Goal: Task Accomplishment & Management: Complete application form

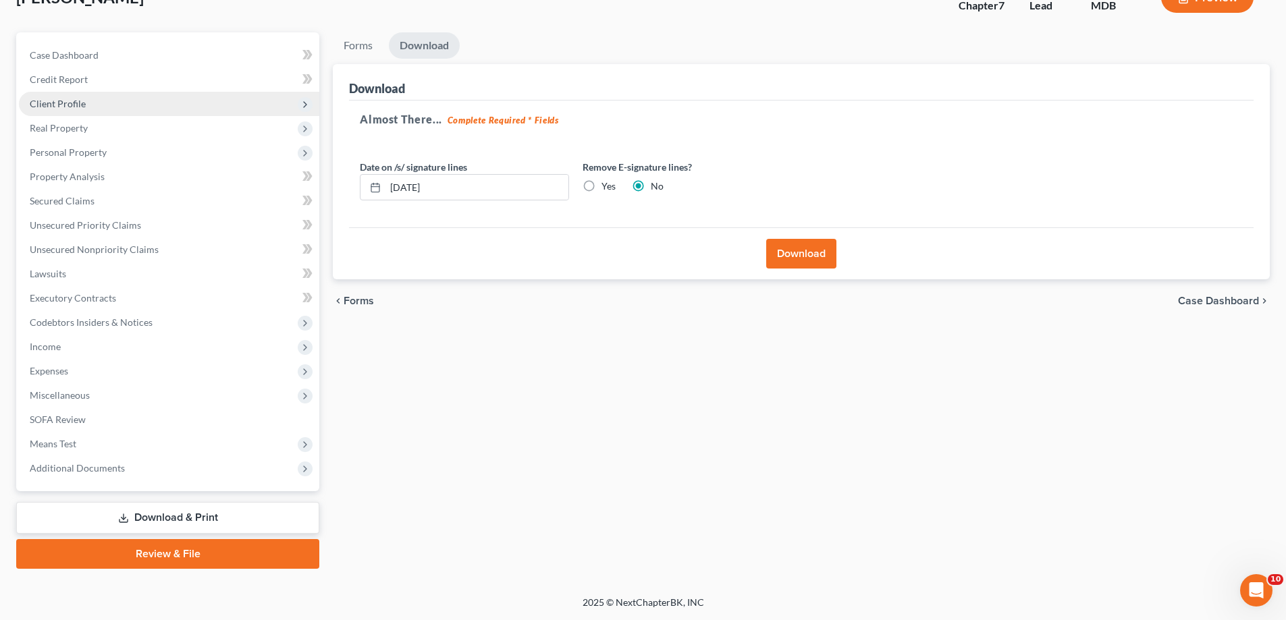
click at [101, 105] on span "Client Profile" at bounding box center [169, 104] width 300 height 24
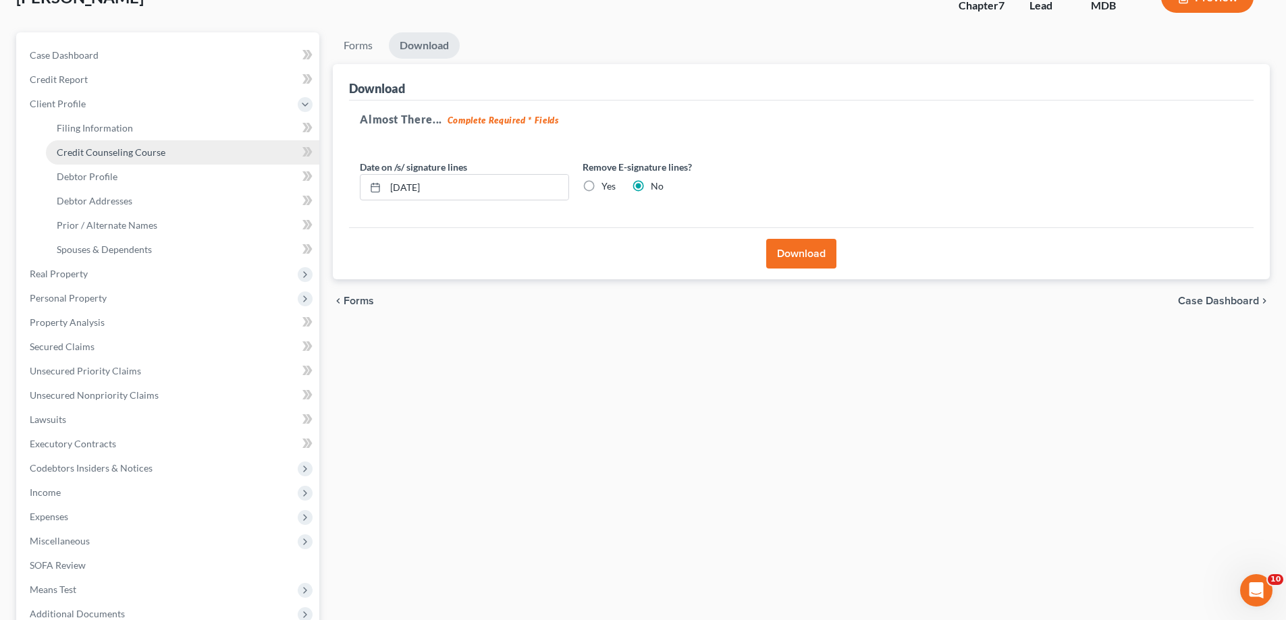
click at [115, 154] on span "Credit Counseling Course" at bounding box center [111, 151] width 109 height 11
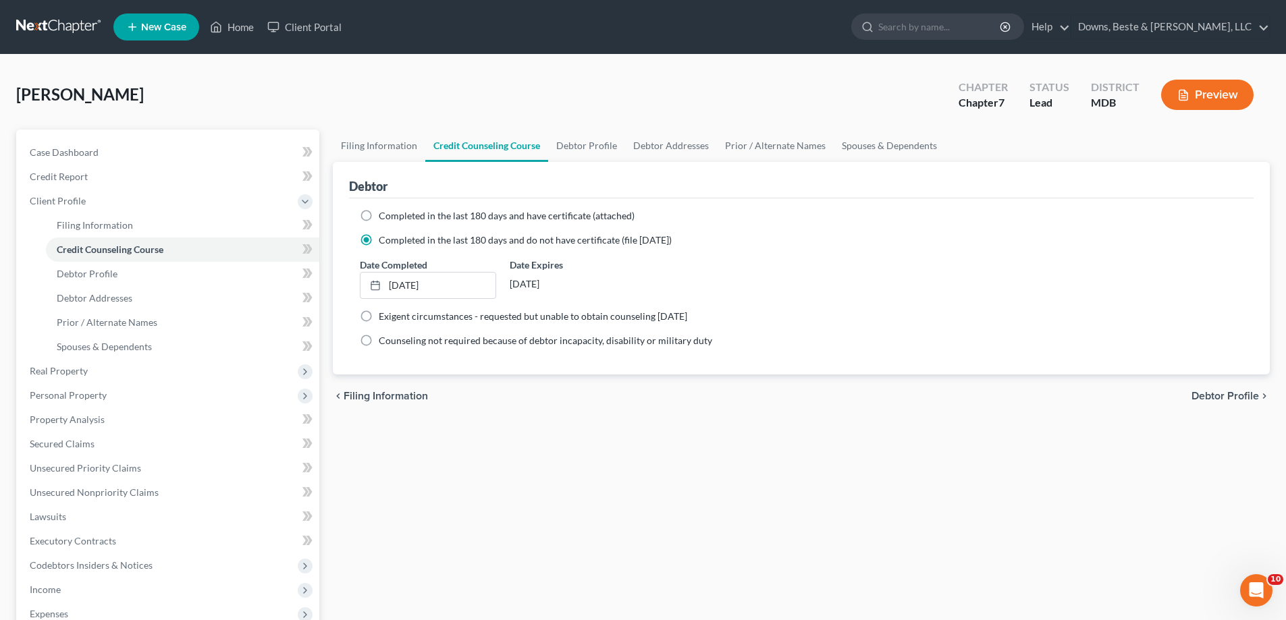
click at [379, 215] on label "Completed in the last 180 days and have certificate (attached)" at bounding box center [507, 216] width 256 height 14
click at [384, 215] on input "Completed in the last 180 days and have certificate (attached)" at bounding box center [388, 213] width 9 height 9
radio input "true"
radio input "false"
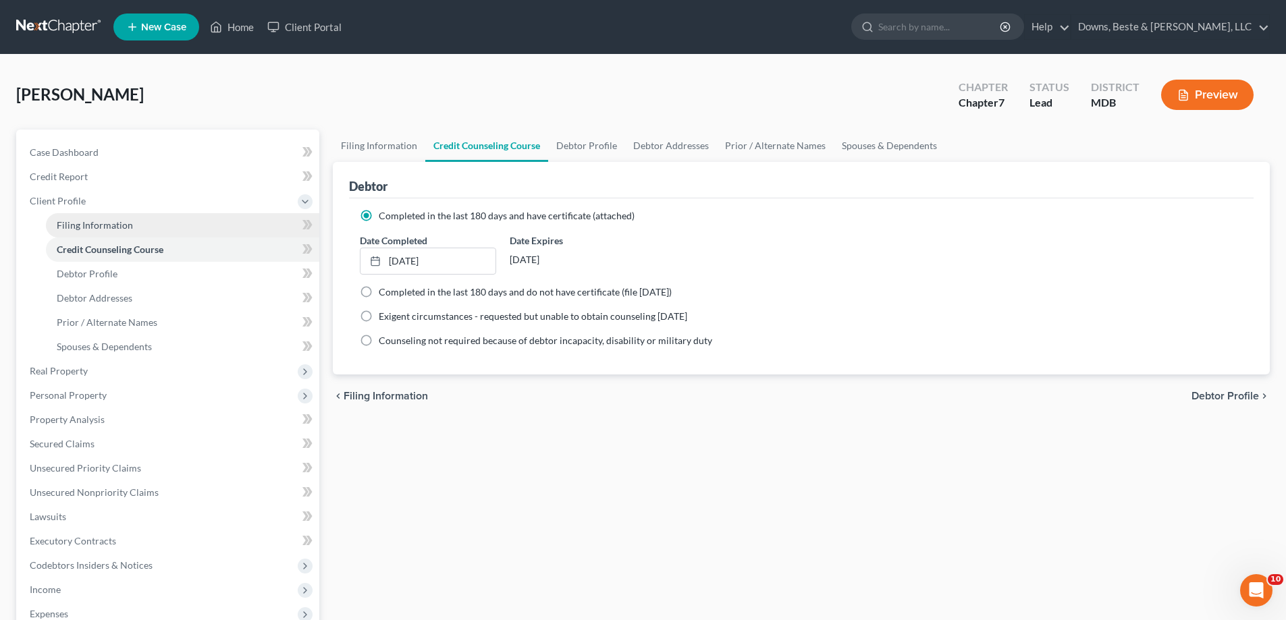
click at [119, 229] on span "Filing Information" at bounding box center [95, 224] width 76 height 11
select select "1"
select select "0"
select select "21"
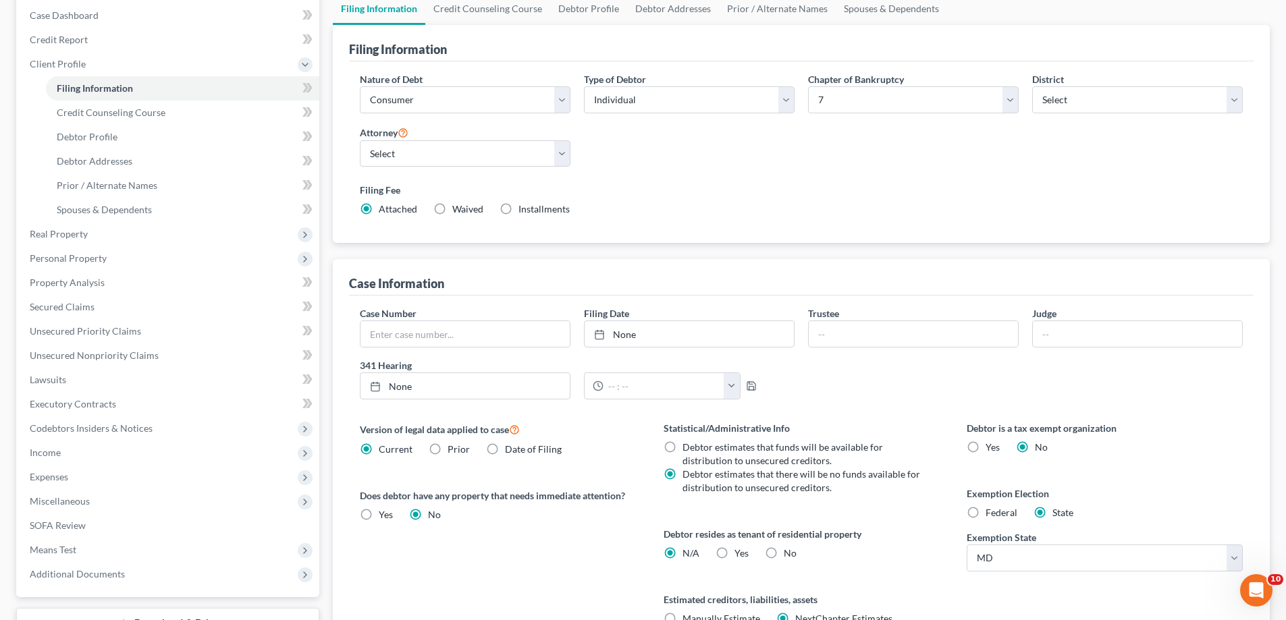
scroll to position [134, 0]
click at [535, 216] on span "Installments" at bounding box center [543, 211] width 51 height 11
click at [533, 214] on input "Installments Installments" at bounding box center [528, 209] width 9 height 9
radio input "true"
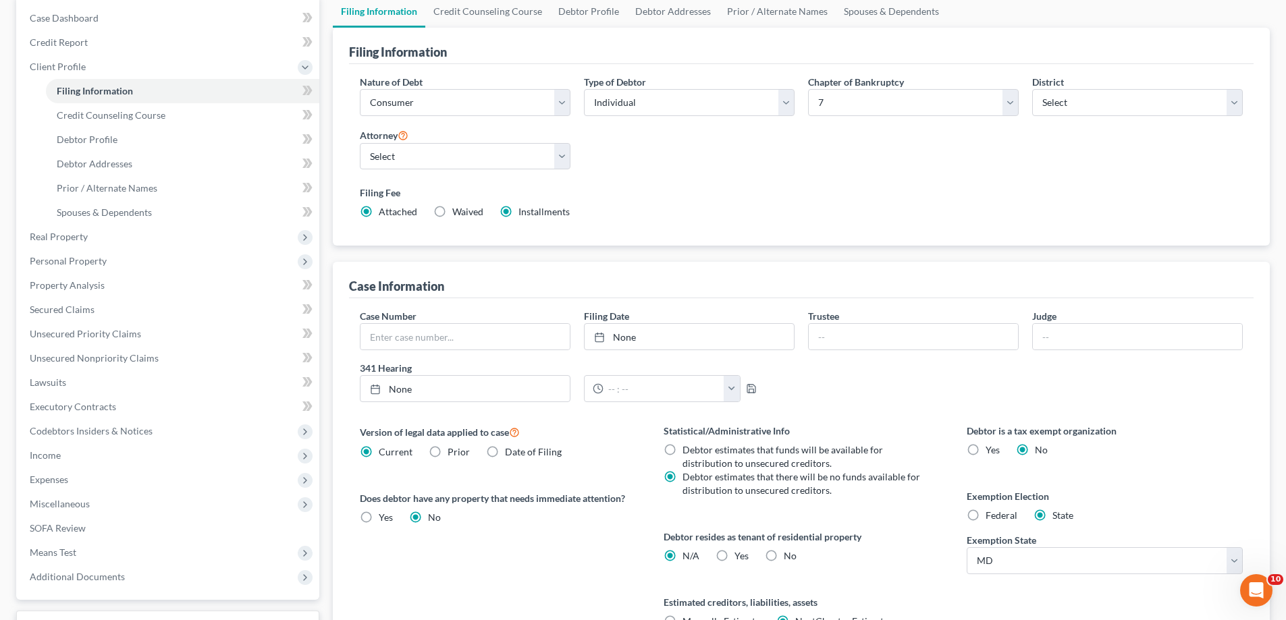
radio input "false"
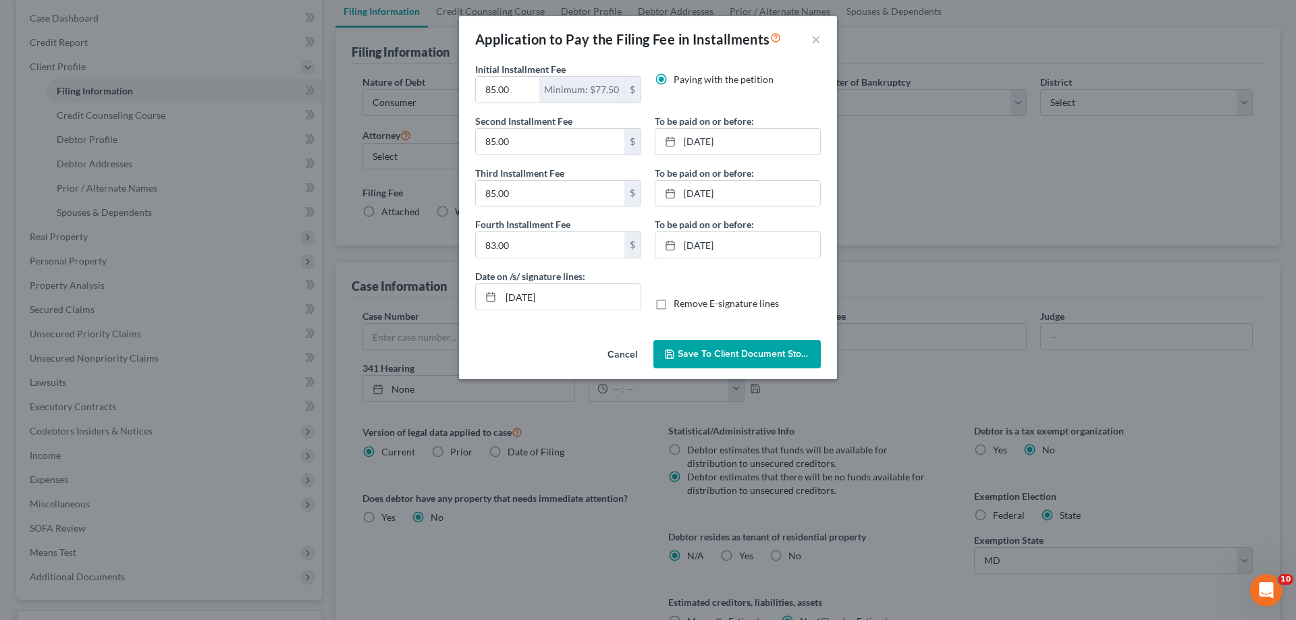
click at [768, 350] on span "Save to Client Document Storage" at bounding box center [749, 353] width 143 height 11
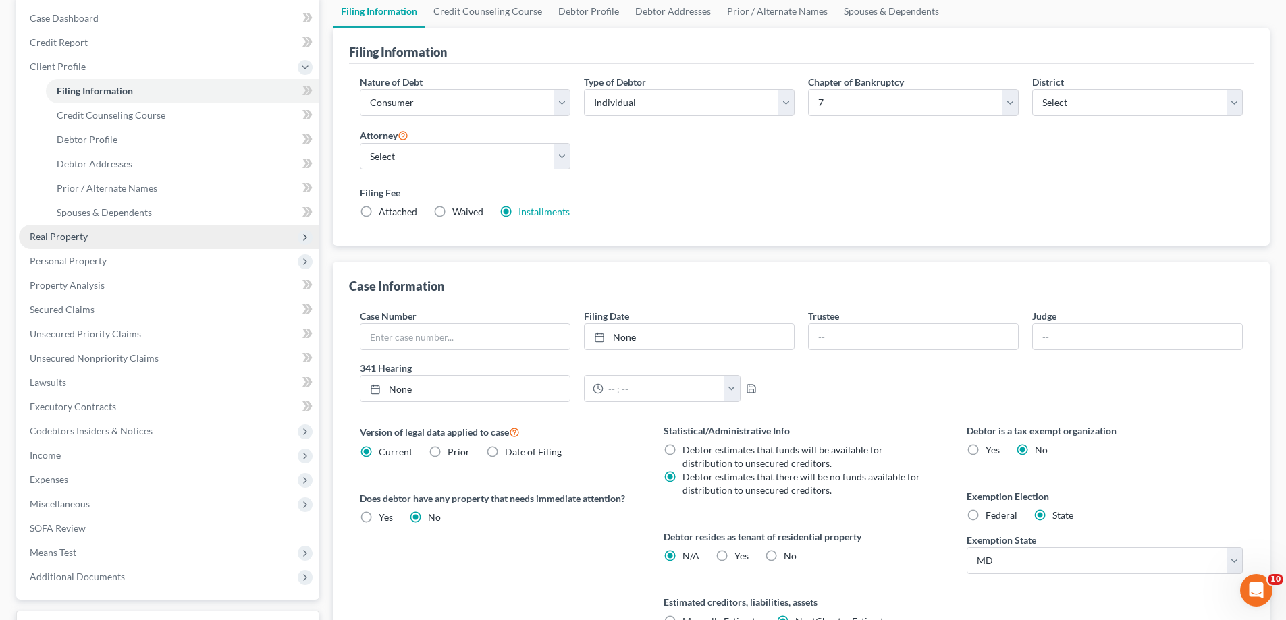
click at [95, 233] on span "Real Property" at bounding box center [169, 237] width 300 height 24
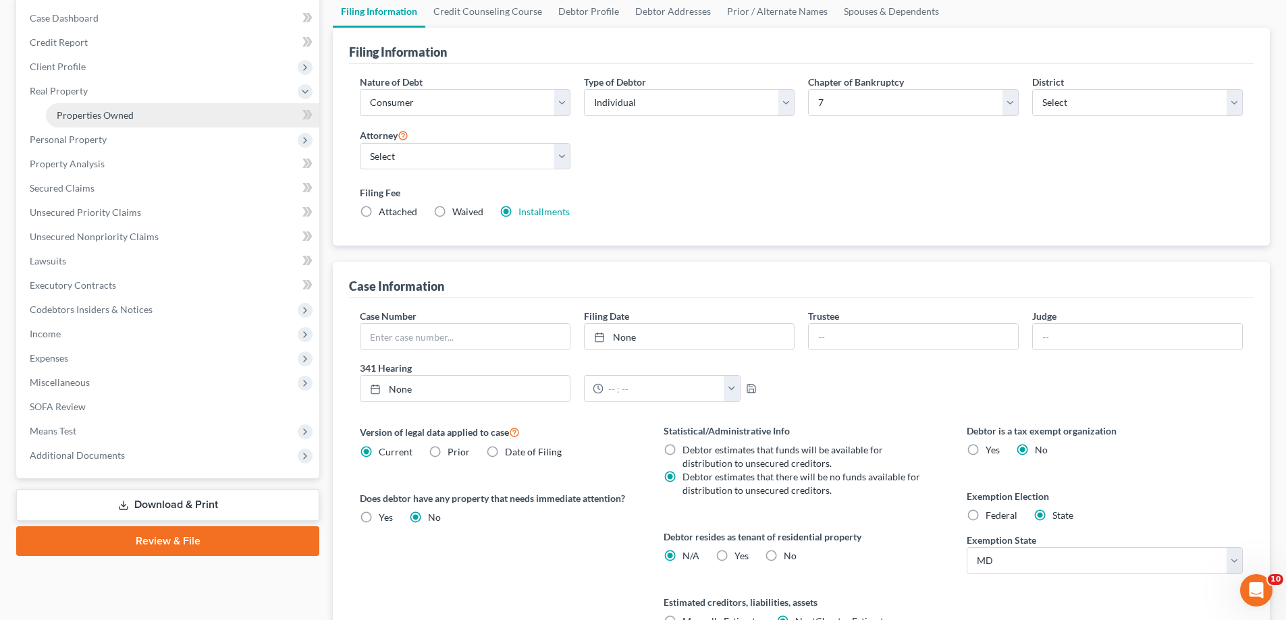
click at [124, 115] on span "Properties Owned" at bounding box center [95, 114] width 77 height 11
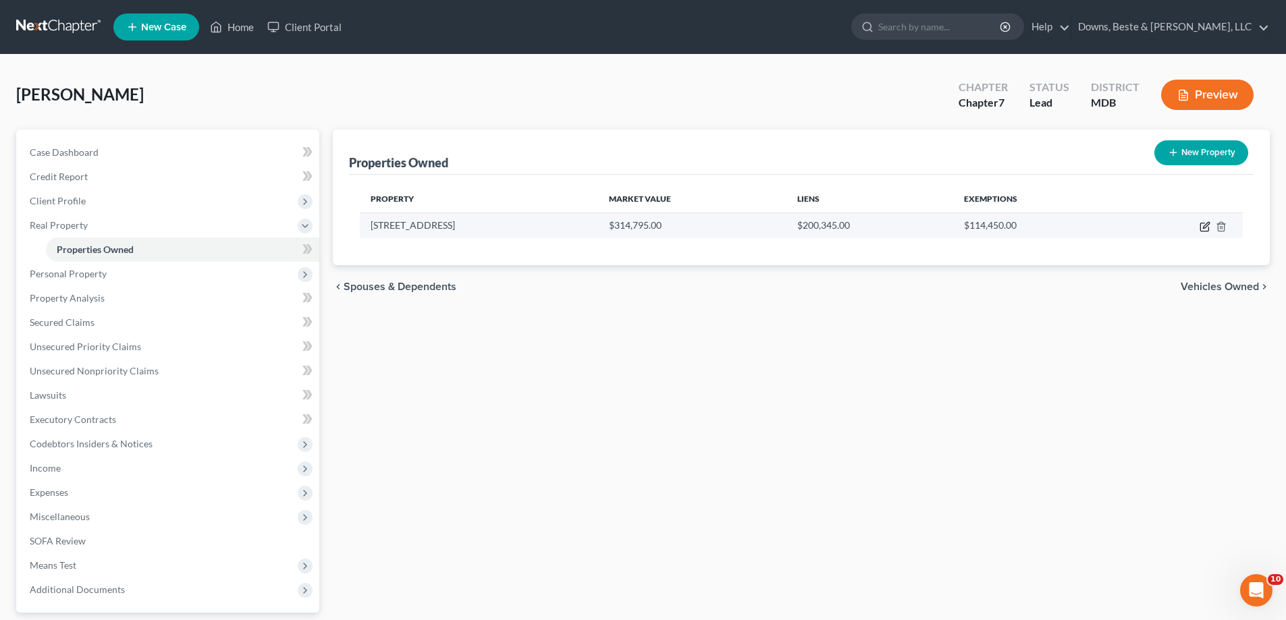
click at [1206, 226] on icon "button" at bounding box center [1205, 226] width 11 height 11
select select "21"
select select "12"
select select "3"
select select "5"
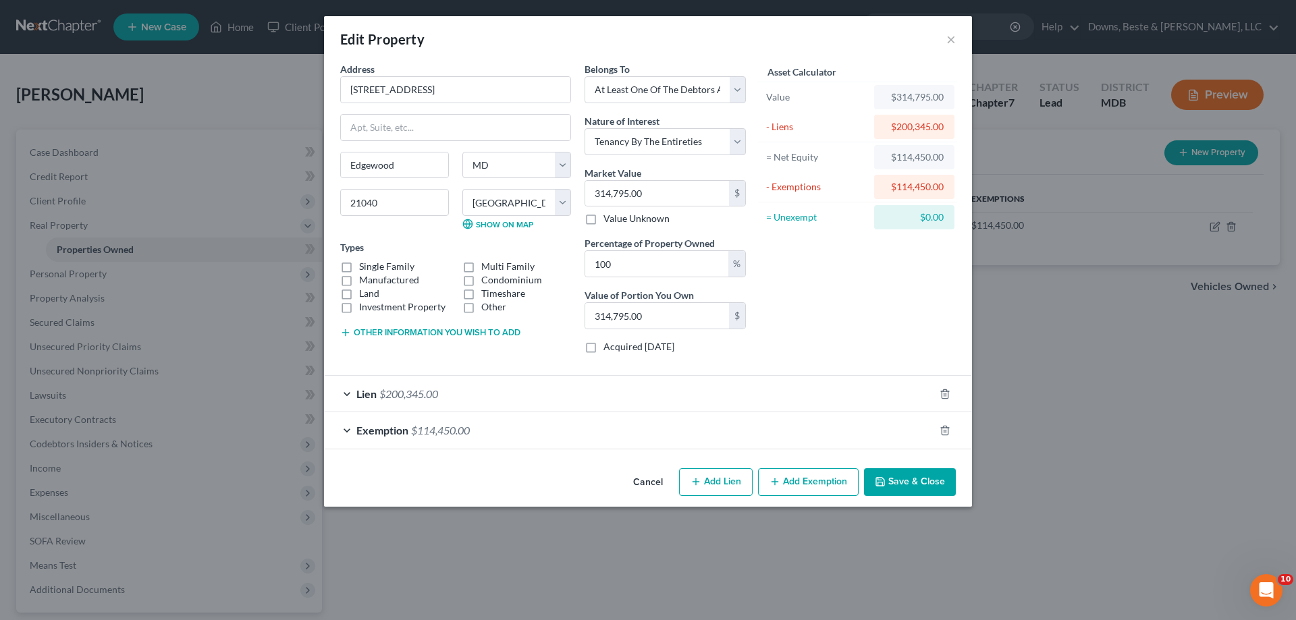
click at [892, 485] on button "Save & Close" at bounding box center [910, 483] width 92 height 28
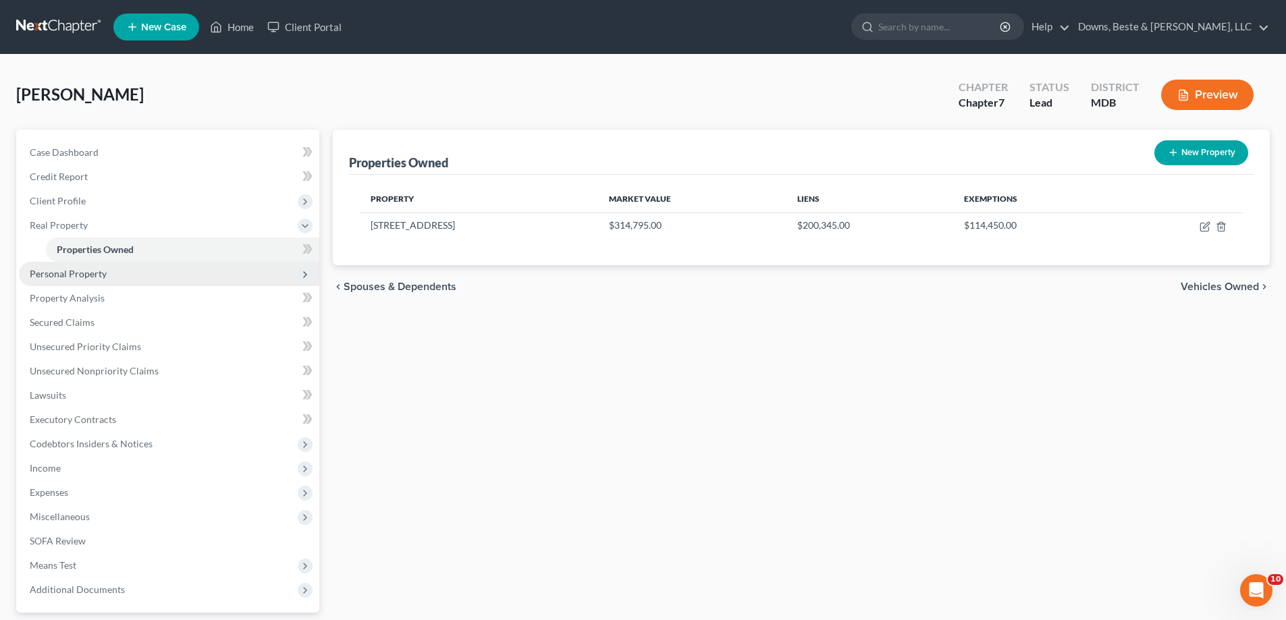
click at [94, 277] on span "Personal Property" at bounding box center [68, 273] width 77 height 11
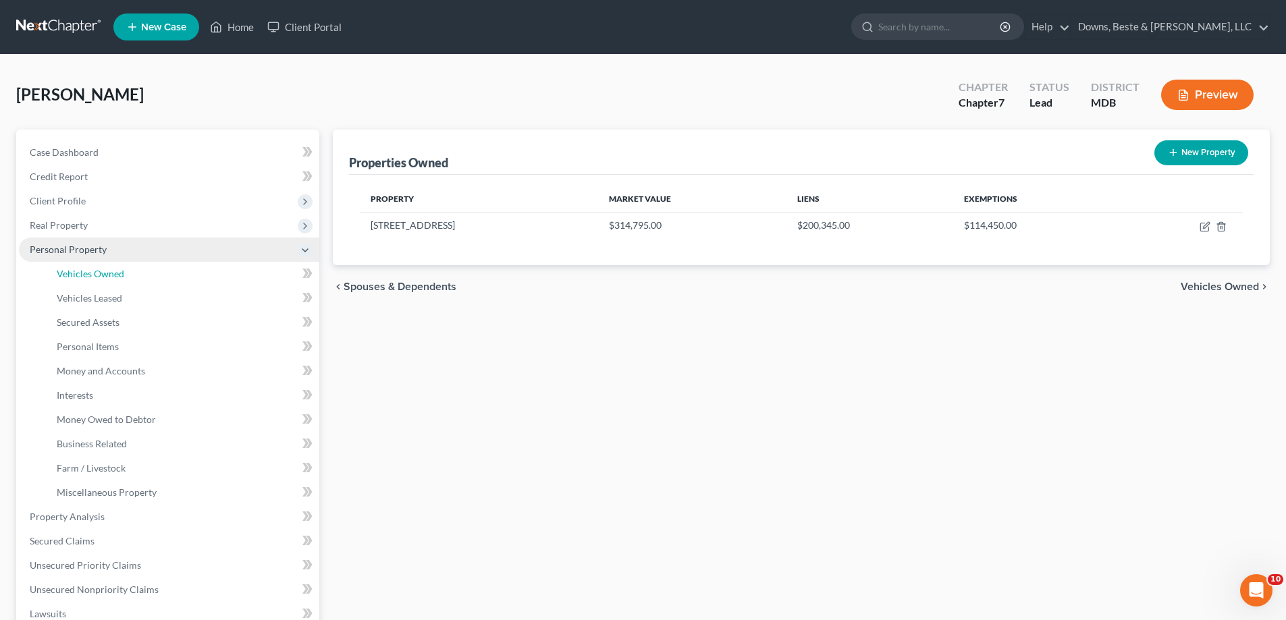
click at [94, 277] on span "Vehicles Owned" at bounding box center [91, 273] width 68 height 11
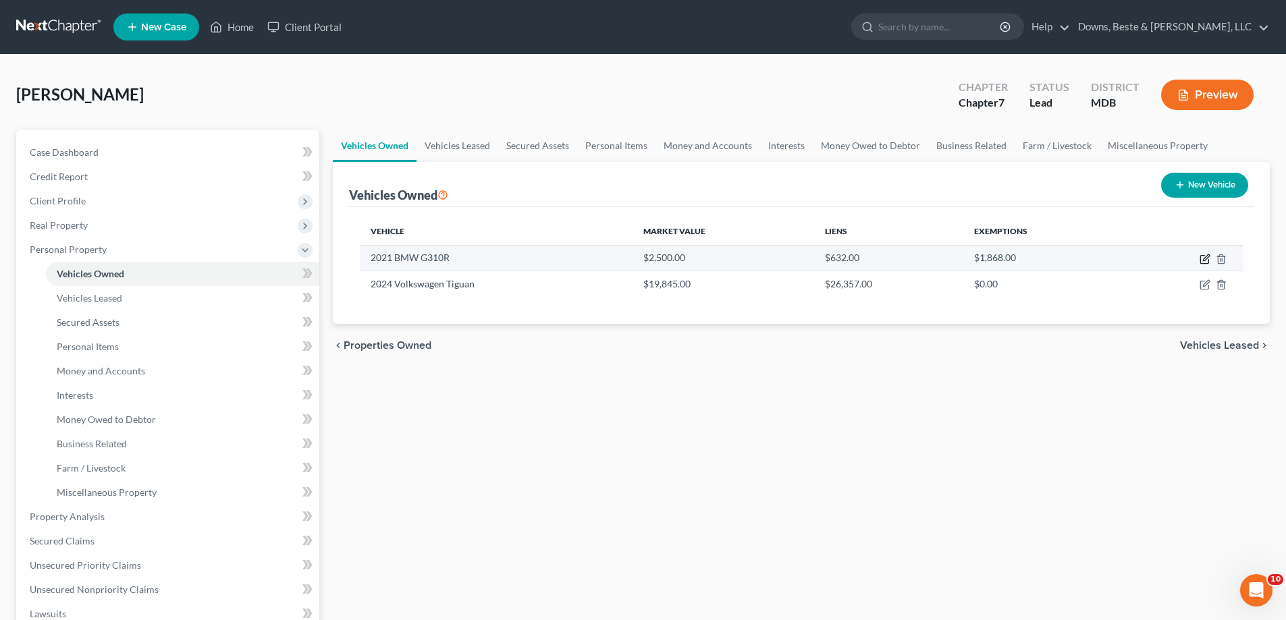
click at [1200, 257] on icon "button" at bounding box center [1204, 260] width 8 height 8
select select "0"
select select "5"
select select "2"
select select "0"
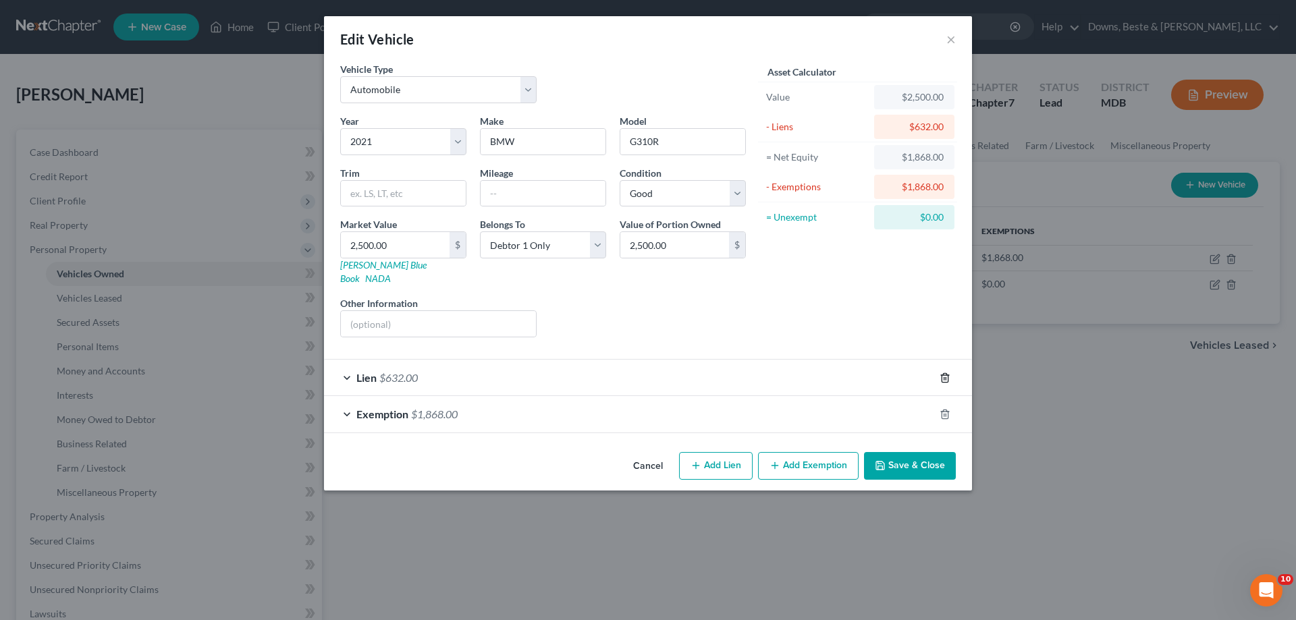
click at [947, 373] on icon "button" at bounding box center [945, 378] width 11 height 11
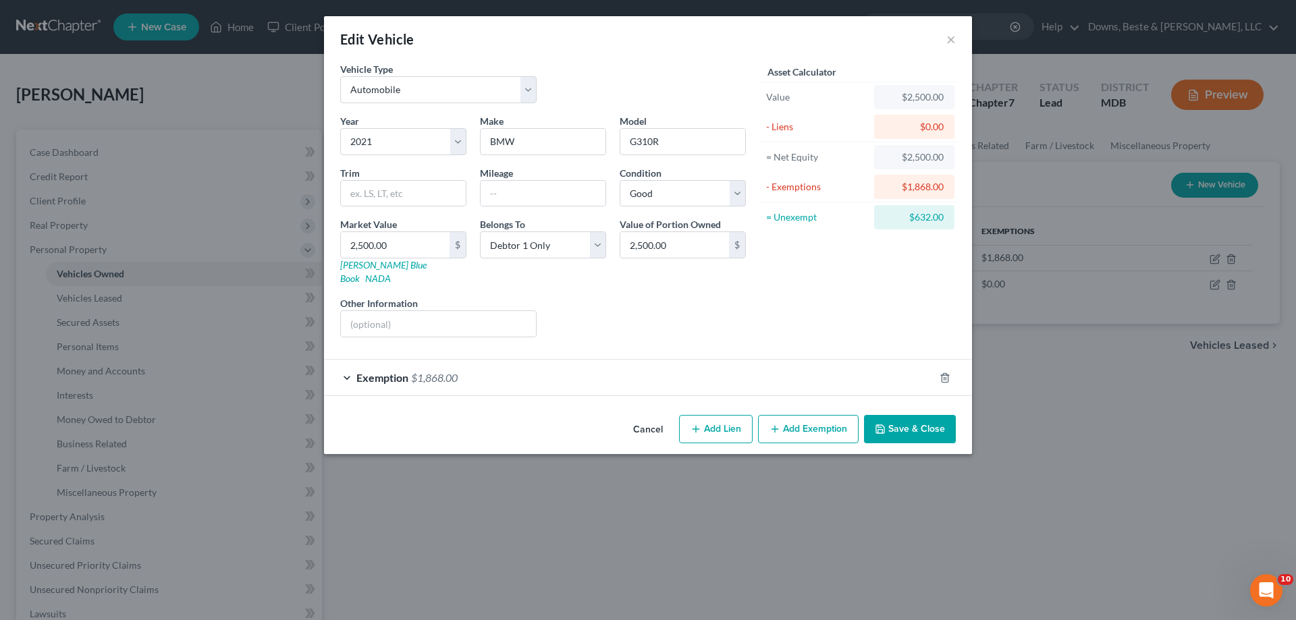
click at [701, 360] on div "Exemption $1,868.00" at bounding box center [629, 378] width 610 height 36
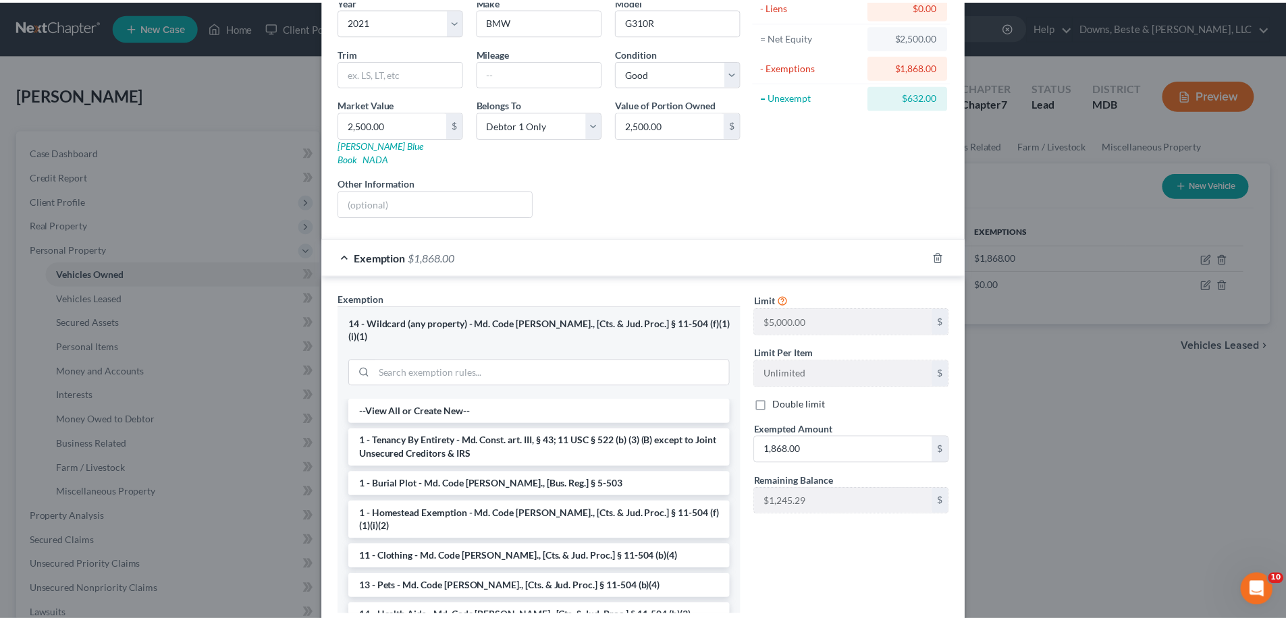
scroll to position [186, 0]
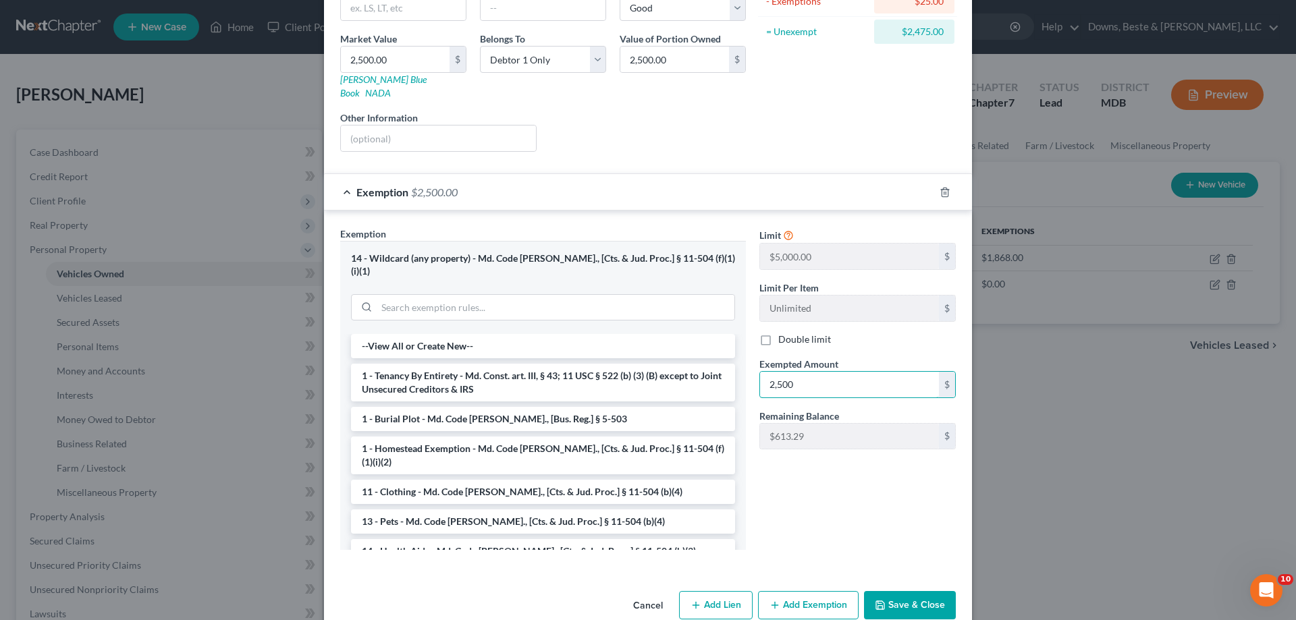
type input "2,500"
click at [902, 591] on button "Save & Close" at bounding box center [910, 605] width 92 height 28
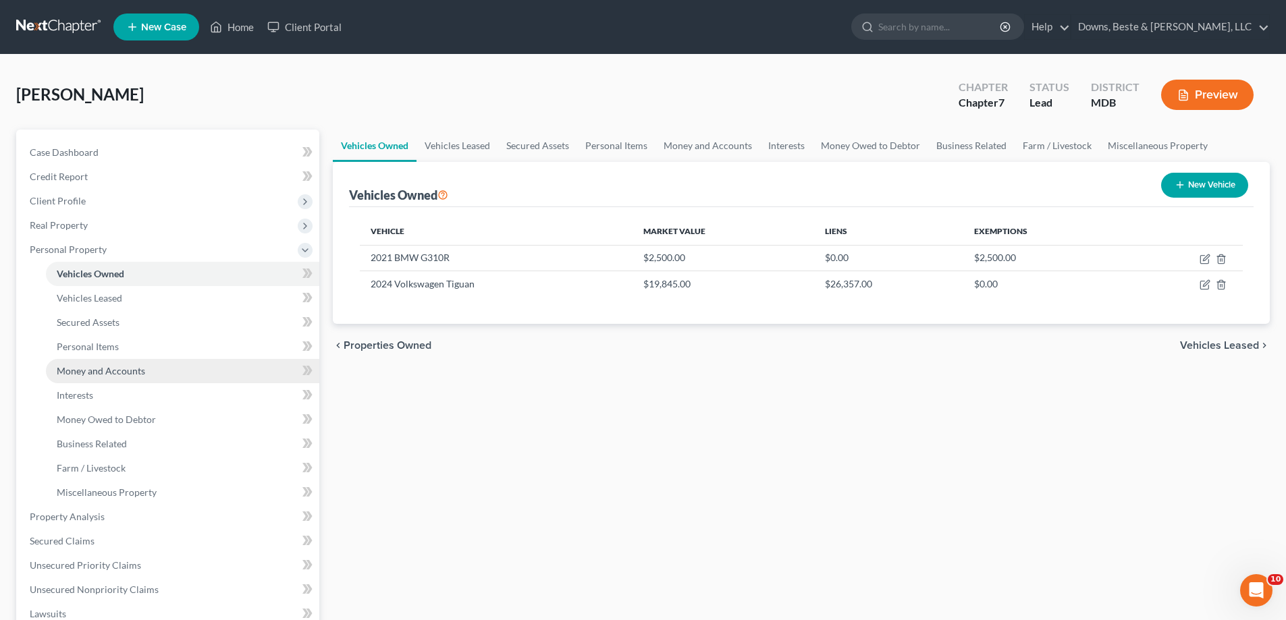
click at [121, 375] on span "Money and Accounts" at bounding box center [101, 370] width 88 height 11
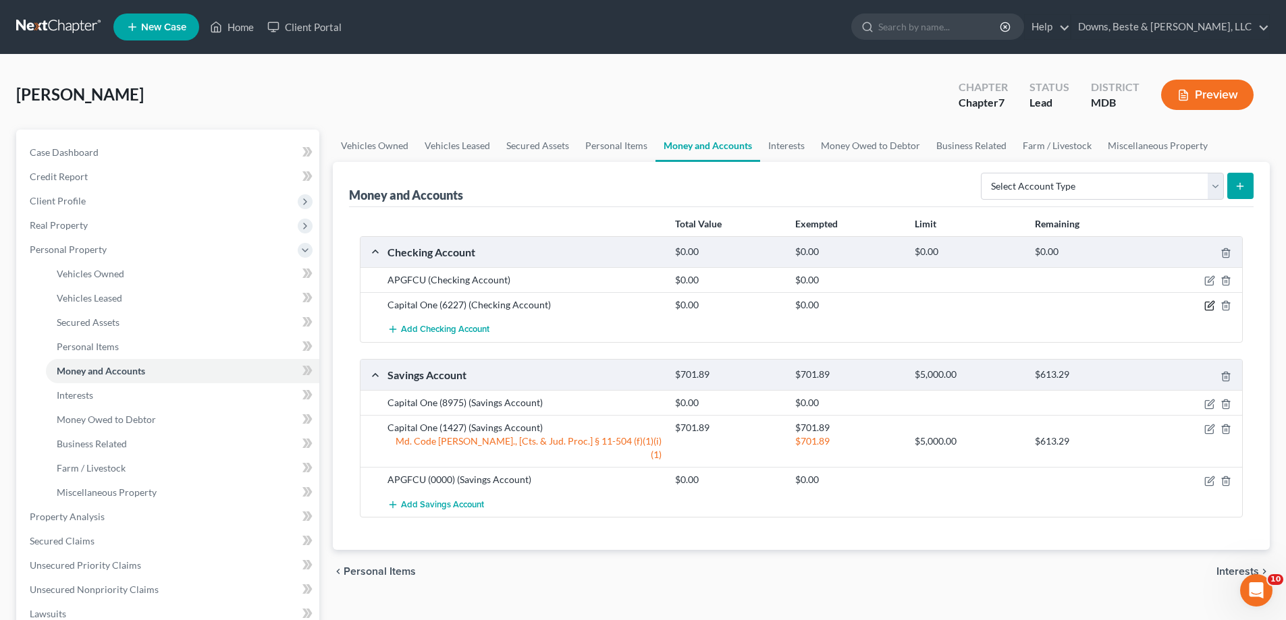
click at [1206, 304] on icon "button" at bounding box center [1209, 305] width 11 height 11
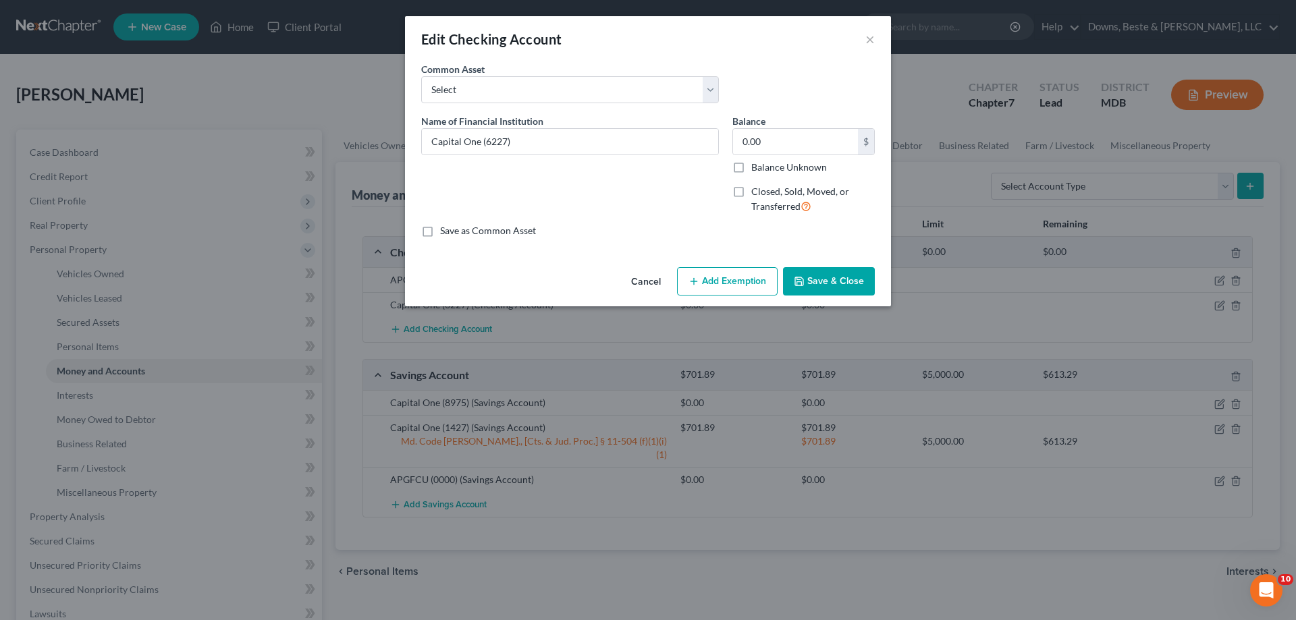
click at [770, 198] on label "Closed, Sold, Moved, or Transferred" at bounding box center [813, 199] width 124 height 29
click at [766, 194] on input "Closed, Sold, Moved, or Transferred" at bounding box center [761, 189] width 9 height 9
checkbox input "true"
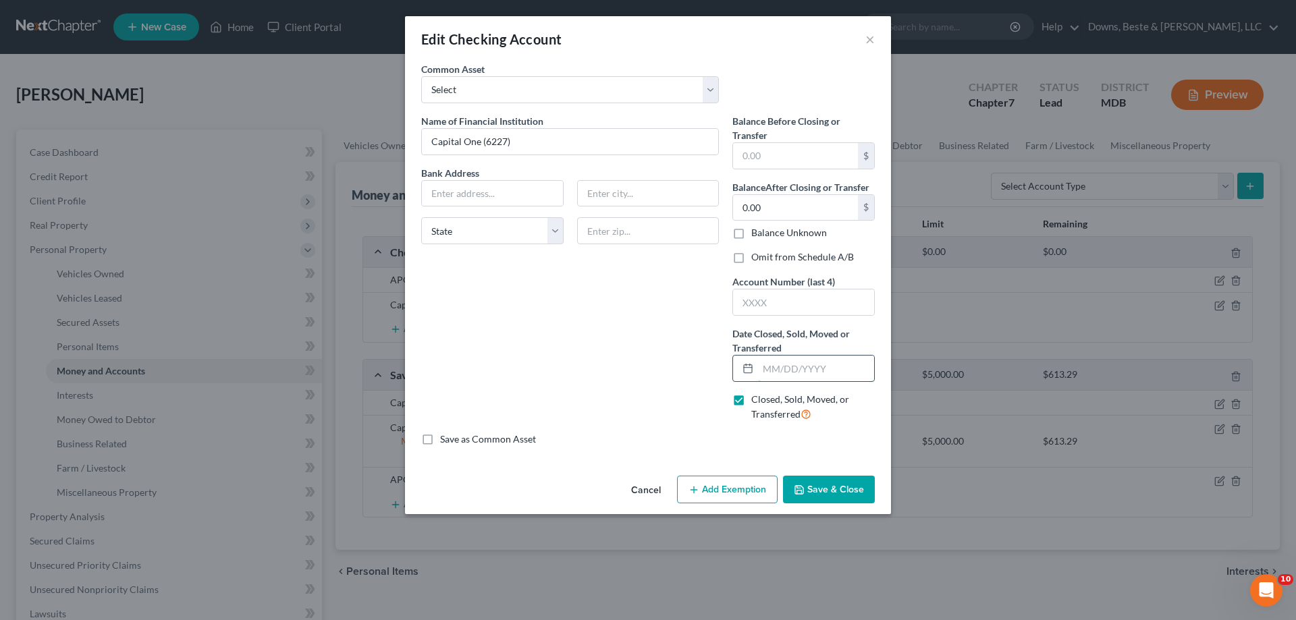
click at [761, 371] on input "text" at bounding box center [816, 369] width 116 height 26
type input "[DATE]"
click at [769, 201] on input "0.00" at bounding box center [795, 208] width 125 height 26
type input "2,993.28"
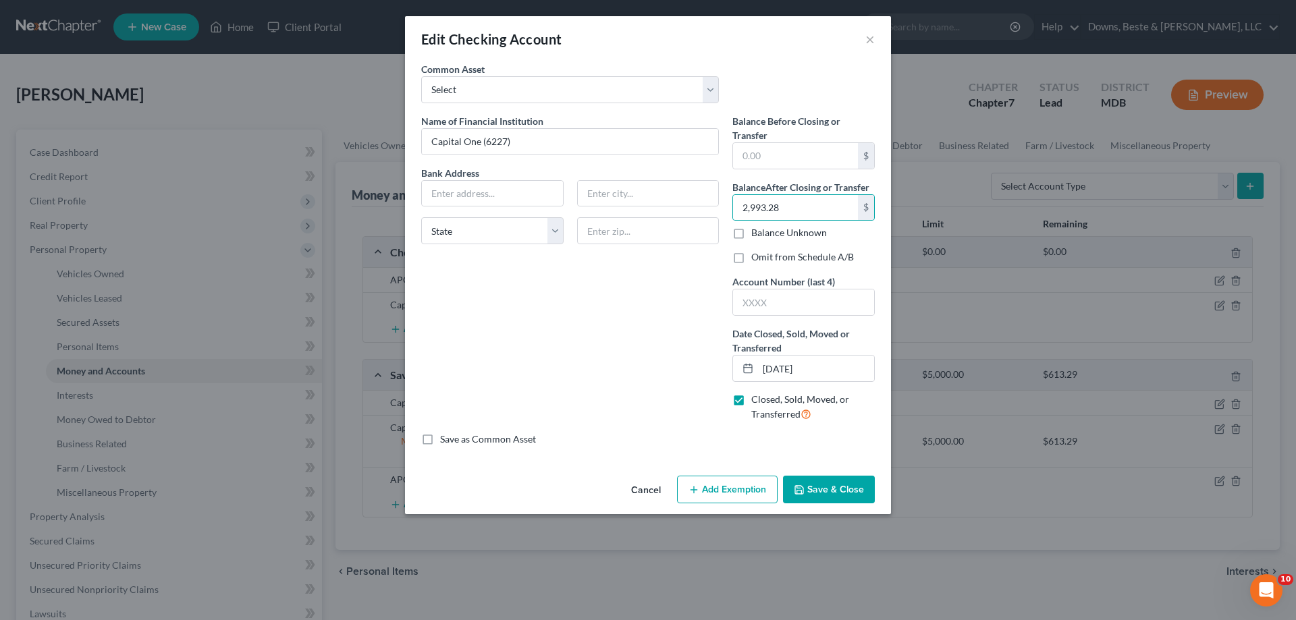
click at [751, 257] on label "Omit from Schedule A/B" at bounding box center [802, 257] width 103 height 14
click at [757, 257] on input "Omit from Schedule A/B" at bounding box center [761, 254] width 9 height 9
checkbox input "true"
click at [832, 489] on button "Save & Close" at bounding box center [829, 490] width 92 height 28
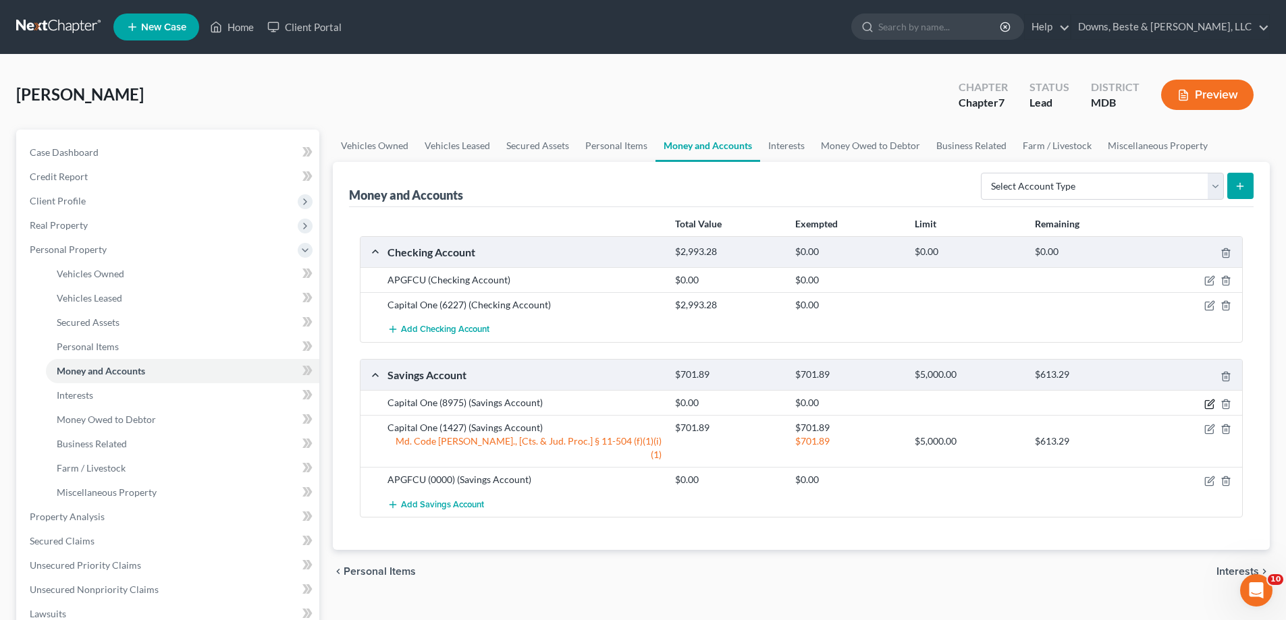
click at [1208, 402] on icon "button" at bounding box center [1209, 404] width 11 height 11
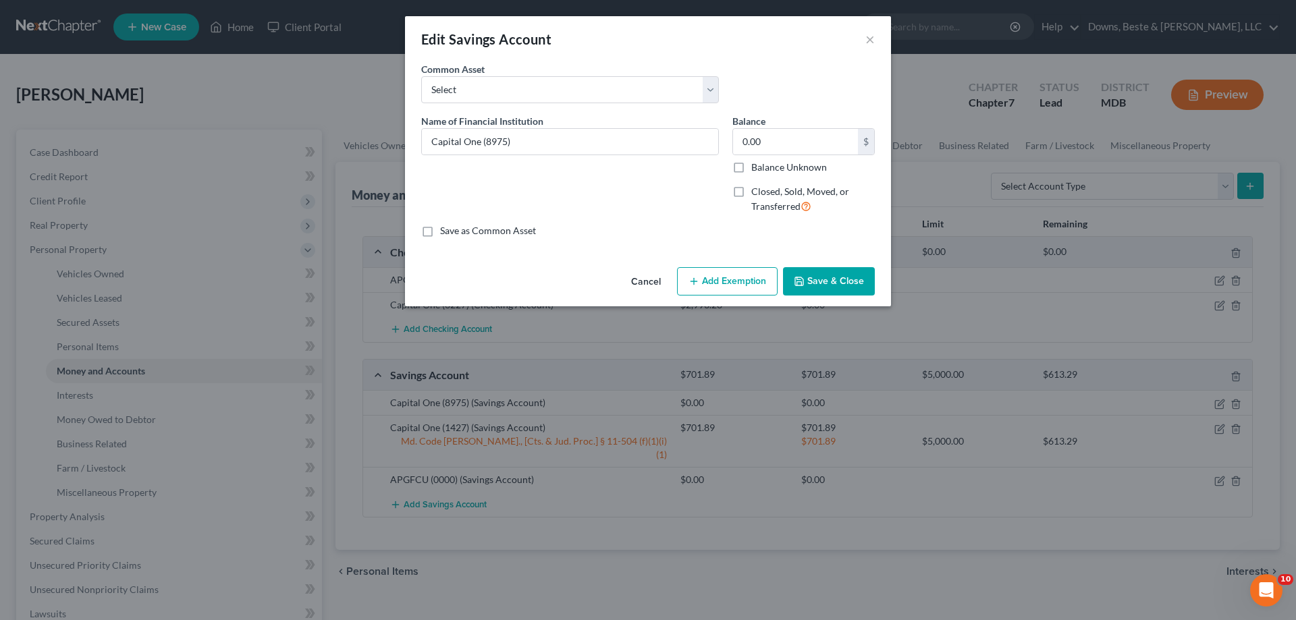
click at [762, 194] on span "Closed, Sold, Moved, or Transferred" at bounding box center [800, 199] width 98 height 26
click at [762, 194] on input "Closed, Sold, Moved, or Transferred" at bounding box center [761, 189] width 9 height 9
checkbox input "true"
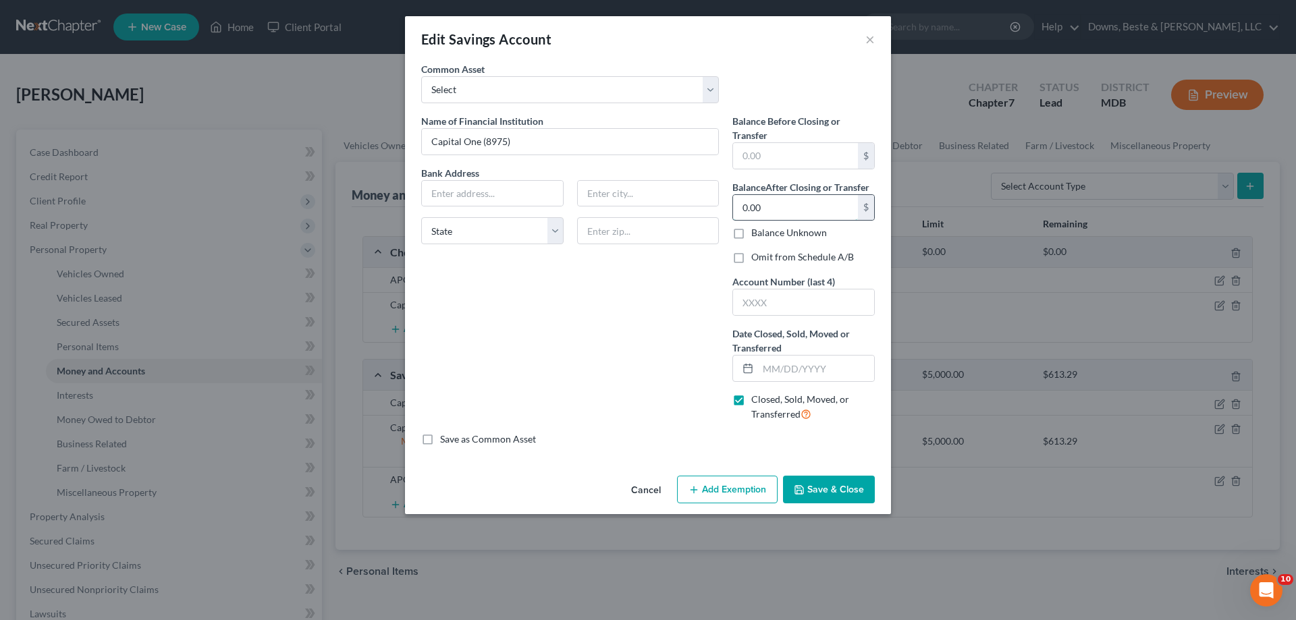
click at [762, 207] on input "0.00" at bounding box center [795, 208] width 125 height 26
click at [756, 155] on input "text" at bounding box center [795, 156] width 125 height 26
type input "701.89"
click at [751, 257] on label "Omit from Schedule A/B" at bounding box center [802, 257] width 103 height 14
click at [757, 257] on input "Omit from Schedule A/B" at bounding box center [761, 254] width 9 height 9
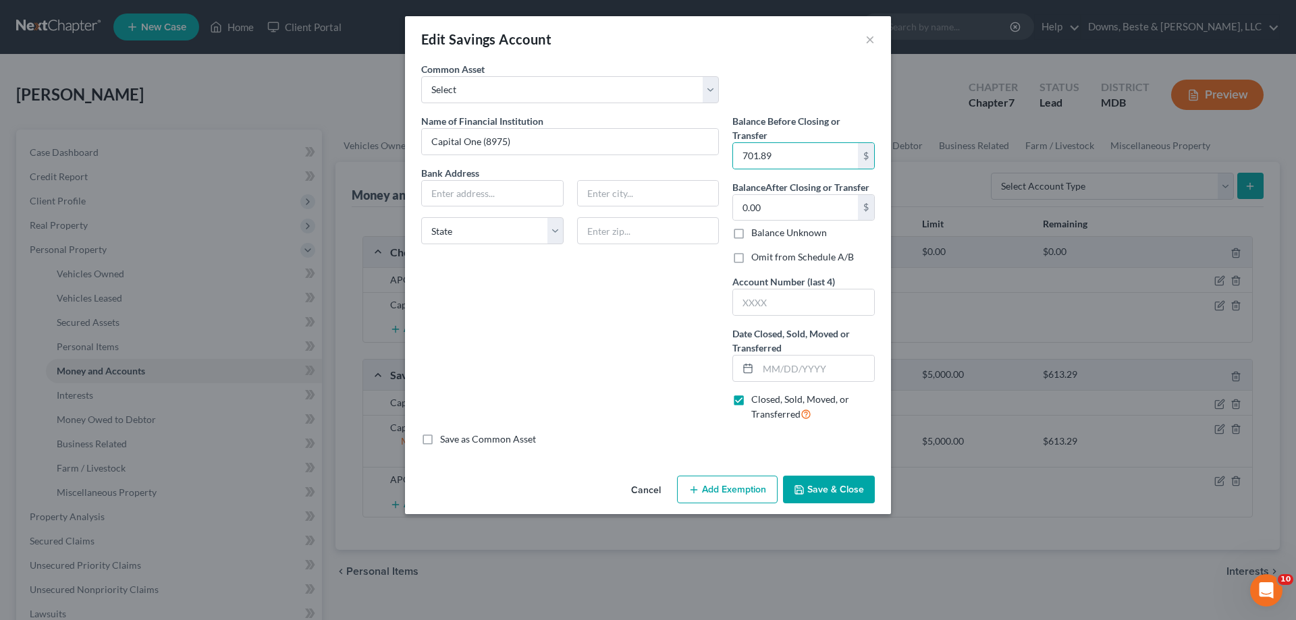
checkbox input "true"
click at [849, 487] on button "Save & Close" at bounding box center [829, 490] width 92 height 28
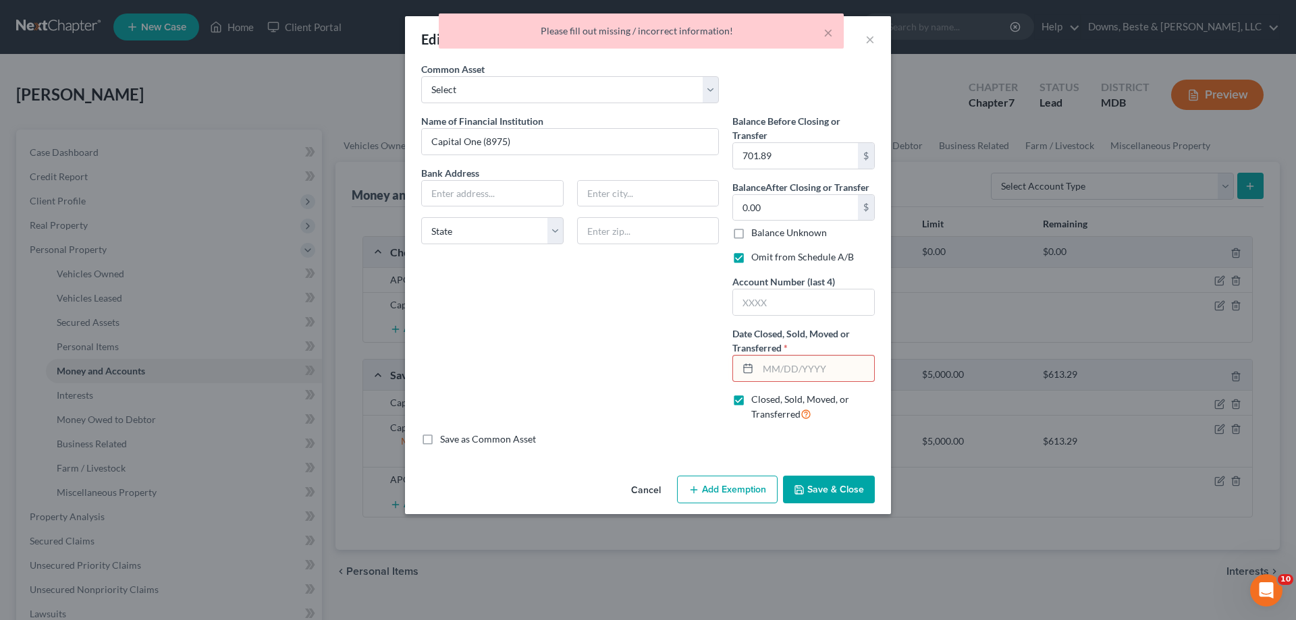
click at [778, 371] on input "text" at bounding box center [816, 369] width 116 height 26
type input "[DATE]"
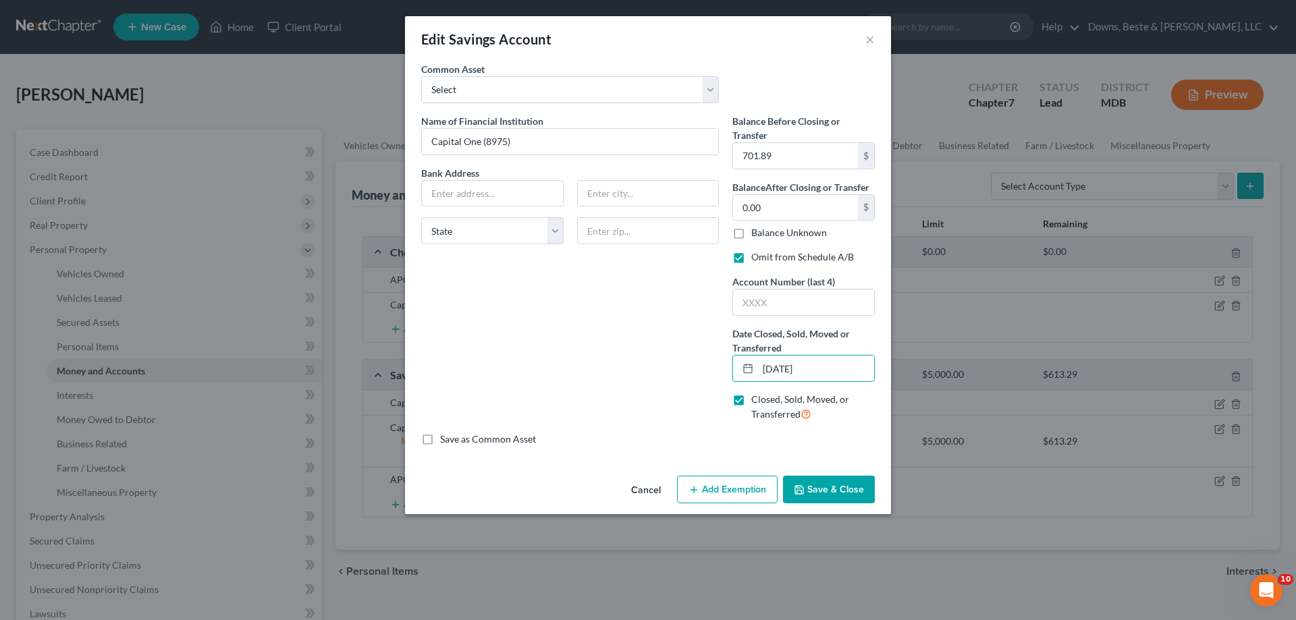
click at [830, 485] on button "Save & Close" at bounding box center [829, 490] width 92 height 28
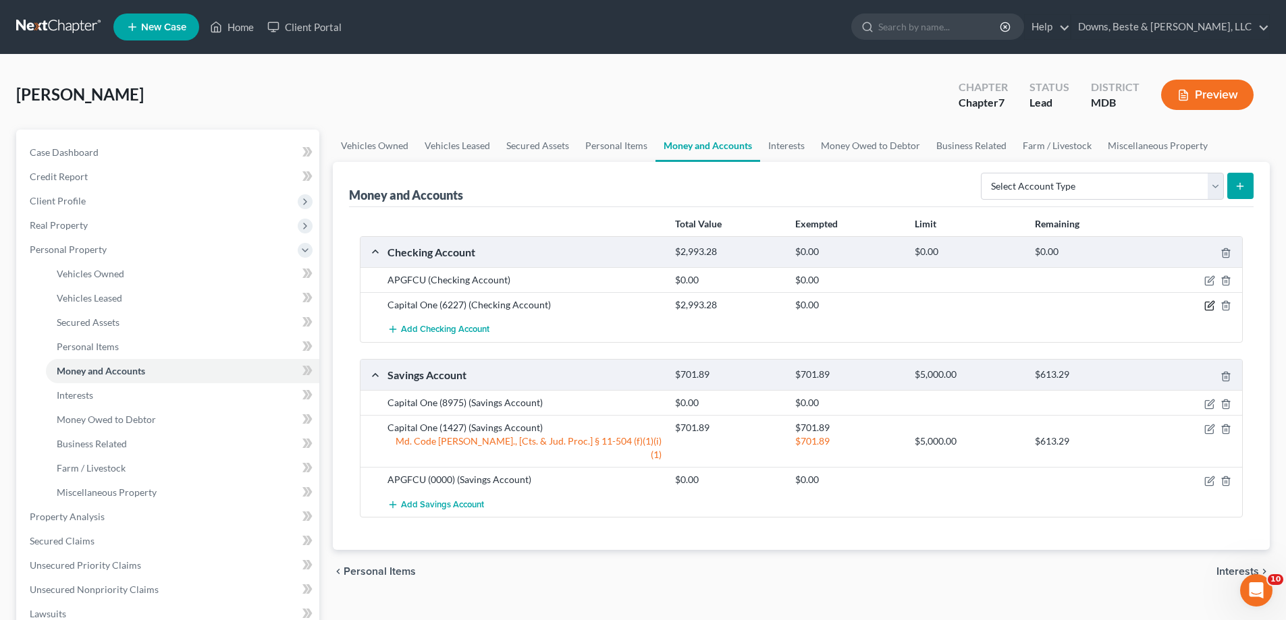
click at [1210, 306] on icon "button" at bounding box center [1209, 305] width 11 height 11
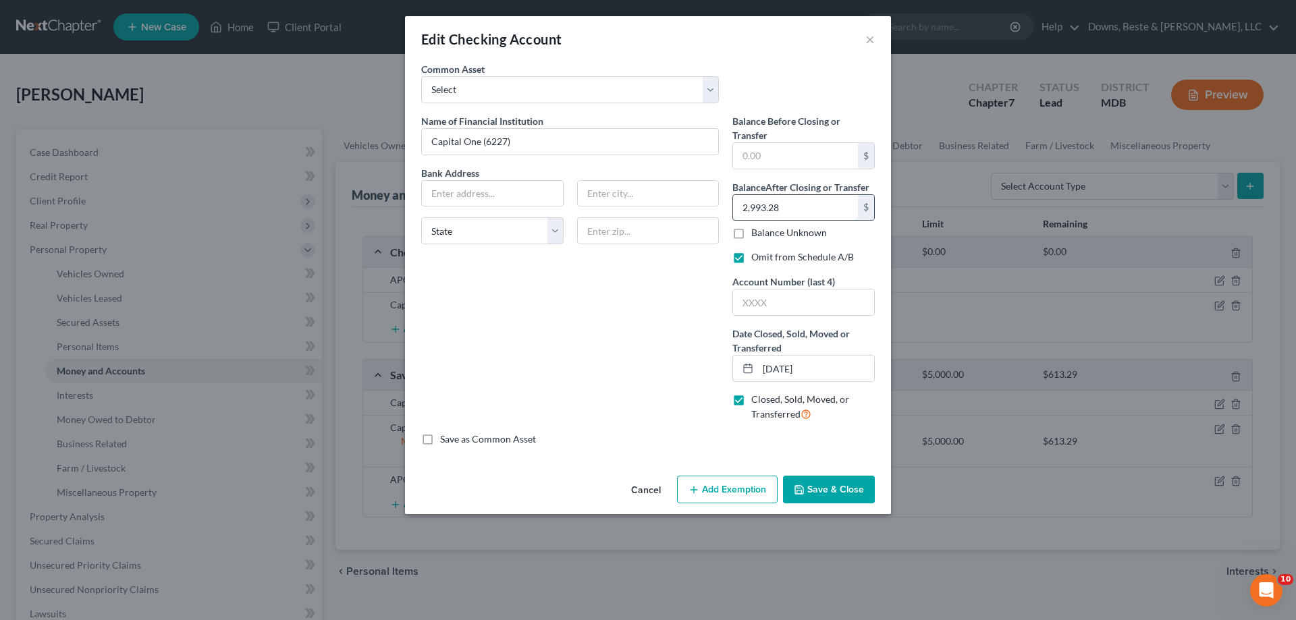
click at [789, 203] on input "2,993.28" at bounding box center [795, 208] width 125 height 26
click at [751, 158] on input "text" at bounding box center [795, 156] width 125 height 26
paste input "2,993.28"
type input "2,993.28"
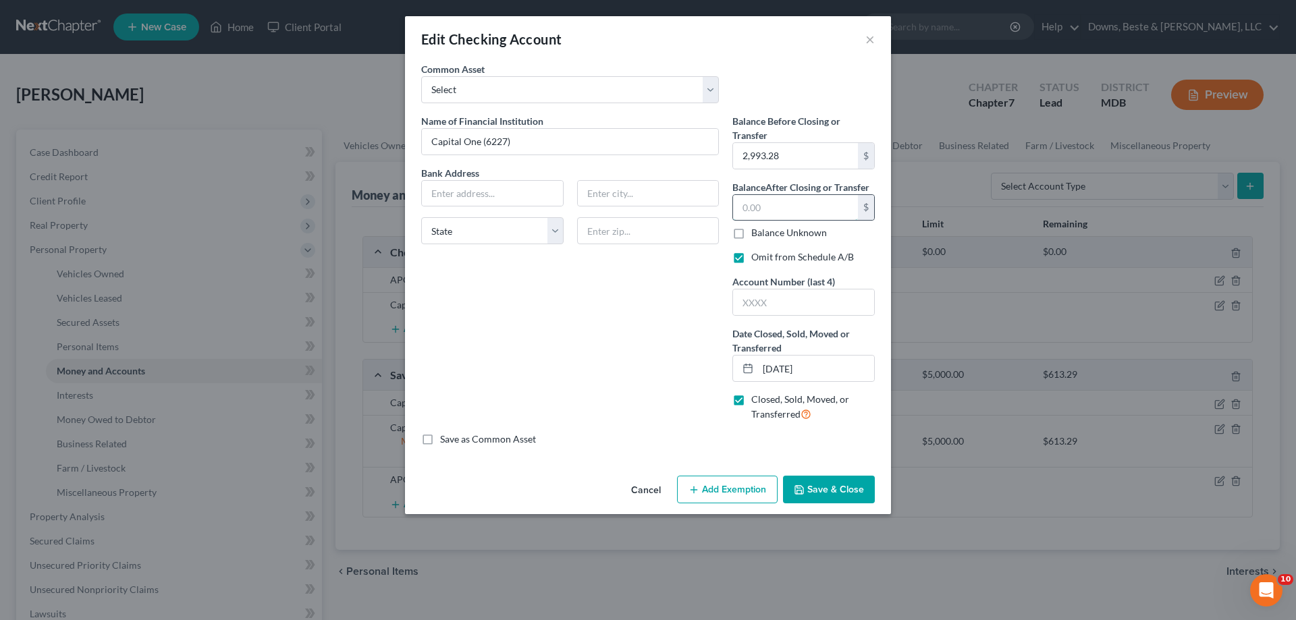
click at [752, 206] on input "text" at bounding box center [795, 208] width 125 height 26
type input "0.00"
click at [845, 485] on button "Save & Close" at bounding box center [829, 490] width 92 height 28
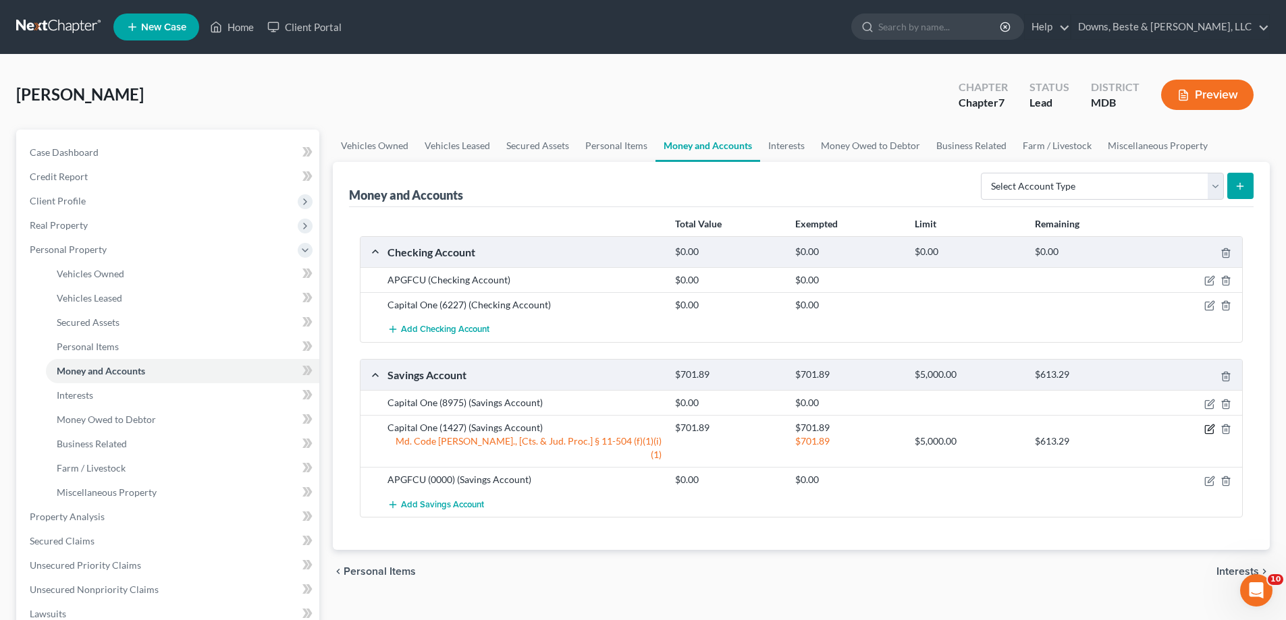
click at [1206, 429] on icon "button" at bounding box center [1209, 429] width 11 height 11
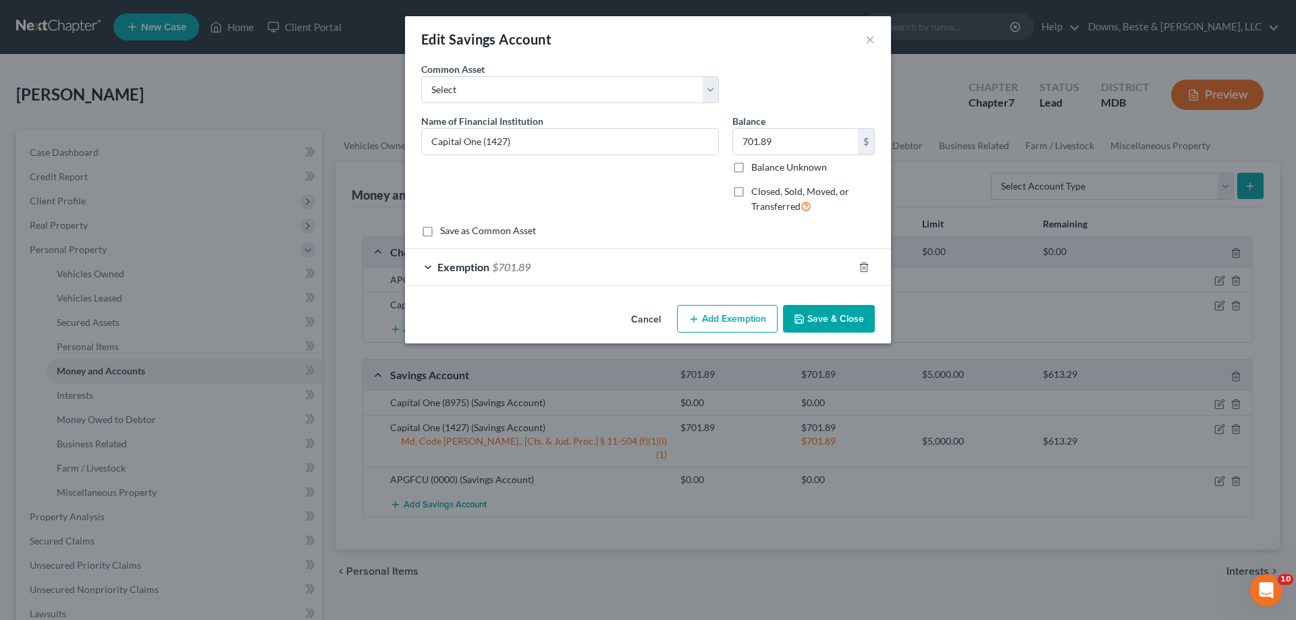
click at [763, 192] on span "Closed, Sold, Moved, or Transferred" at bounding box center [800, 199] width 98 height 26
click at [763, 192] on input "Closed, Sold, Moved, or Transferred" at bounding box center [761, 189] width 9 height 9
checkbox input "true"
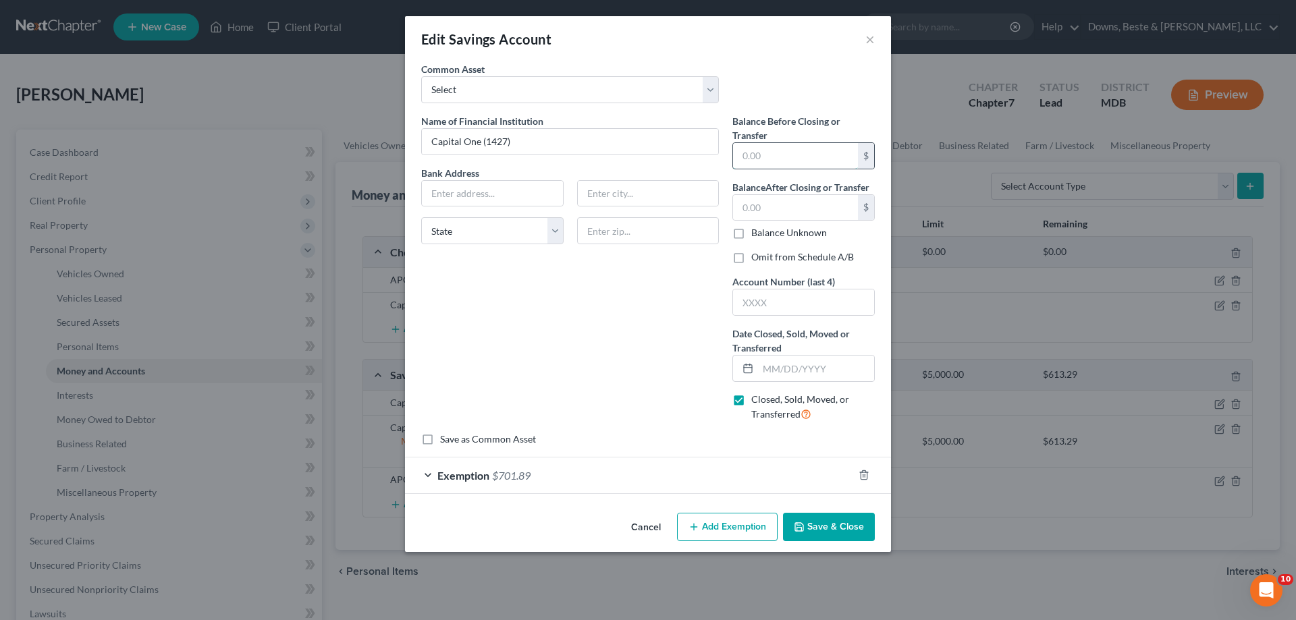
click at [834, 157] on input "text" at bounding box center [795, 156] width 125 height 26
paste input "701.89"
type input "701.89"
click at [775, 205] on input "text" at bounding box center [795, 208] width 125 height 26
type input "0.00"
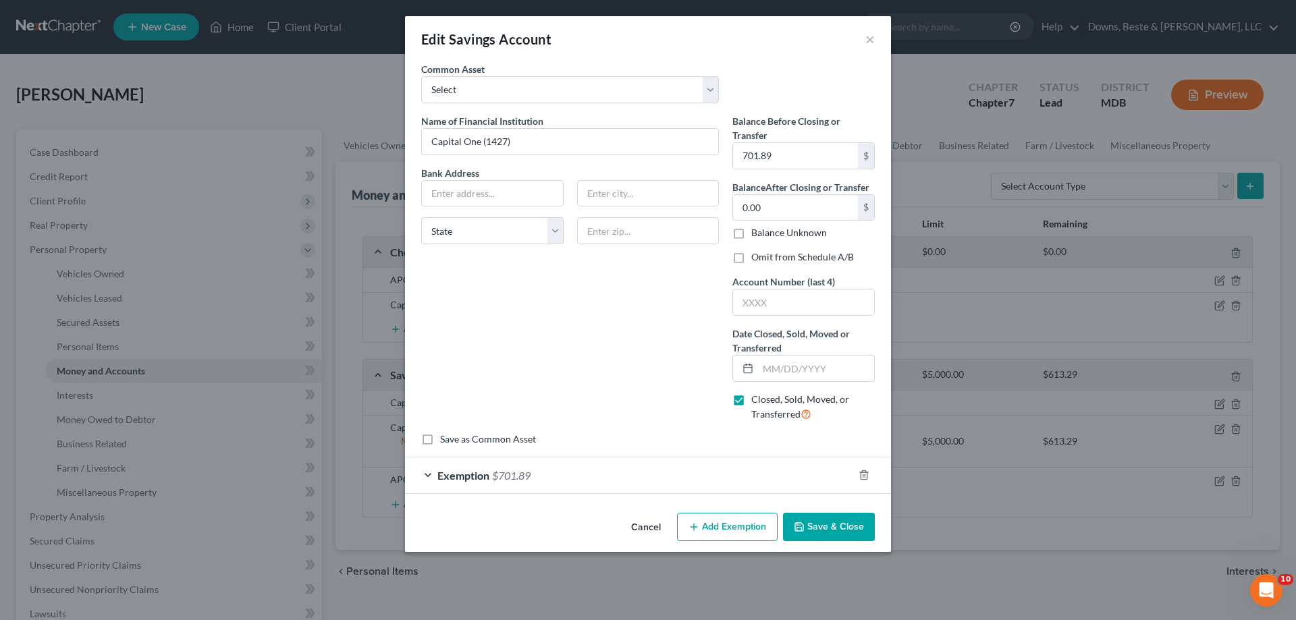
click at [776, 253] on label "Omit from Schedule A/B" at bounding box center [802, 257] width 103 height 14
click at [766, 253] on input "Omit from Schedule A/B" at bounding box center [761, 254] width 9 height 9
checkbox input "true"
click at [782, 369] on input "text" at bounding box center [816, 369] width 116 height 26
type input "[DATE]"
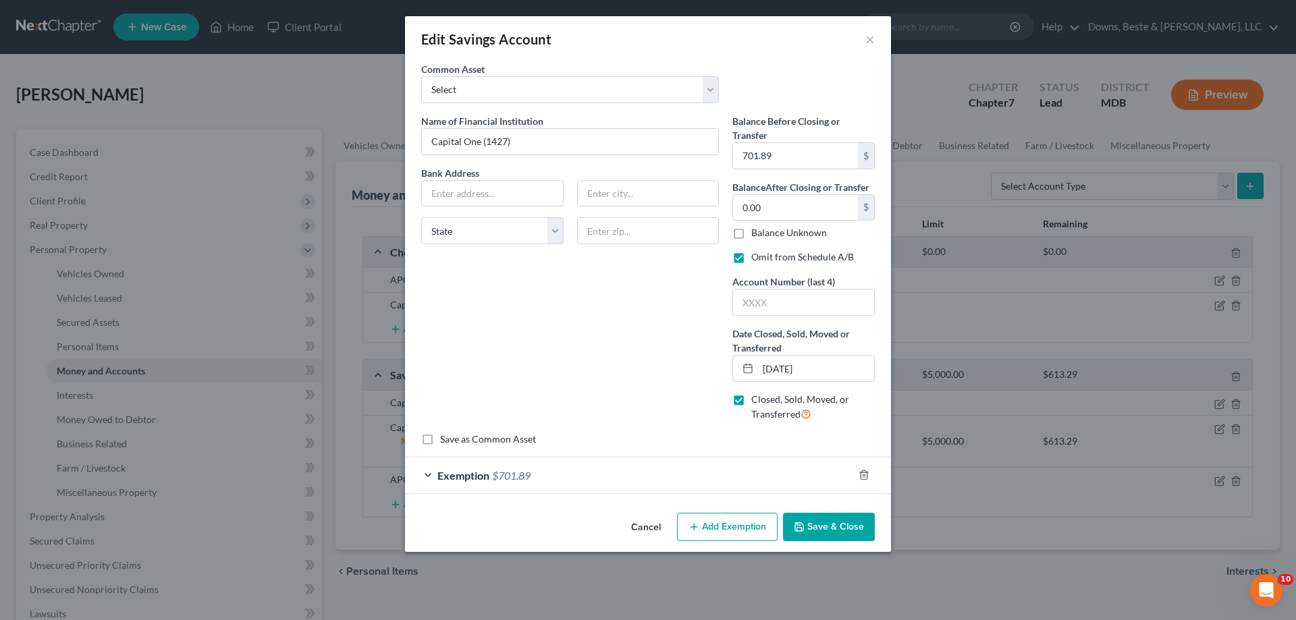
click at [848, 524] on button "Save & Close" at bounding box center [829, 527] width 92 height 28
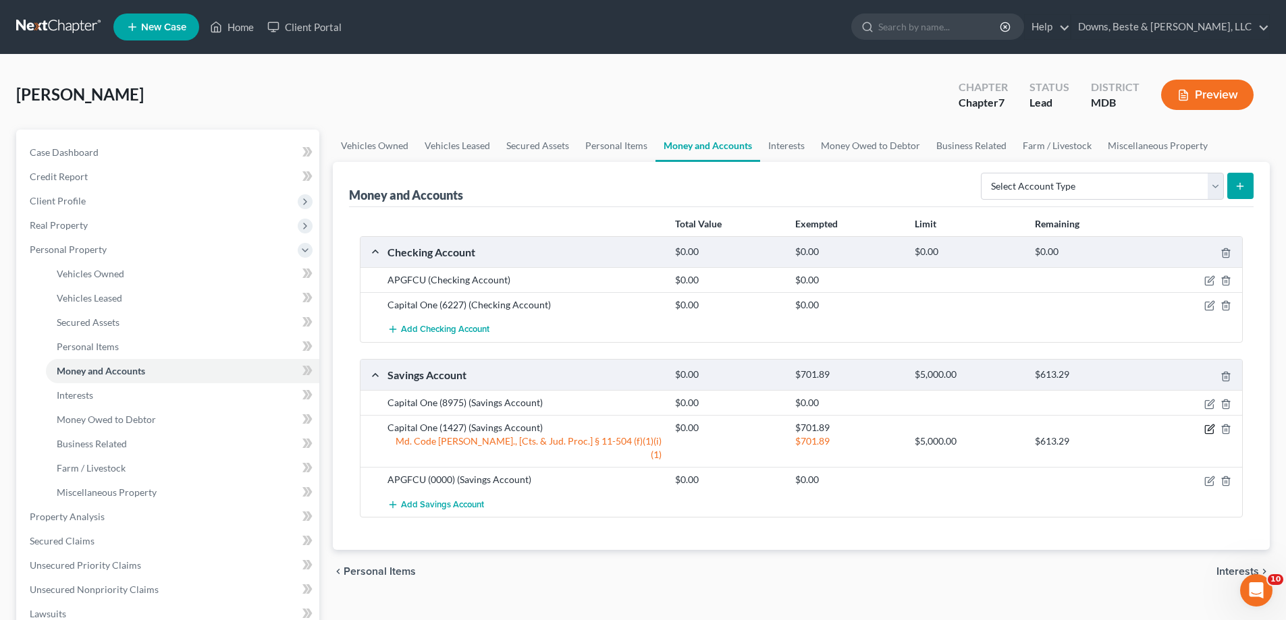
click at [1209, 431] on icon "button" at bounding box center [1209, 429] width 11 height 11
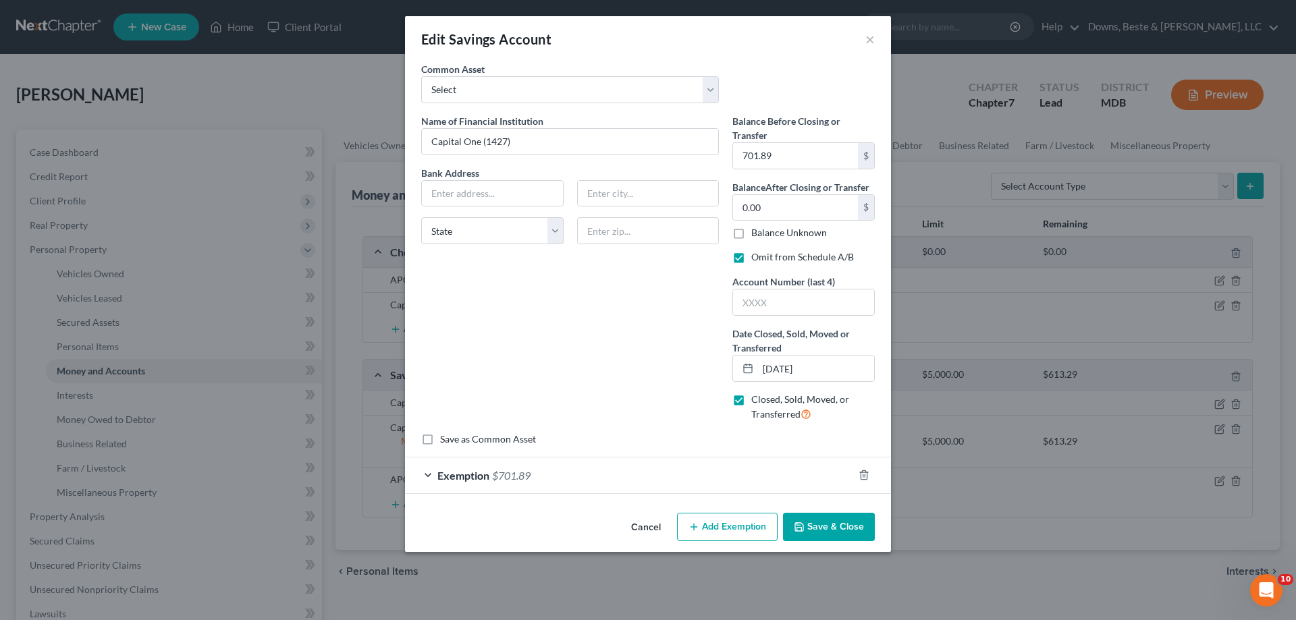
click at [871, 477] on div at bounding box center [872, 475] width 38 height 22
click at [864, 473] on polyline "button" at bounding box center [864, 473] width 8 height 0
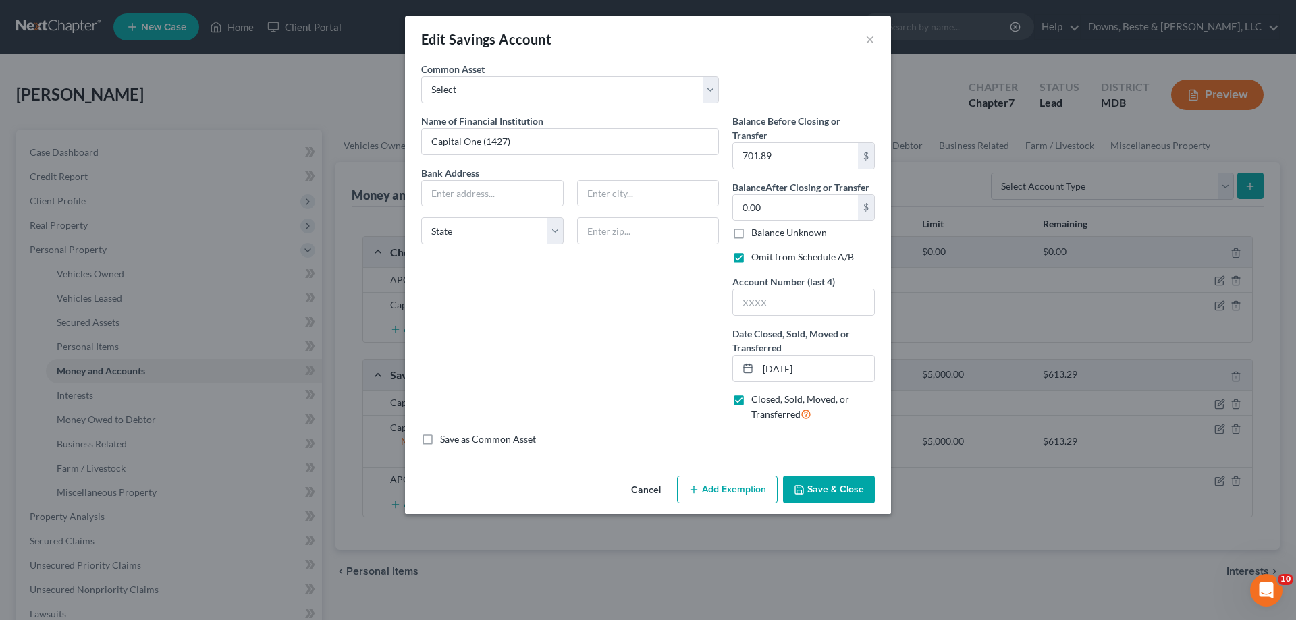
click at [861, 498] on button "Save & Close" at bounding box center [829, 490] width 92 height 28
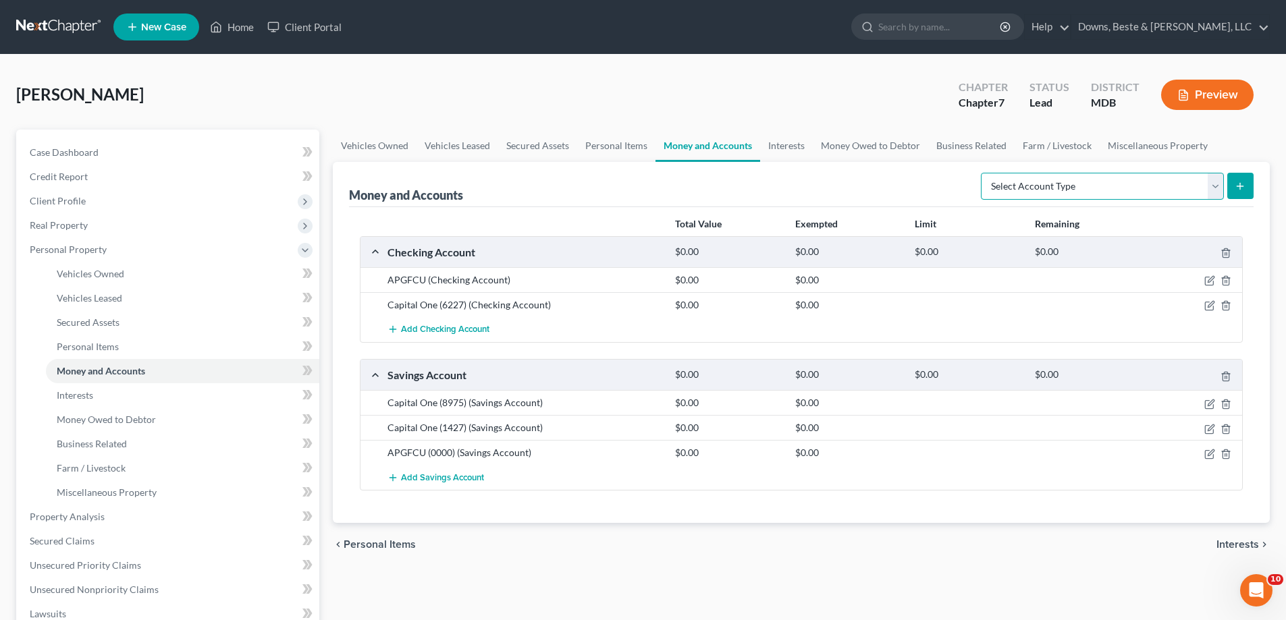
click at [1213, 186] on select "Select Account Type Brokerage Cash on Hand Certificates of Deposit Checking Acc…" at bounding box center [1102, 186] width 243 height 27
select select "savings"
click at [984, 173] on select "Select Account Type Brokerage Cash on Hand Certificates of Deposit Checking Acc…" at bounding box center [1102, 186] width 243 height 27
click at [1235, 185] on icon "submit" at bounding box center [1240, 186] width 11 height 11
click at [1247, 182] on button "submit" at bounding box center [1240, 186] width 26 height 26
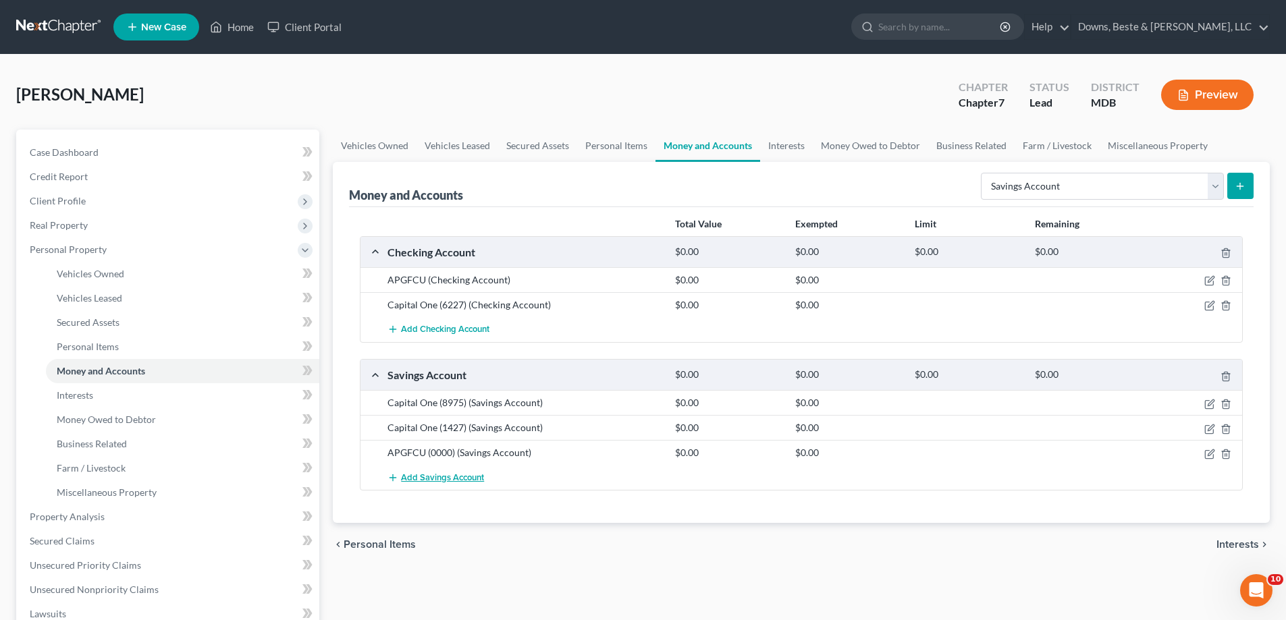
click at [463, 475] on span "Add Savings Account" at bounding box center [442, 478] width 83 height 11
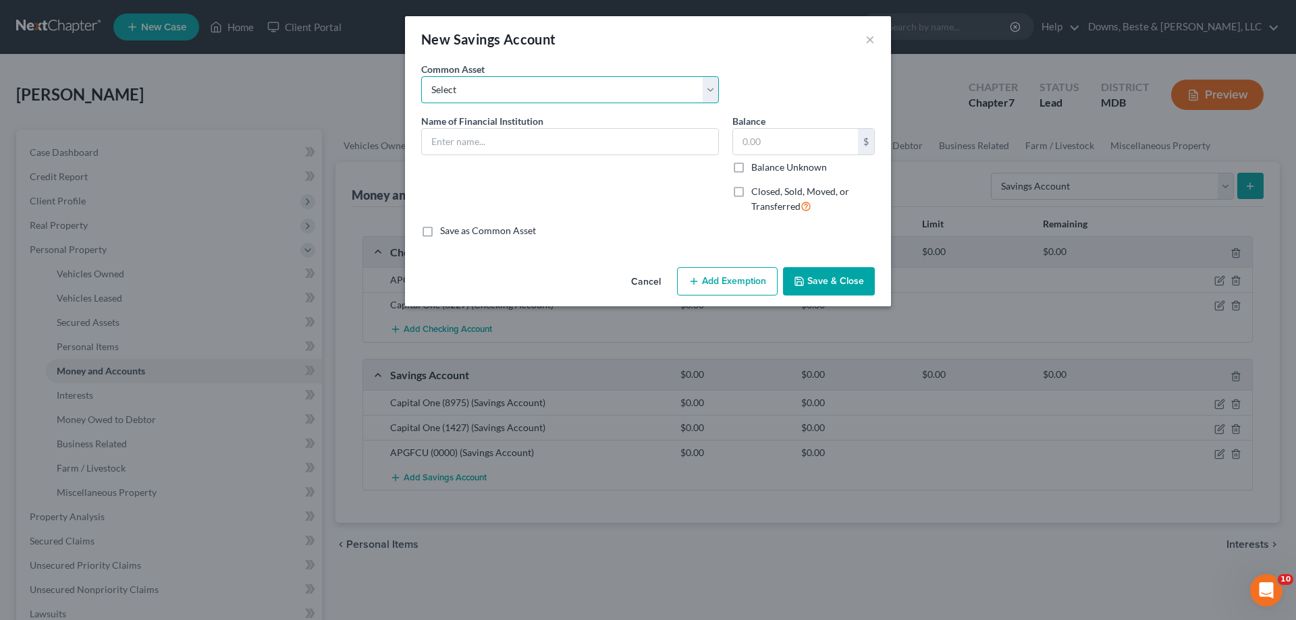
click at [487, 88] on select "Select APGFCU" at bounding box center [570, 89] width 298 height 27
click at [827, 56] on div "New Savings Account ×" at bounding box center [648, 39] width 486 height 46
drag, startPoint x: 620, startPoint y: 152, endPoint x: 617, endPoint y: 142, distance: 10.0
click at [618, 147] on input "text" at bounding box center [570, 142] width 296 height 26
type input "a"
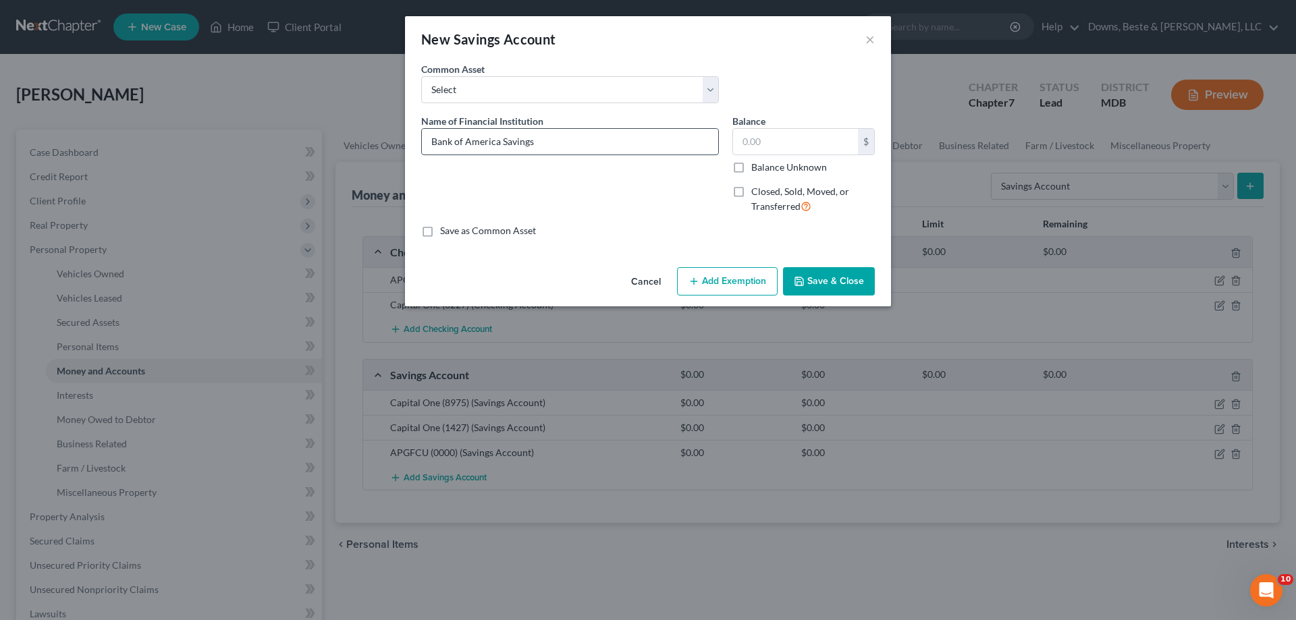
type input "Bank of America Savings"
type input "903.04"
click at [734, 276] on button "Add Exemption" at bounding box center [727, 281] width 101 height 28
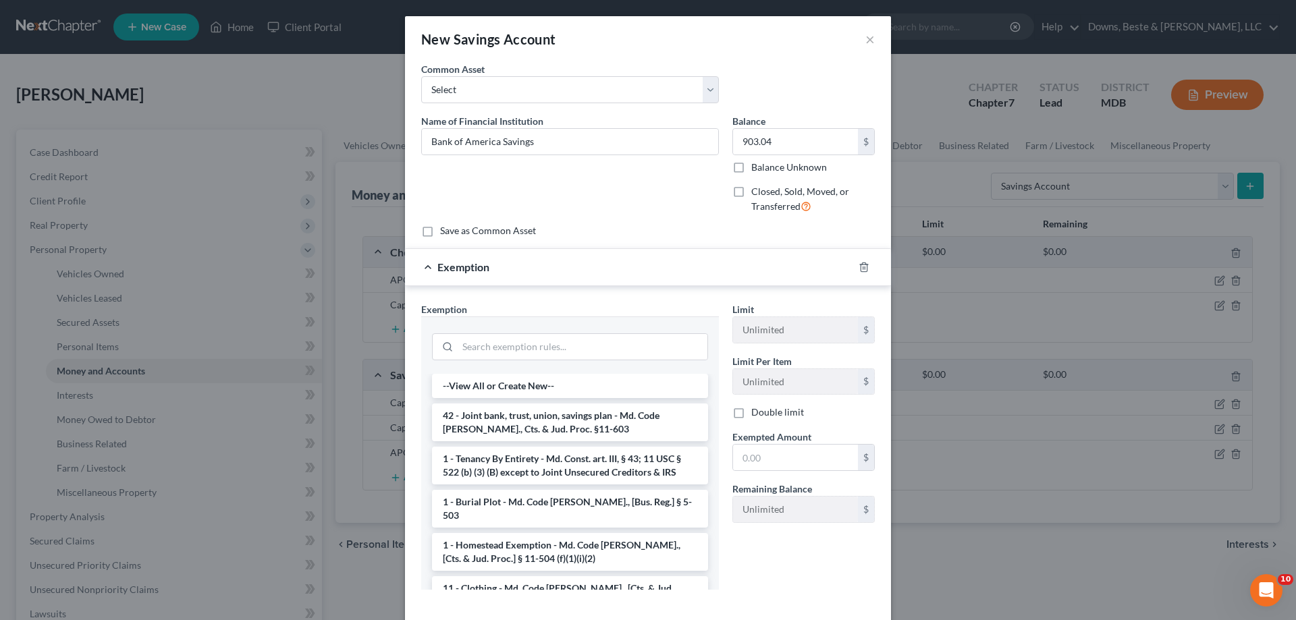
click at [587, 331] on div at bounding box center [570, 345] width 276 height 35
click at [587, 344] on input "search" at bounding box center [583, 347] width 250 height 26
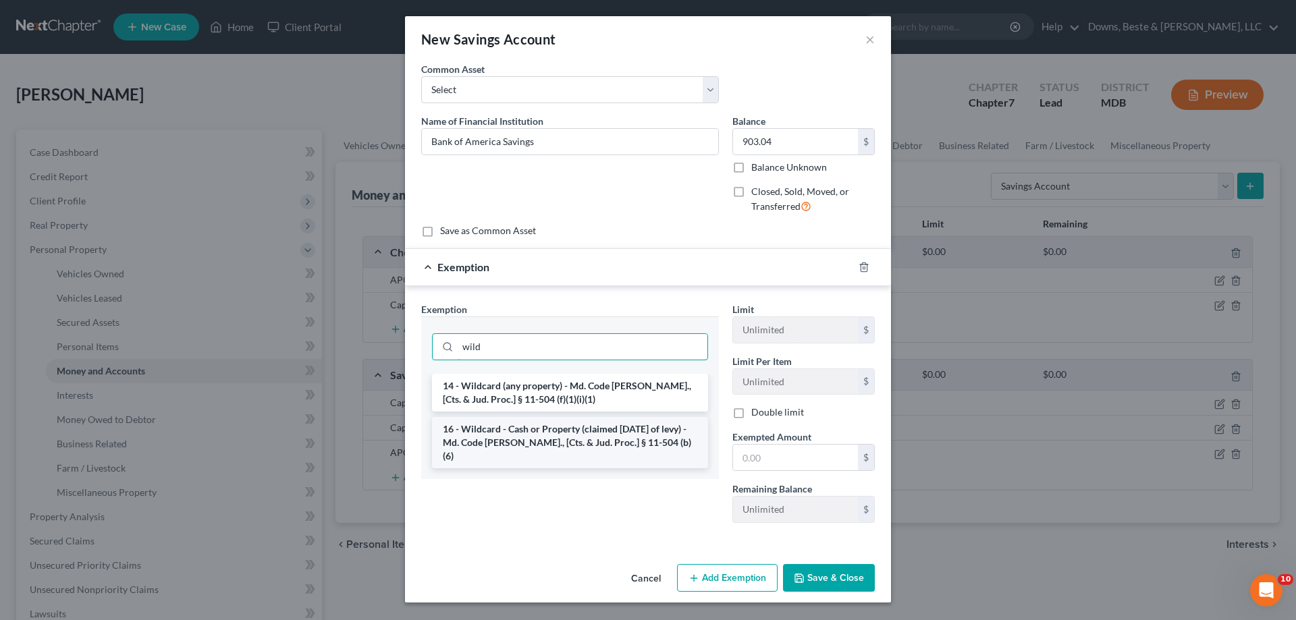
type input "wild"
click at [579, 431] on li "16 - Wildcard - Cash or Property (claimed [DATE] of levy) - Md. Code [PERSON_NA…" at bounding box center [570, 442] width 276 height 51
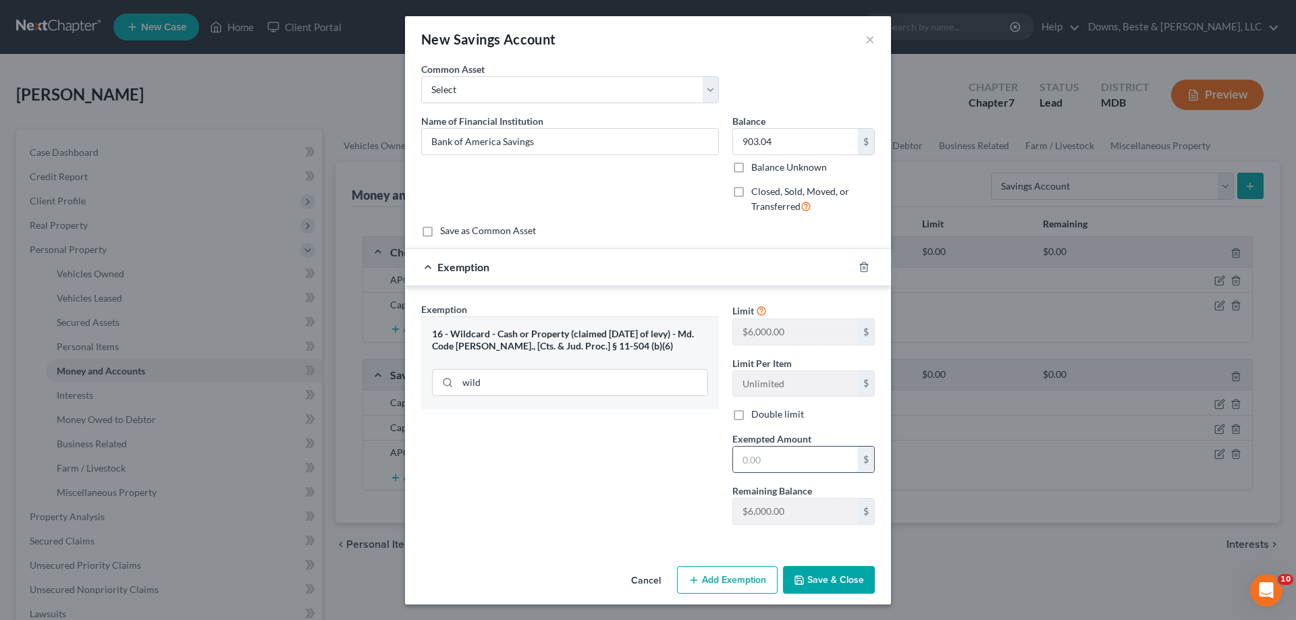
click at [743, 455] on input "text" at bounding box center [795, 460] width 125 height 26
type input "903.04"
click at [841, 580] on button "Save & Close" at bounding box center [829, 580] width 92 height 28
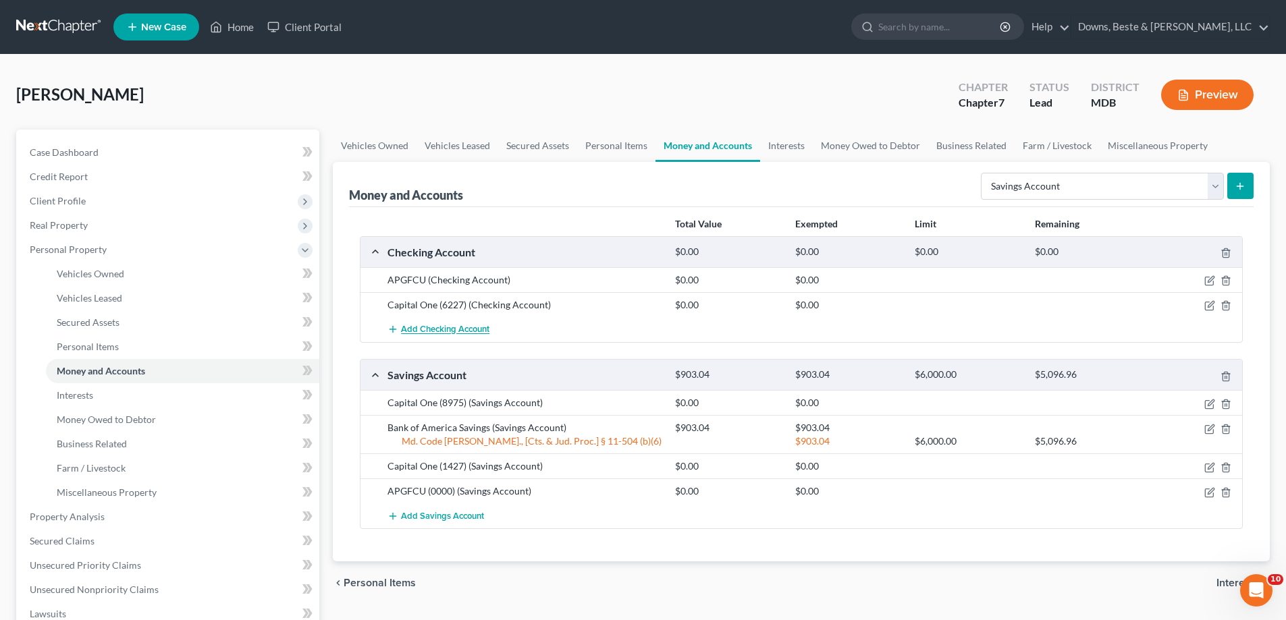
click at [426, 332] on span "Add Checking Account" at bounding box center [445, 330] width 88 height 11
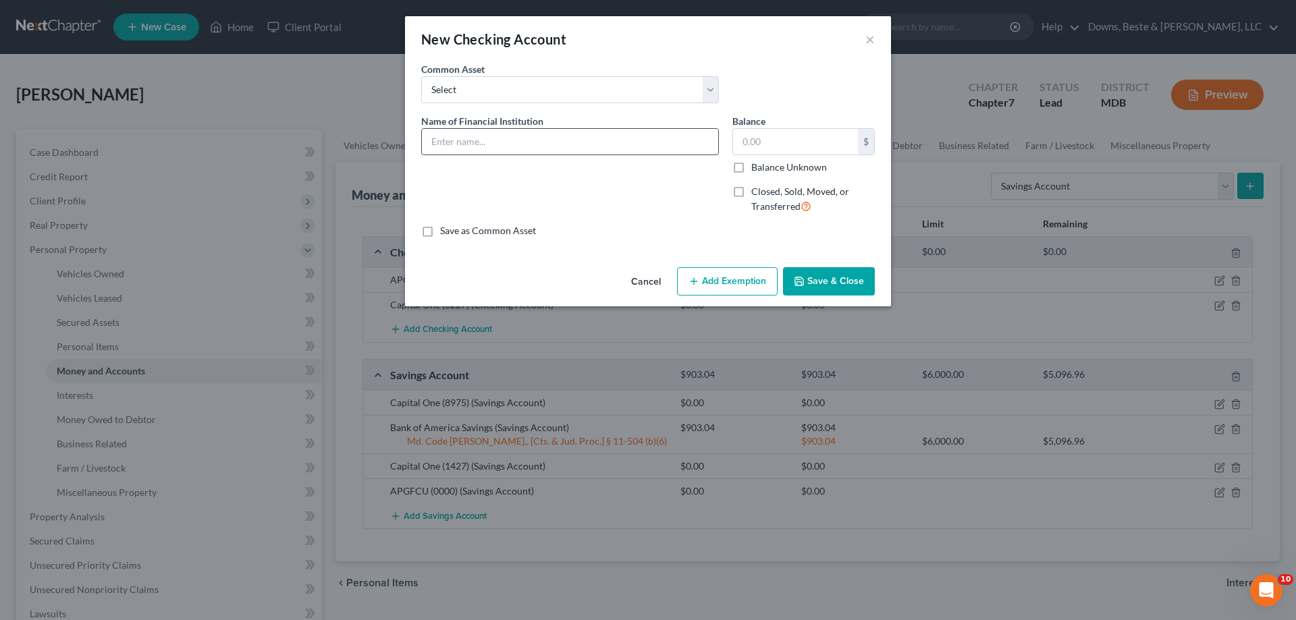
click at [509, 141] on input "text" at bounding box center [570, 142] width 296 height 26
type input "USAA Checking Account"
click at [790, 138] on input "text" at bounding box center [795, 142] width 125 height 26
type input "3,272.77"
click at [732, 272] on button "Add Exemption" at bounding box center [727, 281] width 101 height 28
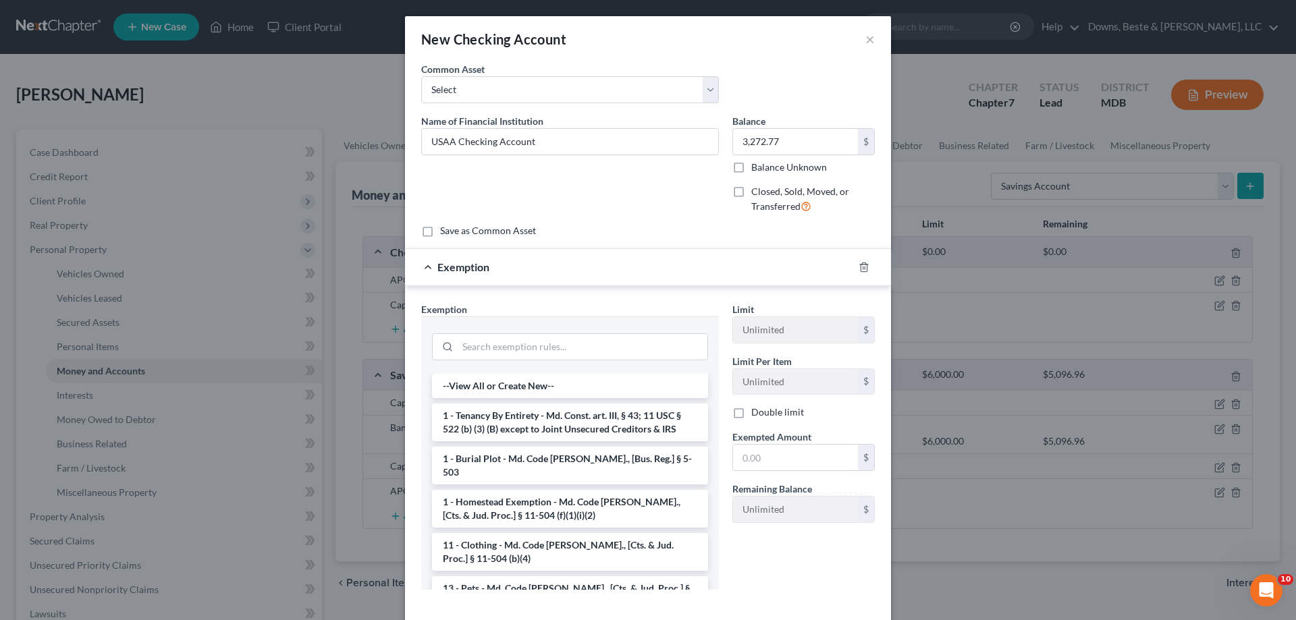
click at [572, 332] on div at bounding box center [570, 345] width 276 height 35
click at [572, 334] on input "search" at bounding box center [583, 347] width 250 height 26
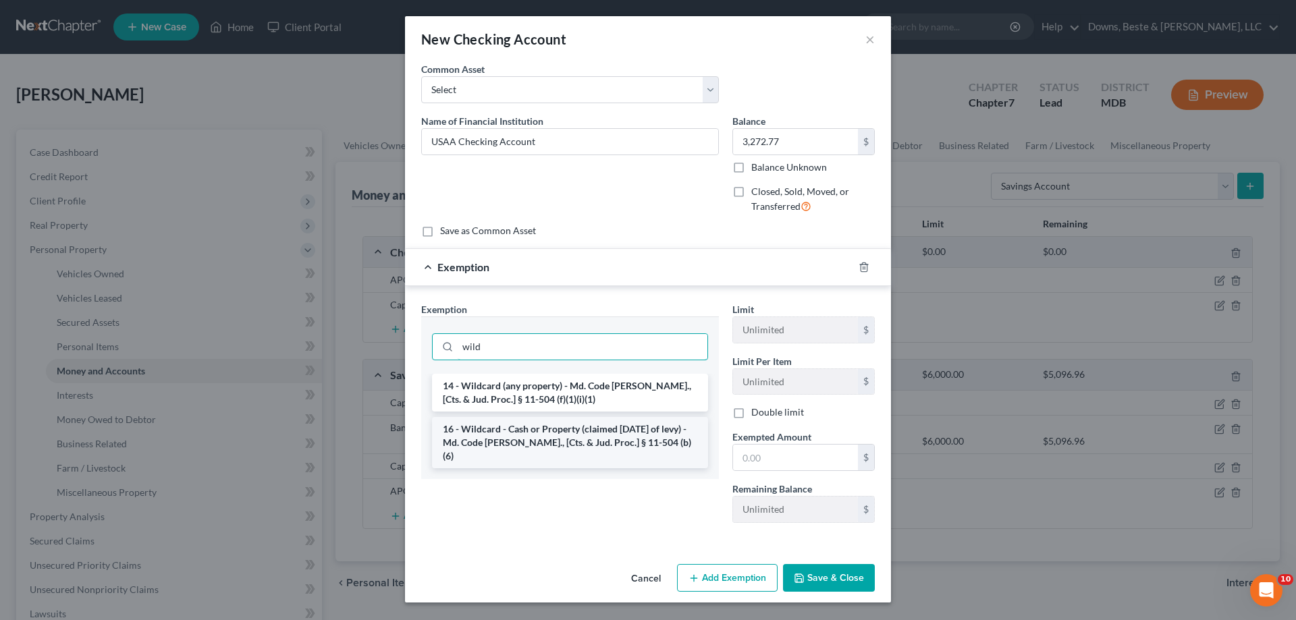
type input "wild"
click at [588, 434] on li "16 - Wildcard - Cash or Property (claimed [DATE] of levy) - Md. Code [PERSON_NA…" at bounding box center [570, 442] width 276 height 51
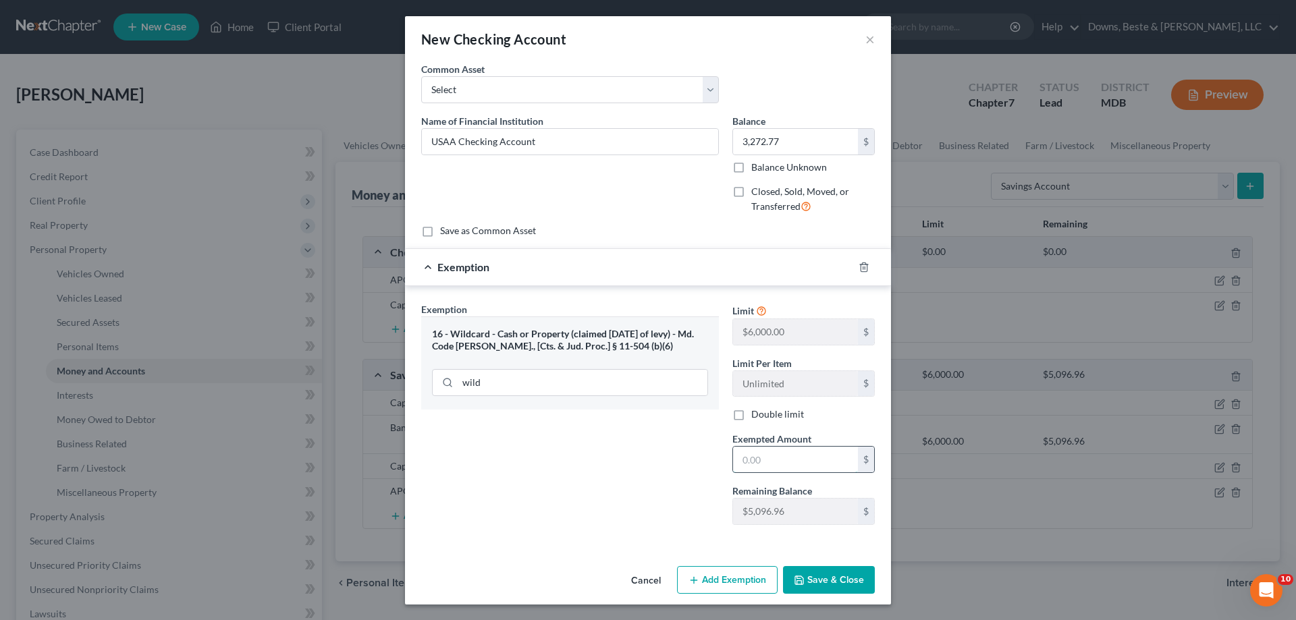
click at [765, 469] on input "text" at bounding box center [795, 460] width 125 height 26
type input "3,272.77"
click at [855, 577] on button "Save & Close" at bounding box center [829, 580] width 92 height 28
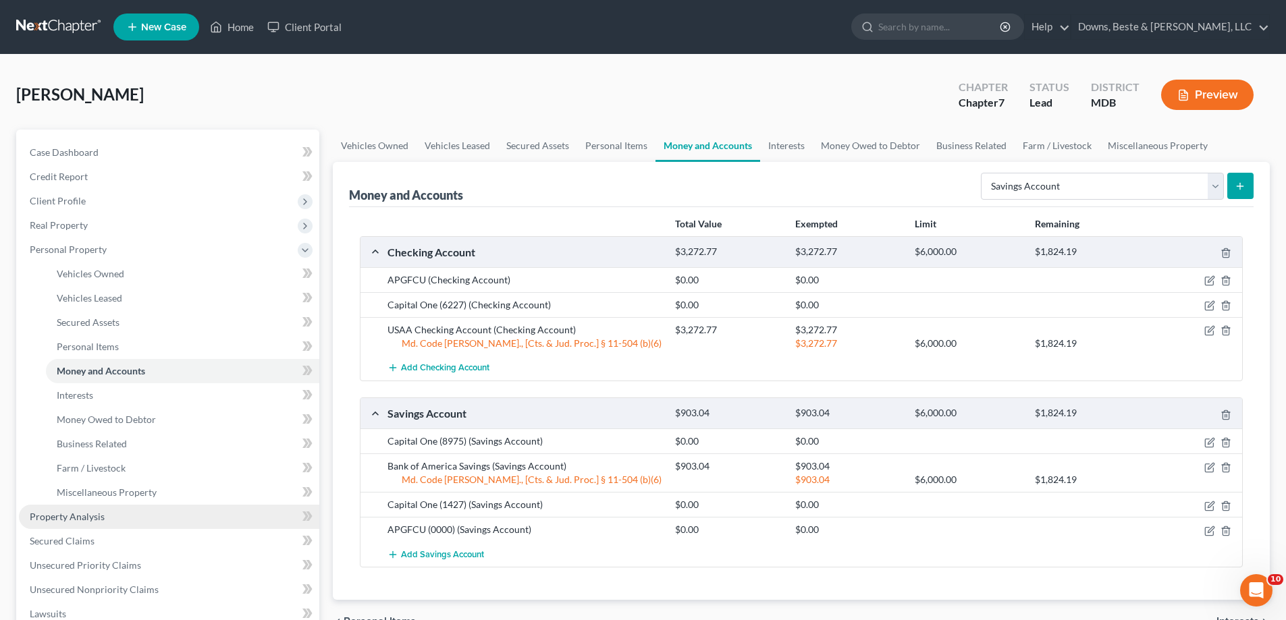
click at [88, 521] on span "Property Analysis" at bounding box center [67, 516] width 75 height 11
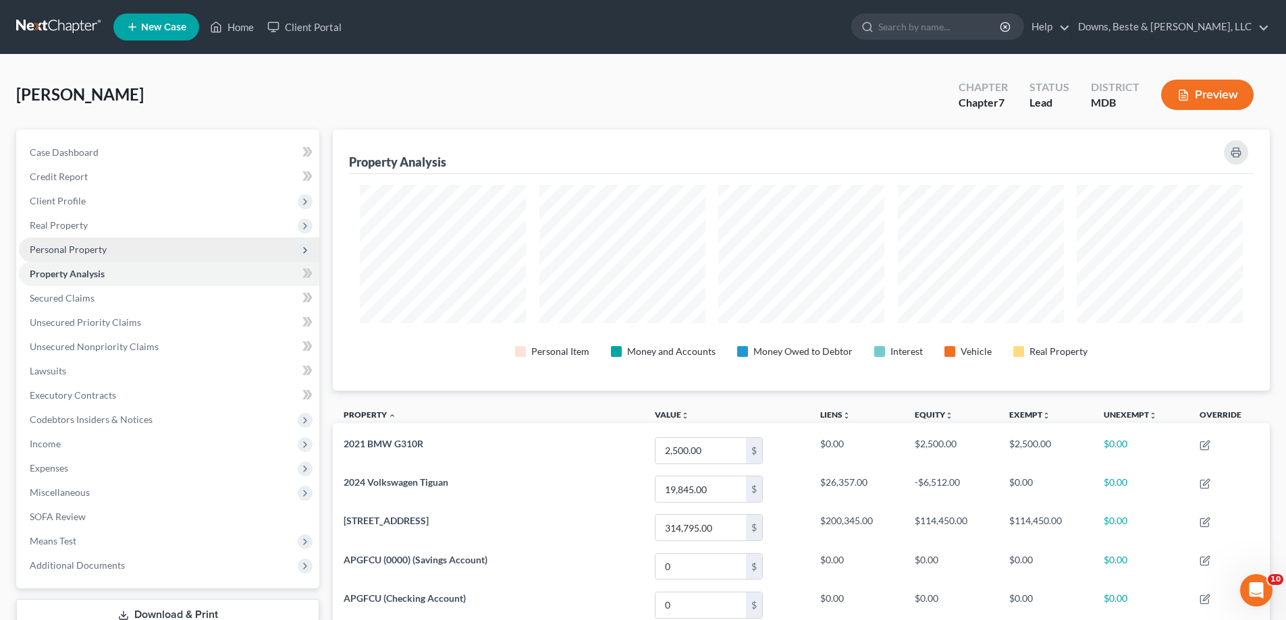
click at [105, 254] on span "Personal Property" at bounding box center [68, 249] width 77 height 11
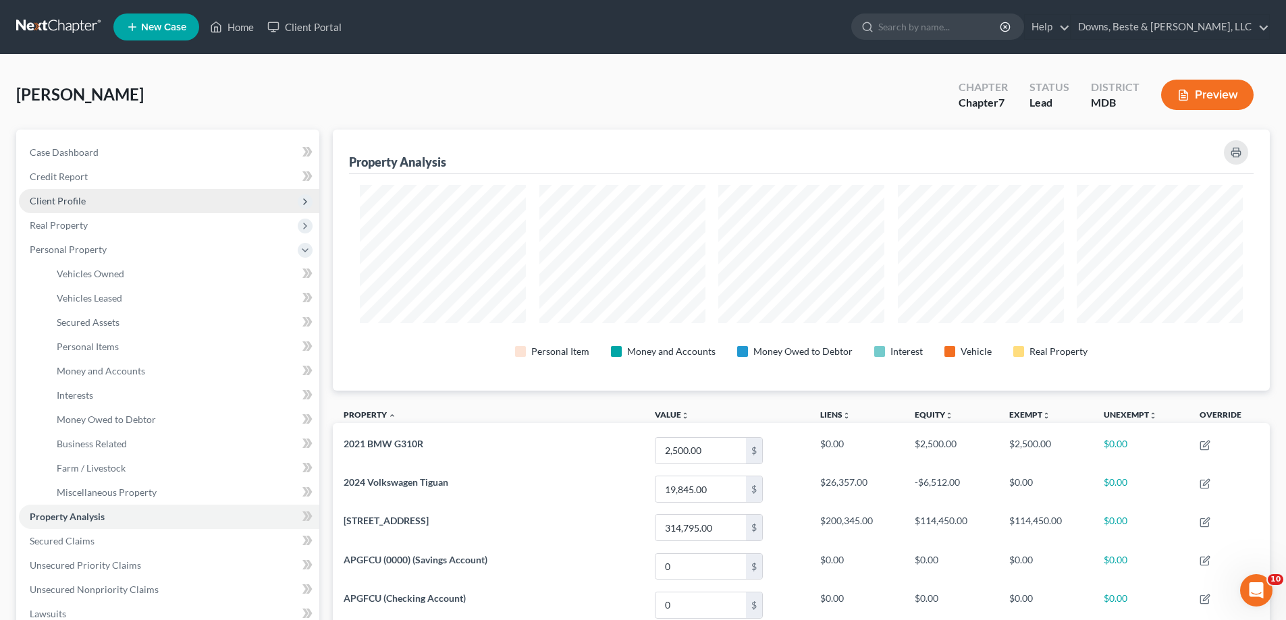
click at [59, 204] on span "Client Profile" at bounding box center [58, 200] width 56 height 11
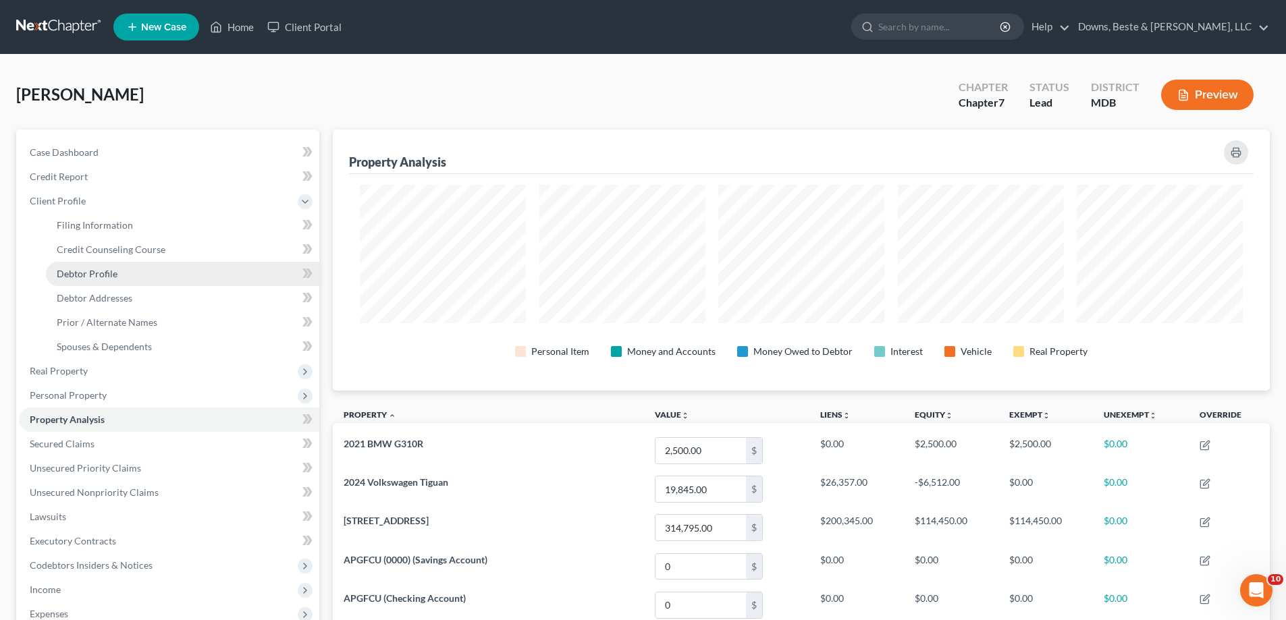
click at [101, 277] on span "Debtor Profile" at bounding box center [87, 273] width 61 height 11
select select "1"
select select "2"
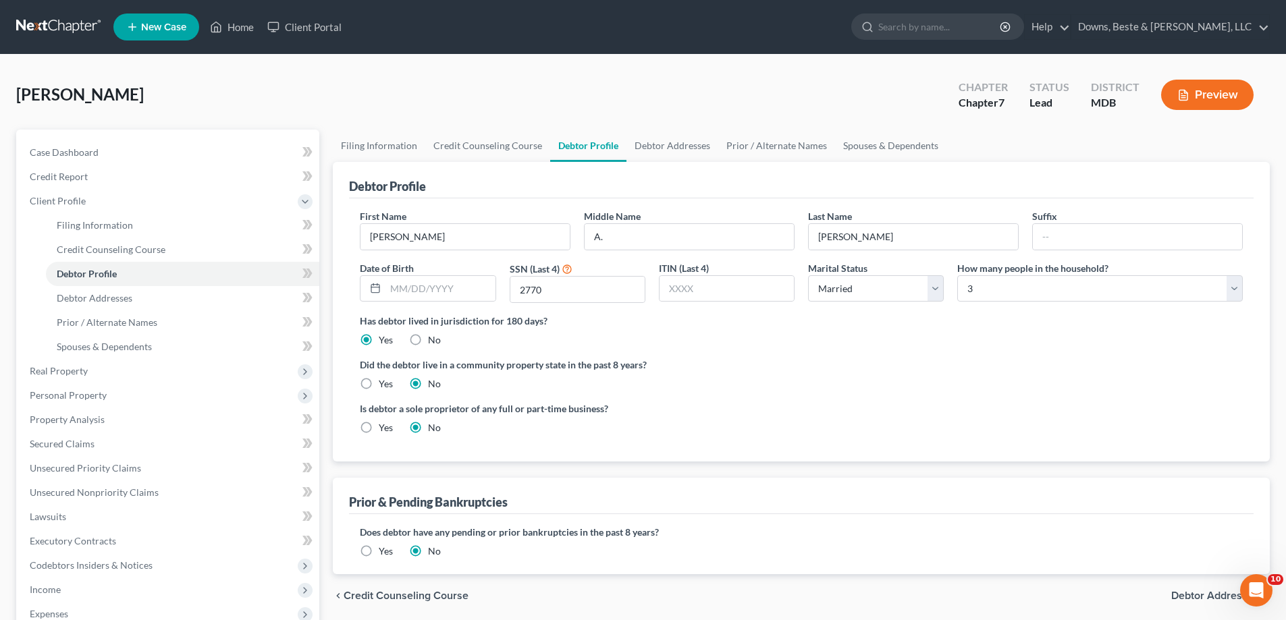
scroll to position [68, 0]
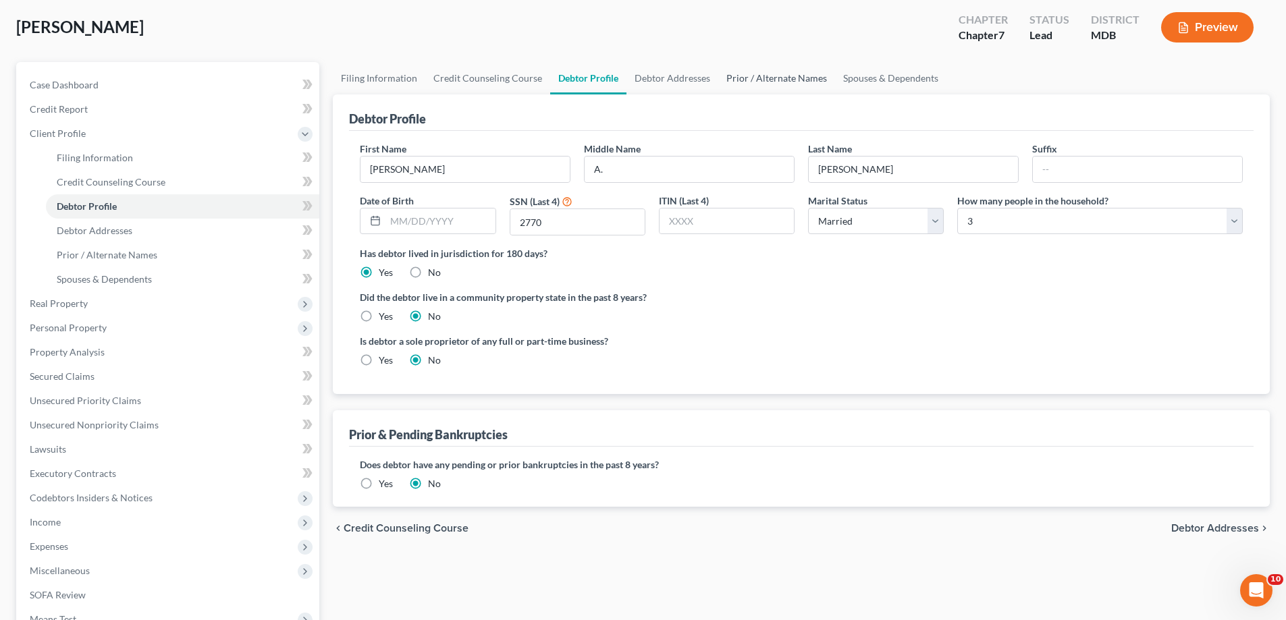
click at [753, 78] on link "Prior / Alternate Names" at bounding box center [776, 78] width 117 height 32
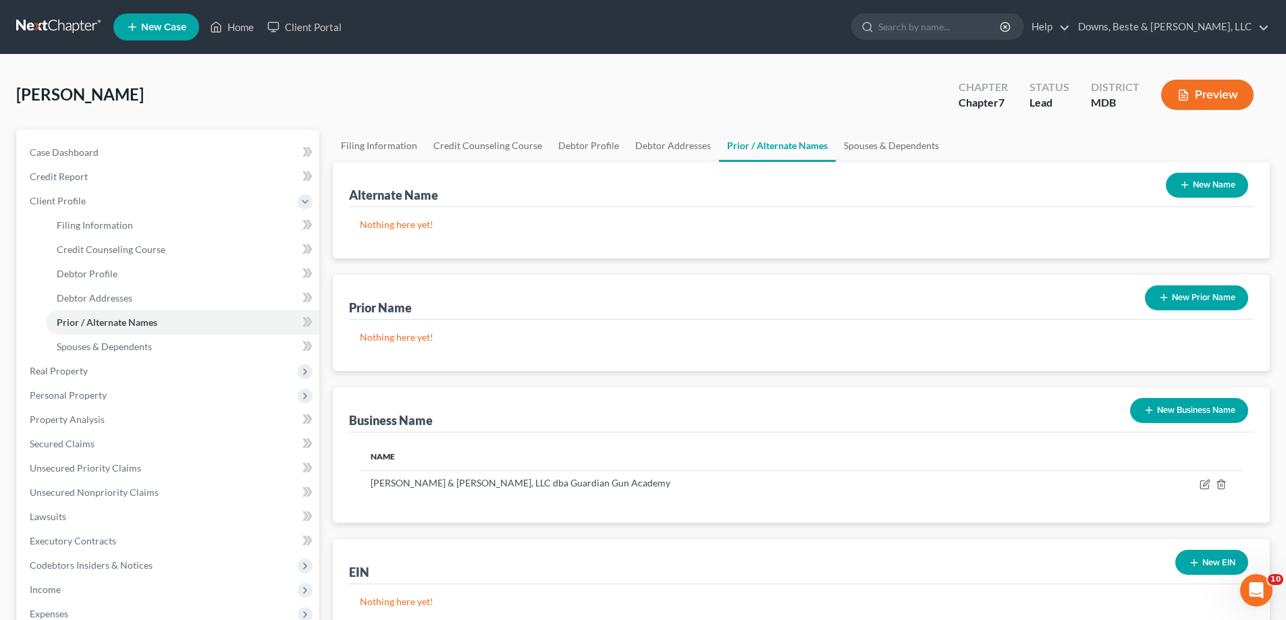
scroll to position [68, 0]
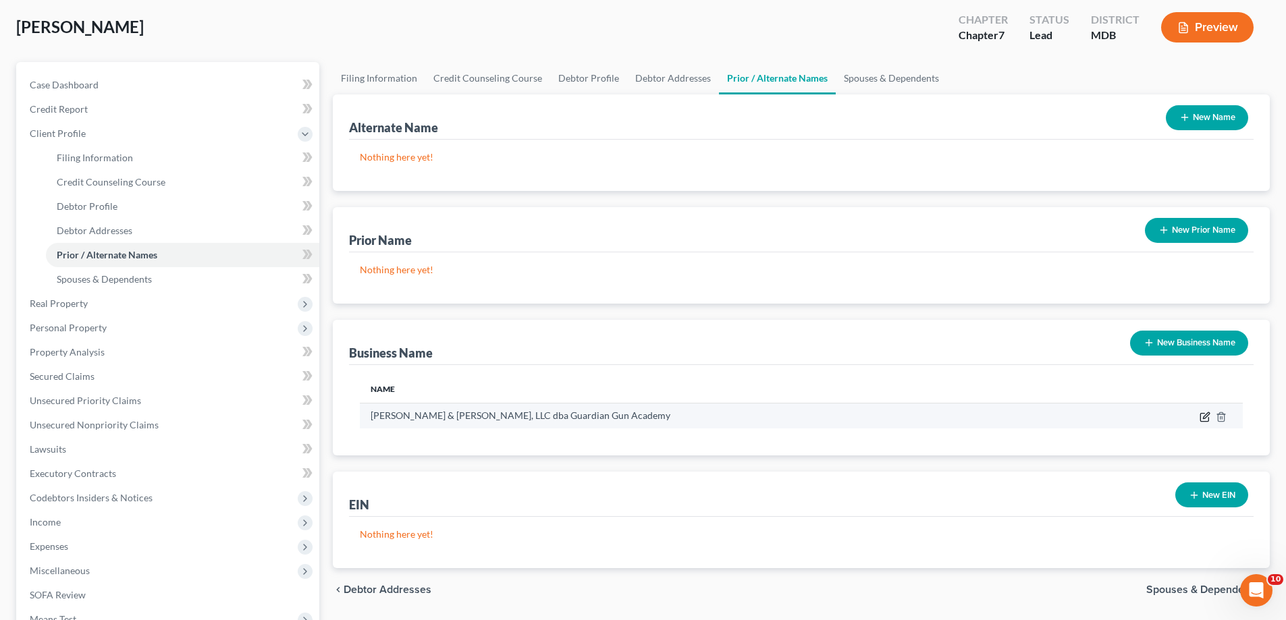
click at [1201, 416] on icon "button" at bounding box center [1204, 418] width 8 height 8
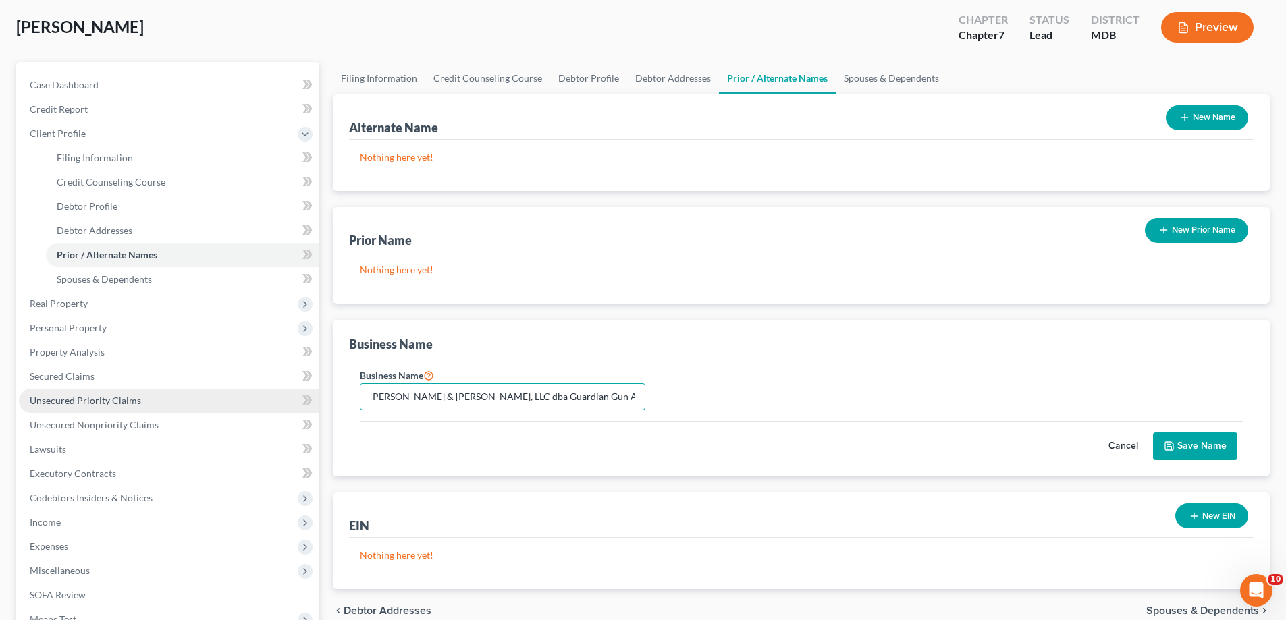
drag, startPoint x: 618, startPoint y: 403, endPoint x: 255, endPoint y: 410, distance: 363.9
click at [255, 410] on div "Petition Navigation Case Dashboard Payments Invoices Payments Payments Credit R…" at bounding box center [642, 403] width 1267 height 683
click at [1164, 444] on button "Save Name" at bounding box center [1195, 447] width 84 height 28
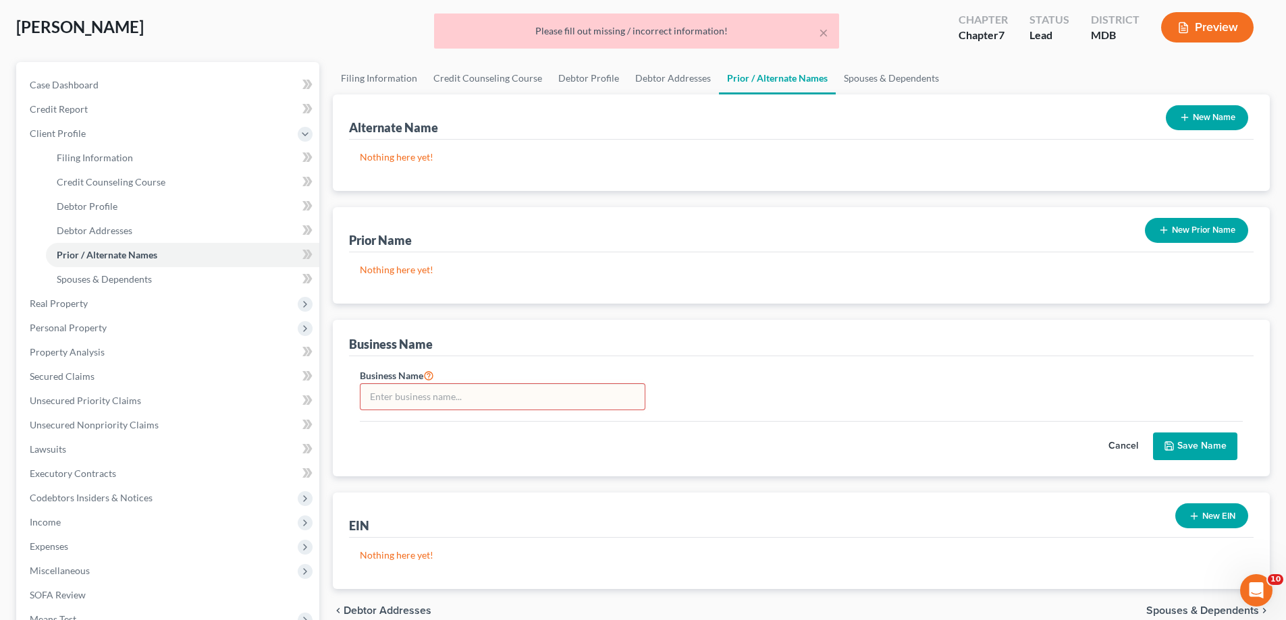
click at [1123, 447] on button "Cancel" at bounding box center [1123, 446] width 59 height 27
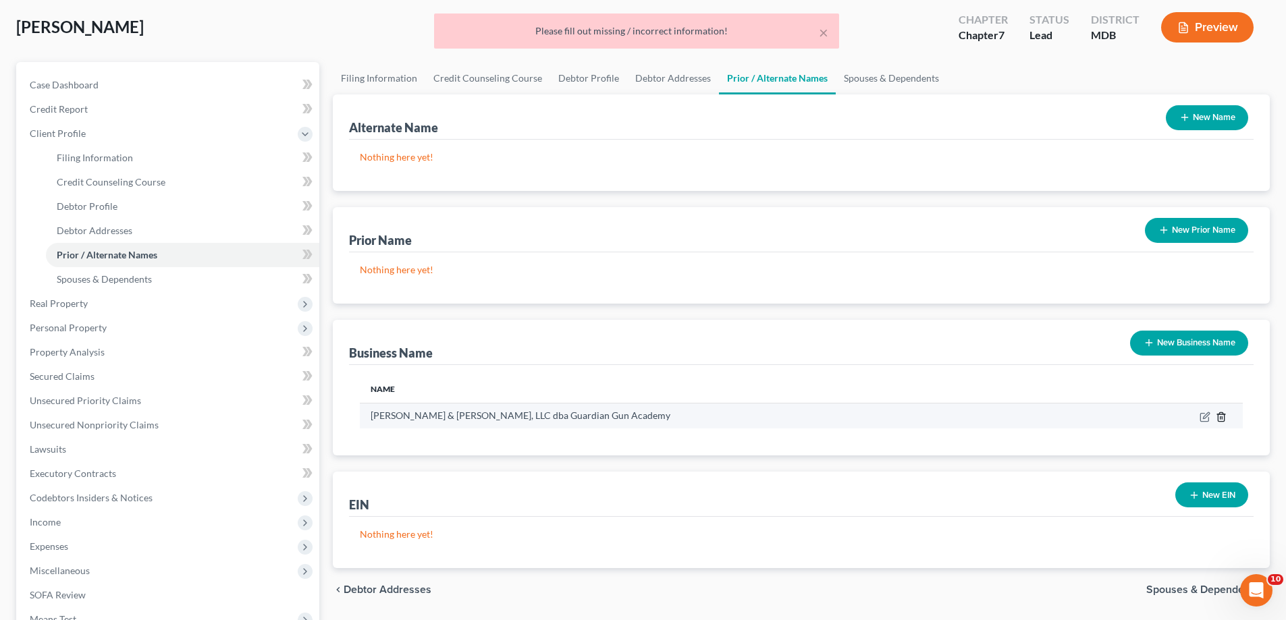
click at [1221, 417] on line "button" at bounding box center [1221, 418] width 0 height 3
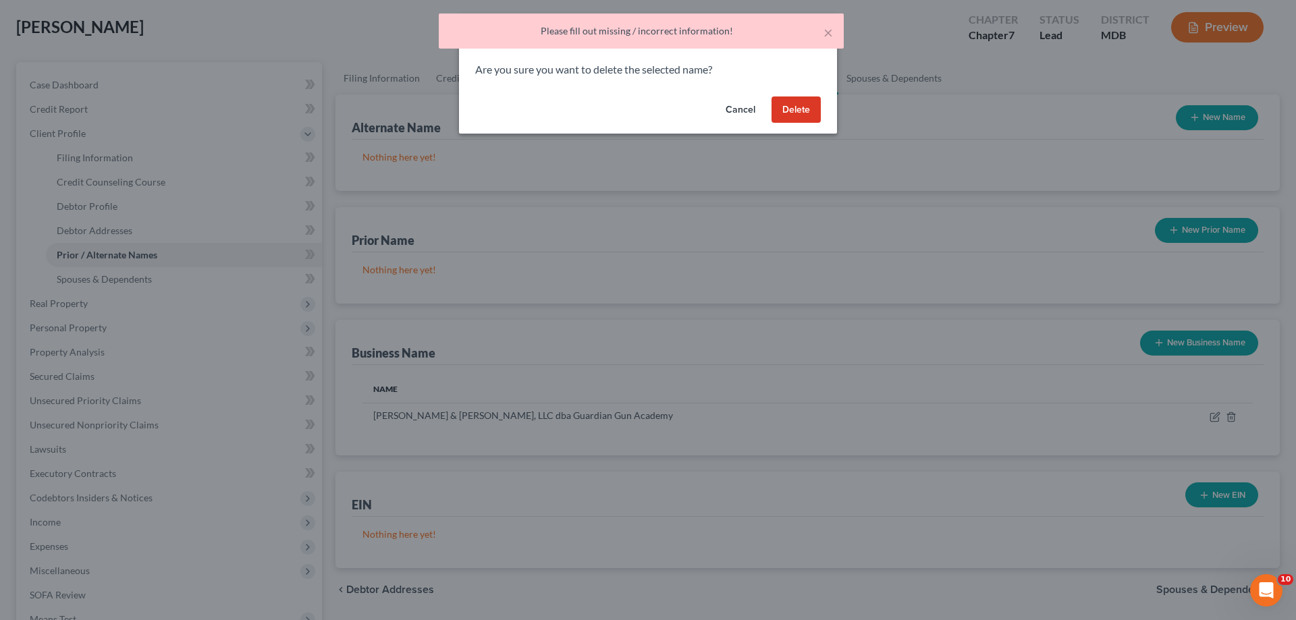
click at [791, 103] on button "Delete" at bounding box center [796, 110] width 49 height 27
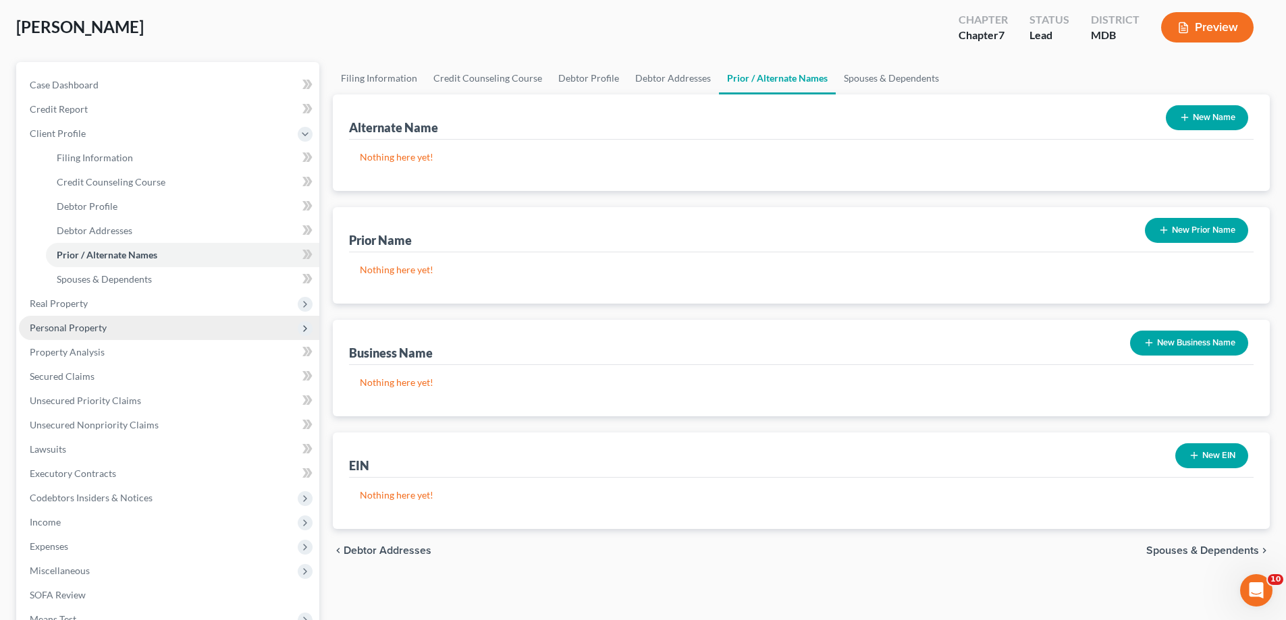
click at [92, 332] on span "Personal Property" at bounding box center [68, 327] width 77 height 11
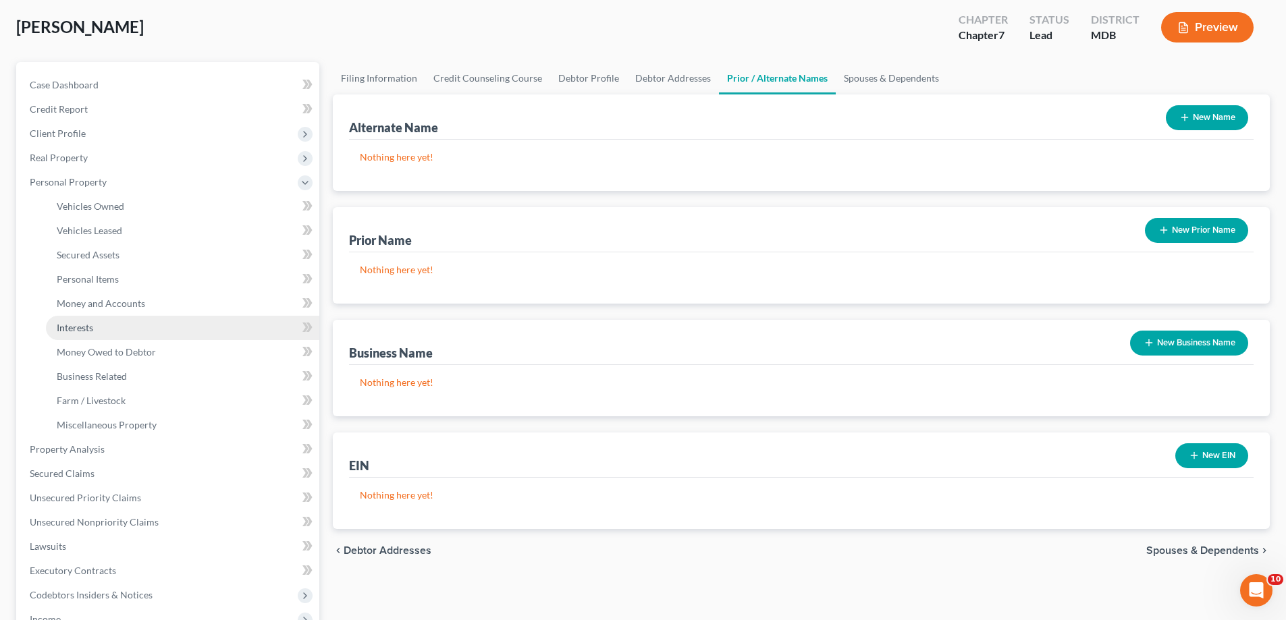
click at [122, 334] on link "Interests" at bounding box center [182, 328] width 273 height 24
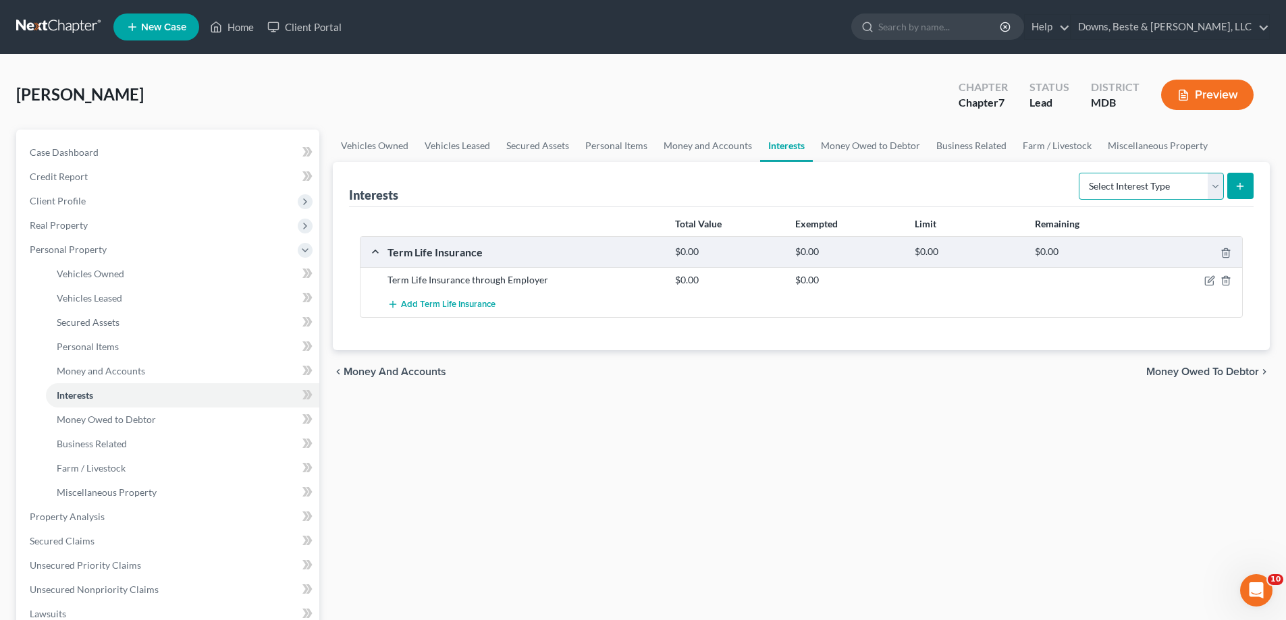
click at [1171, 180] on select "Select Interest Type 401K Annuity Bond Education IRA Government Bond Government…" at bounding box center [1151, 186] width 145 height 27
click at [157, 446] on link "Business Related" at bounding box center [182, 444] width 273 height 24
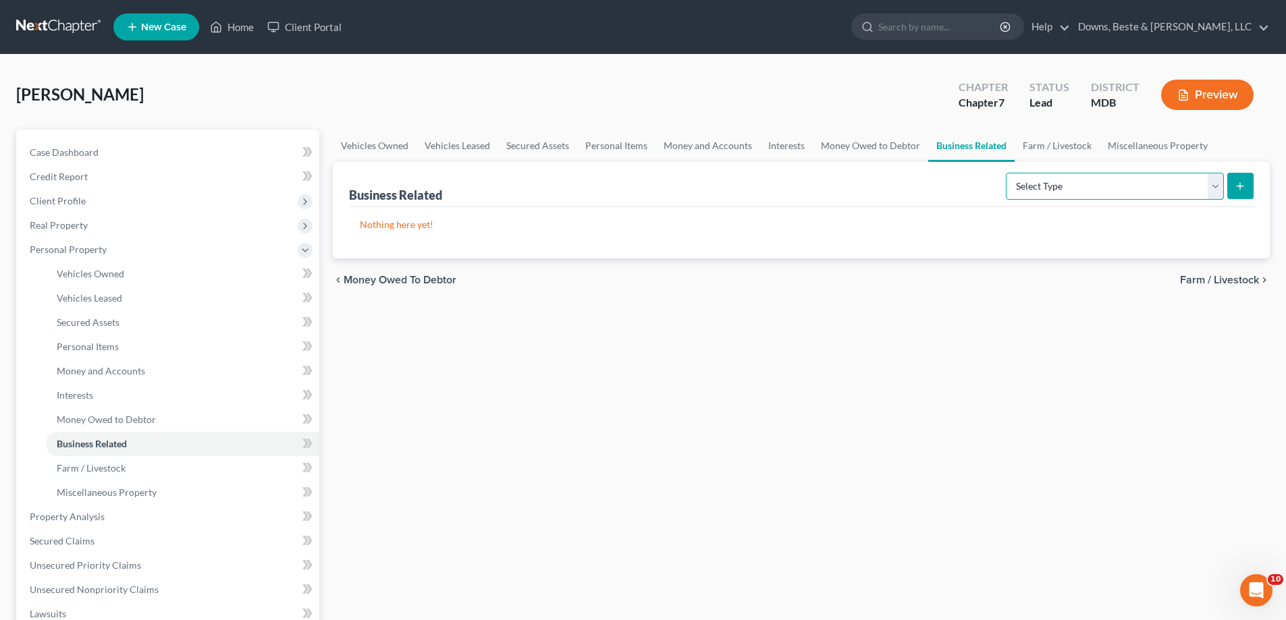
click at [1063, 196] on select "Select Type Customer Lists Franchises Inventory Licenses Machinery Office Equip…" at bounding box center [1115, 186] width 218 height 27
click at [124, 390] on link "Interests" at bounding box center [182, 395] width 273 height 24
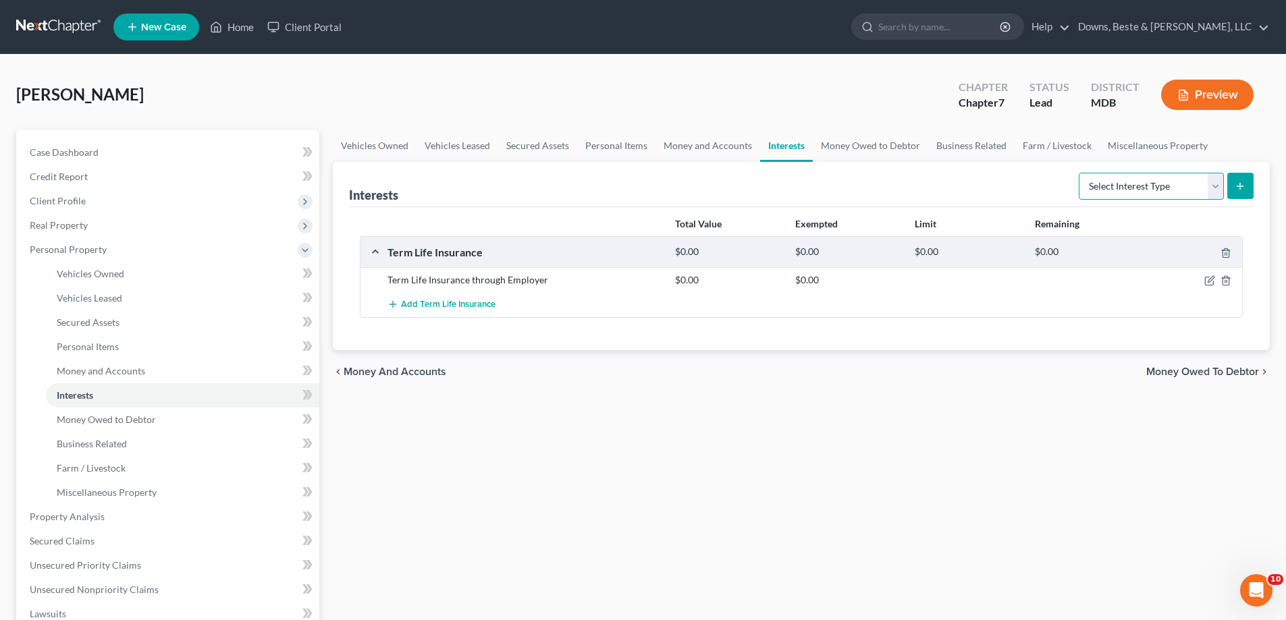
click at [1172, 189] on select "Select Interest Type 401K Annuity Bond Education IRA Government Bond Government…" at bounding box center [1151, 186] width 145 height 27
click at [143, 494] on span "Miscellaneous Property" at bounding box center [107, 492] width 100 height 11
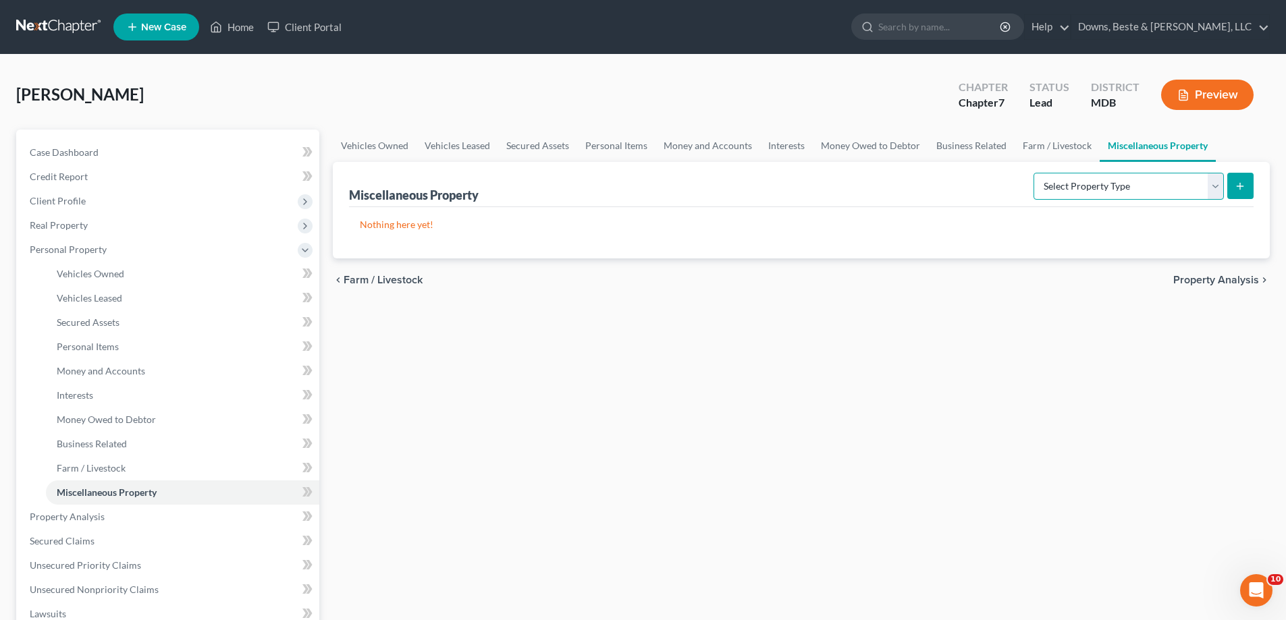
click at [1108, 188] on select "Select Property Type Assigned for Creditor Benefit [DATE] Holding for Another N…" at bounding box center [1129, 186] width 190 height 27
click at [111, 347] on span "Personal Items" at bounding box center [88, 346] width 62 height 11
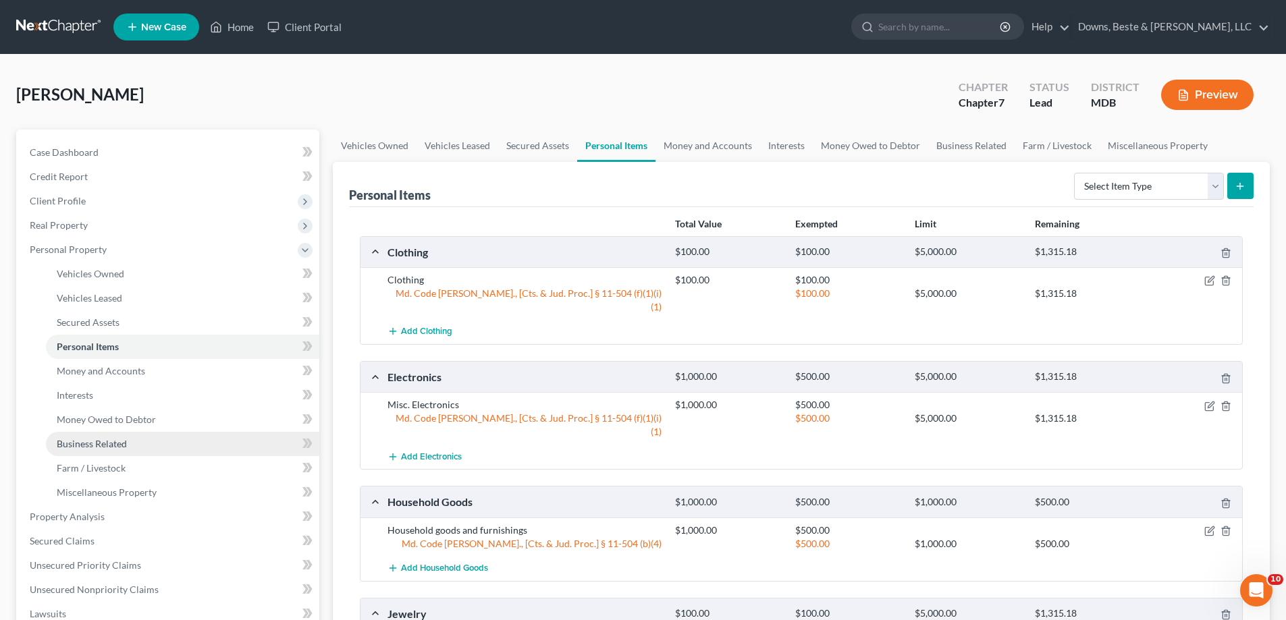
click at [132, 442] on link "Business Related" at bounding box center [182, 444] width 273 height 24
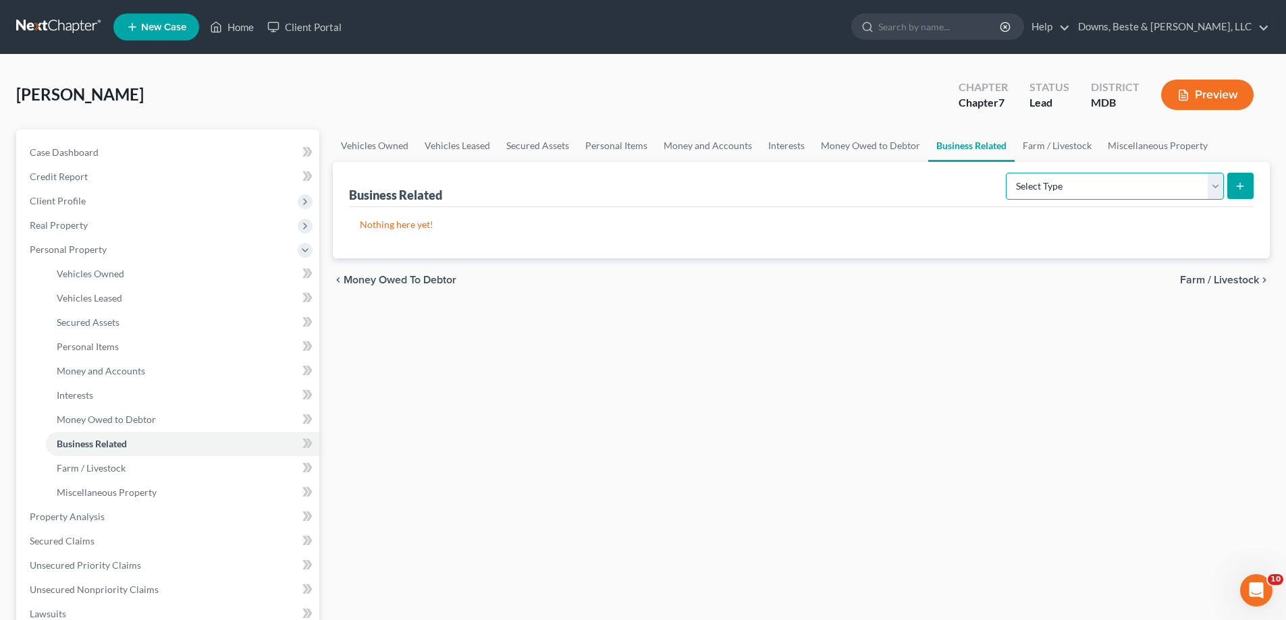
click at [1134, 181] on select "Select Type Customer Lists Franchises Inventory Licenses Machinery Office Equip…" at bounding box center [1115, 186] width 218 height 27
select select "other_business_related_property_not_listed"
click at [1007, 173] on select "Select Type Customer Lists Franchises Inventory Licenses Machinery Office Equip…" at bounding box center [1115, 186] width 218 height 27
click at [599, 142] on link "Personal Items" at bounding box center [616, 146] width 78 height 32
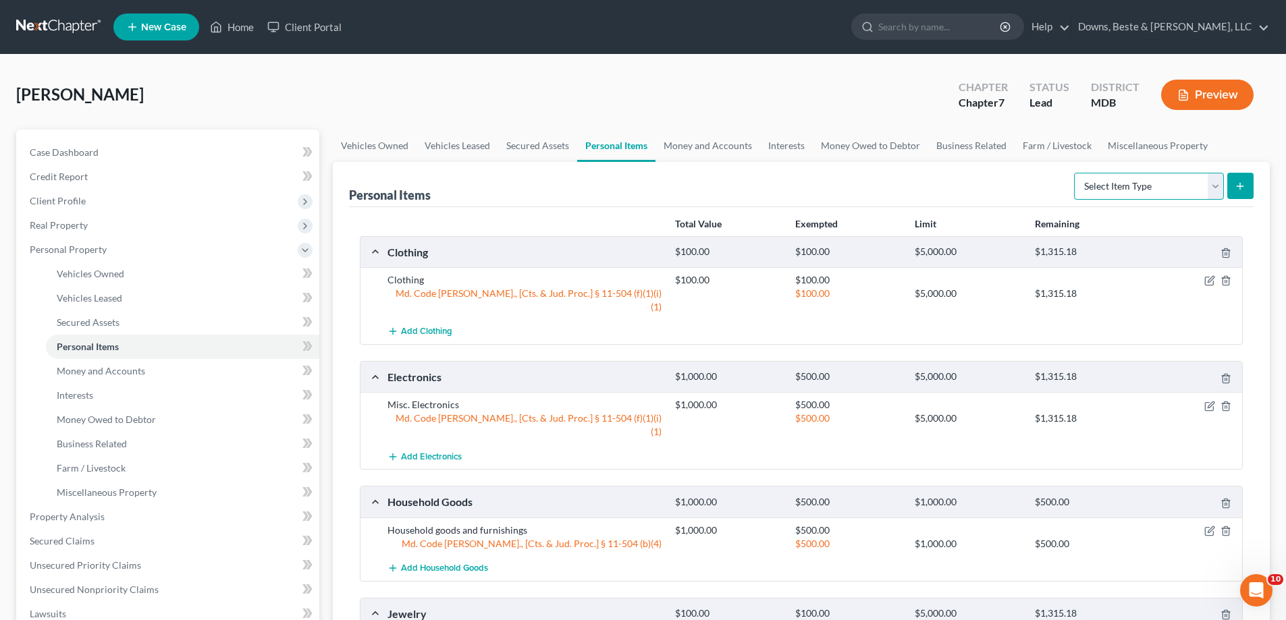
click at [1175, 188] on select "Select Item Type Clothing Collectibles Of Value Electronics Firearms Household …" at bounding box center [1149, 186] width 150 height 27
drag, startPoint x: 672, startPoint y: 141, endPoint x: 680, endPoint y: 142, distance: 7.5
click at [672, 141] on link "Money and Accounts" at bounding box center [708, 146] width 105 height 32
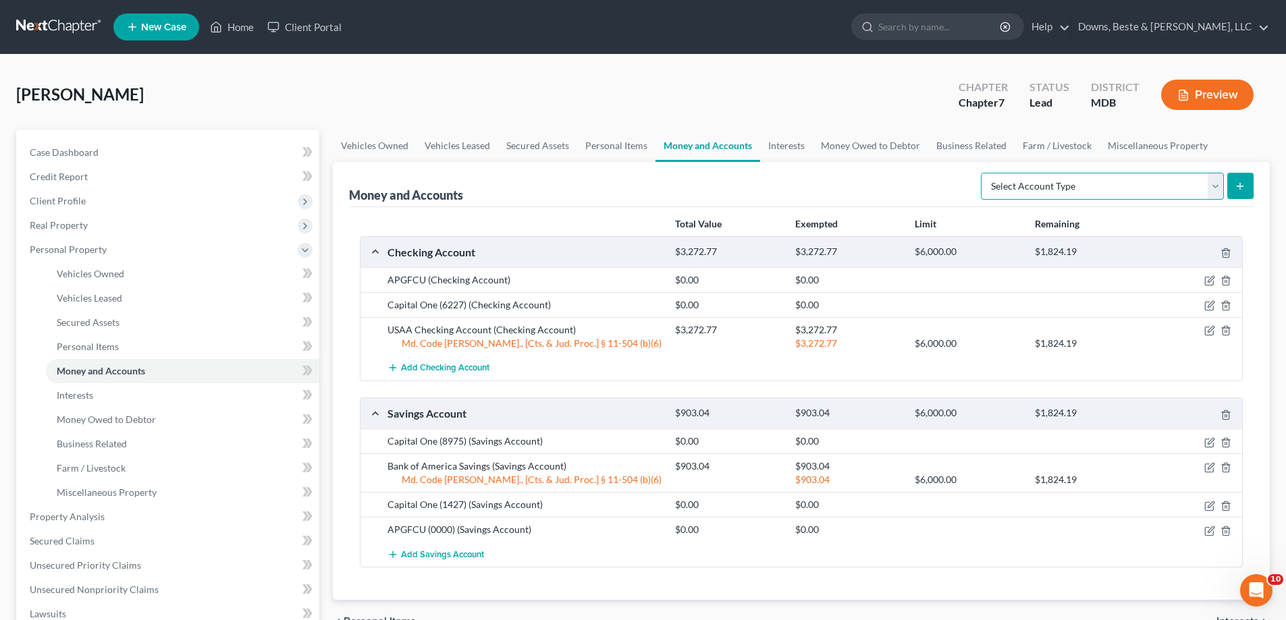
click at [1089, 192] on select "Select Account Type Brokerage Cash on Hand Certificates of Deposit Checking Acc…" at bounding box center [1102, 186] width 243 height 27
click at [780, 134] on link "Interests" at bounding box center [786, 146] width 53 height 32
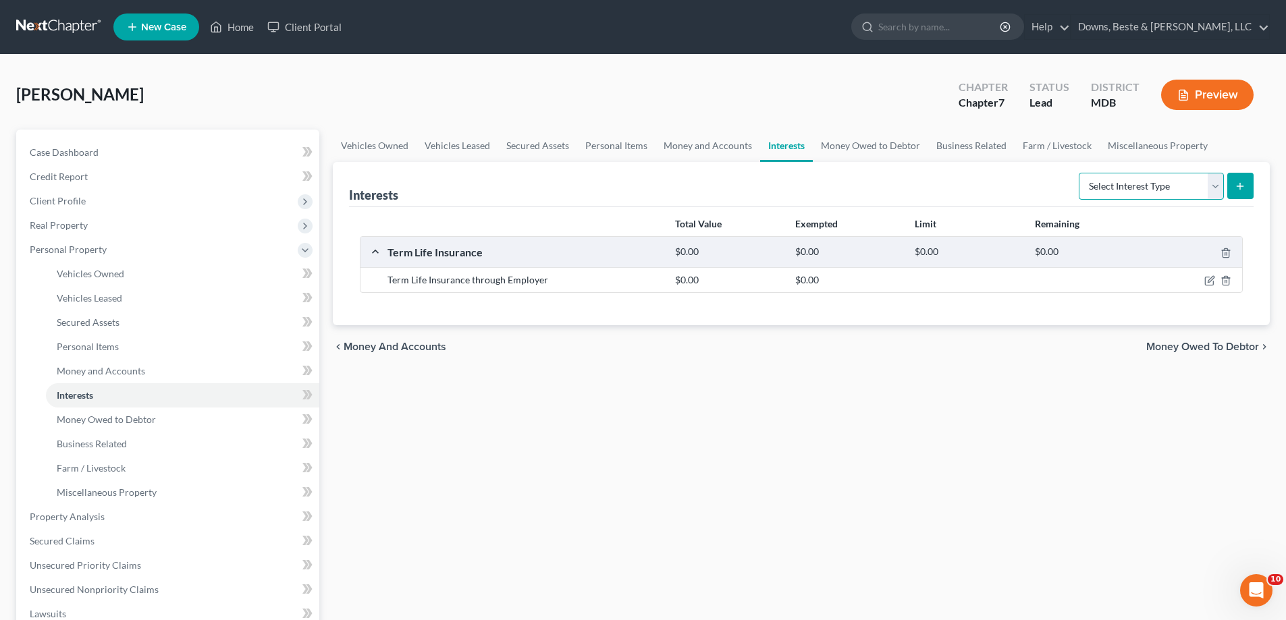
click at [1125, 180] on select "Select Interest Type 401K Annuity Bond Education IRA Government Bond Government…" at bounding box center [1151, 186] width 145 height 27
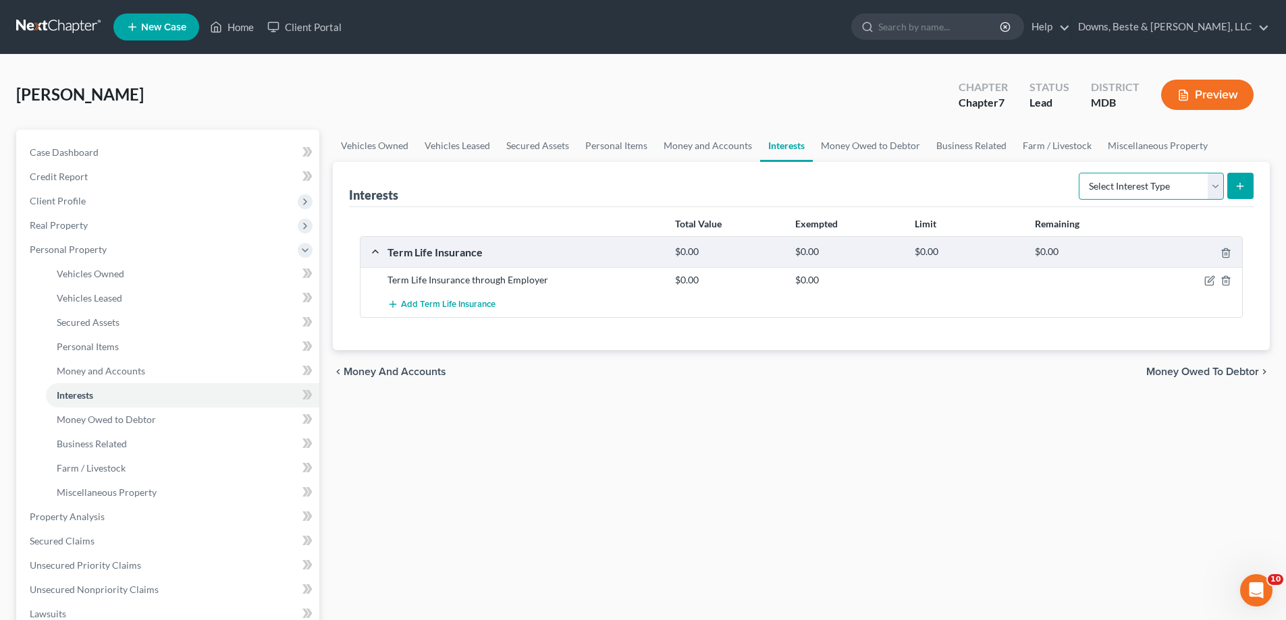
select select "incorporated_business"
click at [1080, 173] on select "Select Interest Type 401K Annuity Bond Education IRA Government Bond Government…" at bounding box center [1151, 186] width 145 height 27
click at [1243, 188] on icon "submit" at bounding box center [1240, 186] width 11 height 11
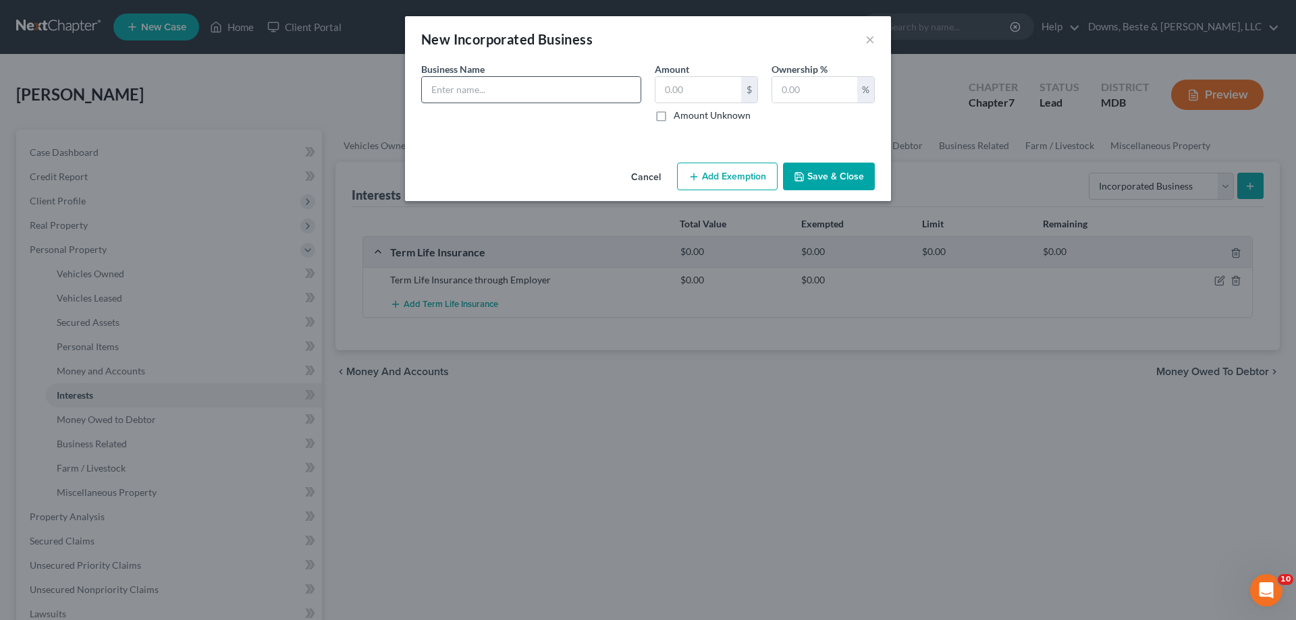
click at [565, 92] on input "text" at bounding box center [531, 90] width 219 height 26
paste input "[PERSON_NAME] & [PERSON_NAME], LLC dba Guardian Gun Academy"
type input "[PERSON_NAME] & [PERSON_NAME], LLC dba Guardian Gun Academy"
click at [674, 97] on input "text" at bounding box center [699, 90] width 86 height 26
type input "687.60"
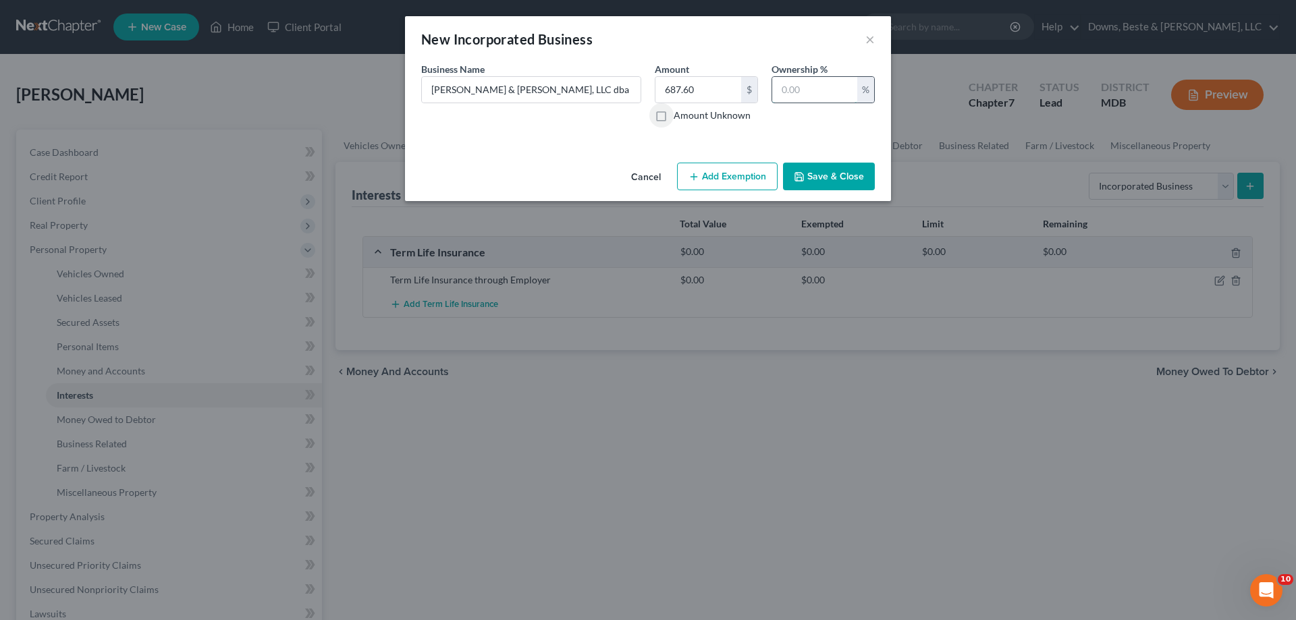
click at [785, 88] on input "text" at bounding box center [814, 90] width 85 height 26
type input "49"
click at [724, 174] on button "Add Exemption" at bounding box center [727, 177] width 101 height 28
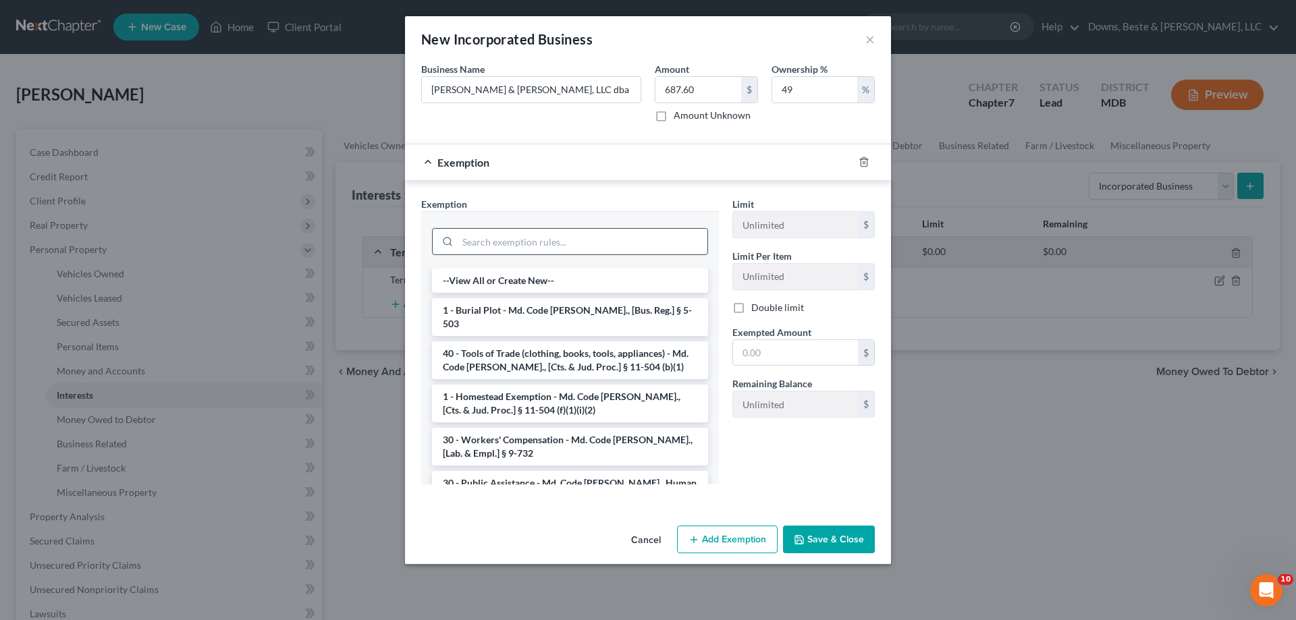
click at [636, 237] on input "search" at bounding box center [583, 242] width 250 height 26
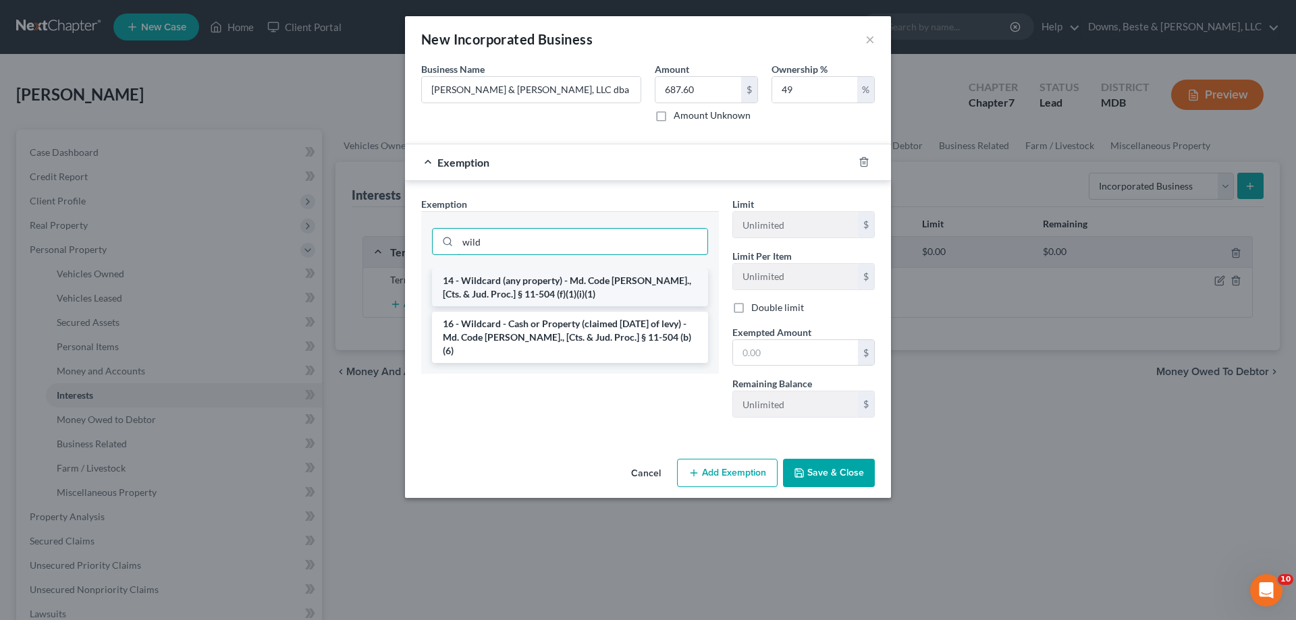
type input "wild"
click at [601, 286] on li "14 - Wildcard (any property) - Md. Code [PERSON_NAME]., [Cts. & Jud. Proc.] § 1…" at bounding box center [570, 288] width 276 height 38
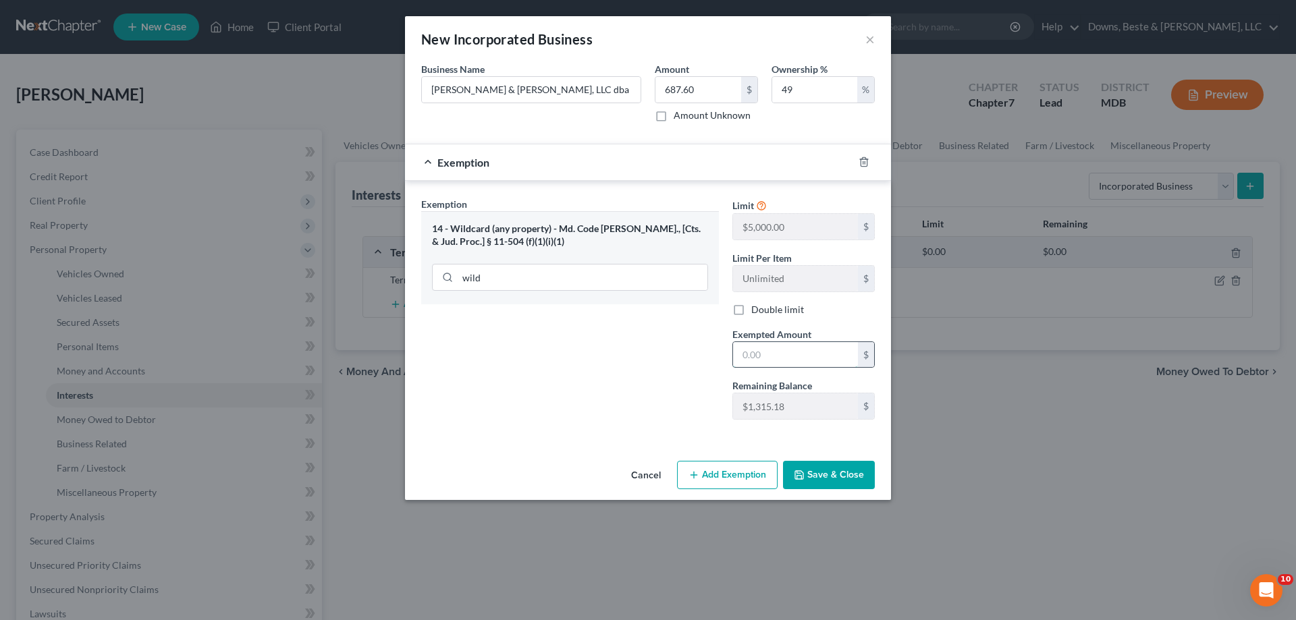
click at [776, 350] on input "text" at bounding box center [795, 355] width 125 height 26
type input "687.60"
click at [815, 470] on button "Save & Close" at bounding box center [829, 475] width 92 height 28
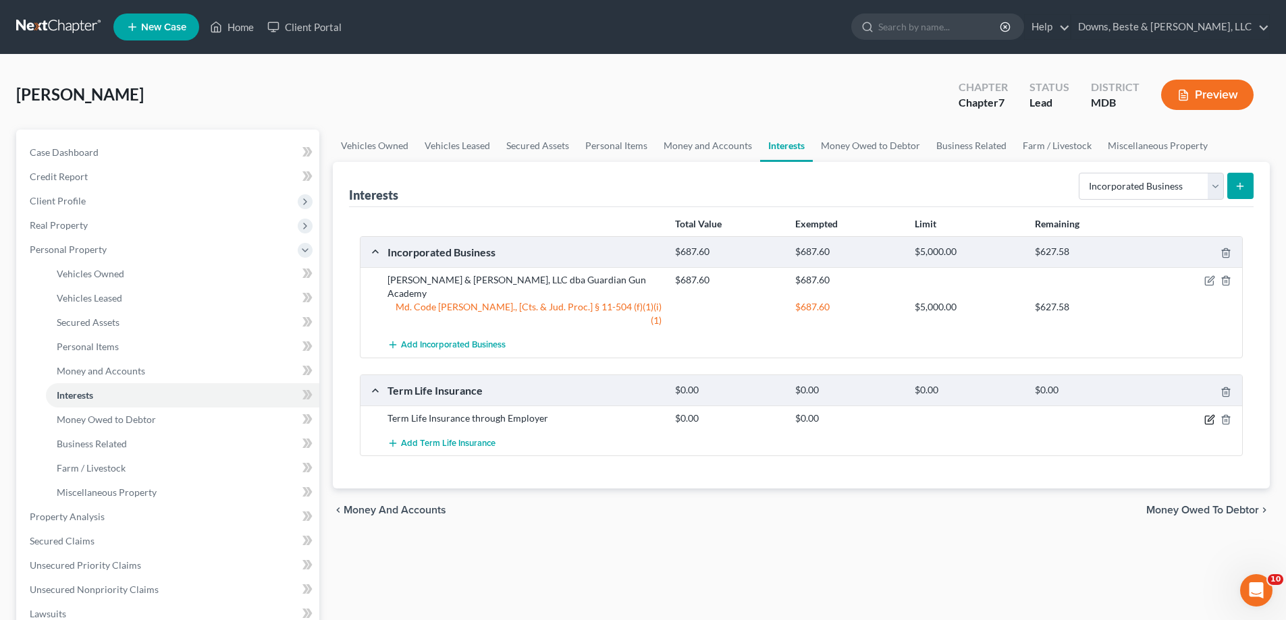
click at [1207, 416] on icon "button" at bounding box center [1209, 420] width 8 height 8
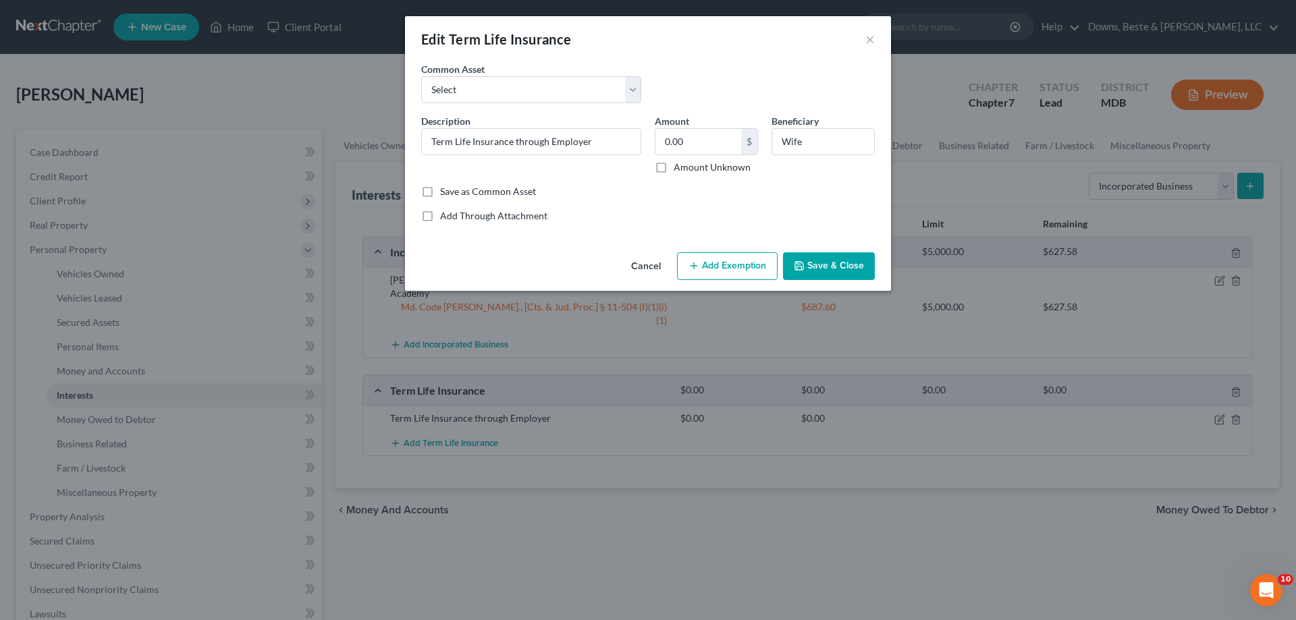
click at [710, 258] on button "Add Exemption" at bounding box center [727, 266] width 101 height 28
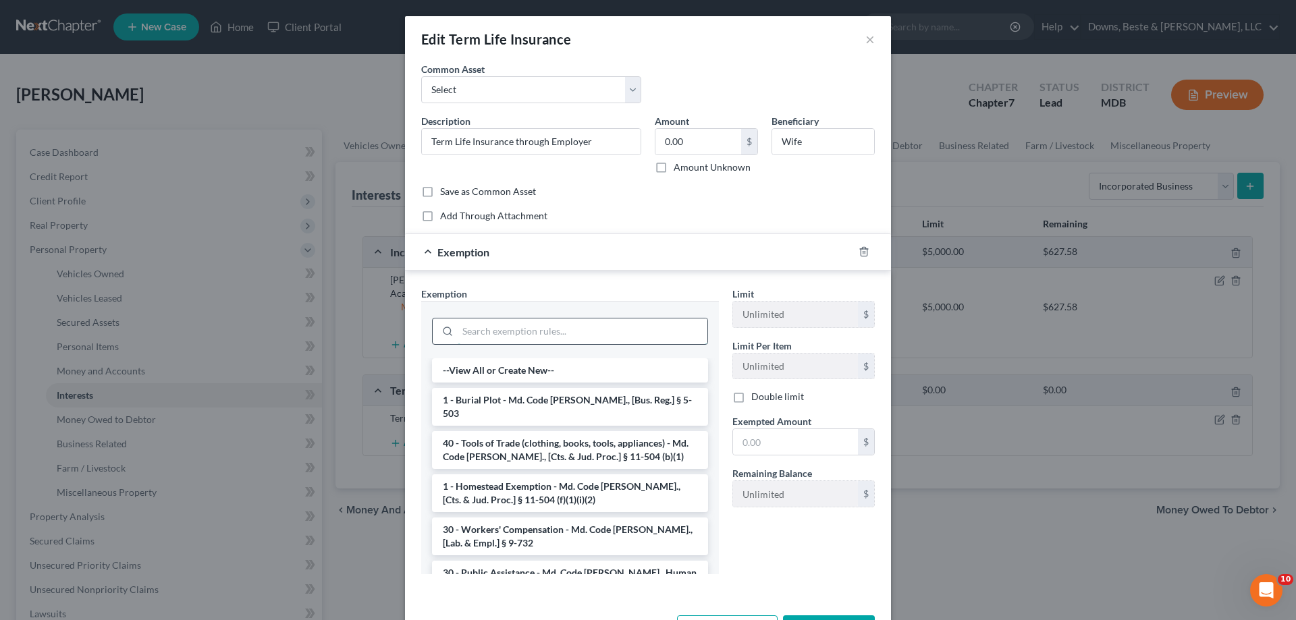
click at [577, 322] on input "search" at bounding box center [583, 332] width 250 height 26
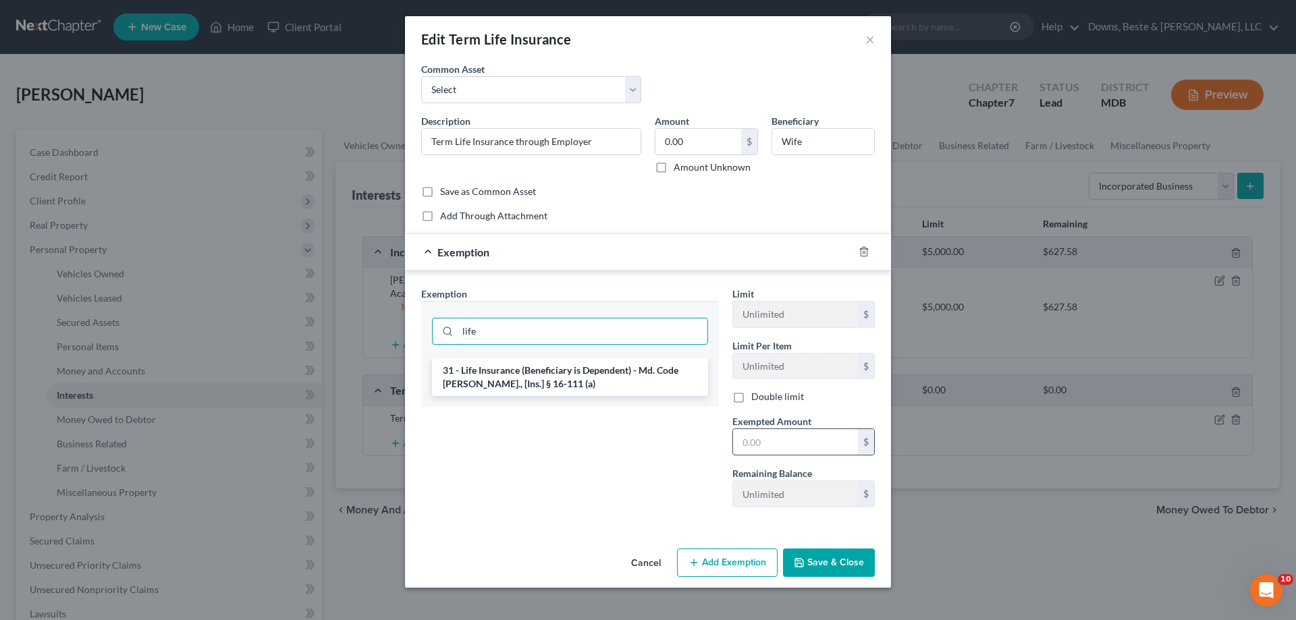
type input "life"
click at [835, 450] on input "text" at bounding box center [795, 442] width 125 height 26
type input "0"
click at [828, 555] on button "Save & Close" at bounding box center [829, 563] width 92 height 28
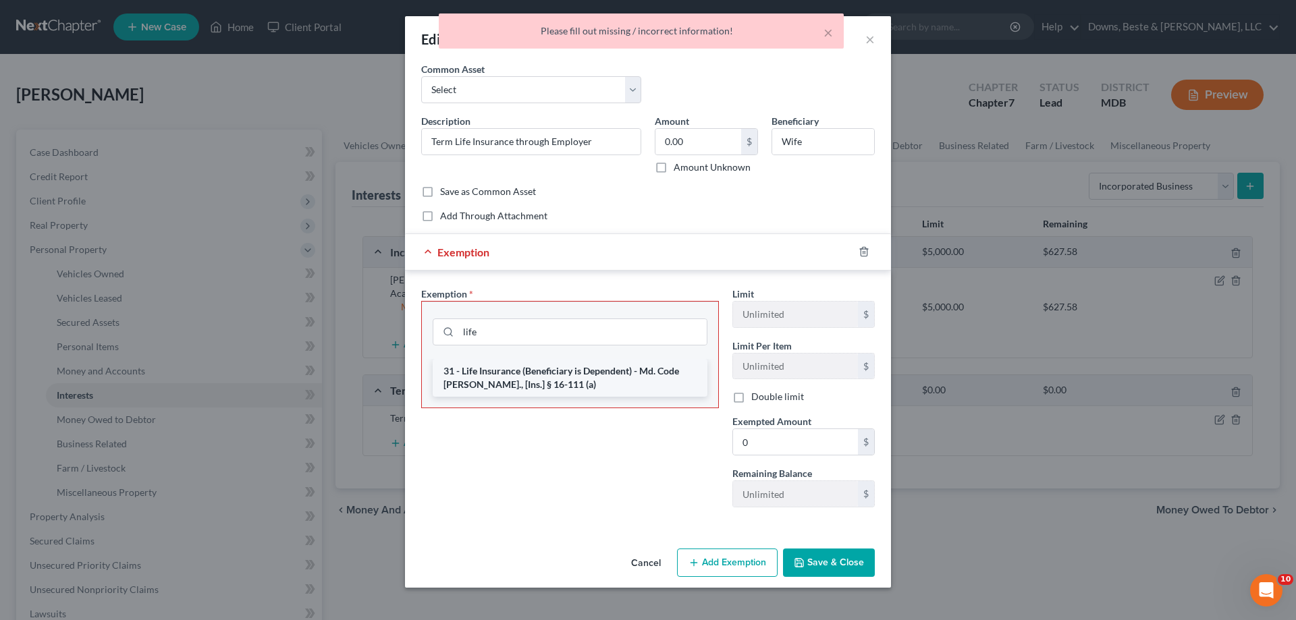
click at [570, 377] on li "31 - Life Insurance (Beneficiary is Dependent) - Md. Code [PERSON_NAME]., [Ins.…" at bounding box center [570, 378] width 275 height 38
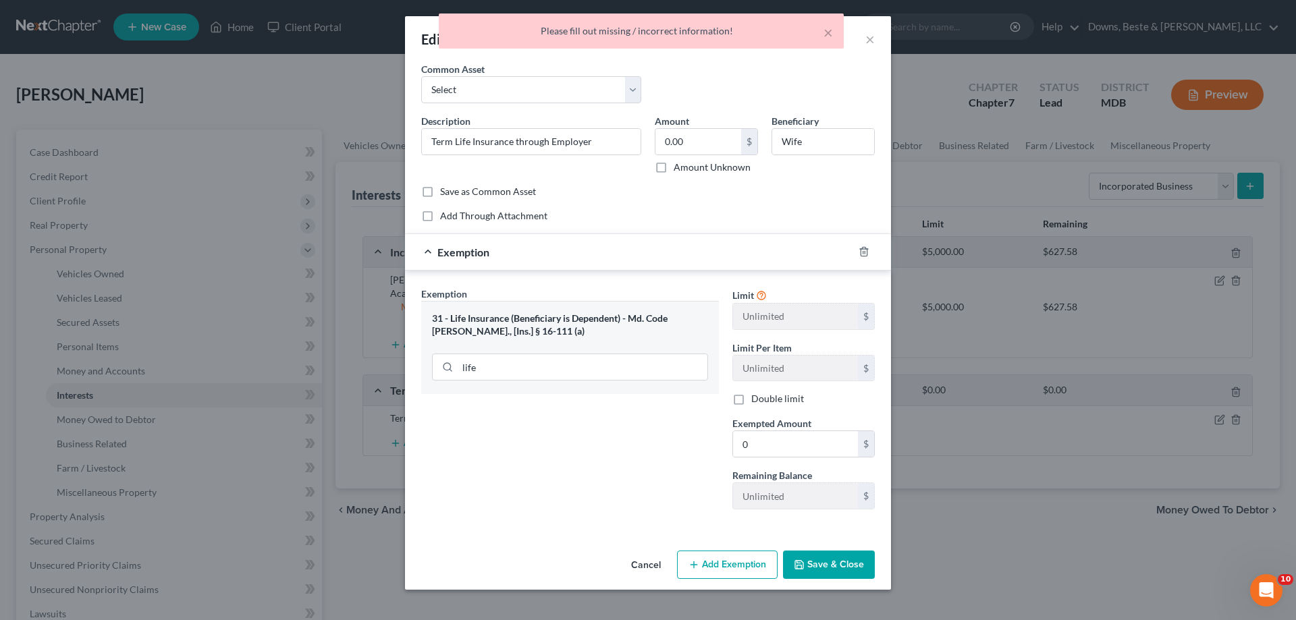
click at [826, 566] on button "Save & Close" at bounding box center [829, 565] width 92 height 28
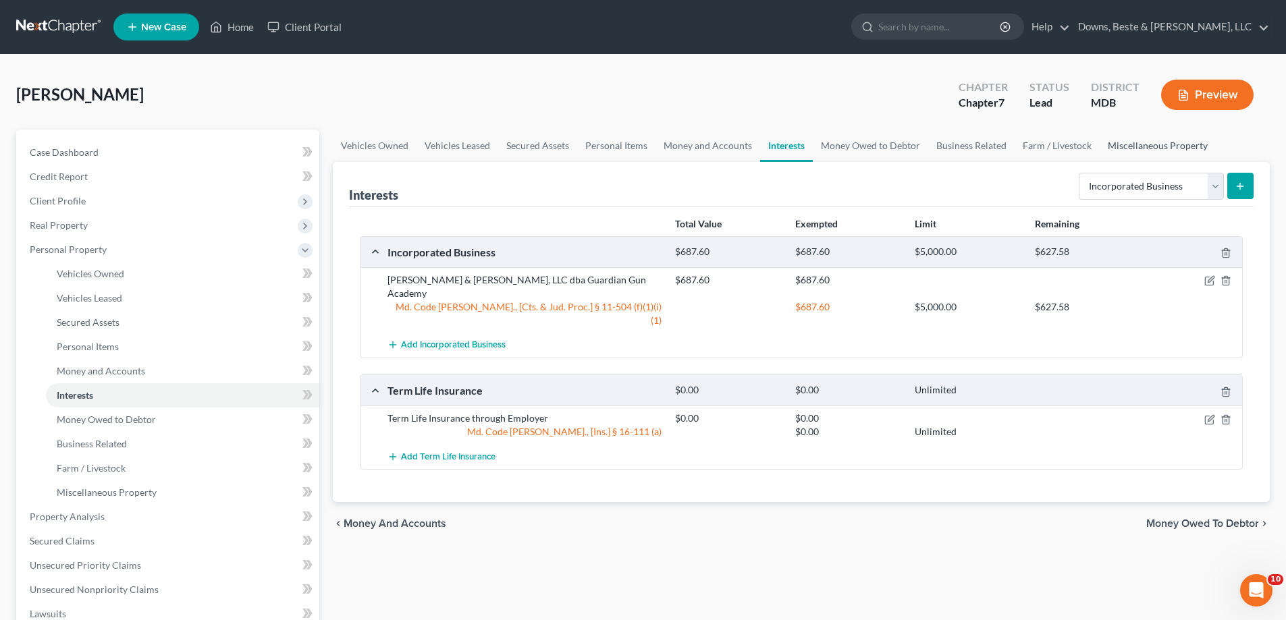
drag, startPoint x: 1183, startPoint y: 150, endPoint x: 1190, endPoint y: 154, distance: 7.9
click at [1183, 149] on link "Miscellaneous Property" at bounding box center [1158, 146] width 116 height 32
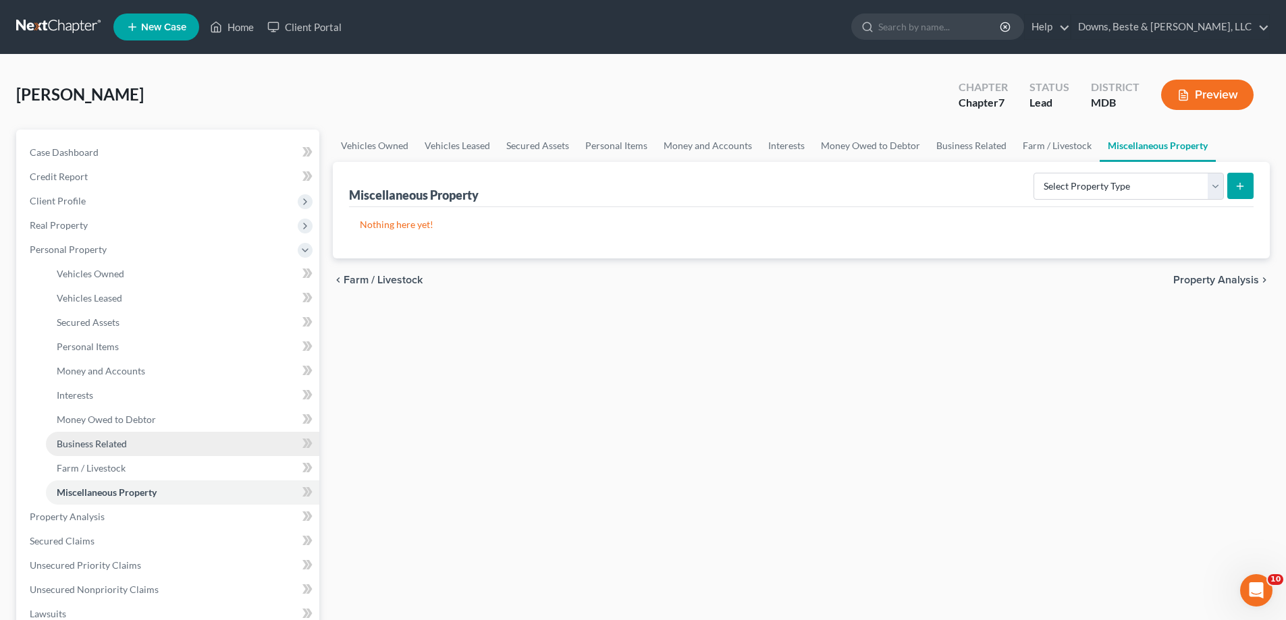
click at [119, 442] on span "Business Related" at bounding box center [92, 443] width 70 height 11
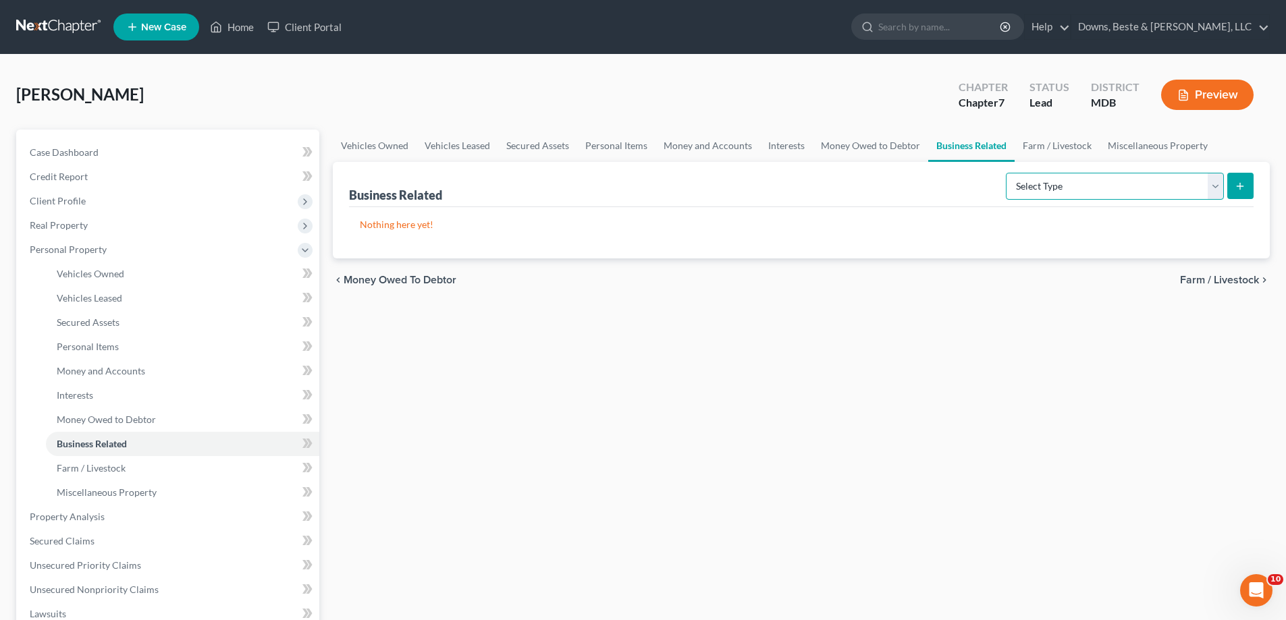
click at [1202, 183] on select "Select Type Customer Lists Franchises Inventory Licenses Machinery Office Equip…" at bounding box center [1115, 186] width 218 height 27
select select "license"
click at [1007, 173] on select "Select Type Customer Lists Franchises Inventory Licenses Machinery Office Equip…" at bounding box center [1115, 186] width 218 height 27
click at [1237, 188] on icon "submit" at bounding box center [1240, 186] width 11 height 11
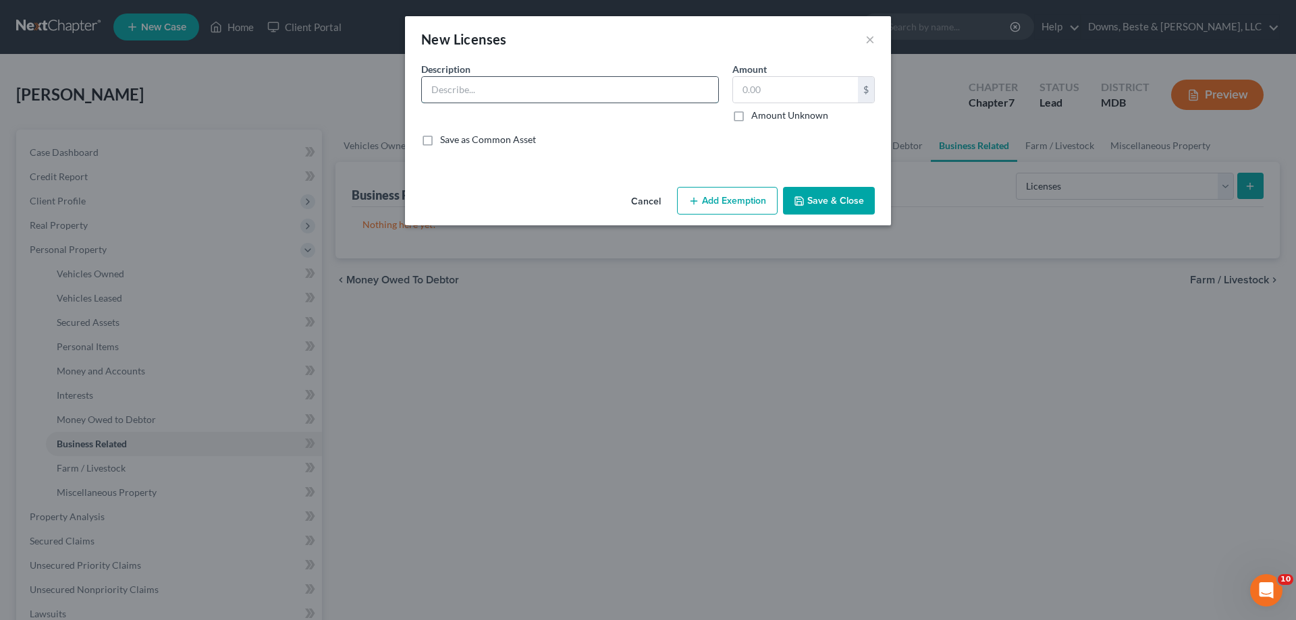
click at [490, 97] on input "text" at bounding box center [570, 90] width 296 height 26
type input "FFL License - cannot be sold or transferred"
type input "0.00"
click at [755, 193] on button "Add Exemption" at bounding box center [727, 201] width 101 height 28
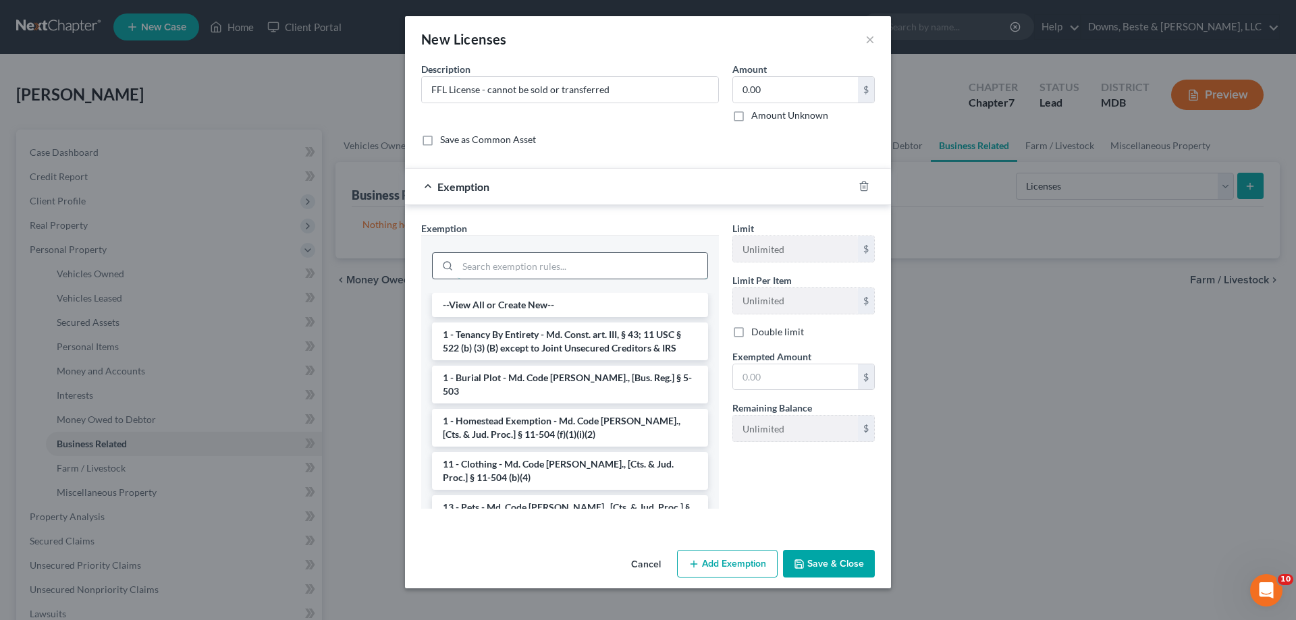
click at [575, 271] on input "search" at bounding box center [583, 266] width 250 height 26
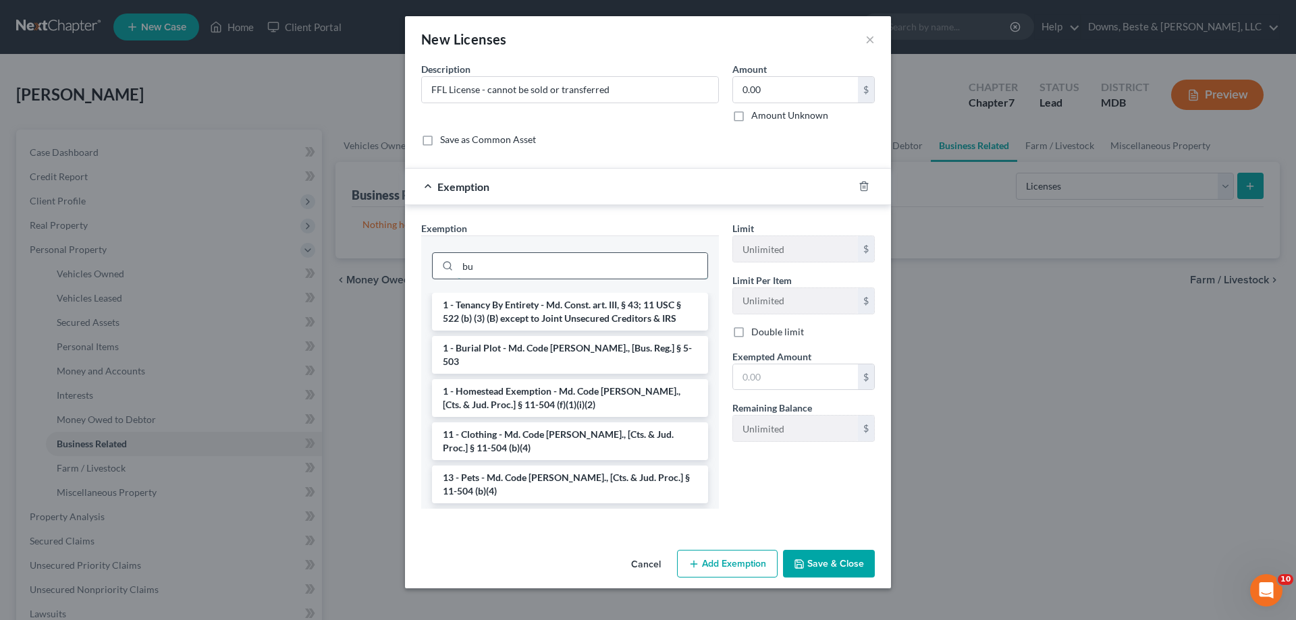
type input "b"
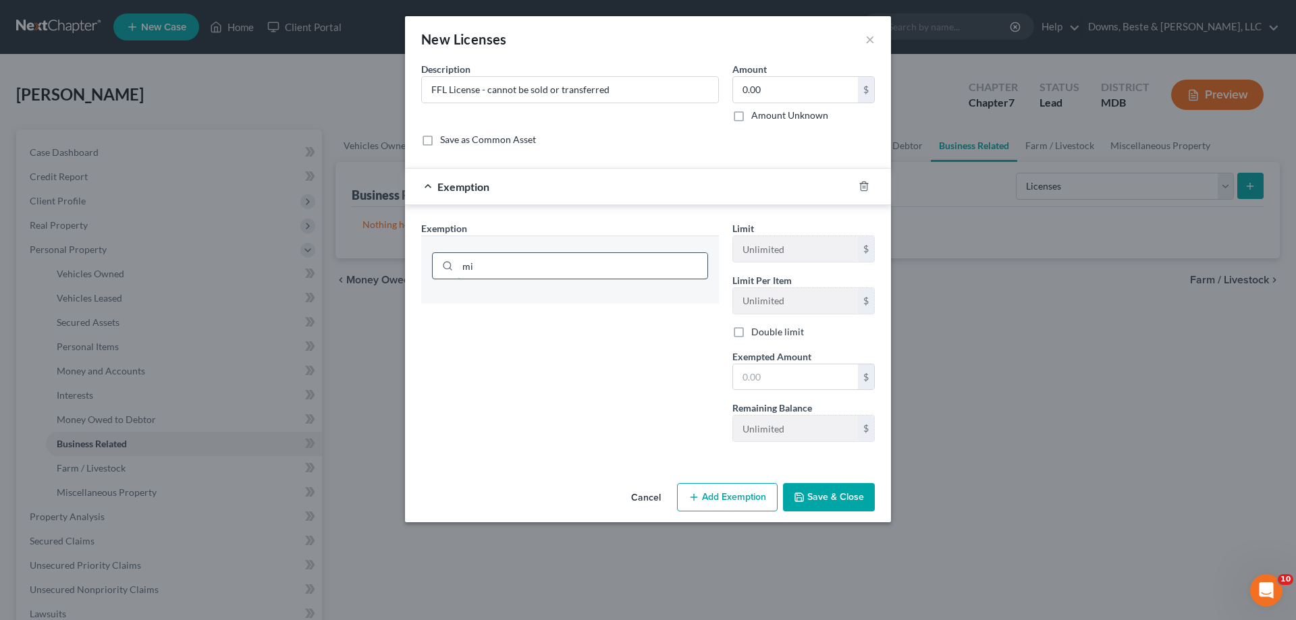
type input "m"
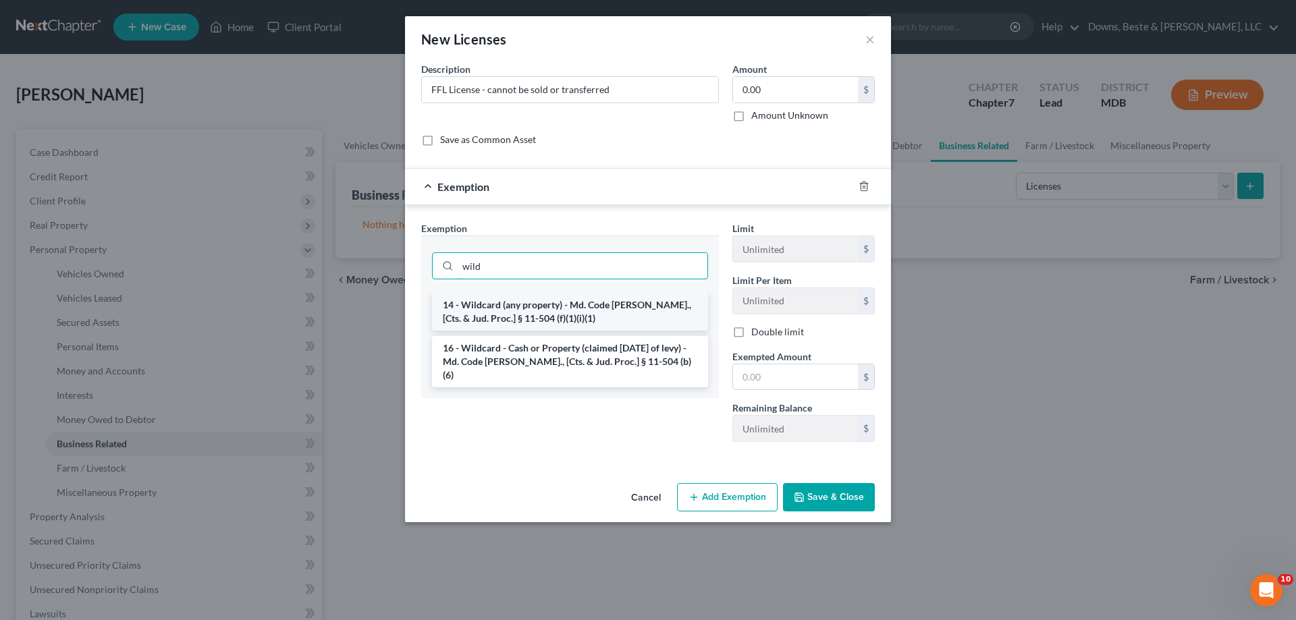
type input "wild"
click at [568, 304] on li "14 - Wildcard (any property) - Md. Code [PERSON_NAME]., [Cts. & Jud. Proc.] § 1…" at bounding box center [570, 312] width 276 height 38
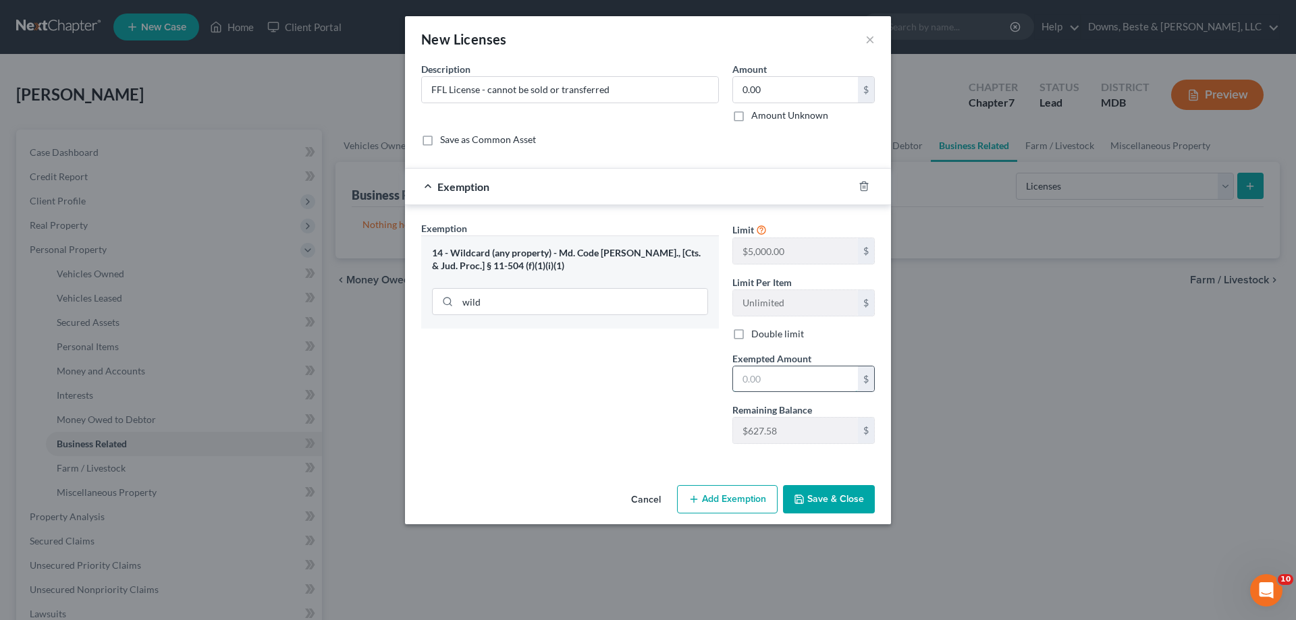
click at [802, 382] on input "text" at bounding box center [795, 380] width 125 height 26
type input "0"
click at [831, 499] on button "Save & Close" at bounding box center [829, 499] width 92 height 28
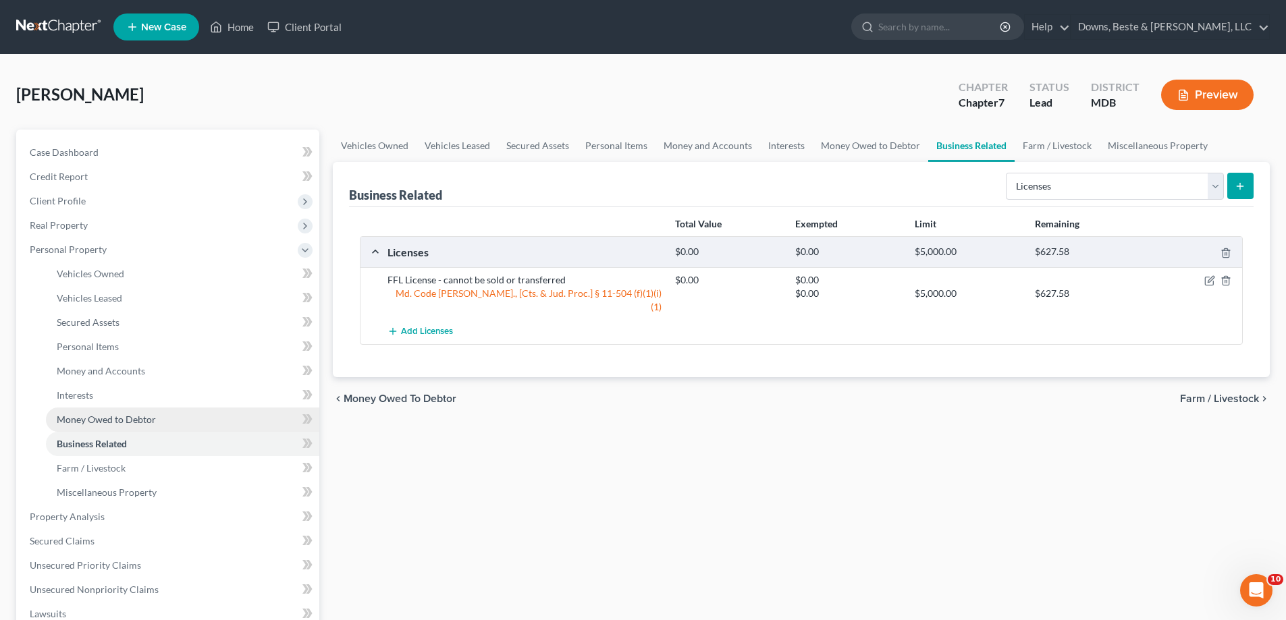
click at [82, 417] on span "Money Owed to Debtor" at bounding box center [106, 419] width 99 height 11
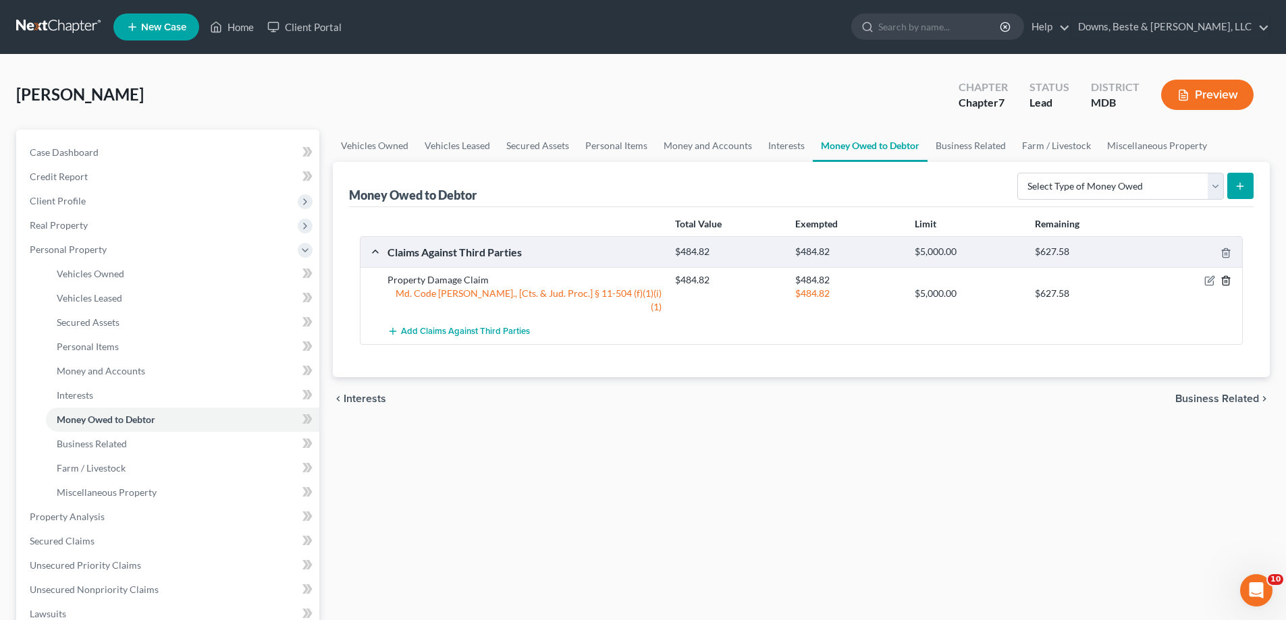
click at [1227, 277] on icon "button" at bounding box center [1226, 281] width 6 height 9
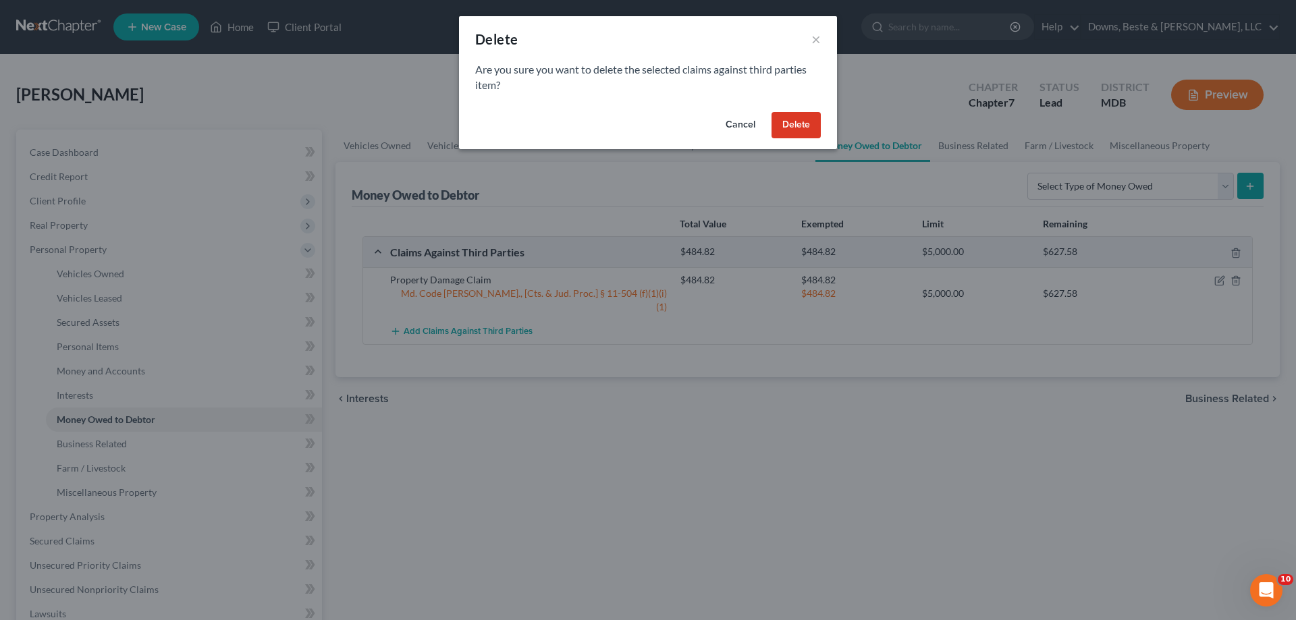
click at [786, 128] on button "Delete" at bounding box center [796, 125] width 49 height 27
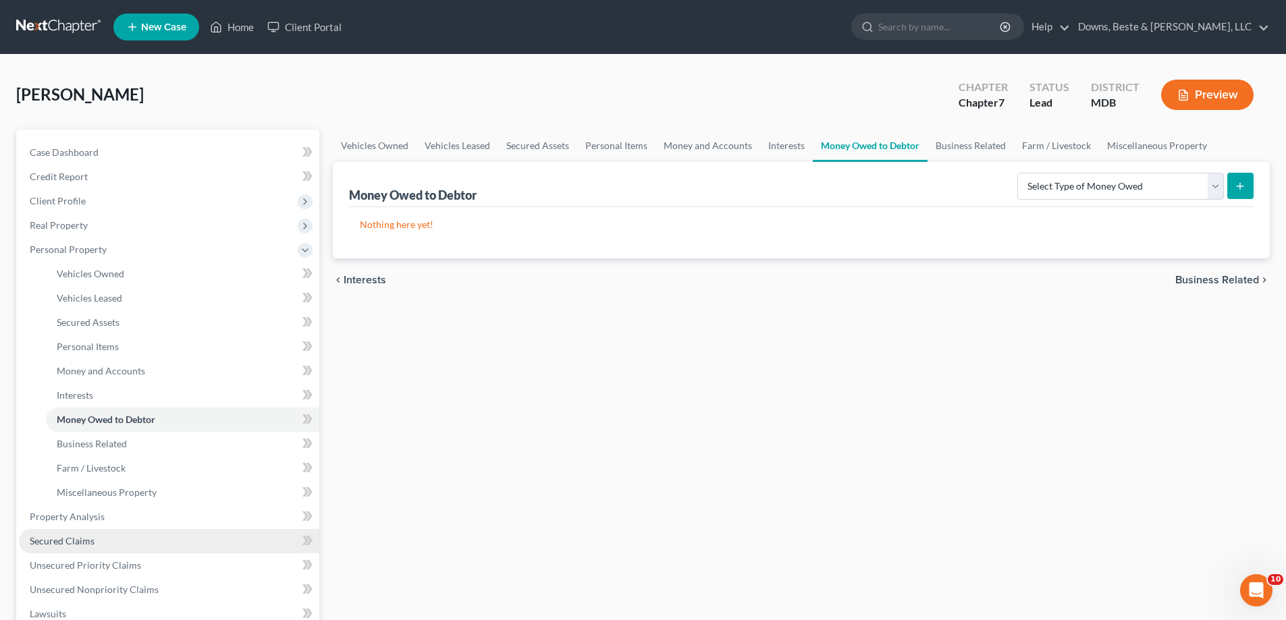
click at [102, 547] on link "Secured Claims" at bounding box center [169, 541] width 300 height 24
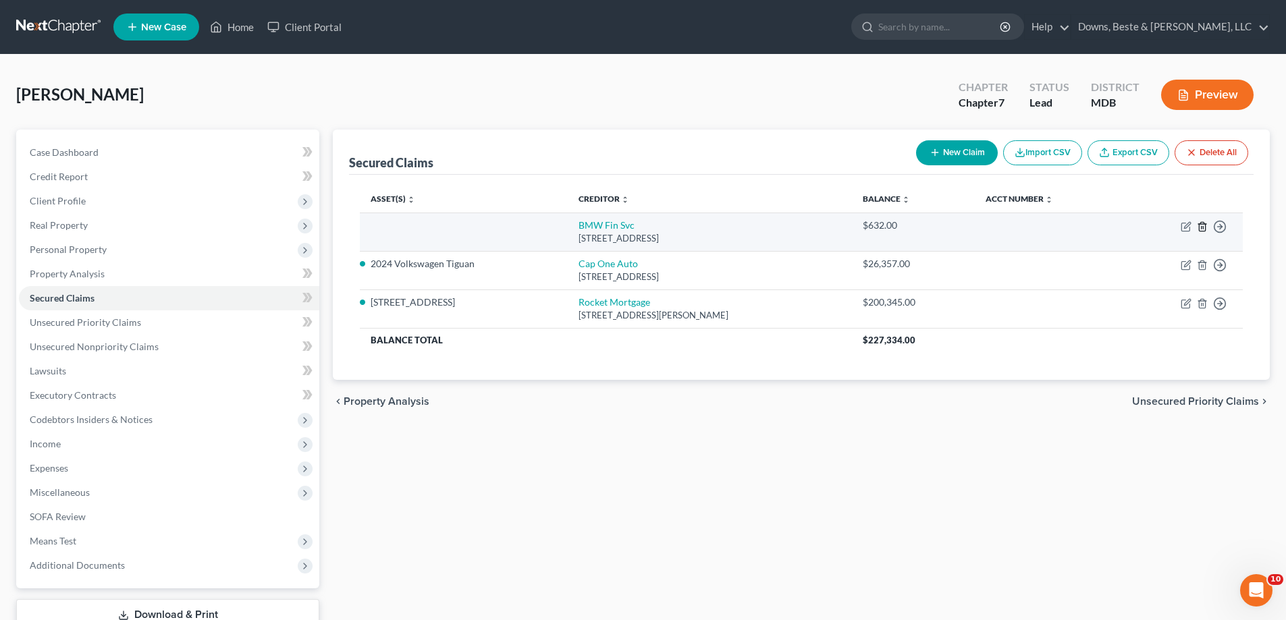
click at [1204, 226] on icon "button" at bounding box center [1202, 226] width 11 height 11
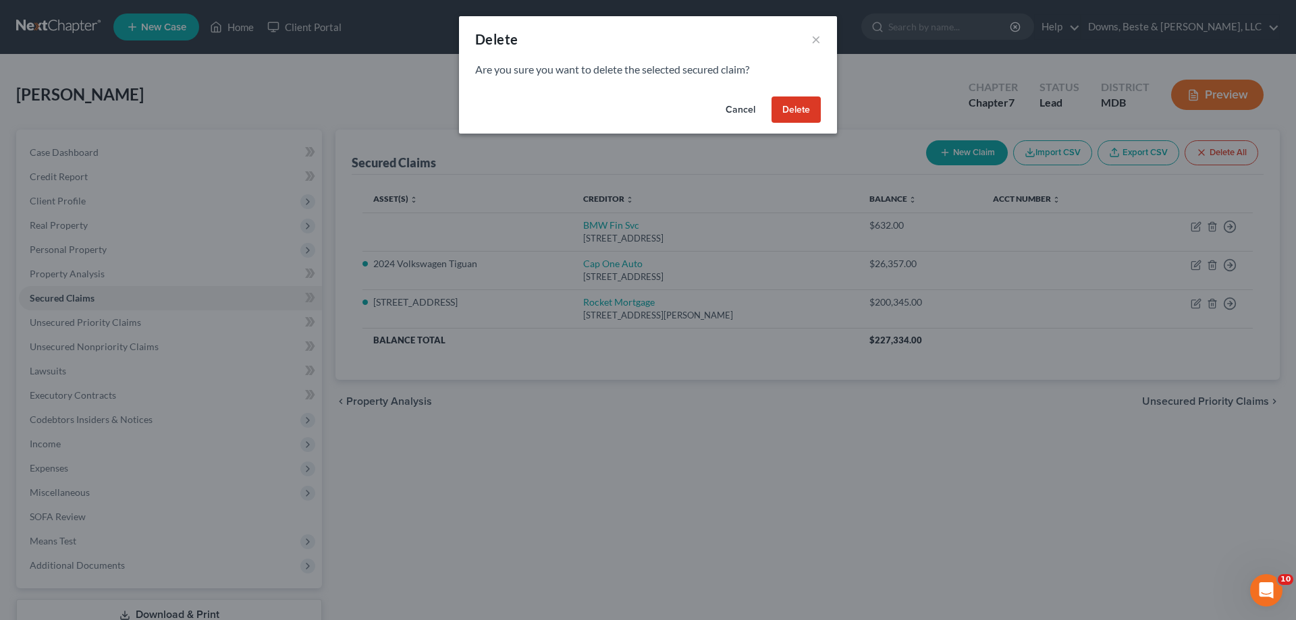
click at [786, 109] on button "Delete" at bounding box center [796, 110] width 49 height 27
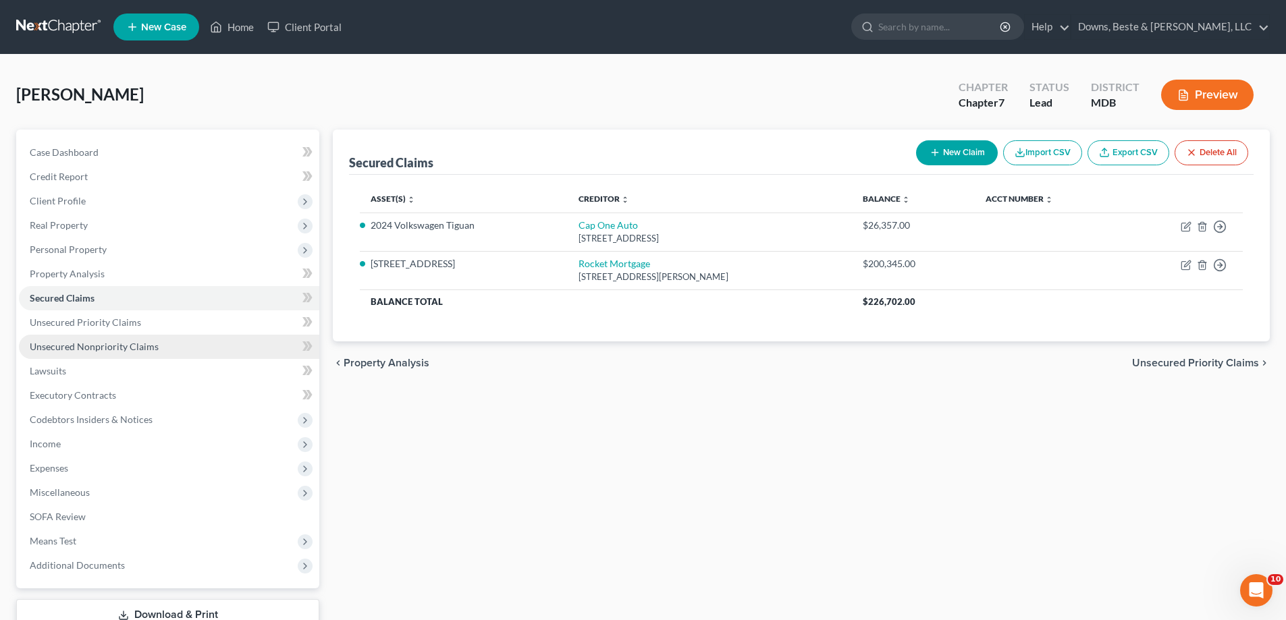
click at [60, 351] on span "Unsecured Nonpriority Claims" at bounding box center [94, 346] width 129 height 11
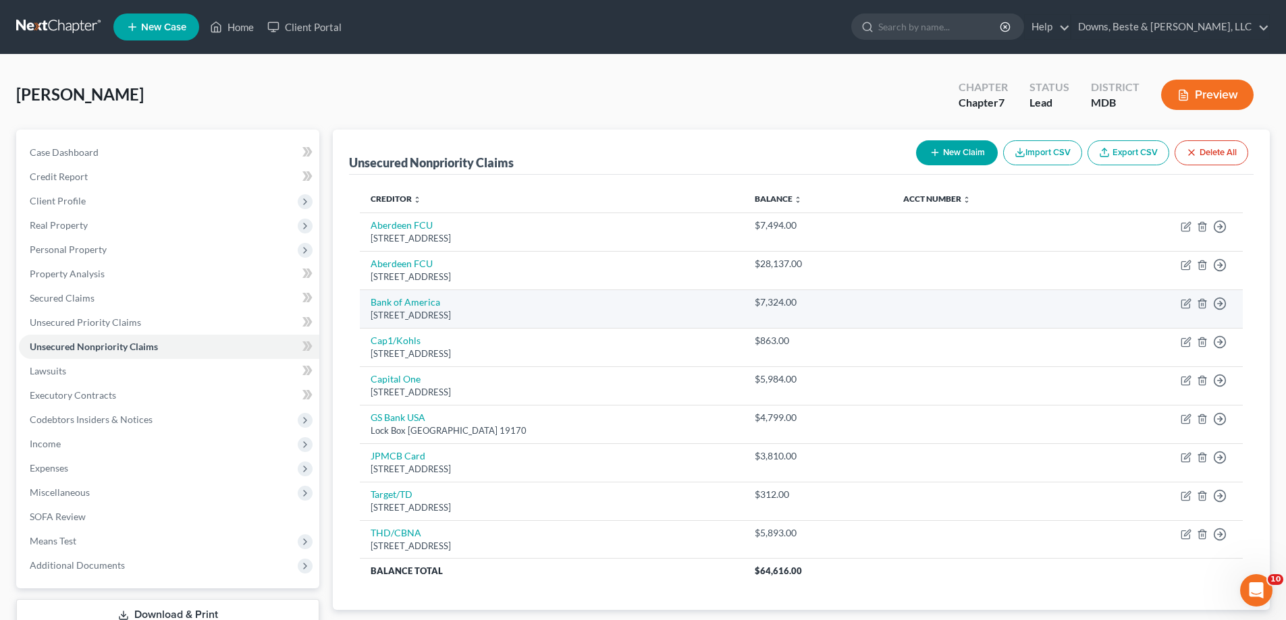
click at [579, 310] on div "[STREET_ADDRESS]" at bounding box center [552, 315] width 362 height 13
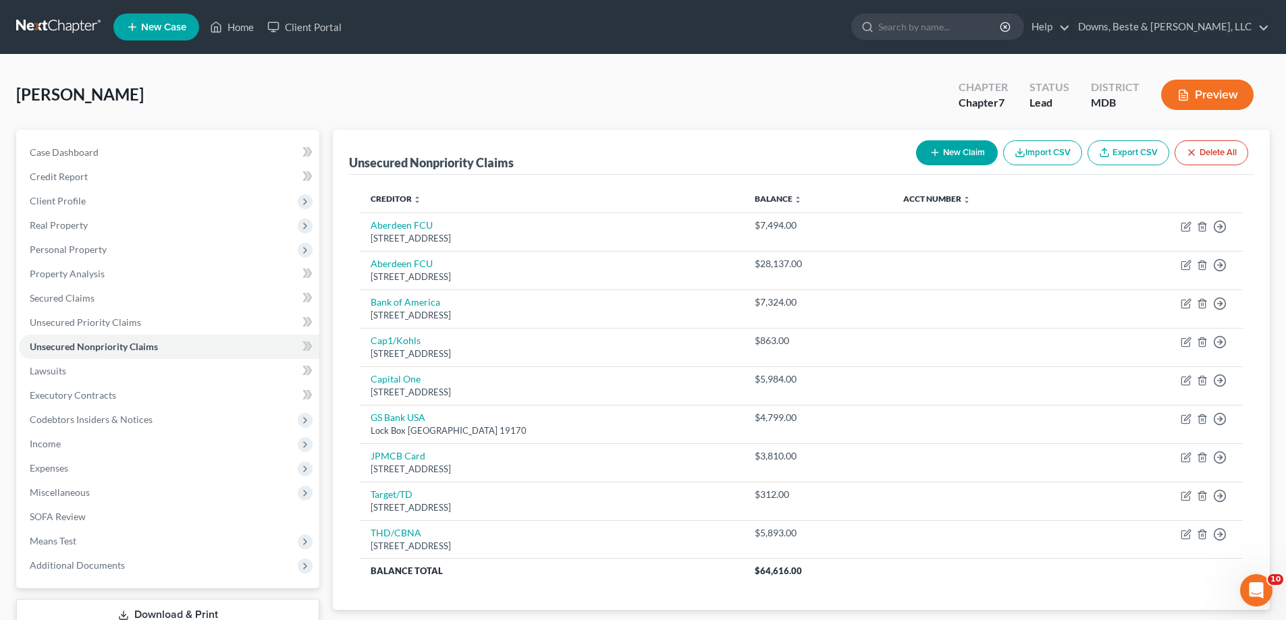
click at [956, 155] on button "New Claim" at bounding box center [957, 152] width 82 height 25
select select "0"
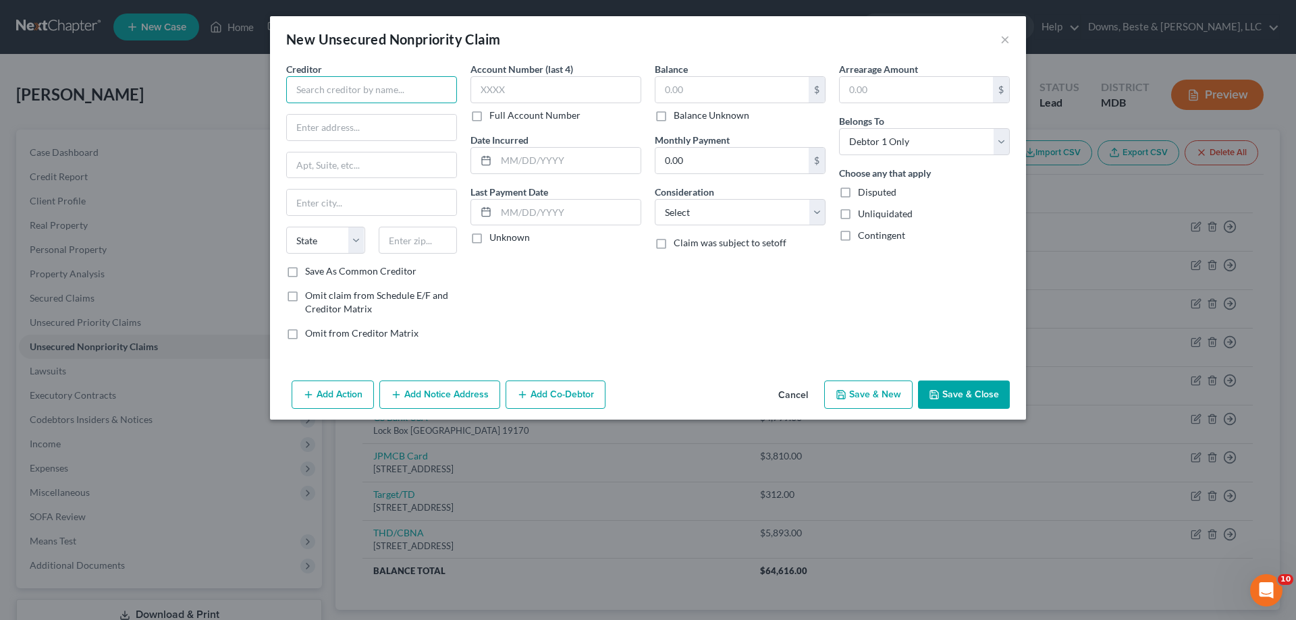
click at [311, 88] on input "text" at bounding box center [371, 89] width 171 height 27
type input "CN of Dundalk, Inc."
click at [404, 128] on input "c/o" at bounding box center [371, 128] width 169 height 26
type input "c/o [PERSON_NAME] & [PERSON_NAME], LLC"
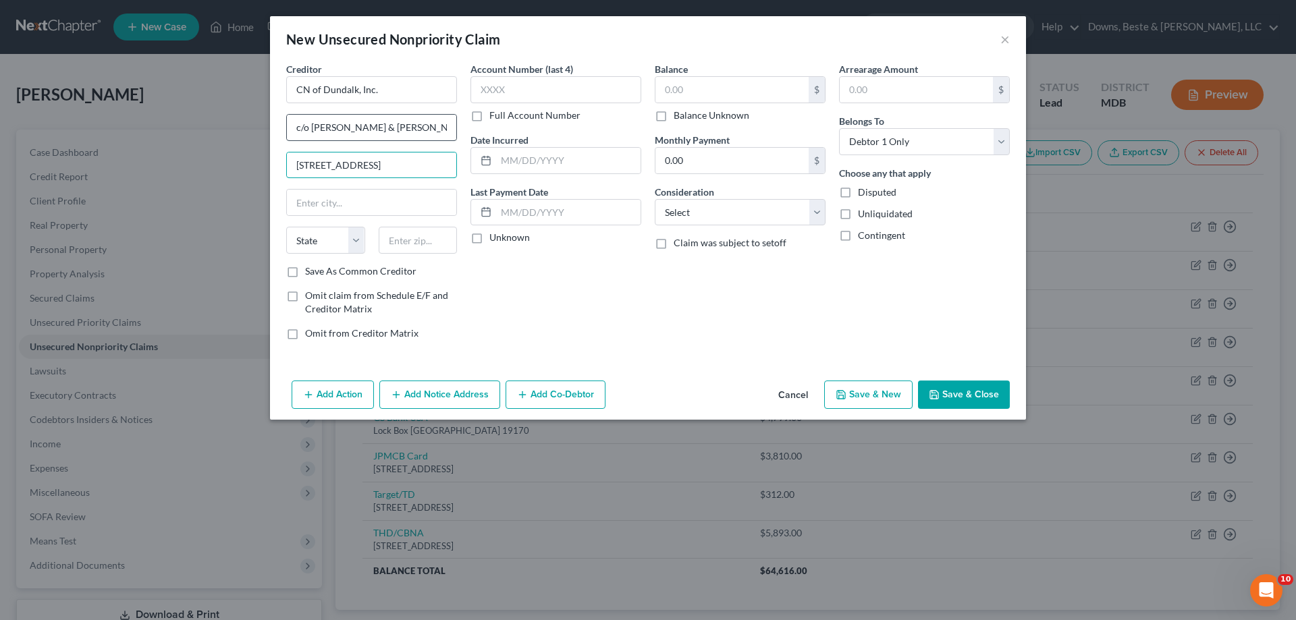
type input "[STREET_ADDRESS]"
type input "[GEOGRAPHIC_DATA]"
select select "21"
type input "20850"
click at [672, 92] on input "text" at bounding box center [732, 90] width 153 height 26
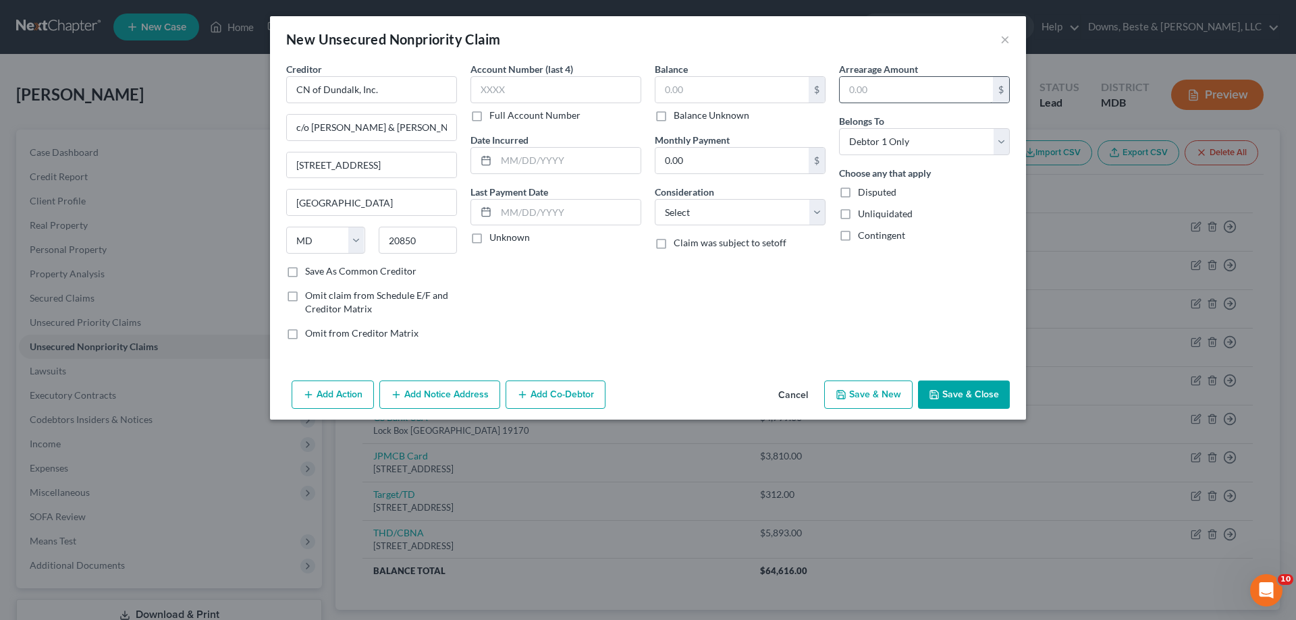
click at [916, 76] on div "$" at bounding box center [924, 89] width 171 height 27
click at [913, 93] on input "text" at bounding box center [916, 90] width 153 height 26
type input "8,000"
click at [712, 208] on select "Select Cable / Satellite Services Collection Agency Credit Card Debt Debt Couns…" at bounding box center [740, 212] width 171 height 27
select select "1"
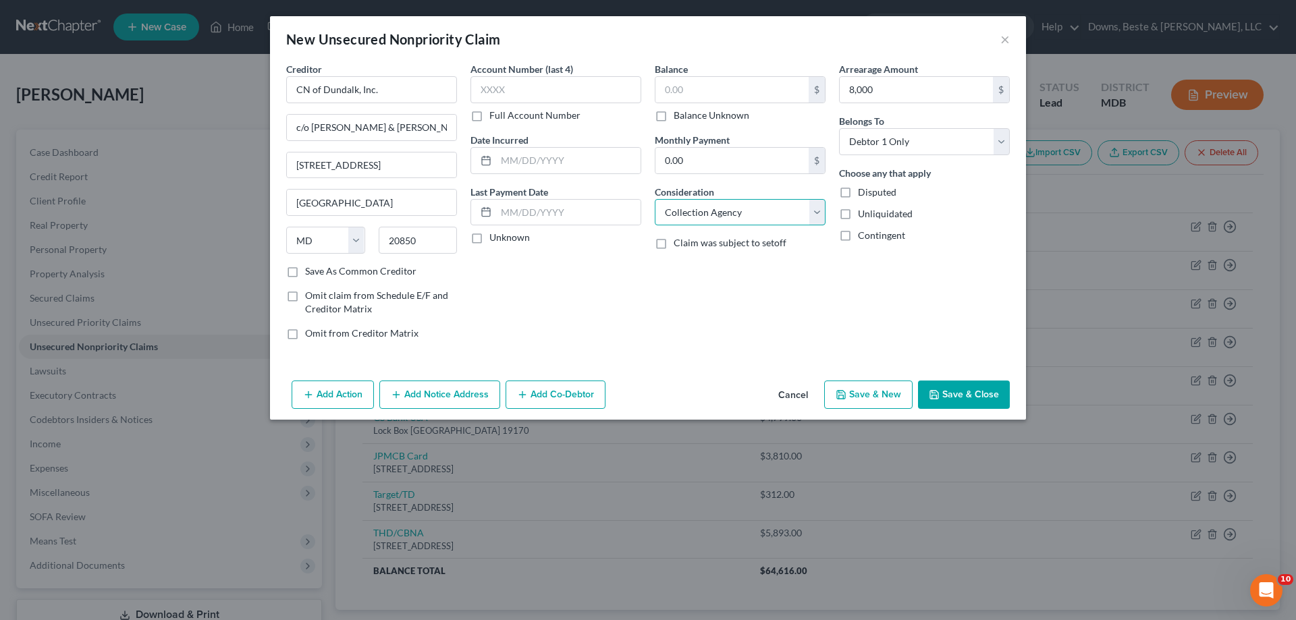
click at [655, 199] on select "Select Cable / Satellite Services Collection Agency Credit Card Debt Debt Couns…" at bounding box center [740, 212] width 171 height 27
click at [970, 391] on button "Save & Close" at bounding box center [964, 395] width 92 height 28
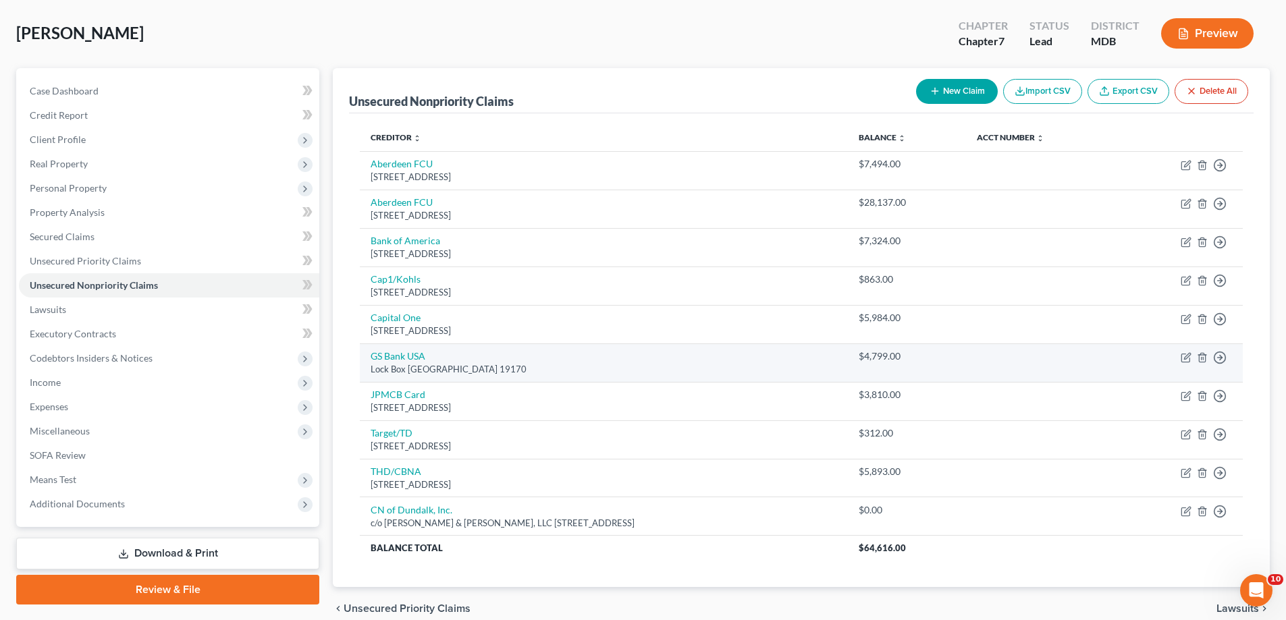
scroll to position [123, 0]
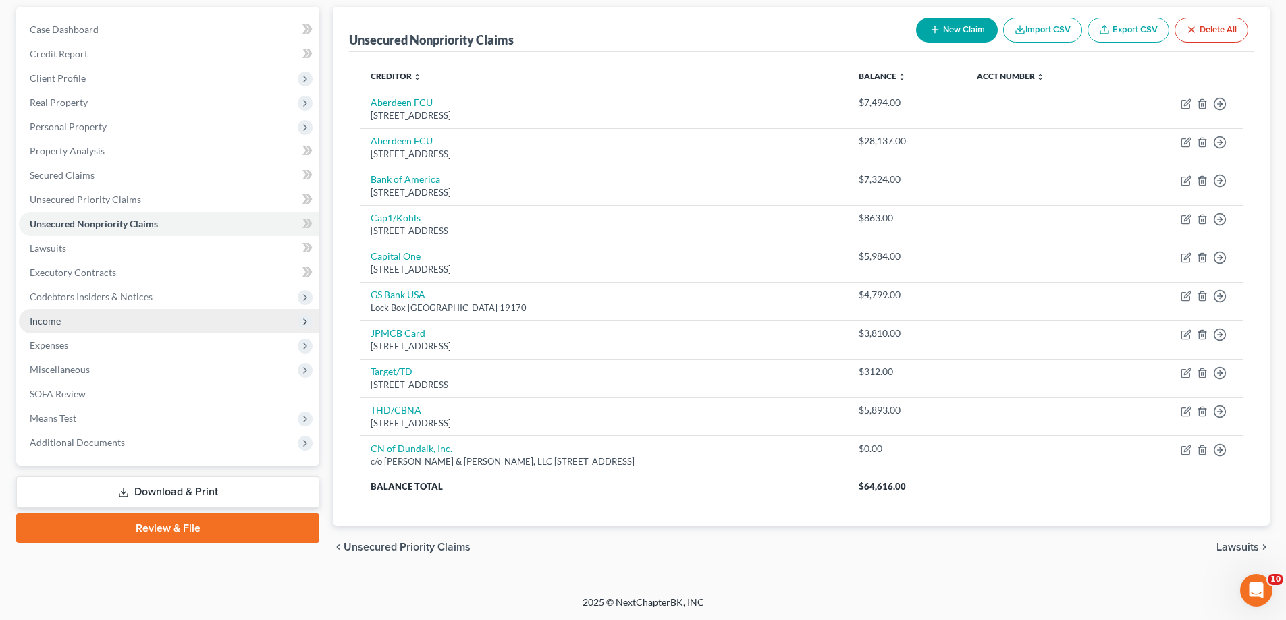
click at [42, 324] on span "Income" at bounding box center [45, 320] width 31 height 11
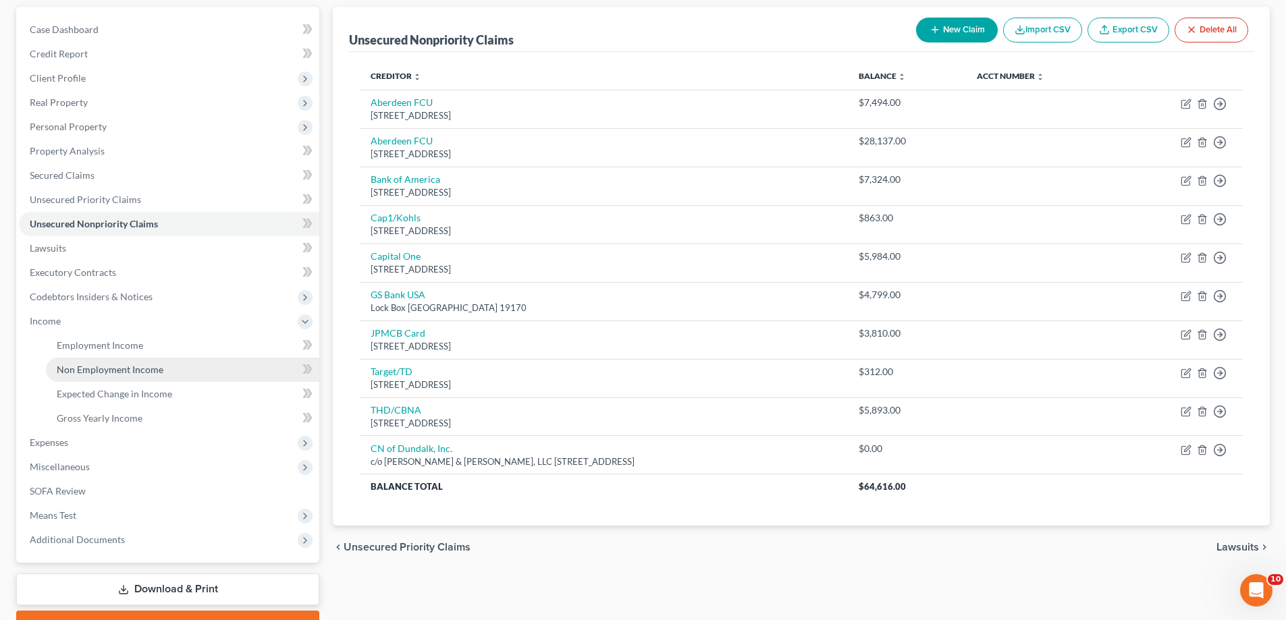
click at [131, 372] on span "Non Employment Income" at bounding box center [110, 369] width 107 height 11
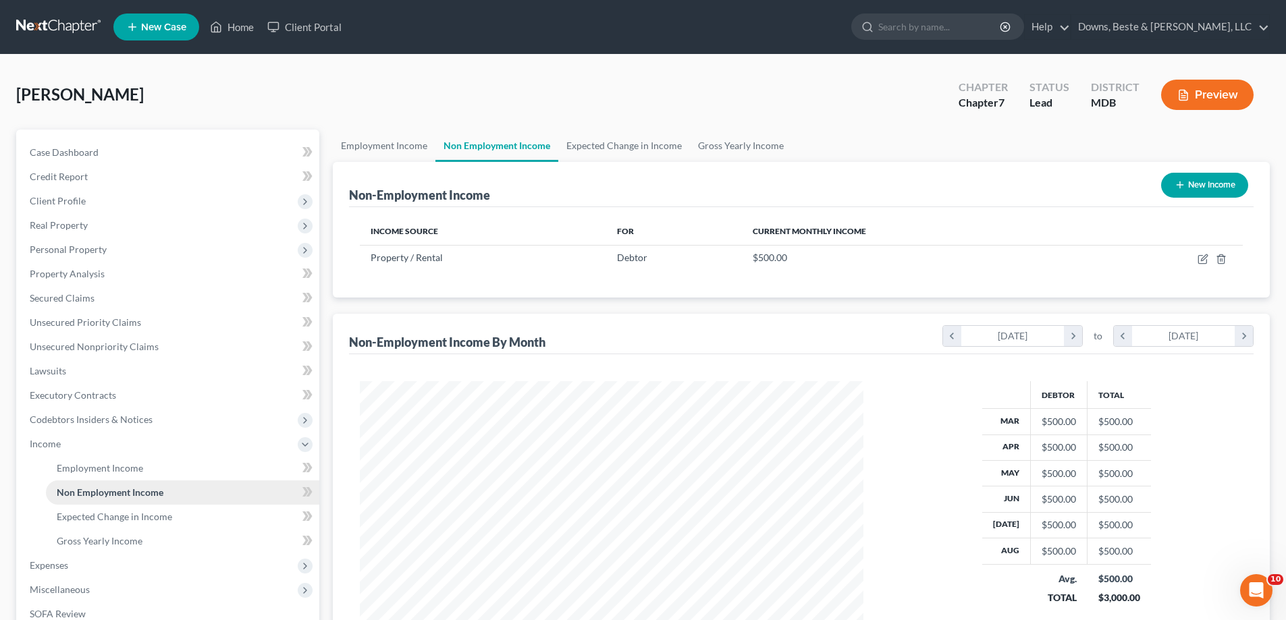
scroll to position [252, 531]
click at [88, 566] on span "Expenses" at bounding box center [169, 566] width 300 height 24
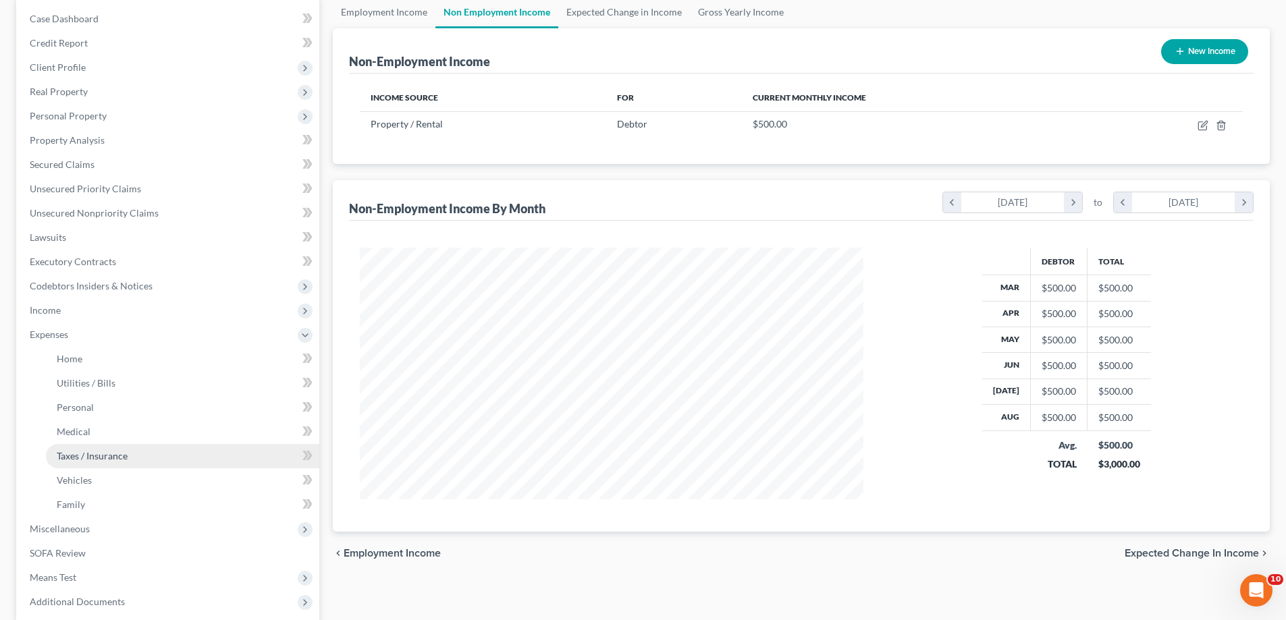
scroll to position [135, 0]
click at [103, 484] on link "Vehicles" at bounding box center [182, 479] width 273 height 24
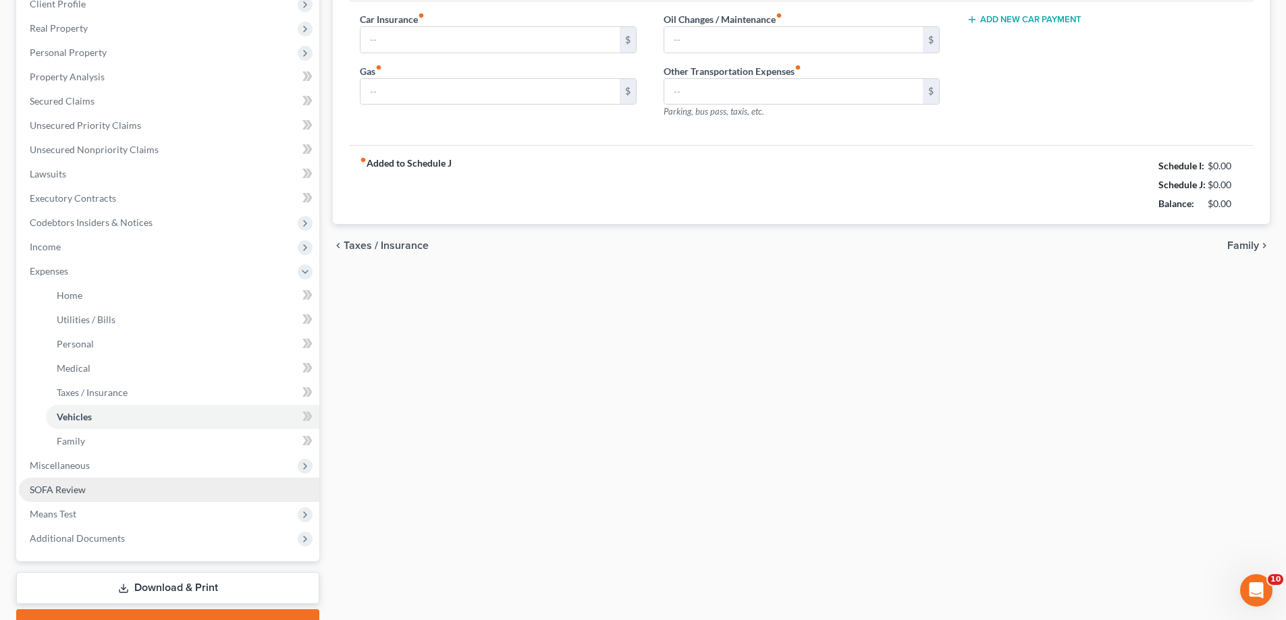
type input "300.00"
type input "750.00"
type input "75.00"
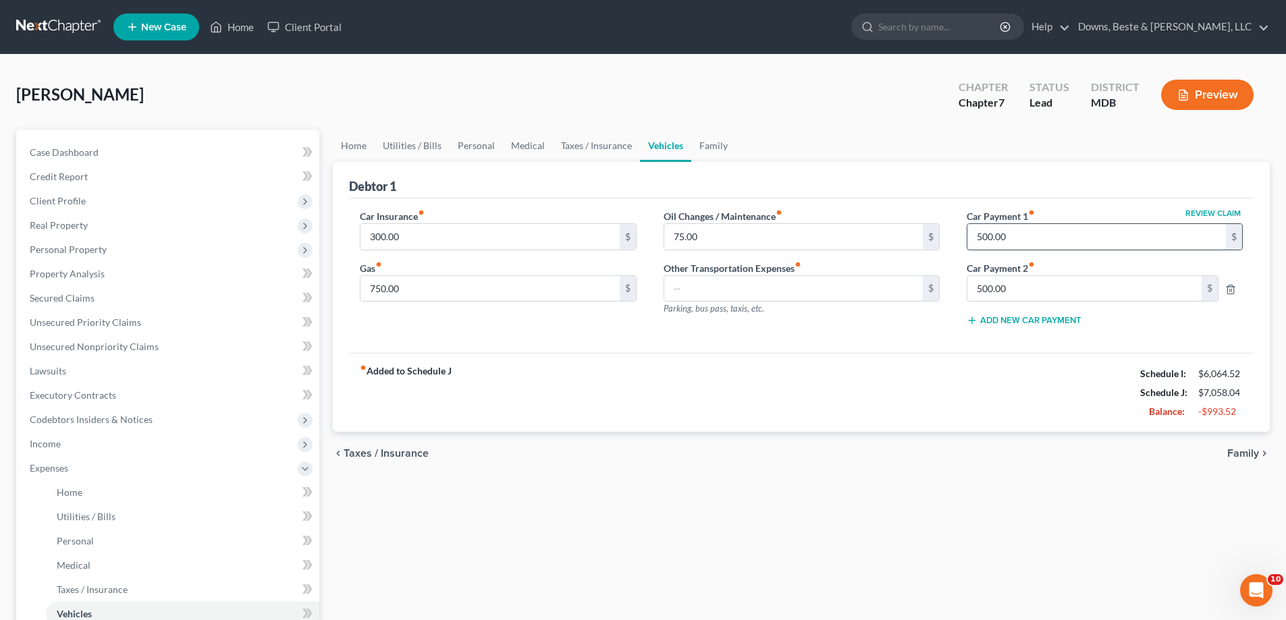
click at [1019, 231] on input "500.00" at bounding box center [1096, 237] width 259 height 26
type input "539.41"
click at [1034, 289] on input "500.00" at bounding box center [1084, 289] width 234 height 26
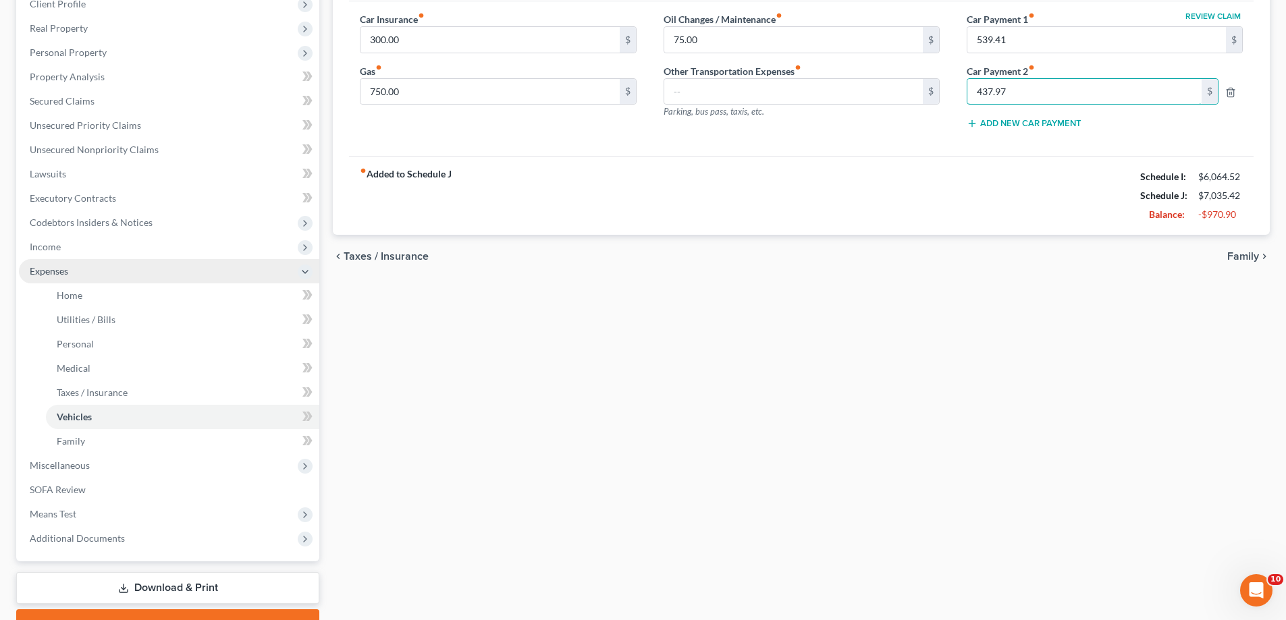
scroll to position [203, 0]
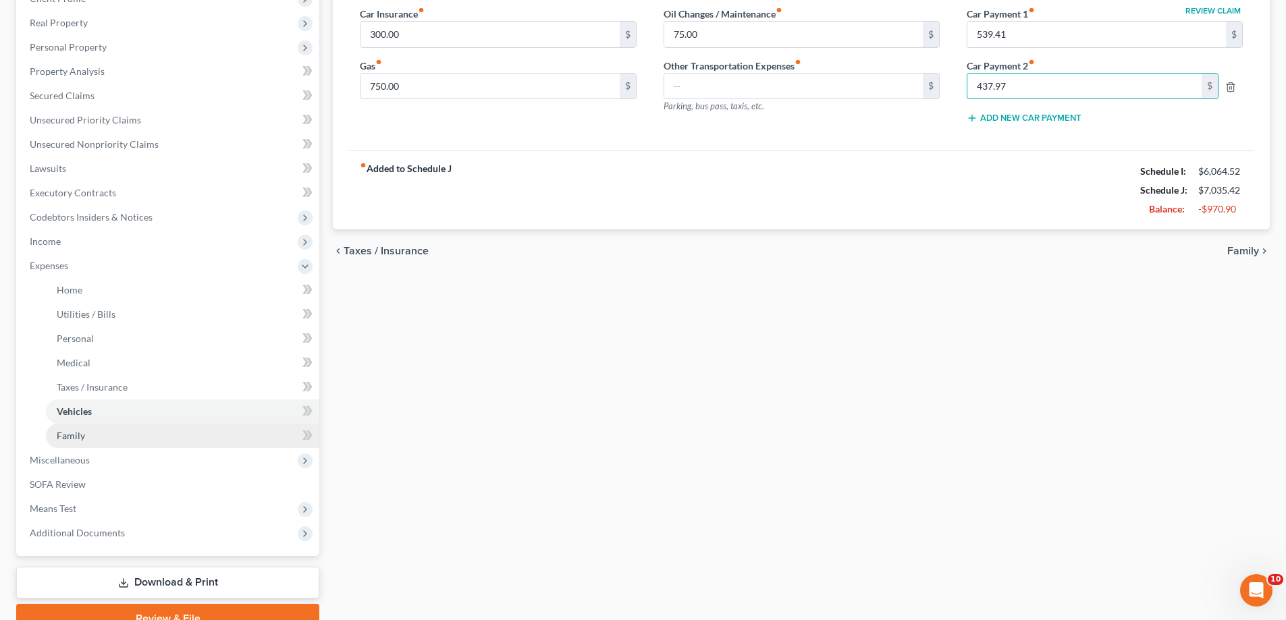
type input "437.97"
click at [124, 439] on link "Family" at bounding box center [182, 436] width 273 height 24
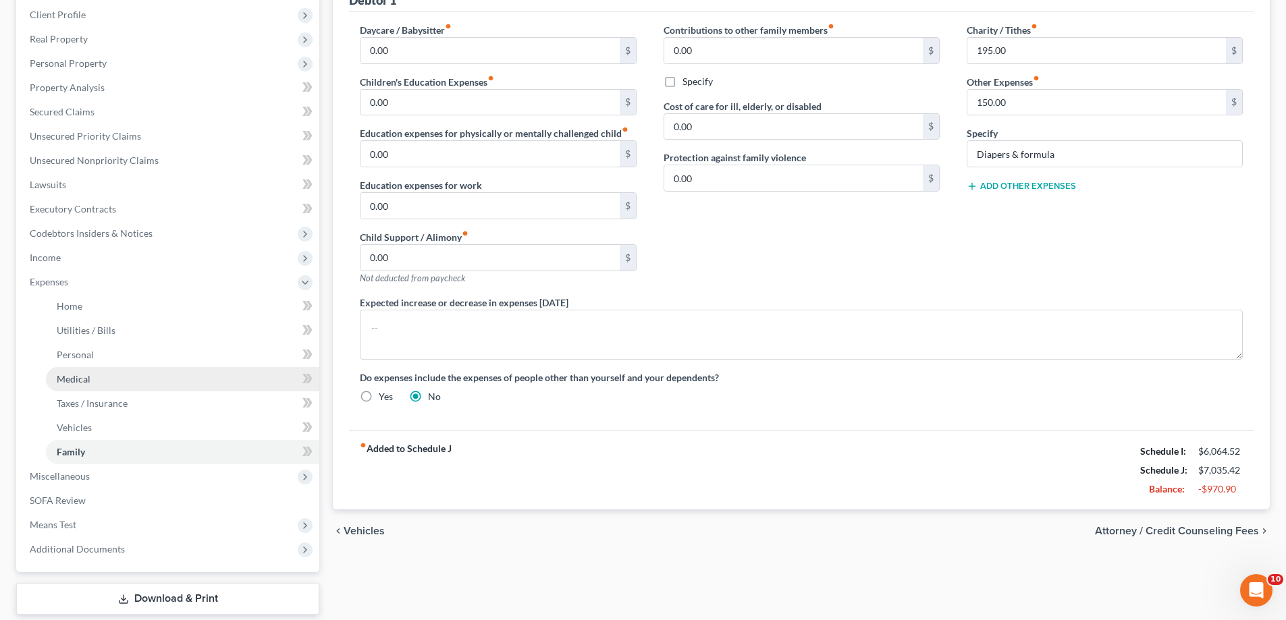
scroll to position [203, 0]
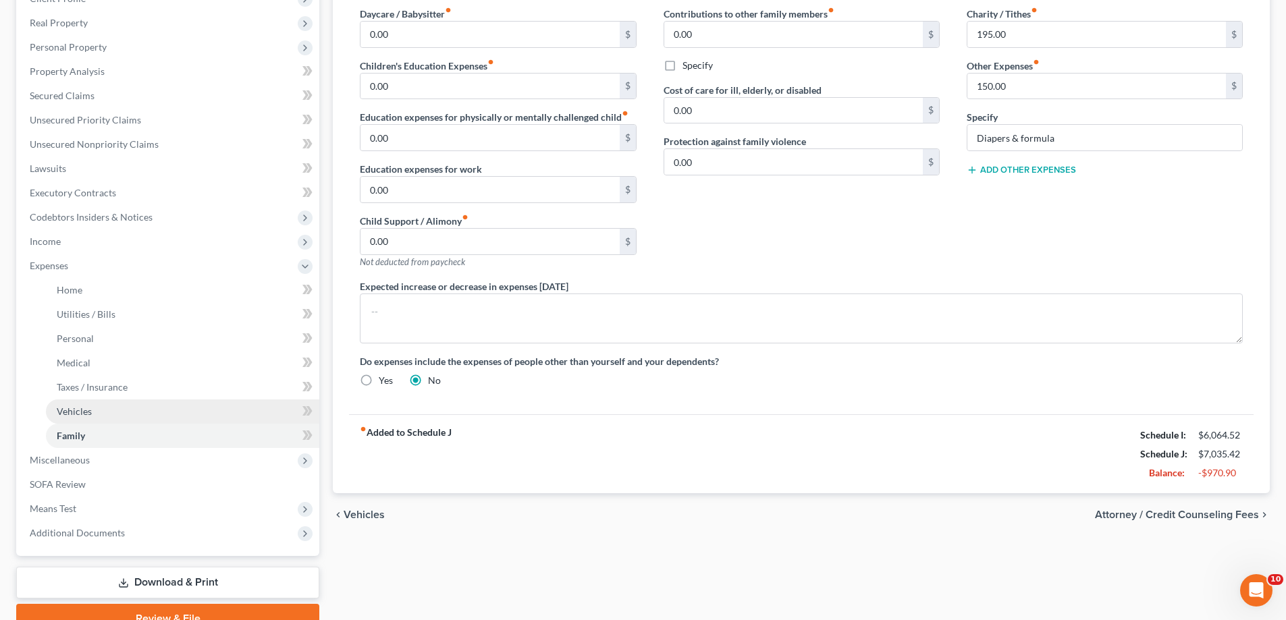
click at [72, 416] on span "Vehicles" at bounding box center [74, 411] width 35 height 11
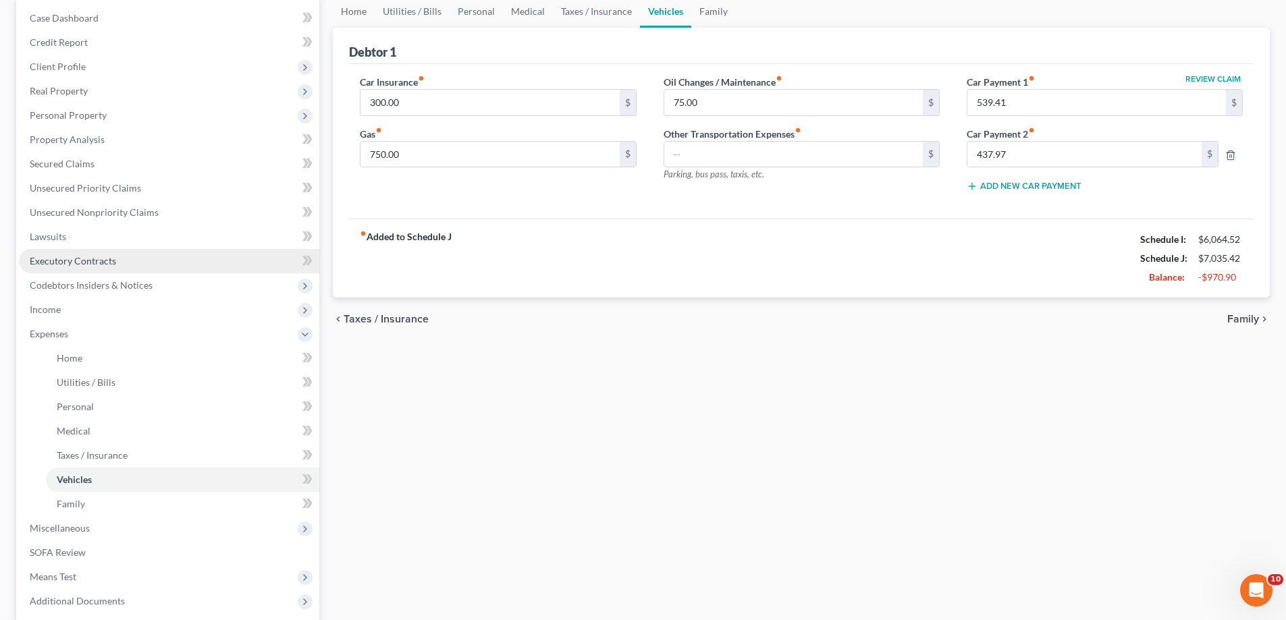
scroll to position [135, 0]
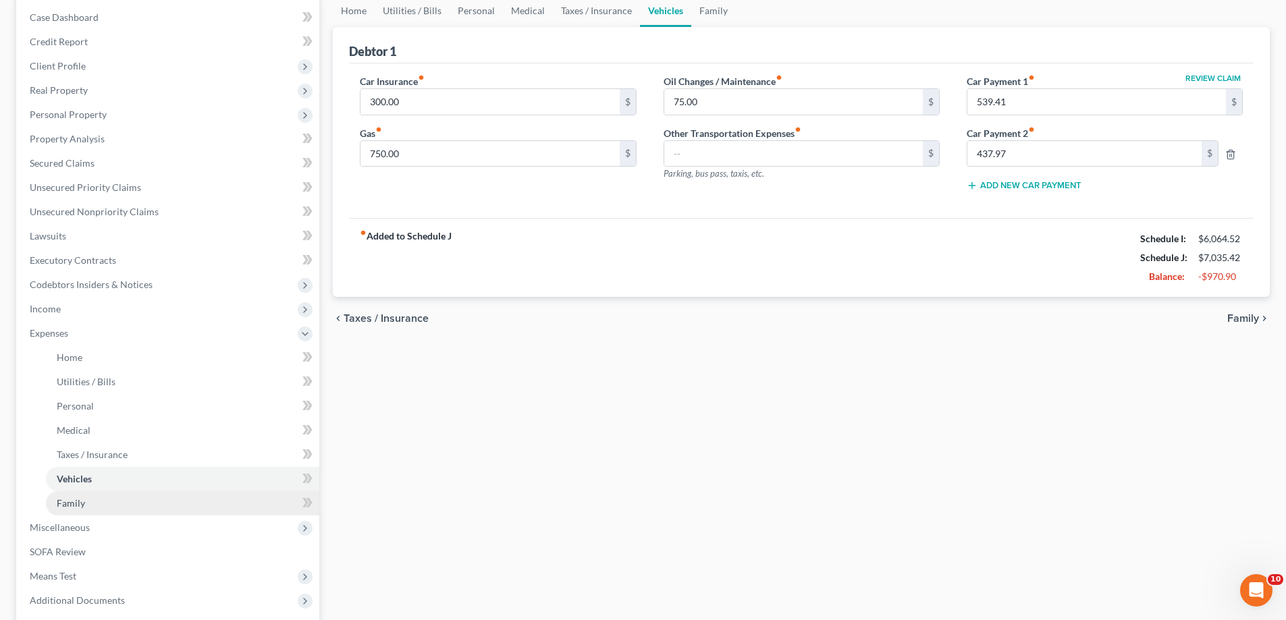
click at [84, 504] on link "Family" at bounding box center [182, 503] width 273 height 24
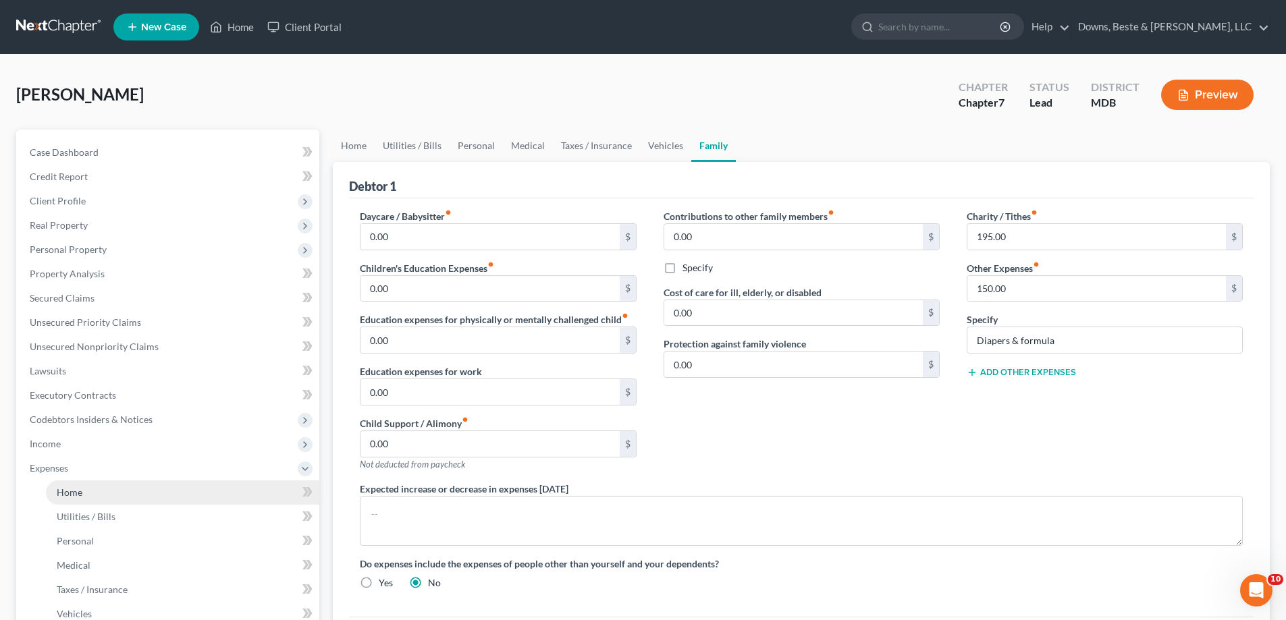
click at [64, 498] on span "Home" at bounding box center [70, 492] width 26 height 11
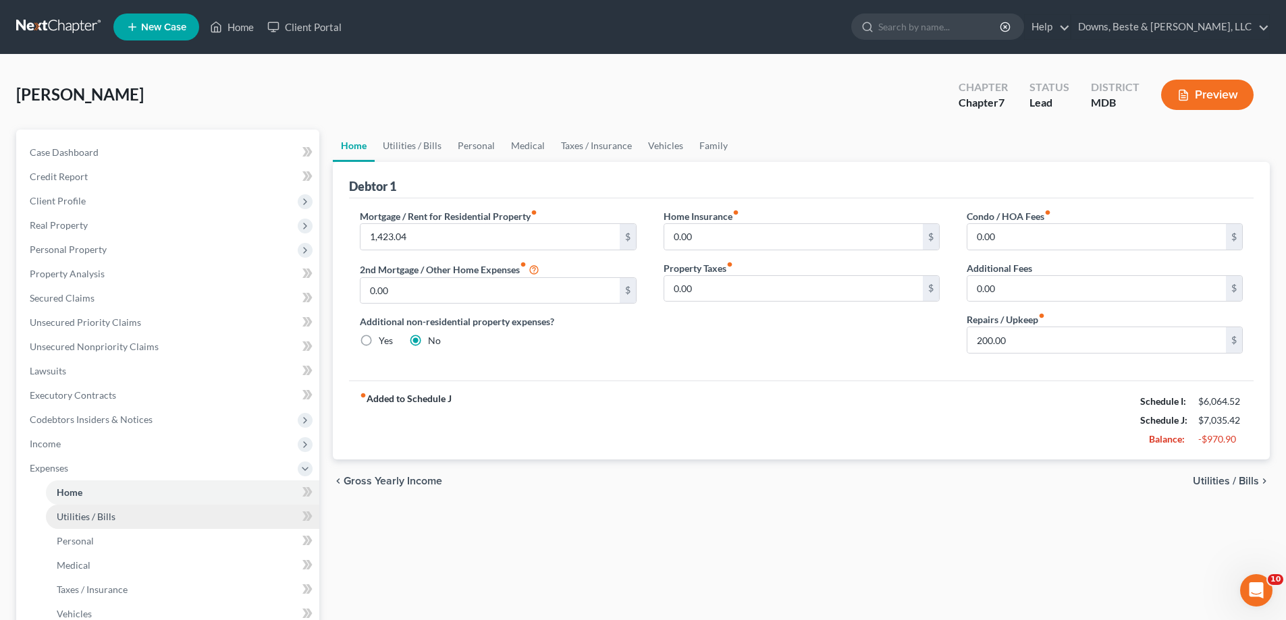
click at [80, 516] on span "Utilities / Bills" at bounding box center [86, 516] width 59 height 11
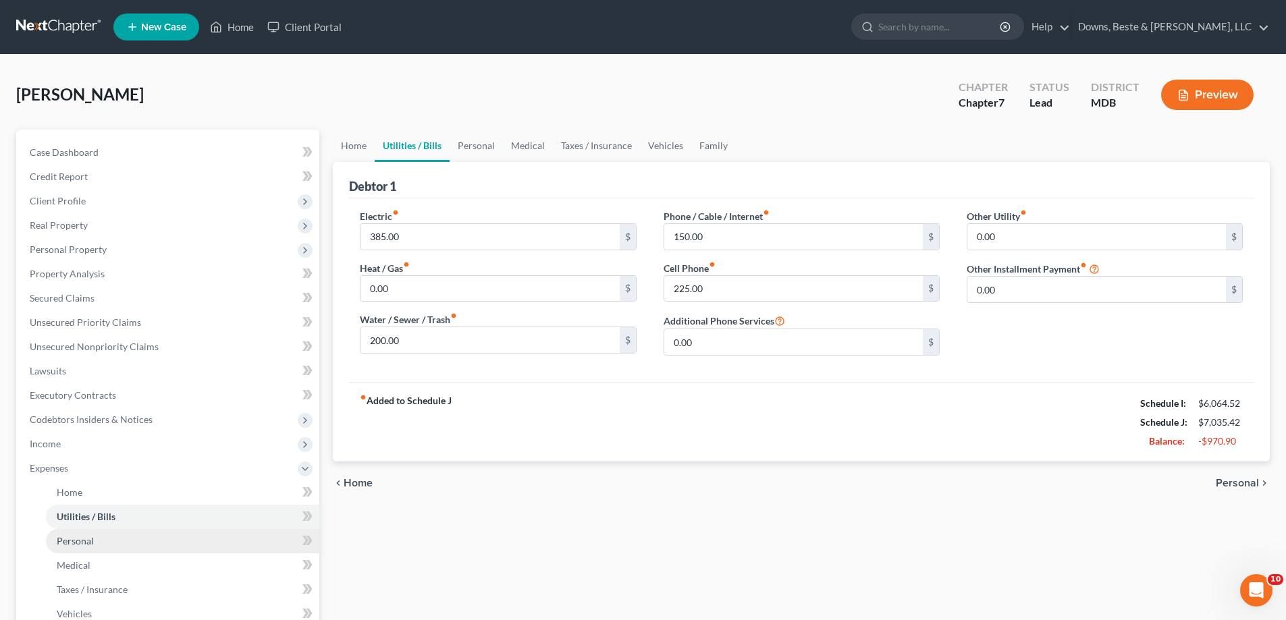
click at [97, 541] on link "Personal" at bounding box center [182, 541] width 273 height 24
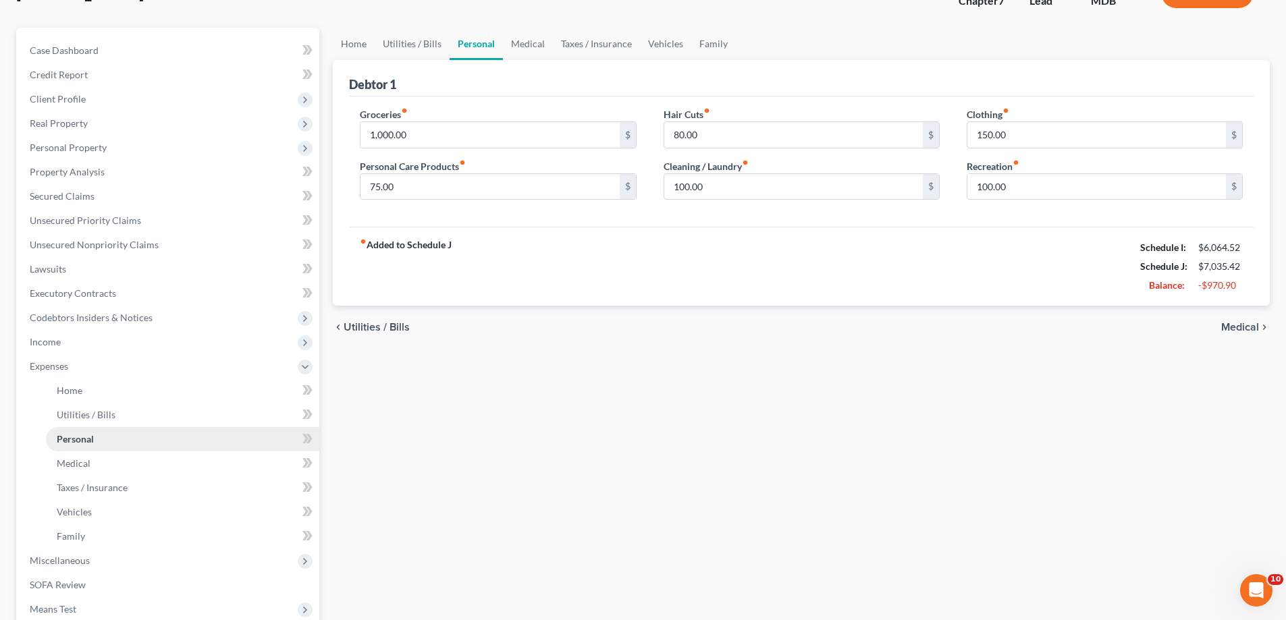
scroll to position [135, 0]
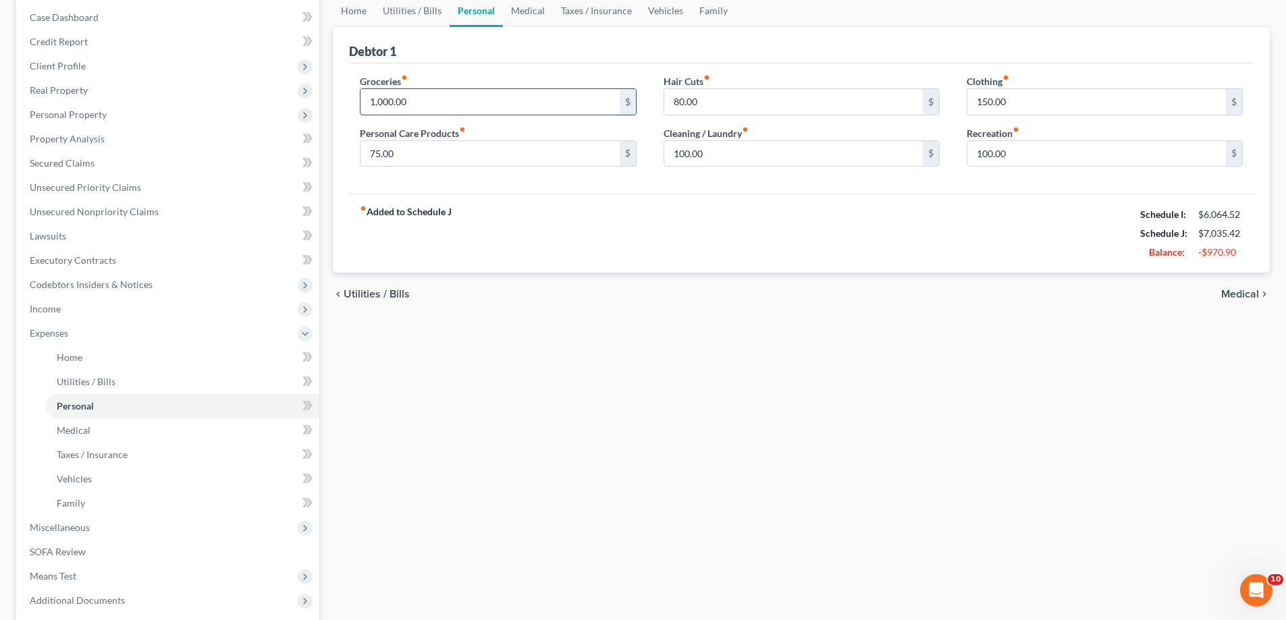
click at [433, 97] on input "1,000.00" at bounding box center [490, 102] width 259 height 26
type input "800"
click at [493, 148] on input "75.00" at bounding box center [490, 154] width 259 height 26
click at [130, 439] on link "Medical" at bounding box center [182, 431] width 273 height 24
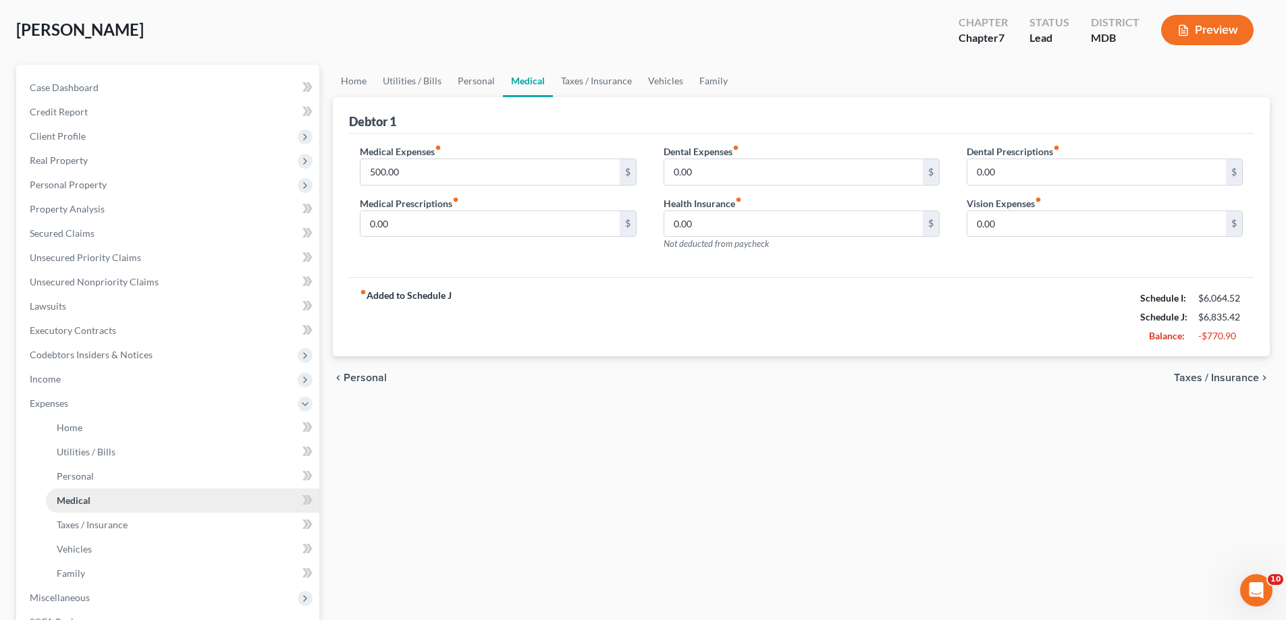
scroll to position [68, 0]
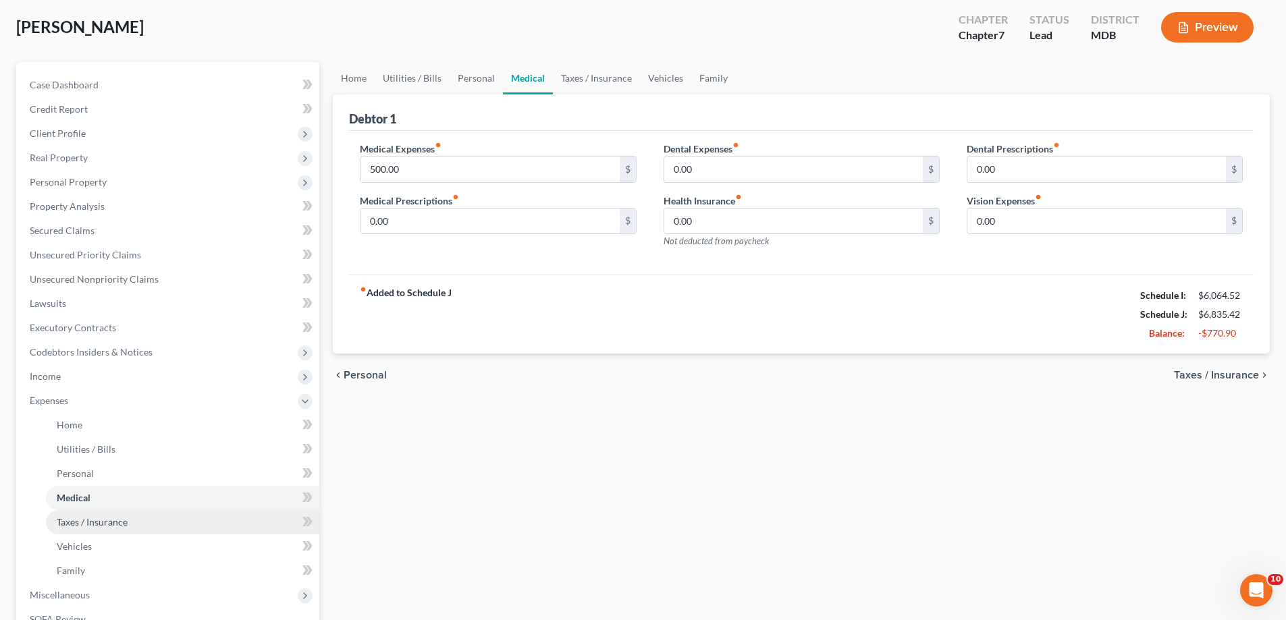
click at [124, 520] on span "Taxes / Insurance" at bounding box center [92, 521] width 71 height 11
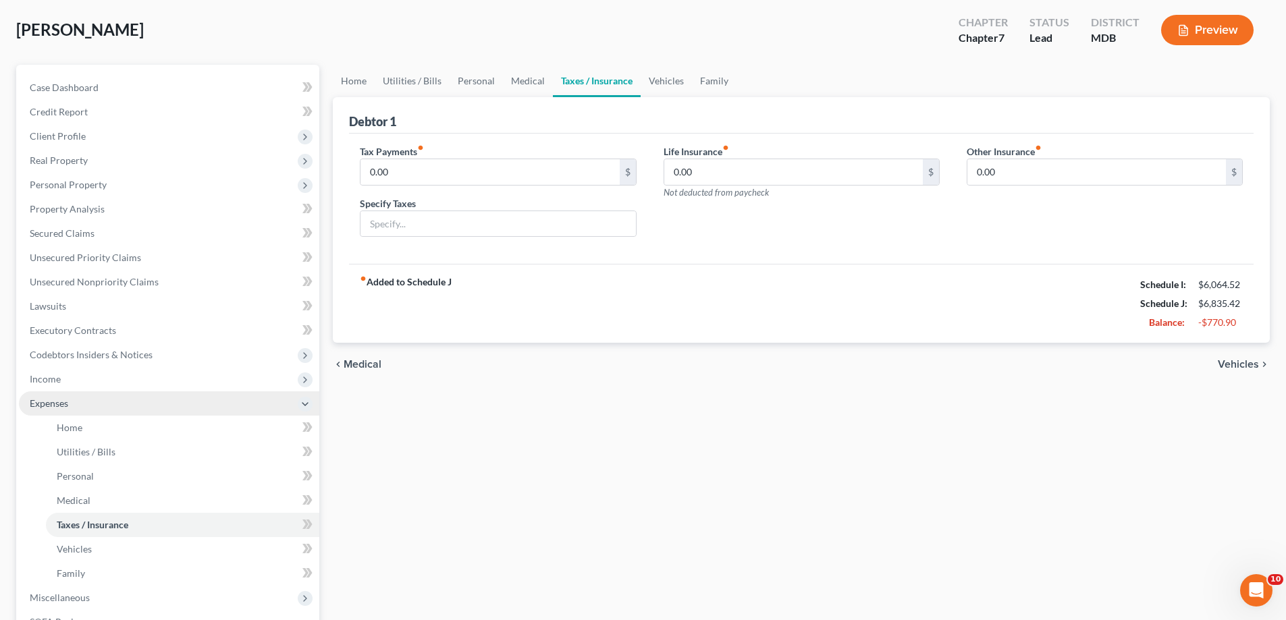
scroll to position [135, 0]
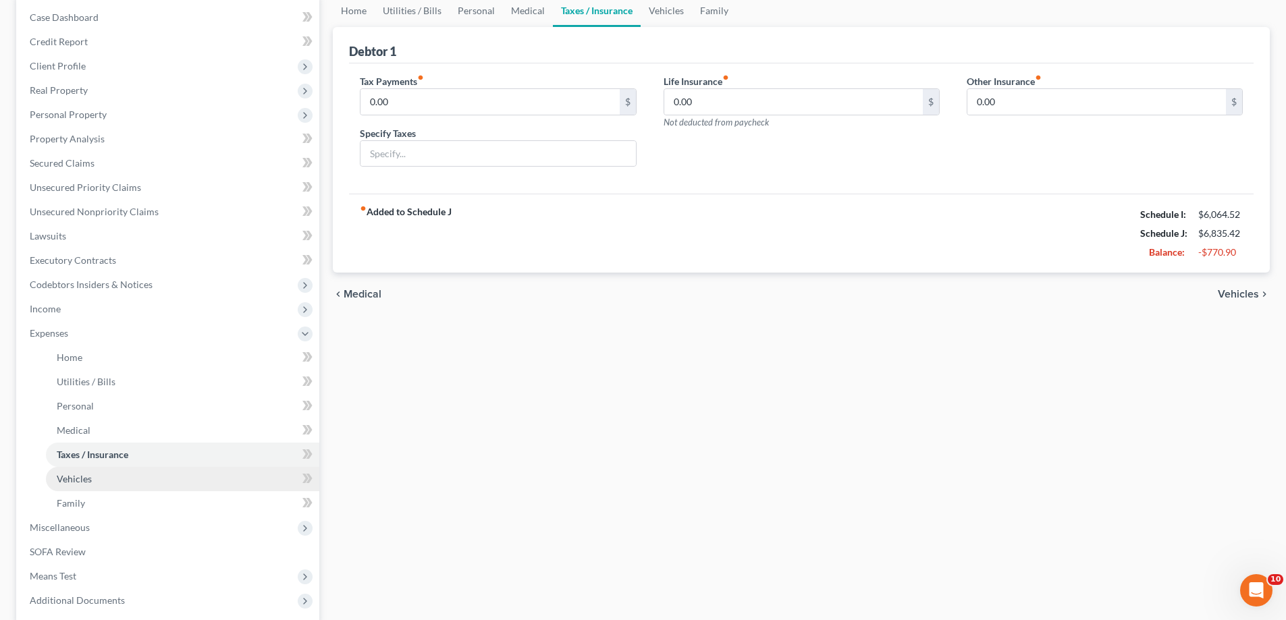
click at [140, 483] on link "Vehicles" at bounding box center [182, 479] width 273 height 24
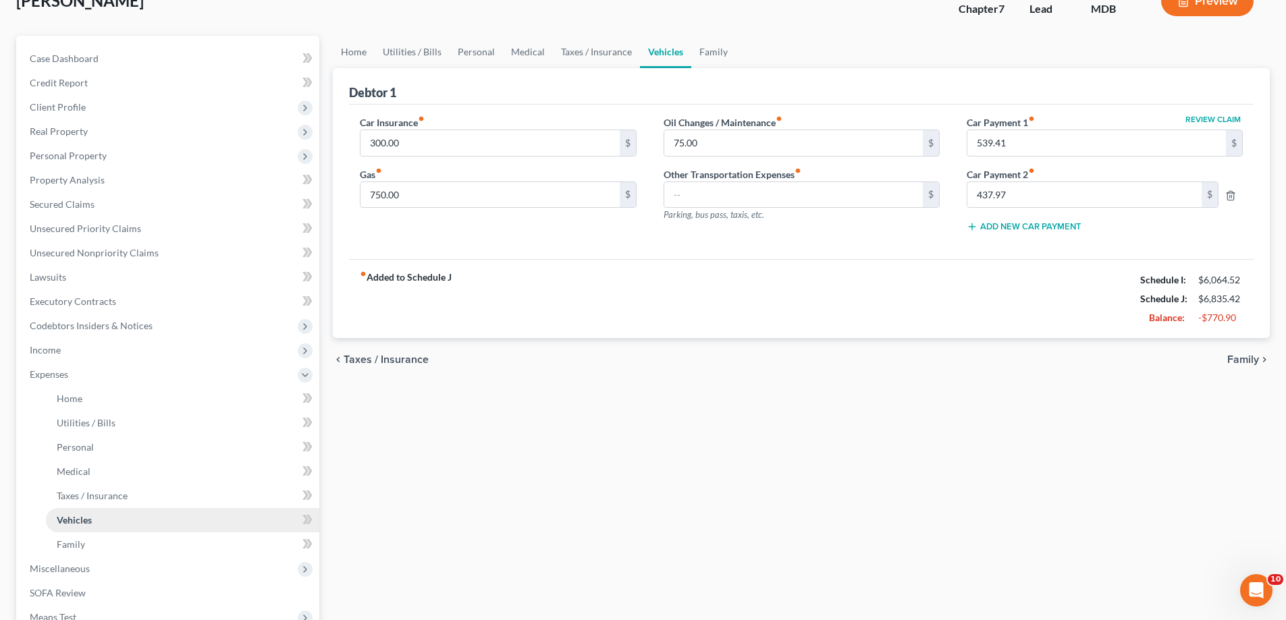
scroll to position [135, 0]
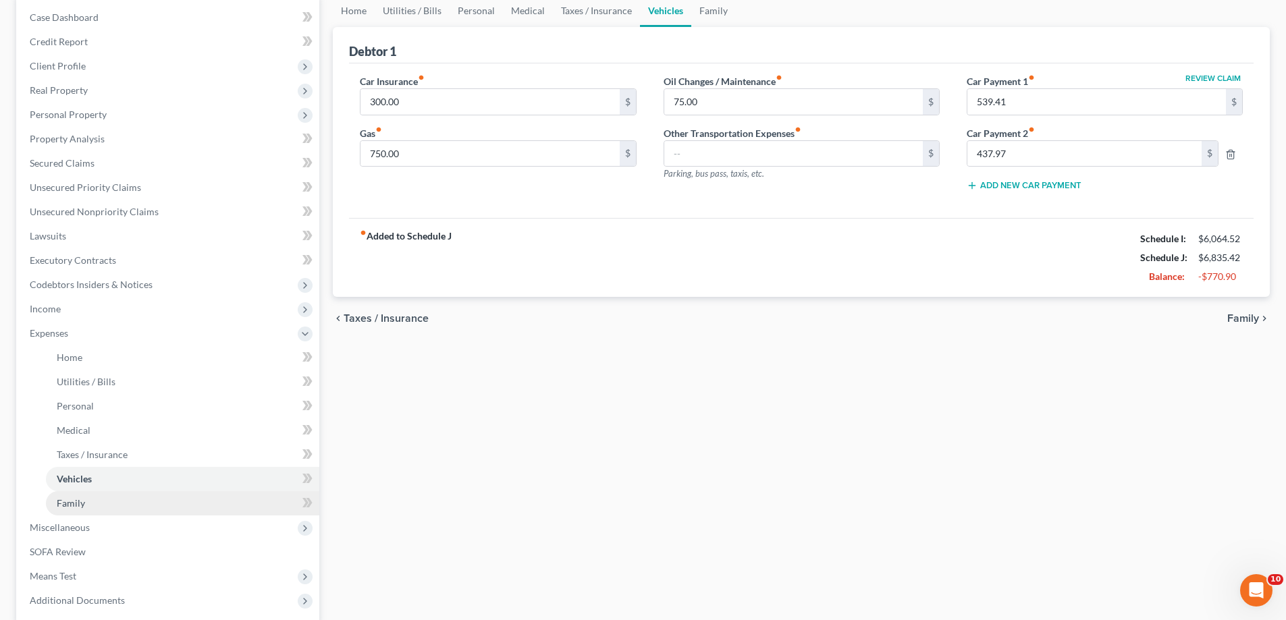
click at [119, 496] on link "Family" at bounding box center [182, 503] width 273 height 24
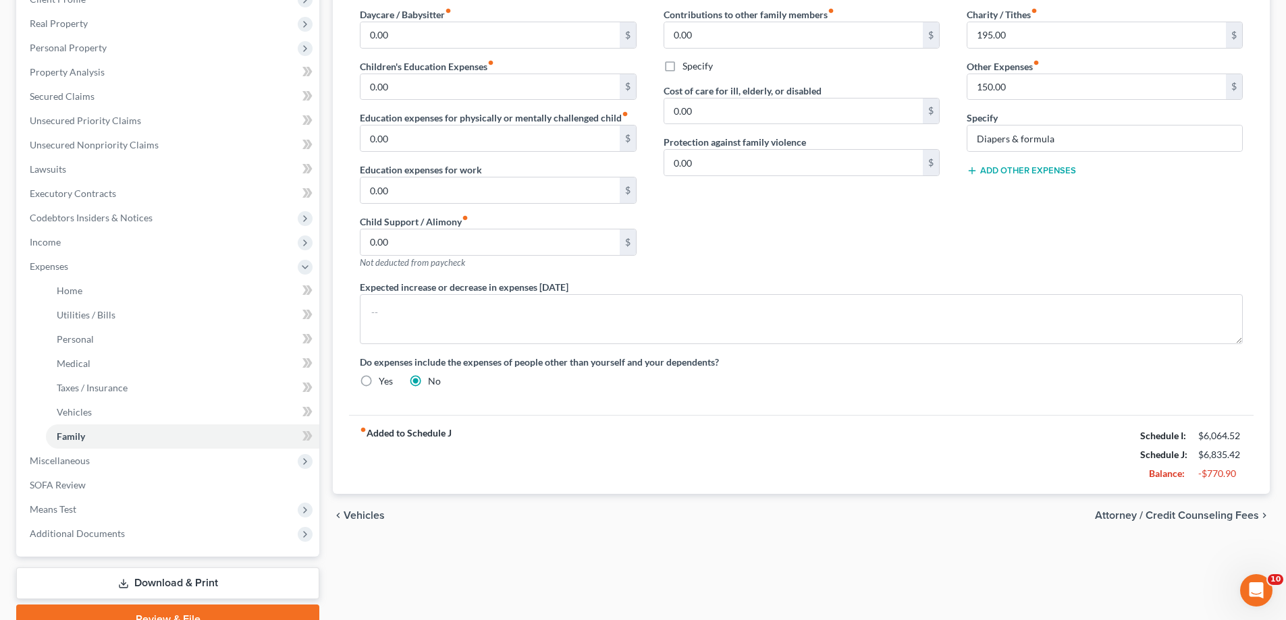
scroll to position [267, 0]
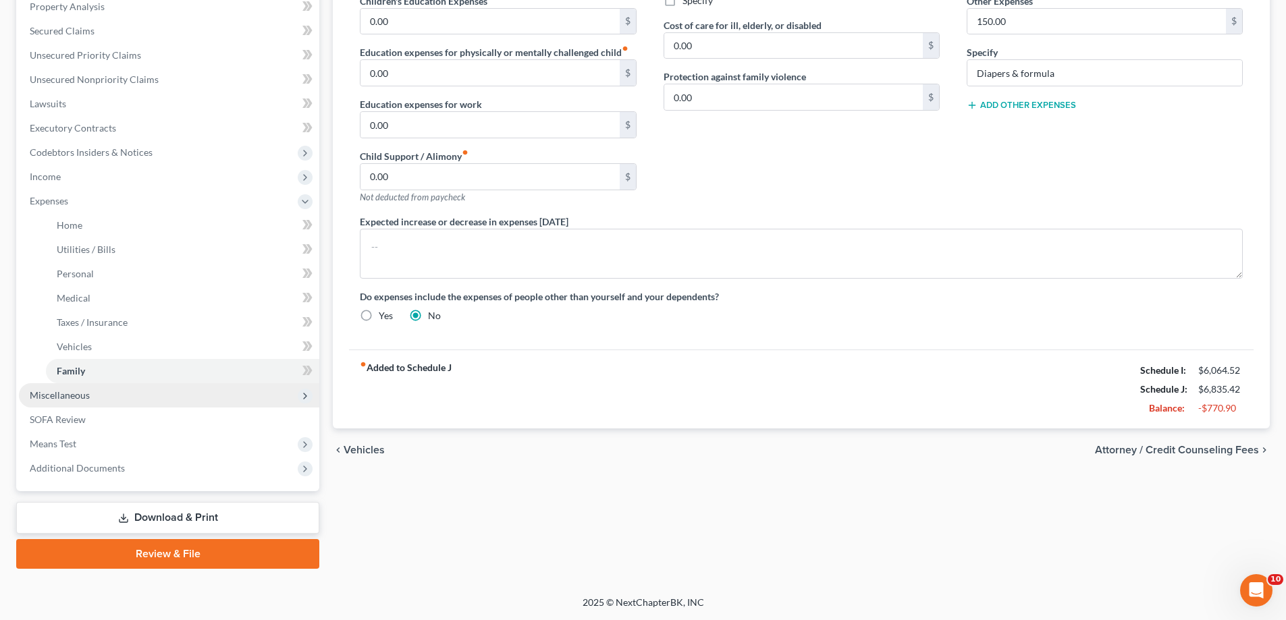
click at [55, 402] on span "Miscellaneous" at bounding box center [169, 395] width 300 height 24
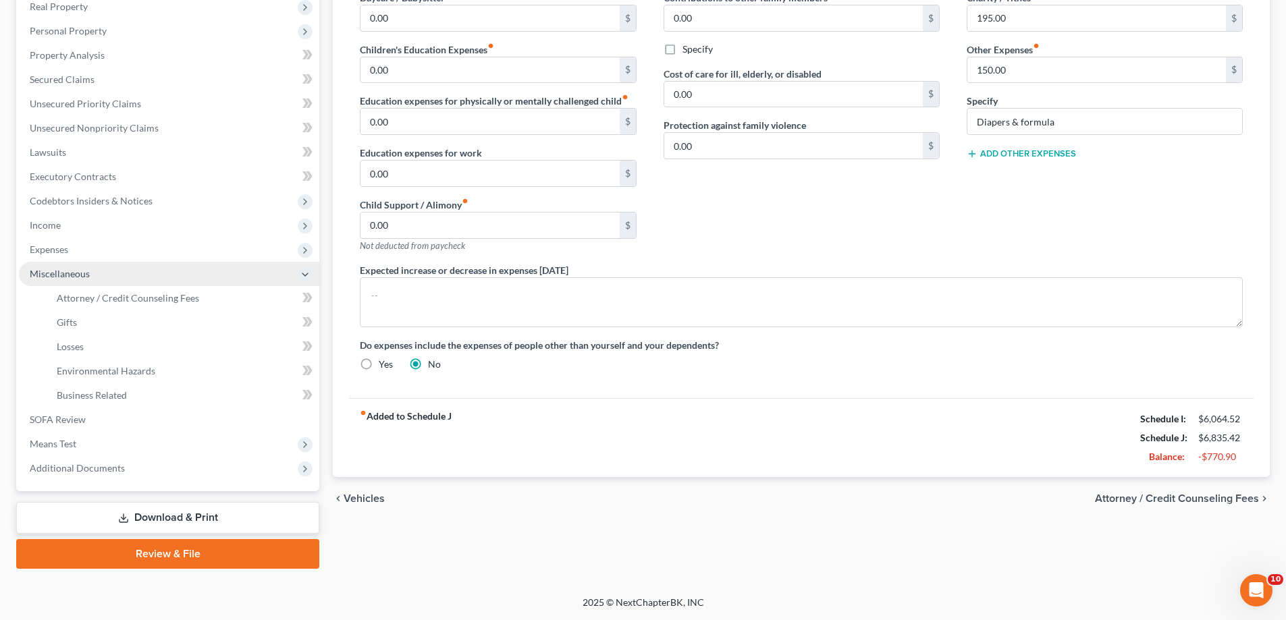
scroll to position [219, 0]
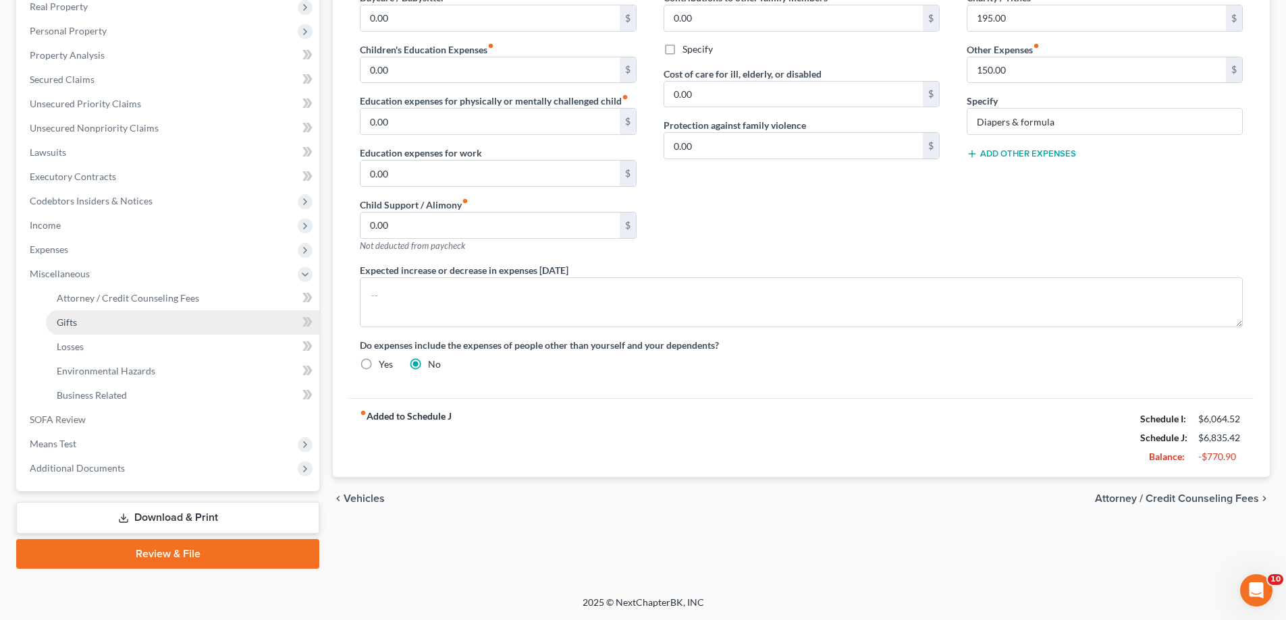
click at [68, 333] on link "Gifts" at bounding box center [182, 323] width 273 height 24
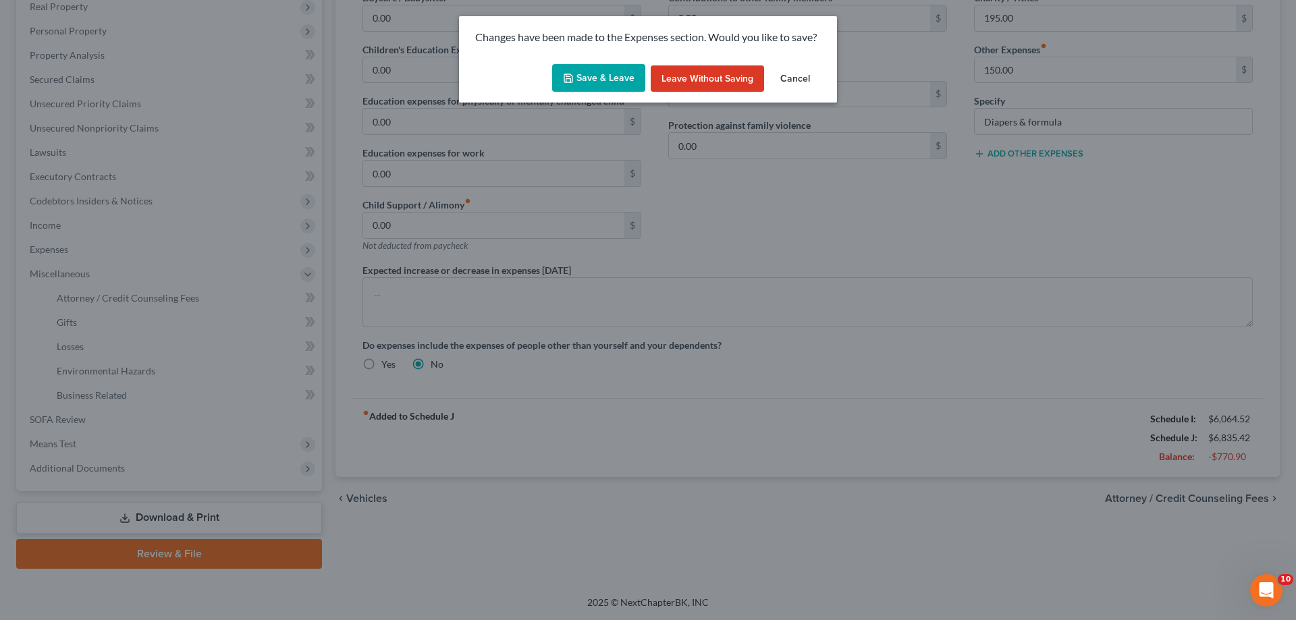
click at [628, 77] on button "Save & Leave" at bounding box center [598, 78] width 93 height 28
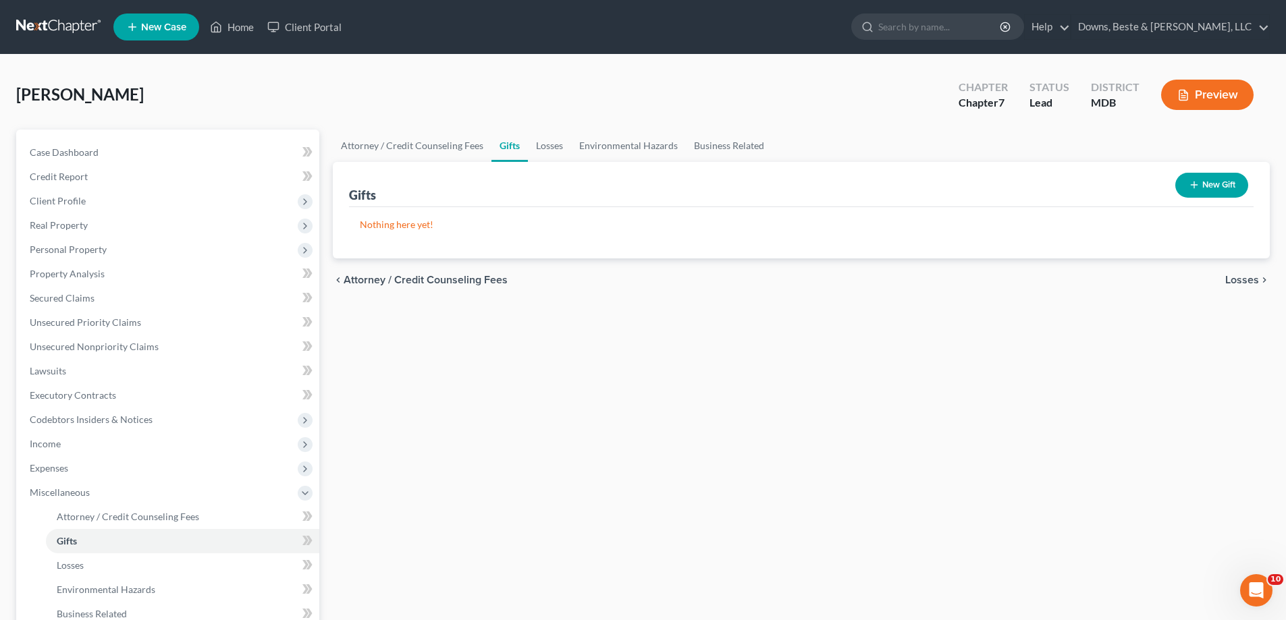
click at [1227, 182] on button "New Gift" at bounding box center [1211, 185] width 73 height 25
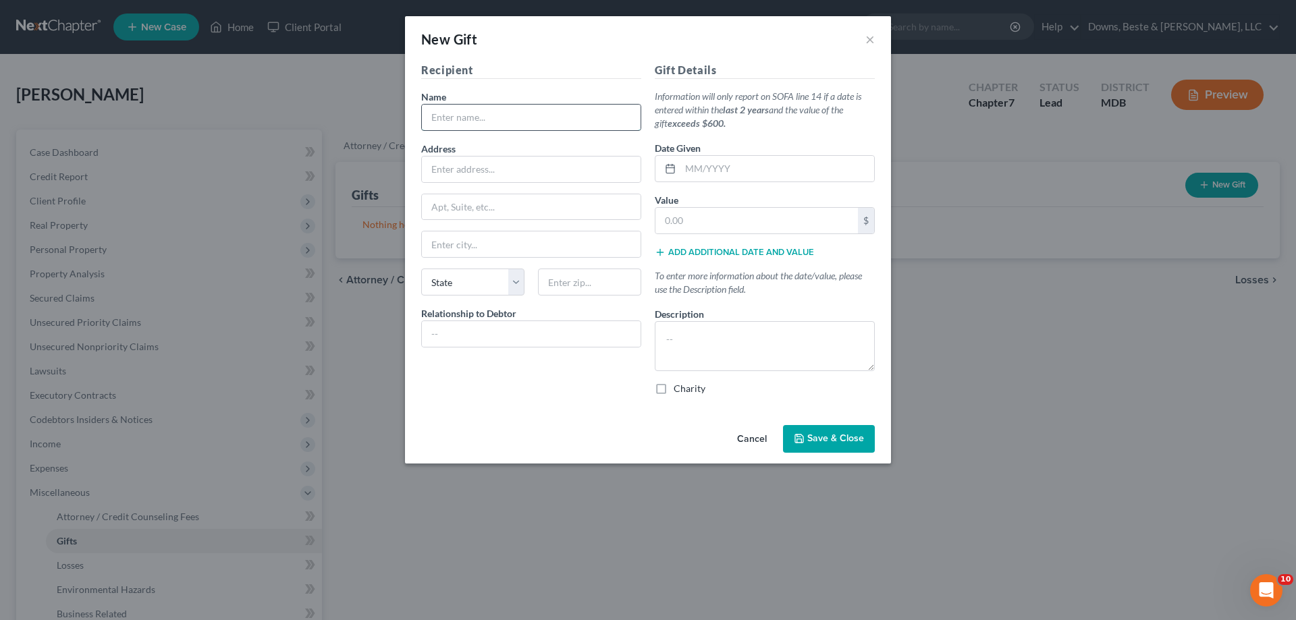
click at [462, 128] on input "text" at bounding box center [531, 118] width 219 height 26
type input "/"
type input "Foundation [DEMOGRAPHIC_DATA]"
click at [485, 336] on input "text" at bounding box center [531, 334] width 219 height 26
type input "[DEMOGRAPHIC_DATA]"
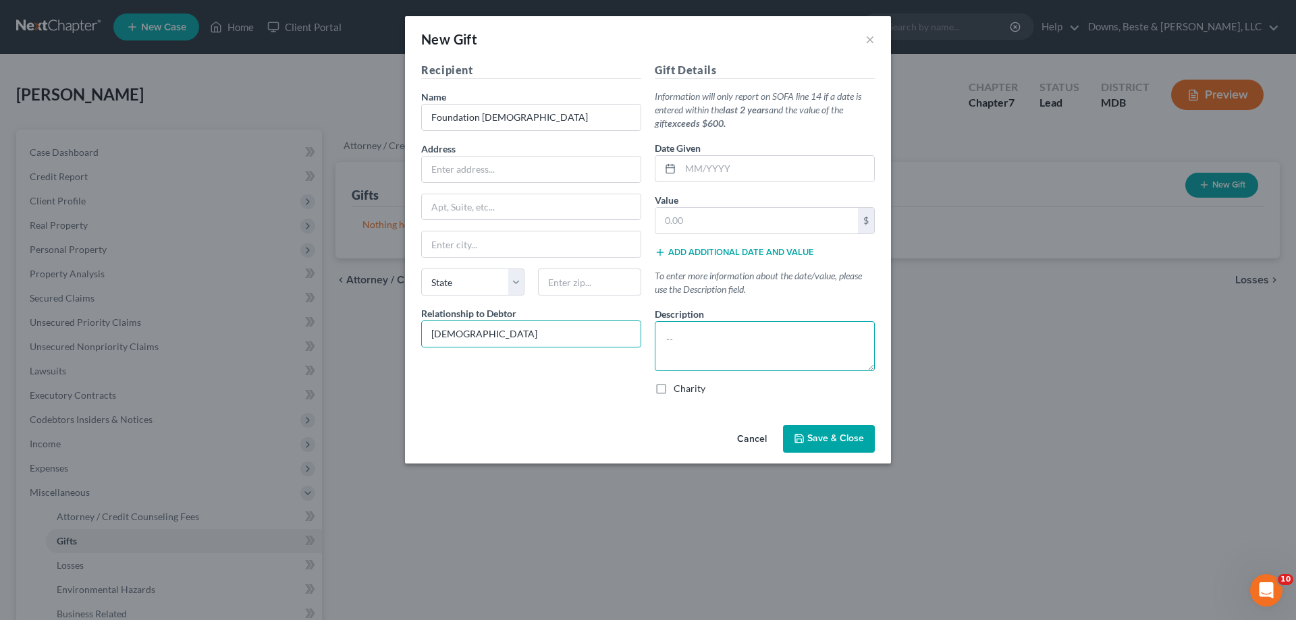
click at [676, 348] on textarea at bounding box center [765, 346] width 220 height 50
type textarea "$45 per week tithes"
click at [674, 391] on label "Charity" at bounding box center [690, 389] width 32 height 14
click at [679, 391] on input "Charity" at bounding box center [683, 386] width 9 height 9
checkbox input "true"
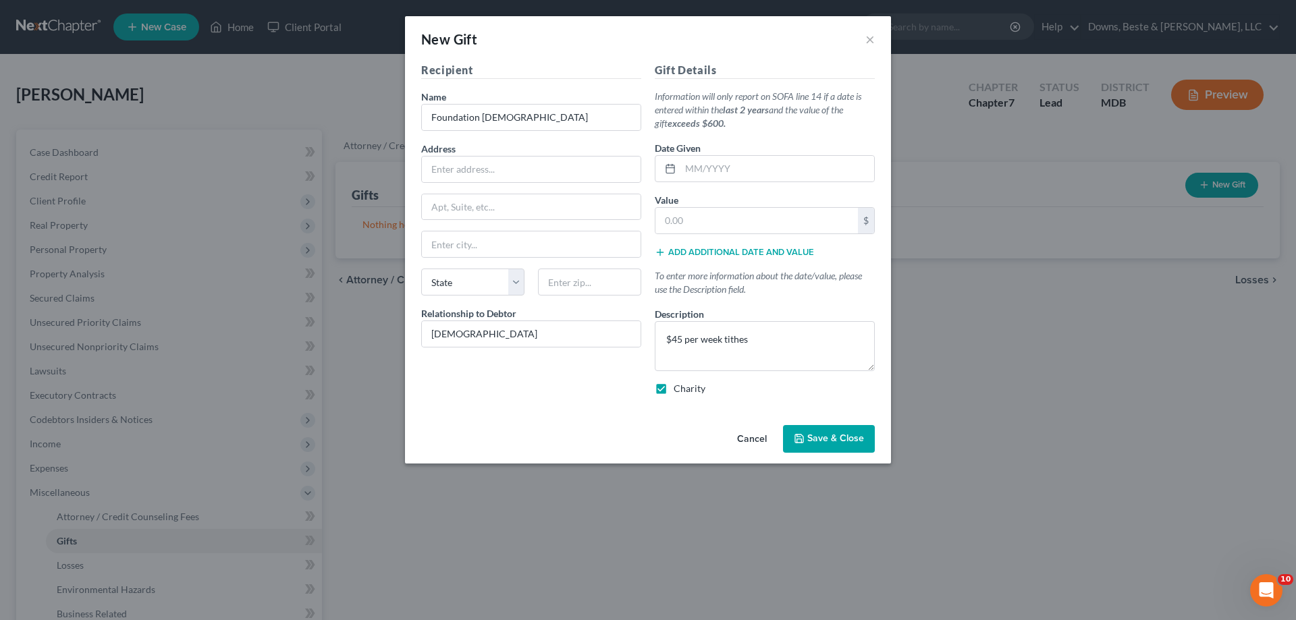
click at [809, 439] on span "Save & Close" at bounding box center [835, 438] width 57 height 11
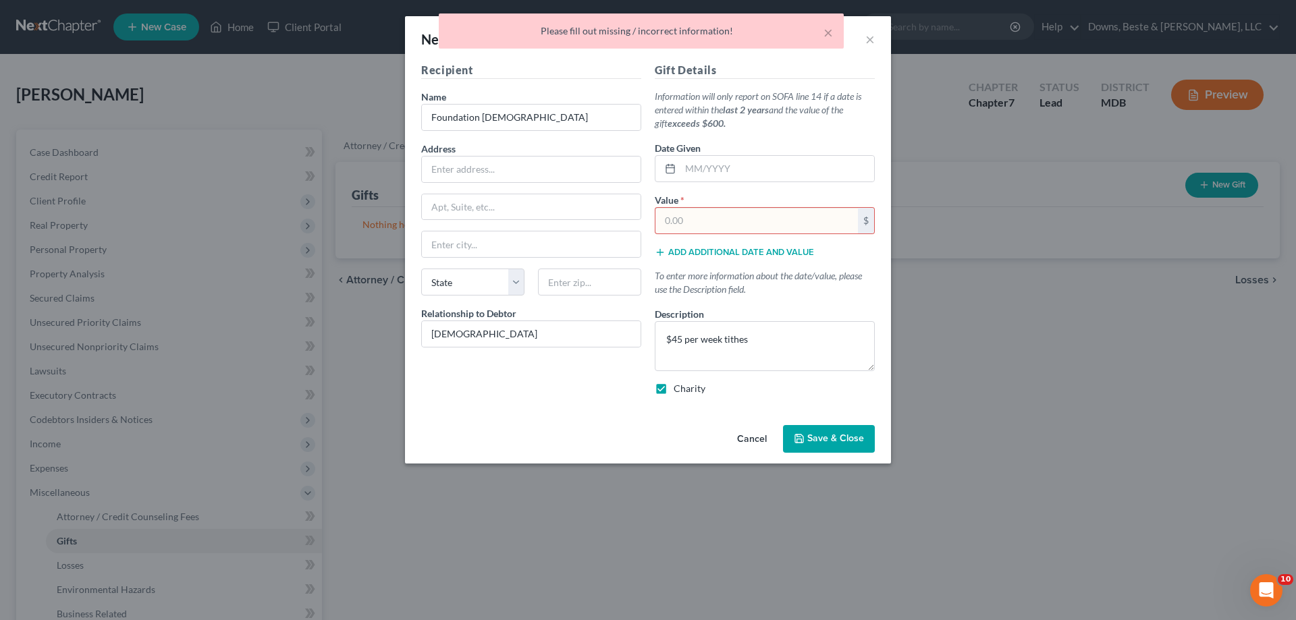
click at [749, 218] on input "text" at bounding box center [757, 221] width 203 height 26
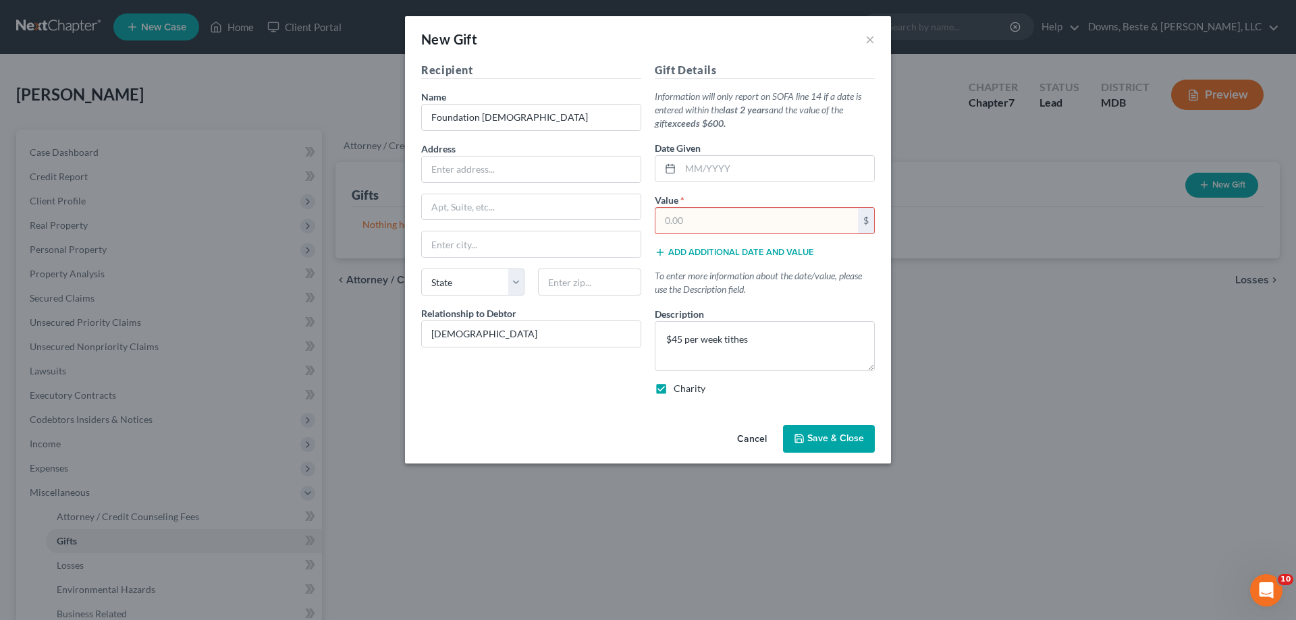
click at [713, 223] on input "text" at bounding box center [757, 221] width 203 height 26
type input "4,680"
click at [825, 441] on span "Save & Close" at bounding box center [835, 438] width 57 height 11
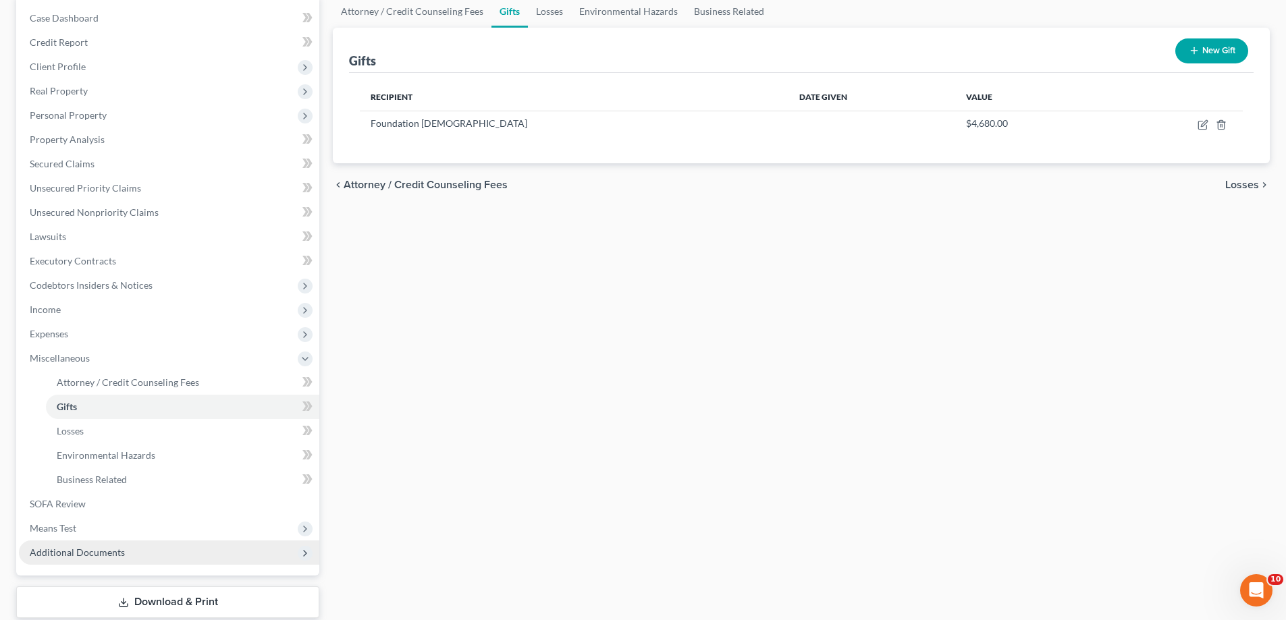
scroll to position [135, 0]
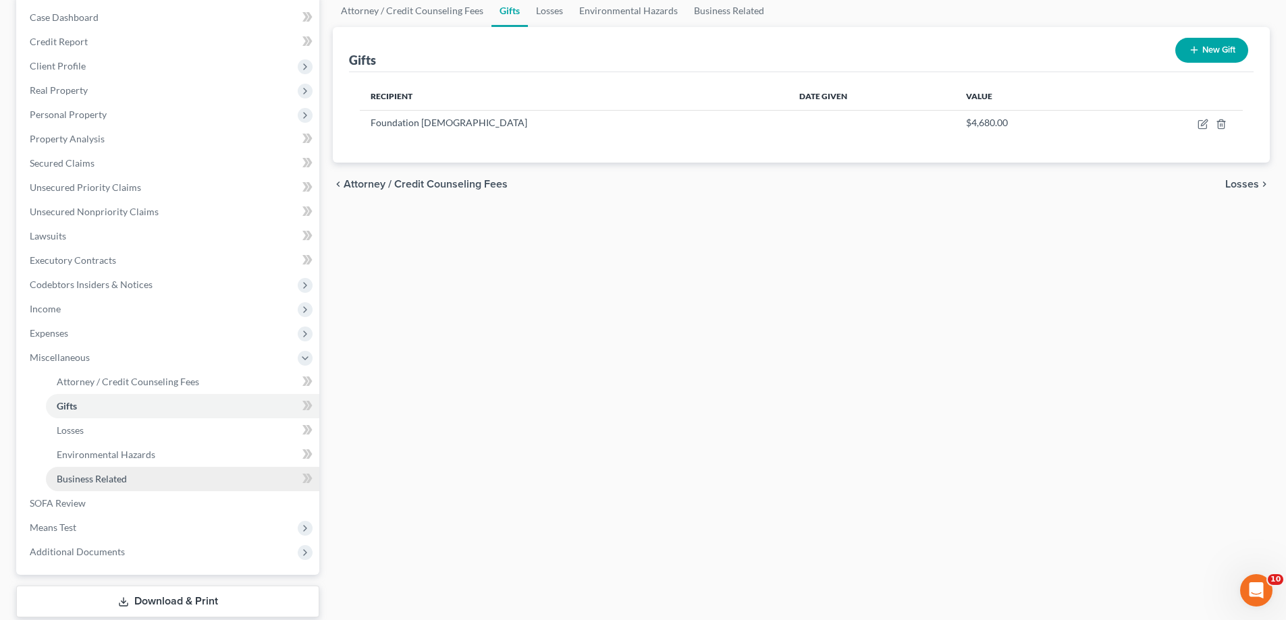
click at [137, 487] on link "Business Related" at bounding box center [182, 479] width 273 height 24
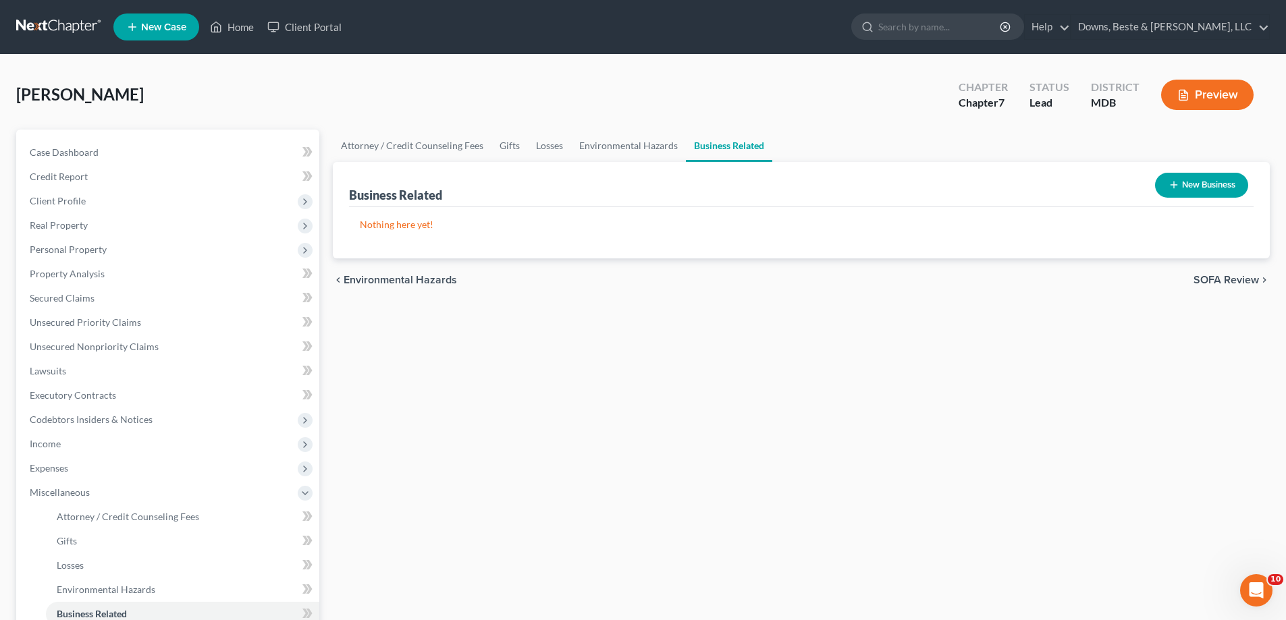
click at [1208, 183] on button "New Business" at bounding box center [1201, 185] width 93 height 25
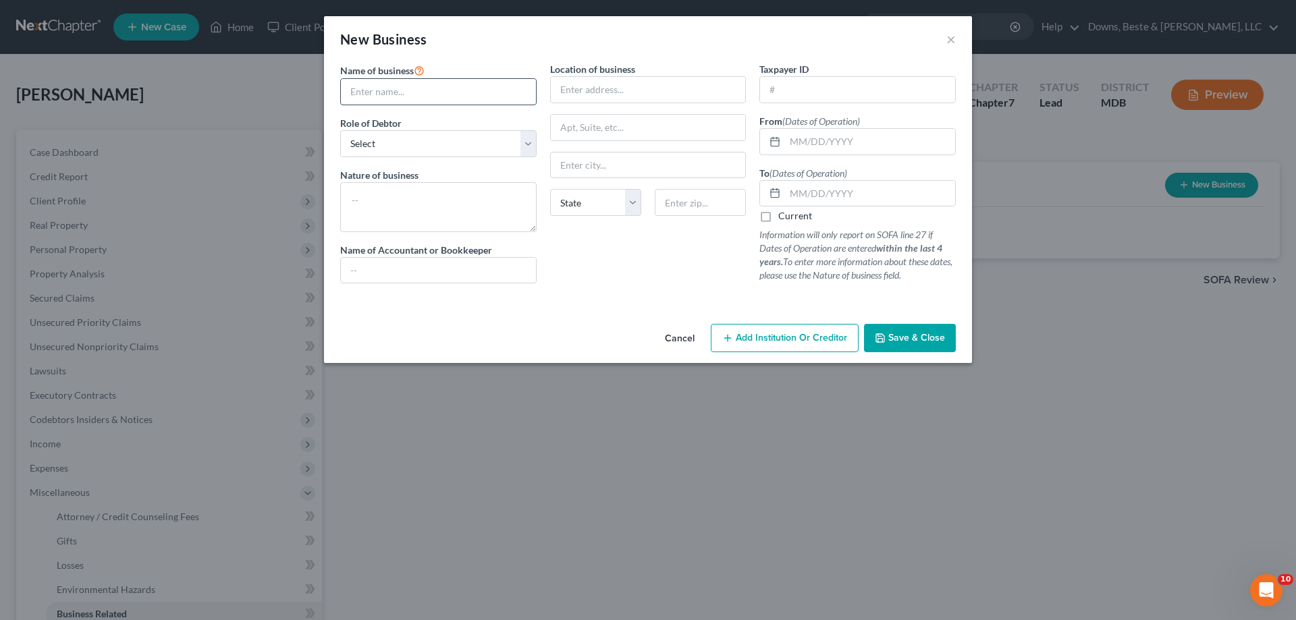
click at [463, 92] on input "text" at bounding box center [438, 92] width 195 height 26
paste input "[PERSON_NAME] & [PERSON_NAME], LLC dba Guardian Gun Academy"
type input "[PERSON_NAME] & [PERSON_NAME], LLC dba Guardian Gun Academy"
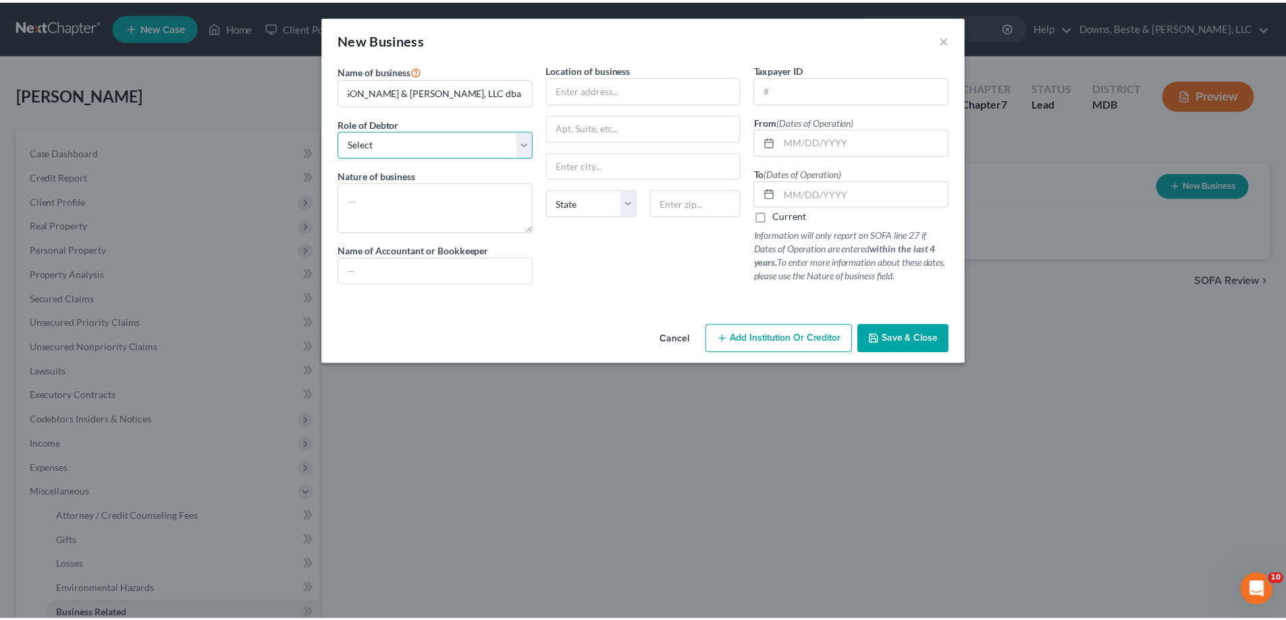
scroll to position [0, 0]
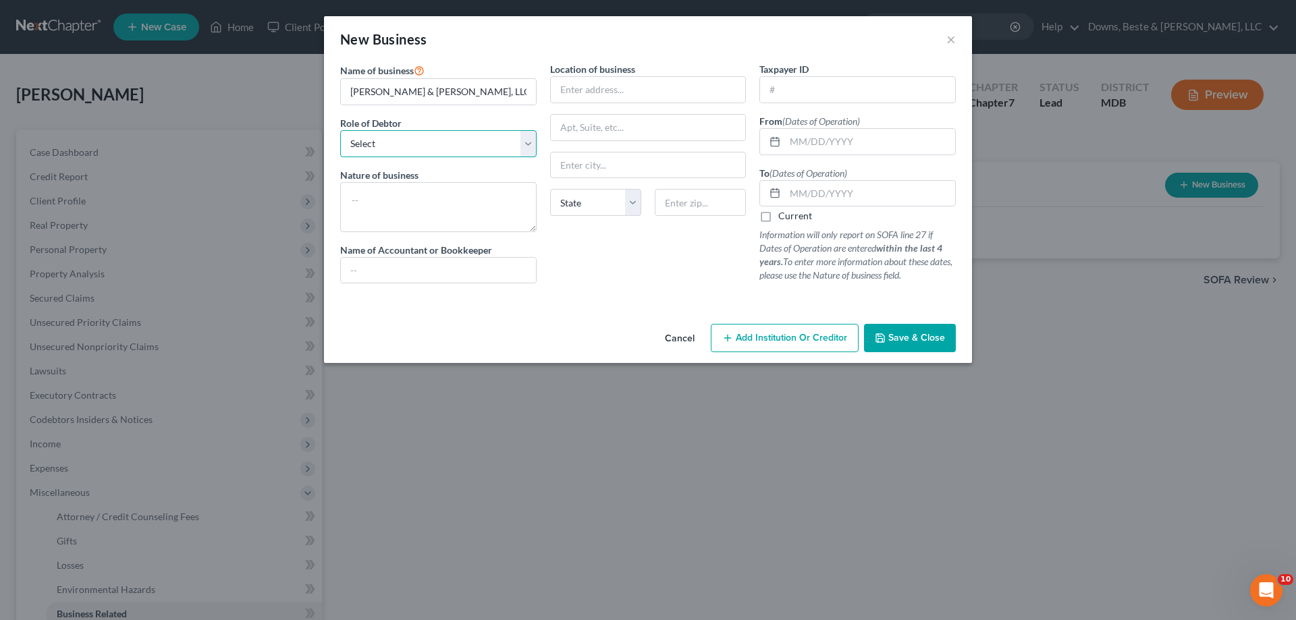
click at [521, 140] on select "Select A member of a limited liability company (LLC) or limited liability partn…" at bounding box center [438, 143] width 196 height 27
select select "member"
click at [340, 130] on select "Select A member of a limited liability company (LLC) or limited liability partn…" at bounding box center [438, 143] width 196 height 27
click at [498, 203] on textarea at bounding box center [438, 207] width 196 height 50
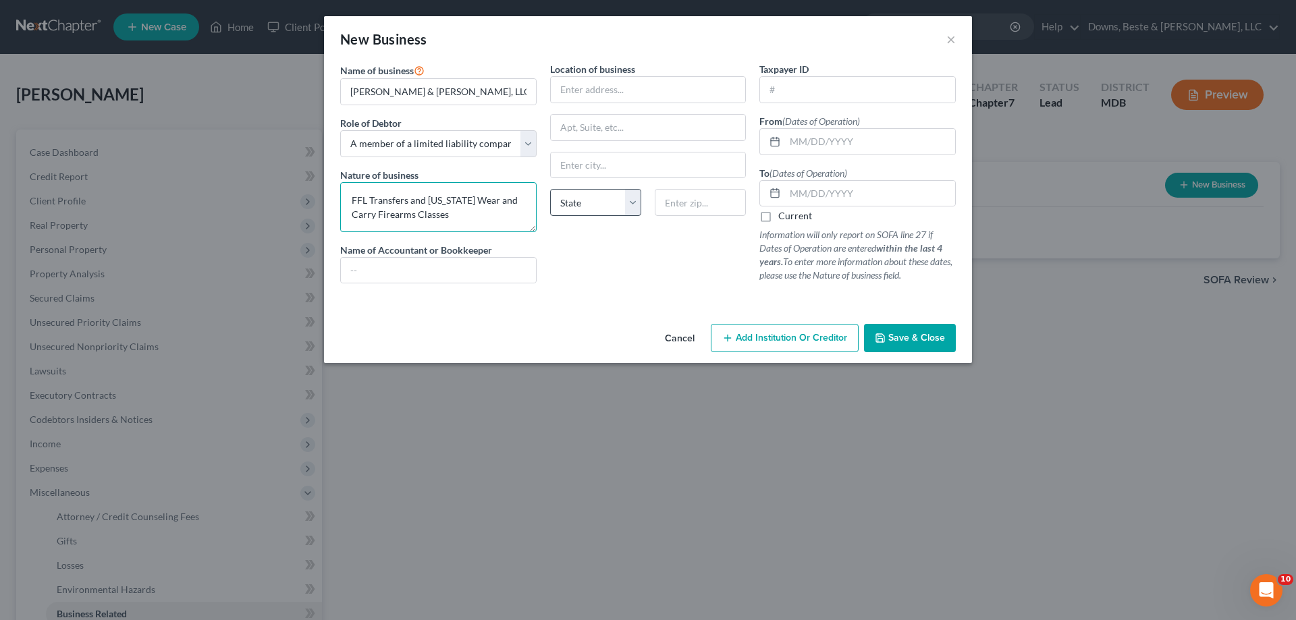
type textarea "FFL Transfers and [US_STATE] Wear and Carry Firearms Classes"
click at [629, 203] on select "State [US_STATE] AK AR AZ CA CO CT DE DC [GEOGRAPHIC_DATA] [GEOGRAPHIC_DATA] GU…" at bounding box center [595, 202] width 91 height 27
select select "21"
click at [550, 189] on select "State [US_STATE] AK AR AZ CA CO CT DE DC [GEOGRAPHIC_DATA] [GEOGRAPHIC_DATA] GU…" at bounding box center [595, 202] width 91 height 27
click at [795, 146] on input "text" at bounding box center [870, 142] width 170 height 26
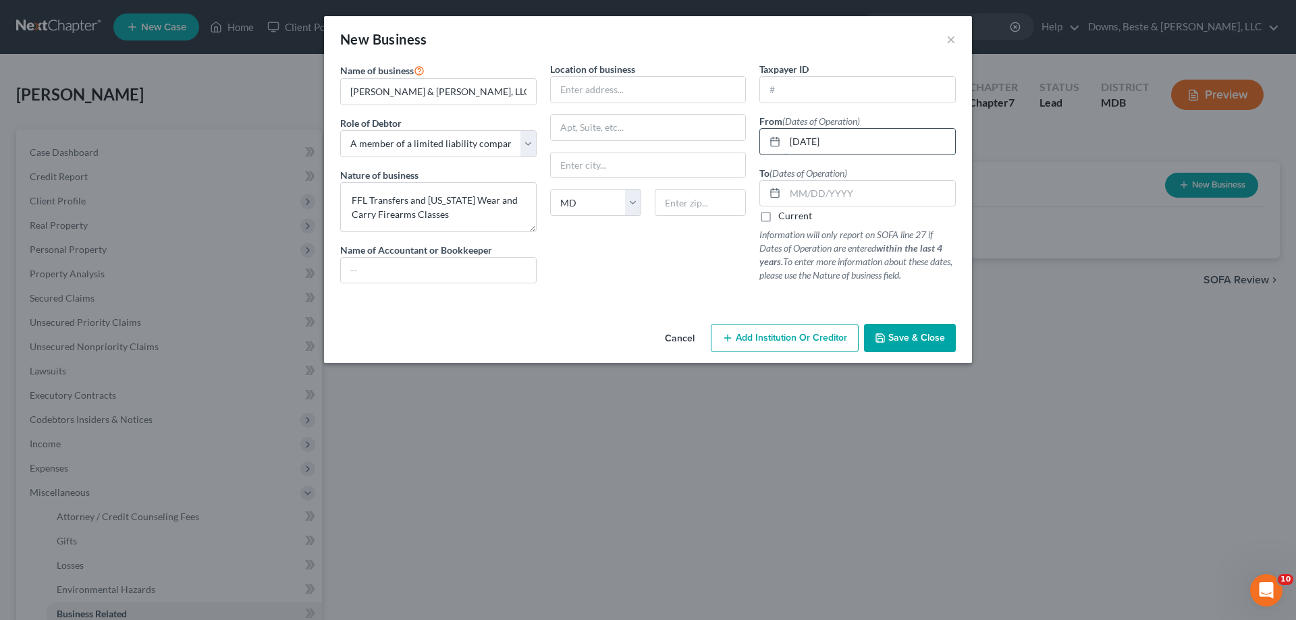
type input "[DATE]"
click at [778, 217] on label "Current" at bounding box center [795, 216] width 34 height 14
click at [784, 217] on input "Current" at bounding box center [788, 213] width 9 height 9
checkbox input "true"
click at [906, 348] on button "Save & Close" at bounding box center [910, 338] width 92 height 28
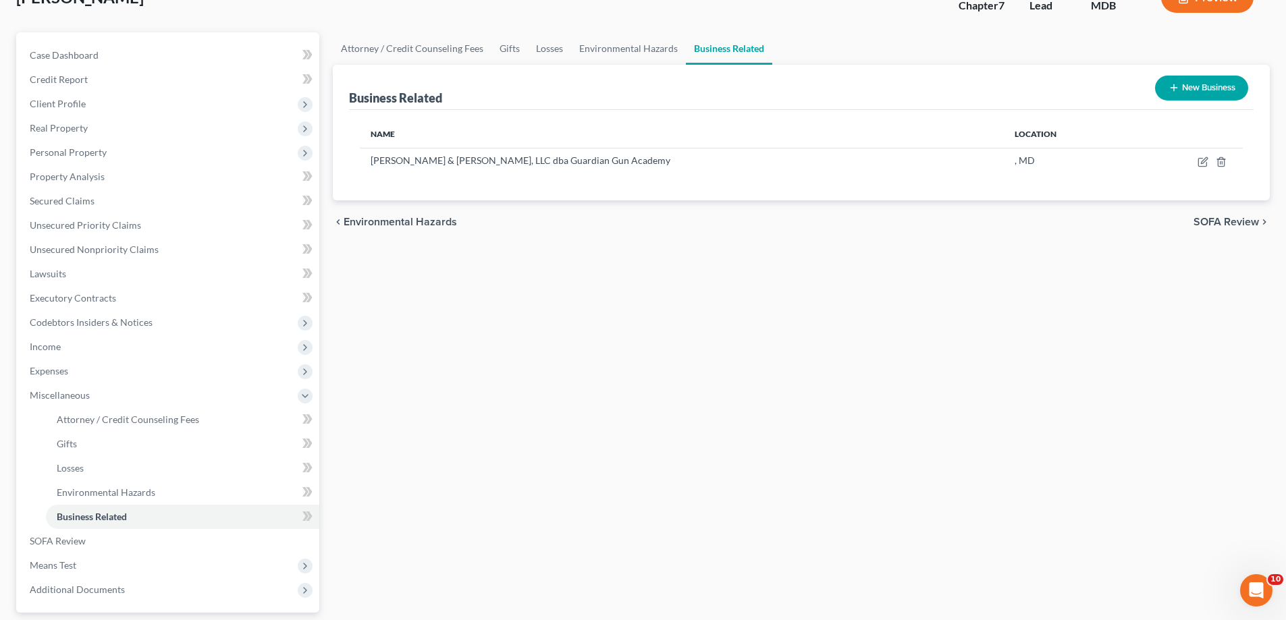
scroll to position [219, 0]
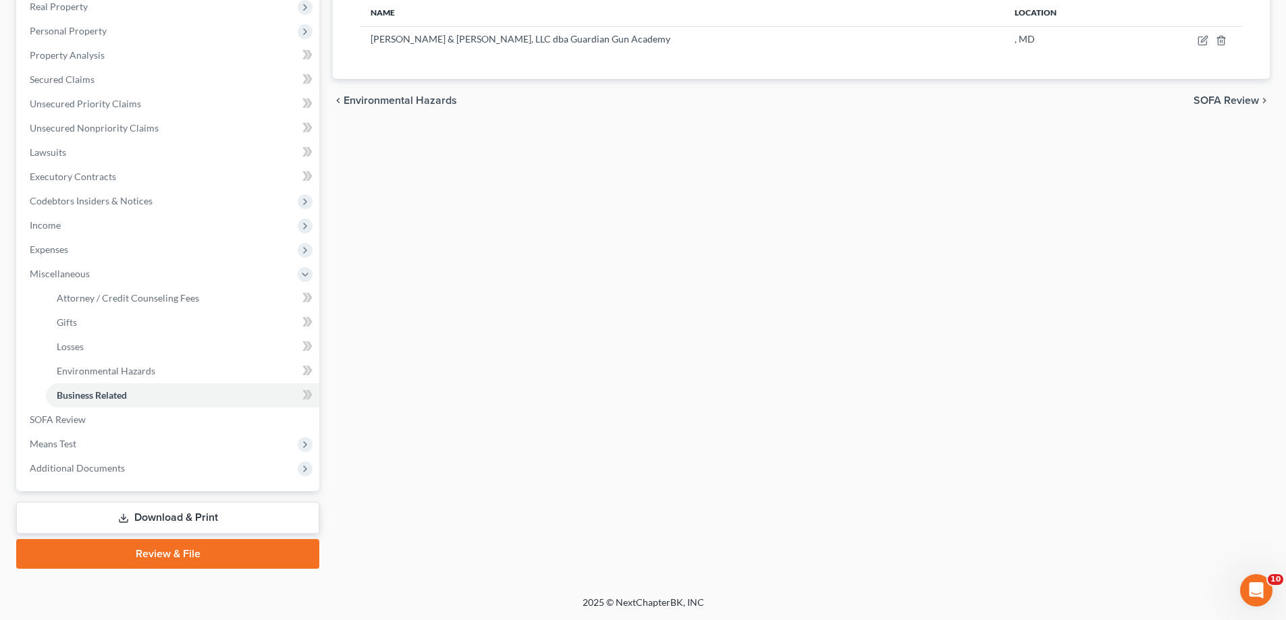
click at [138, 523] on link "Download & Print" at bounding box center [167, 518] width 303 height 32
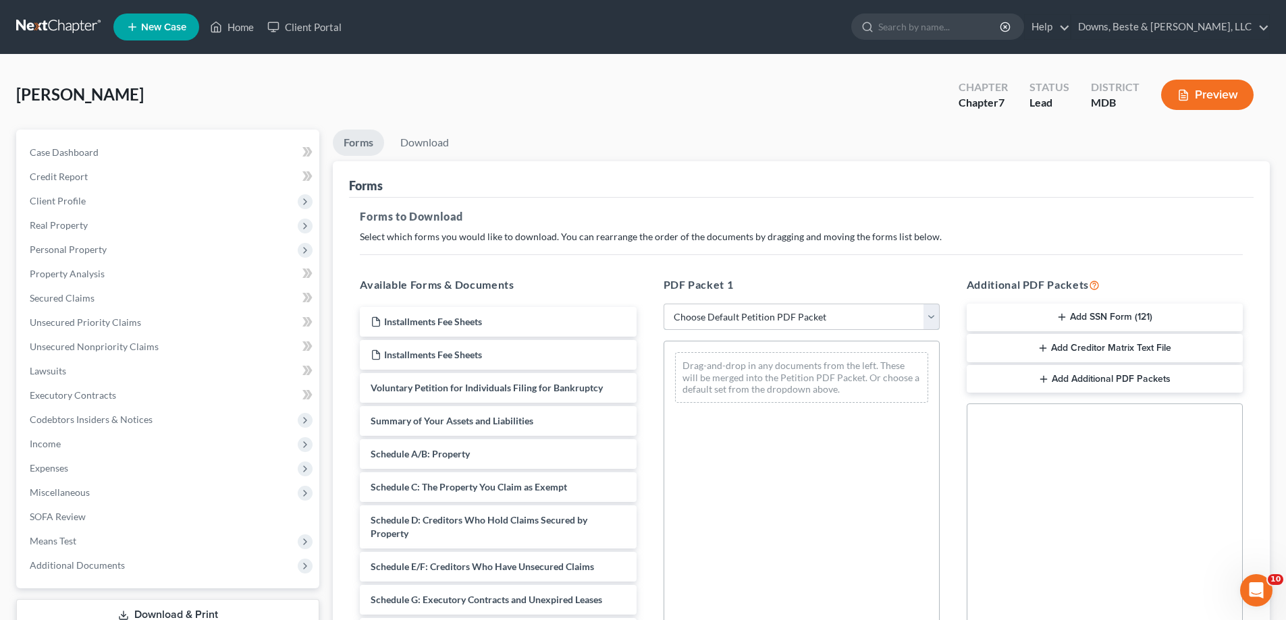
click at [848, 320] on select "Choose Default Petition PDF Packet Complete Bankruptcy Petition (all forms and …" at bounding box center [802, 317] width 276 height 27
select select "5"
click at [664, 304] on select "Choose Default Petition PDF Packet Complete Bankruptcy Petition (all forms and …" at bounding box center [802, 317] width 276 height 27
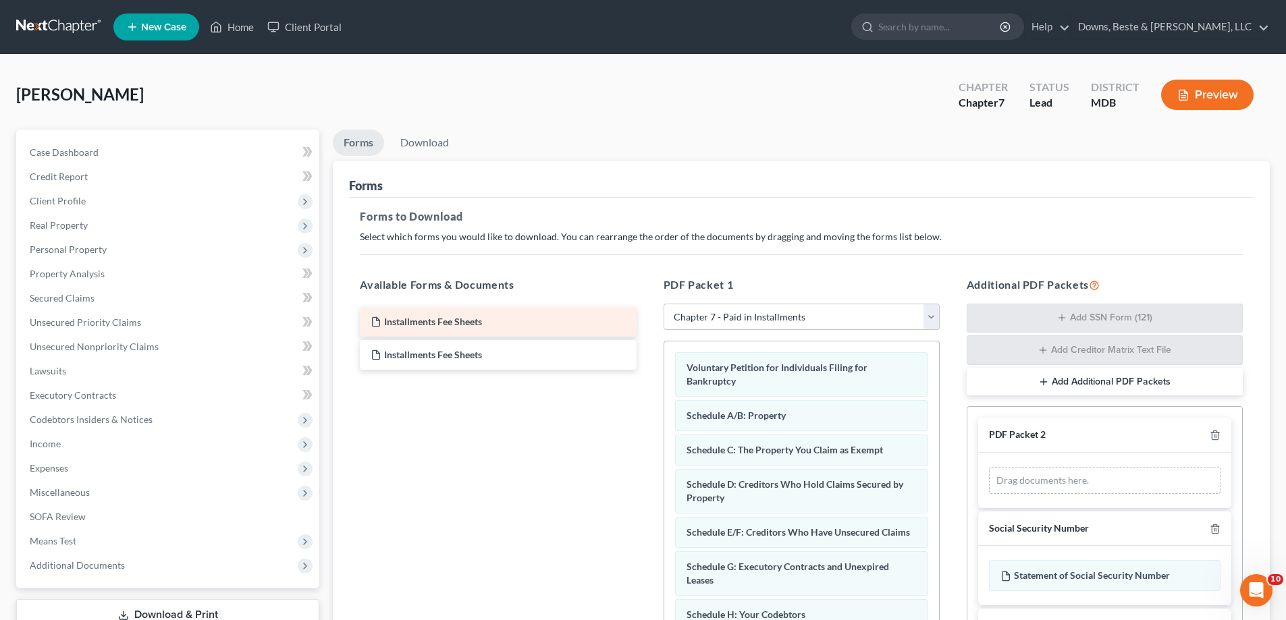
click at [495, 324] on div "Installments Fee Sheets" at bounding box center [498, 322] width 276 height 30
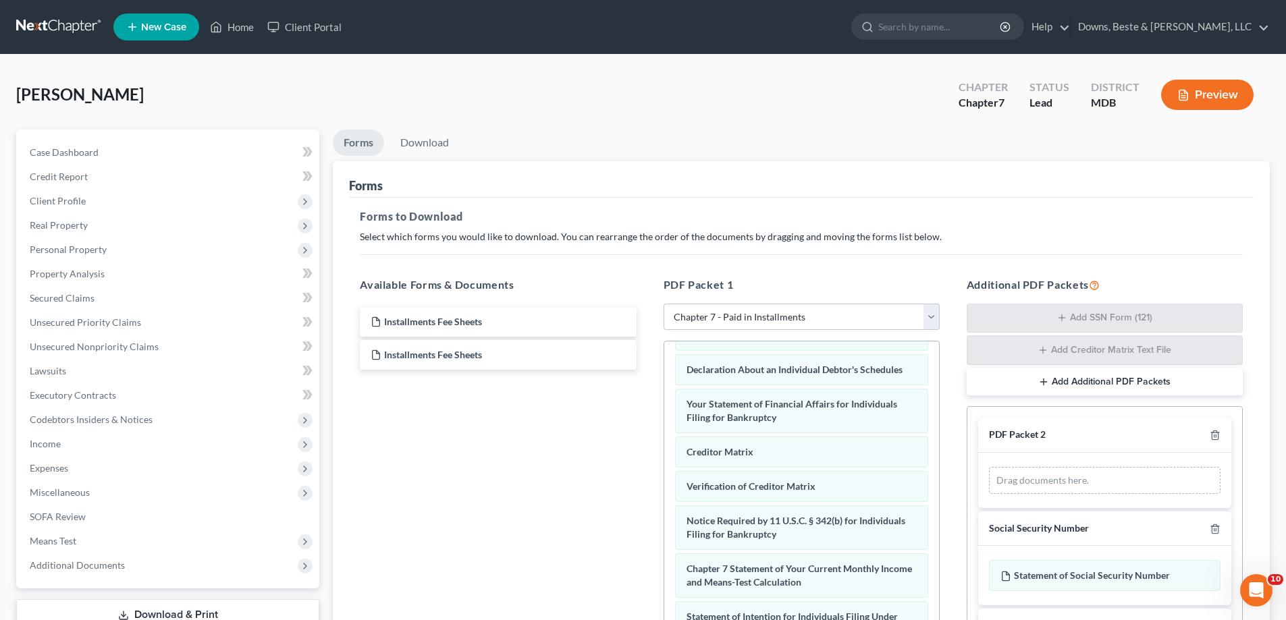
scroll to position [430, 0]
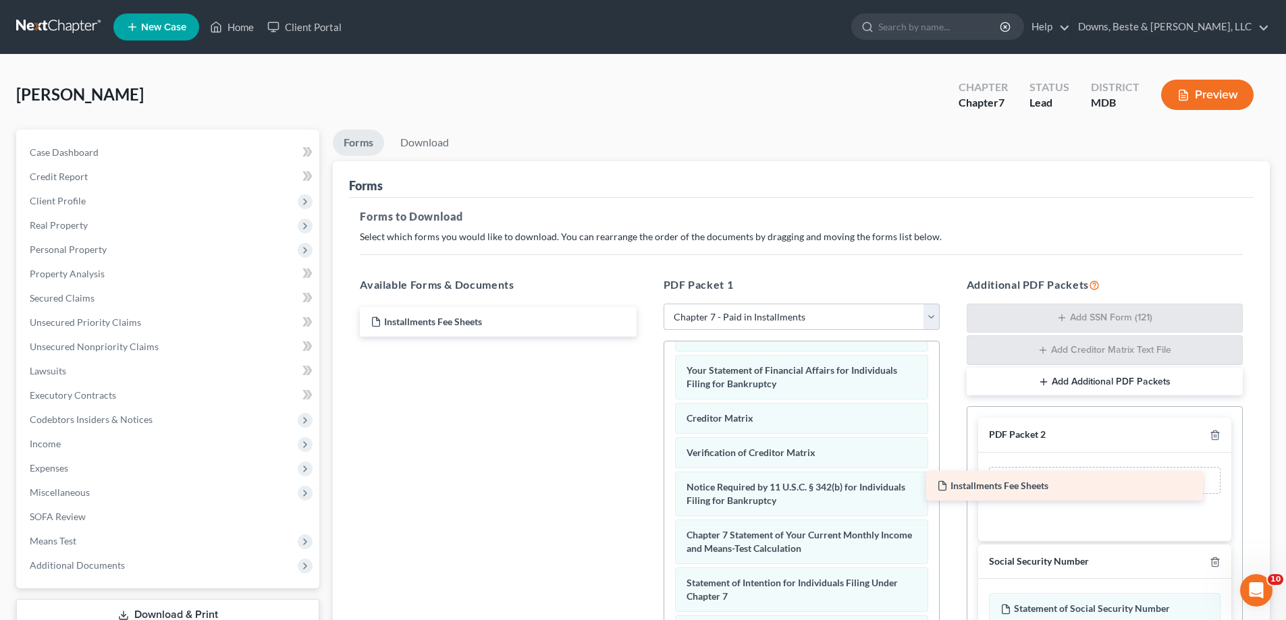
drag, startPoint x: 514, startPoint y: 327, endPoint x: 1111, endPoint y: 483, distance: 617.0
click at [647, 337] on div "Installments Fee Sheets Installments Fee Sheets Installments Fee Sheets" at bounding box center [498, 322] width 298 height 30
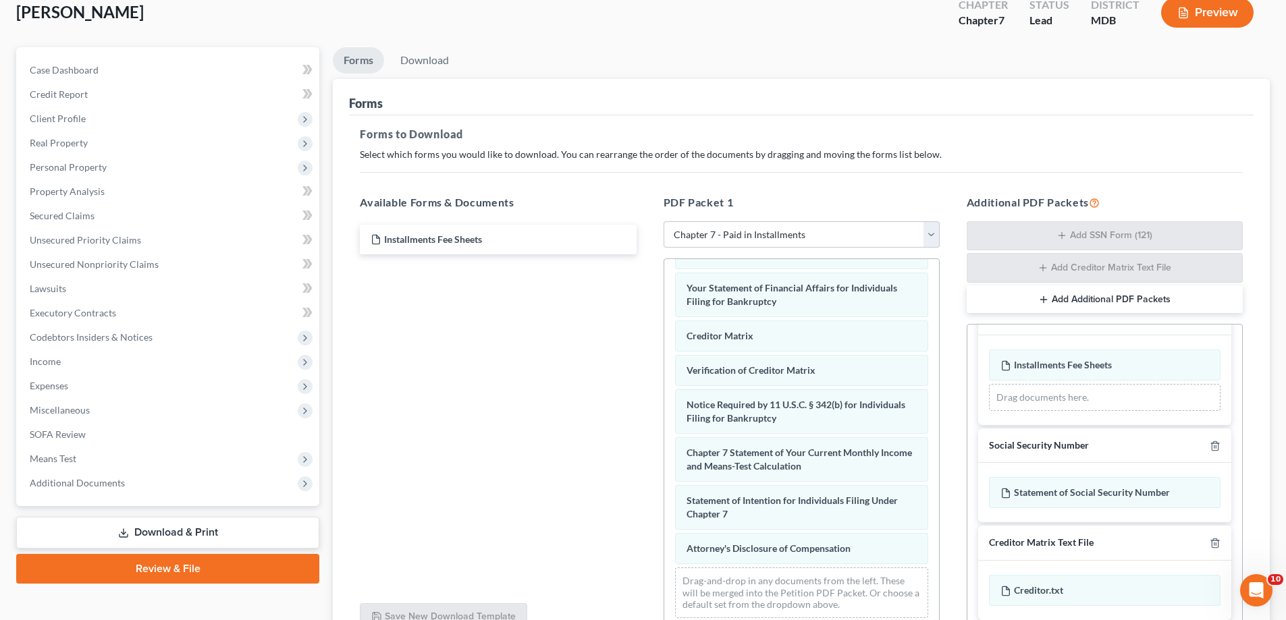
scroll to position [215, 0]
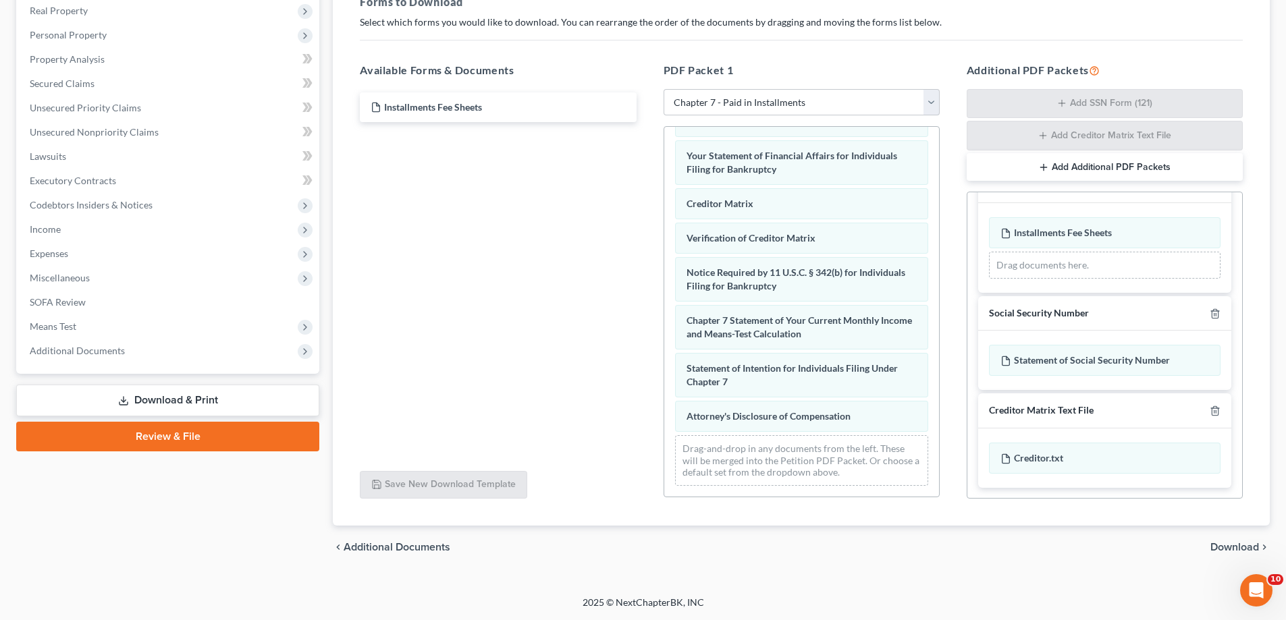
click at [1237, 548] on span "Download" at bounding box center [1234, 547] width 49 height 11
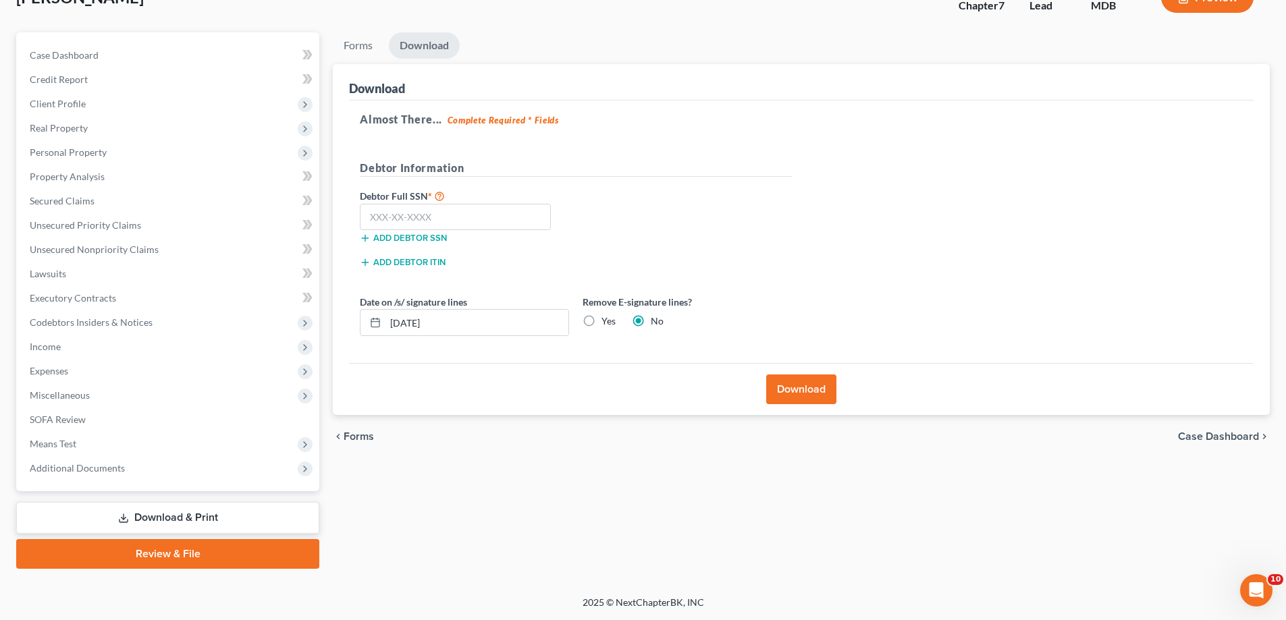
scroll to position [97, 0]
click at [357, 49] on link "Forms" at bounding box center [358, 45] width 51 height 26
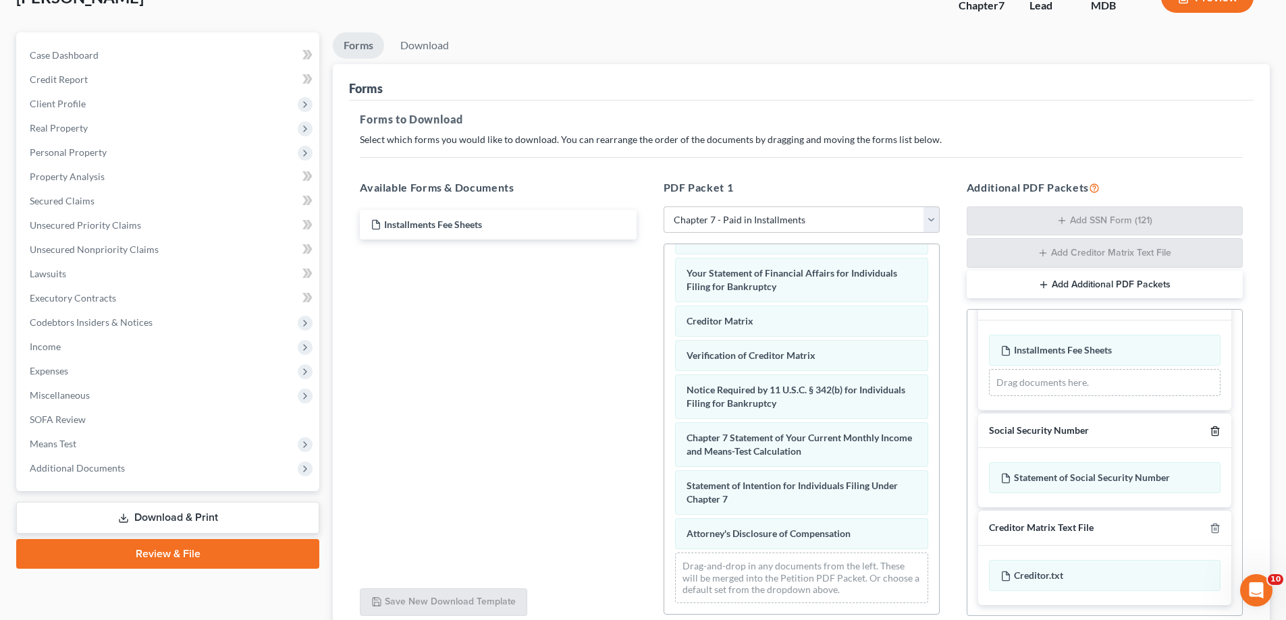
click at [1210, 430] on icon "button" at bounding box center [1215, 431] width 11 height 11
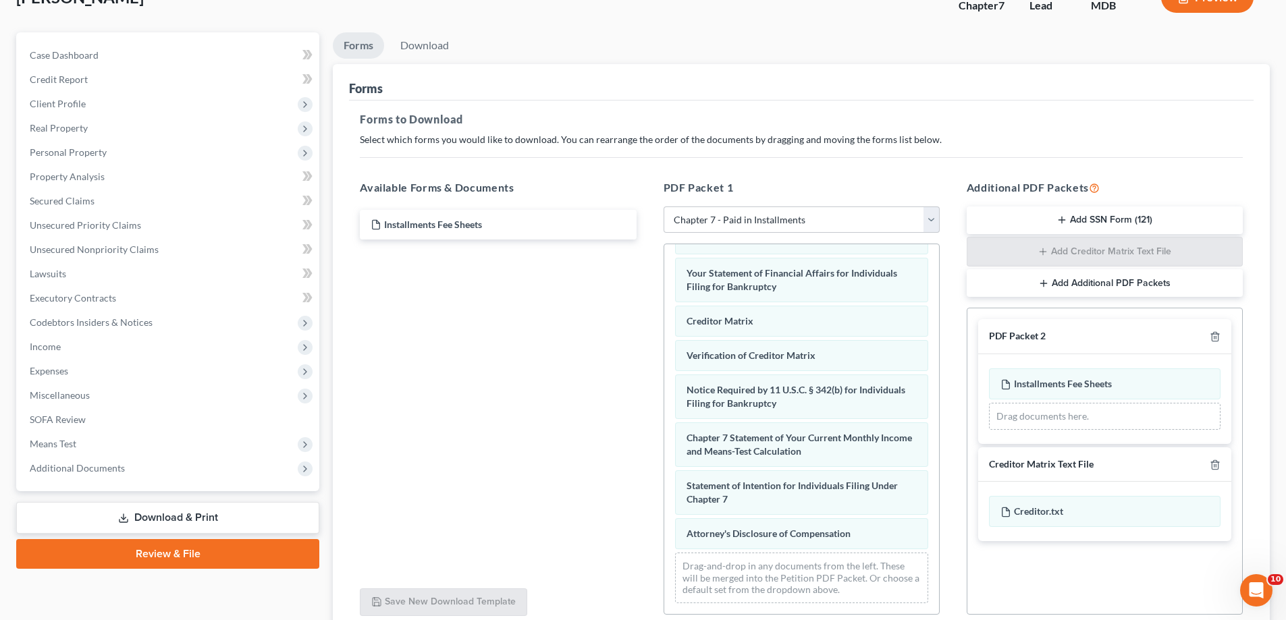
scroll to position [0, 0]
click at [1215, 336] on icon "button" at bounding box center [1215, 336] width 11 height 11
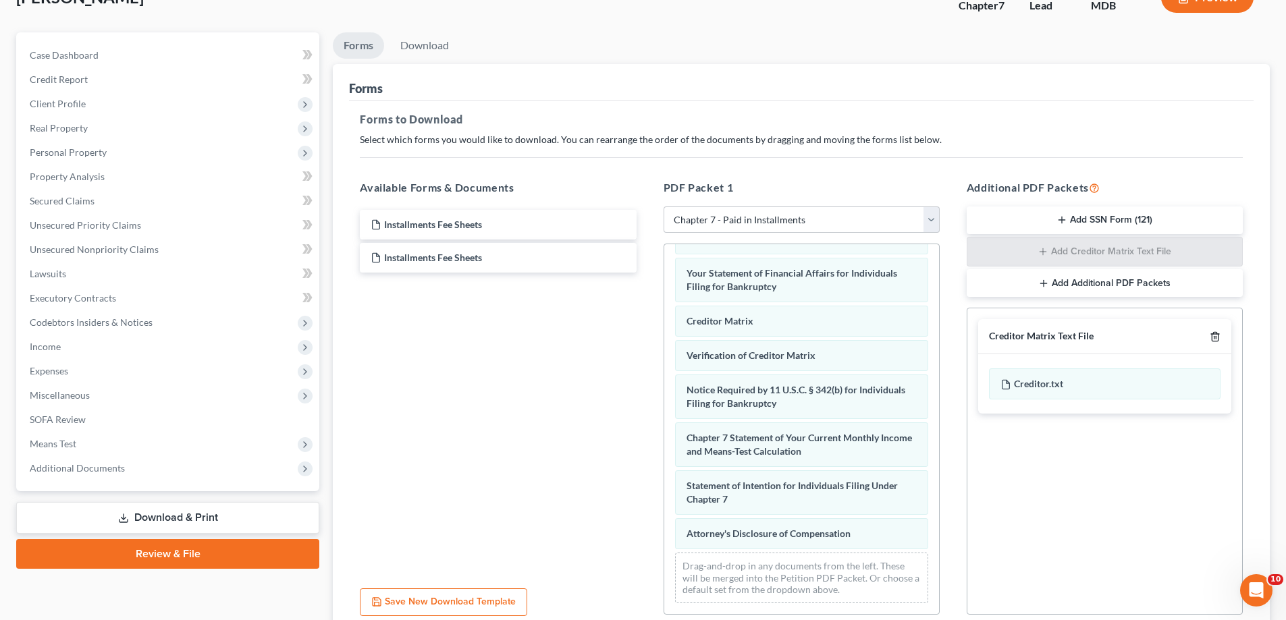
click at [1215, 336] on icon "button" at bounding box center [1215, 336] width 11 height 11
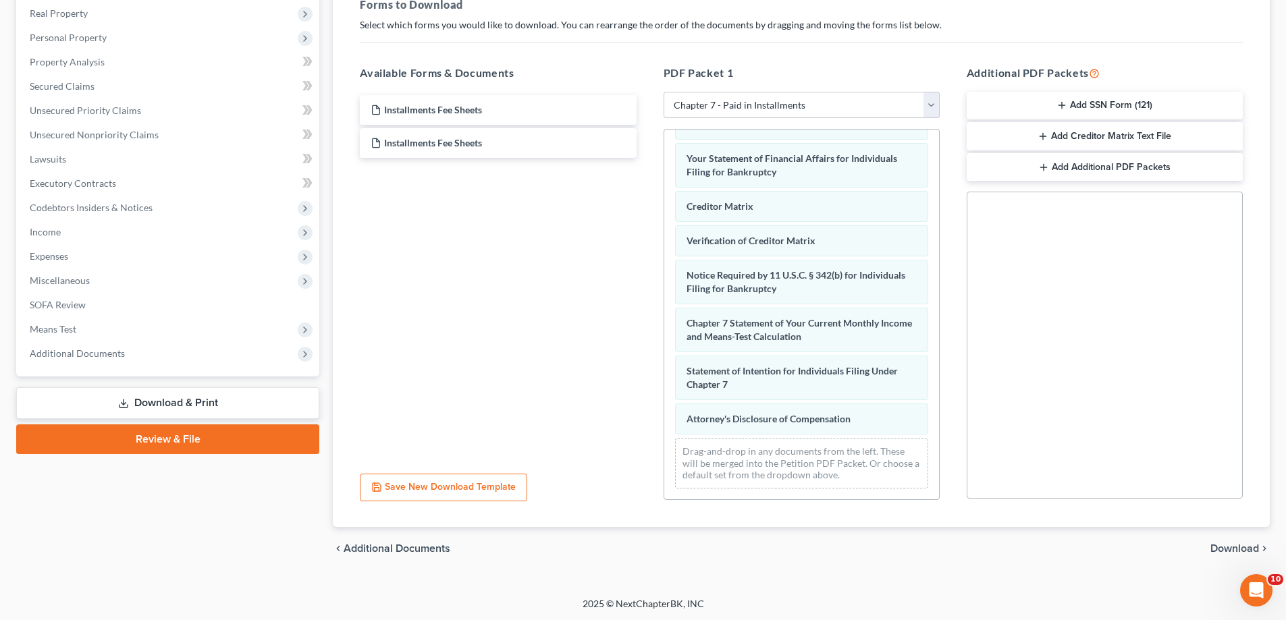
scroll to position [213, 0]
click at [1215, 548] on span "Download" at bounding box center [1234, 547] width 49 height 11
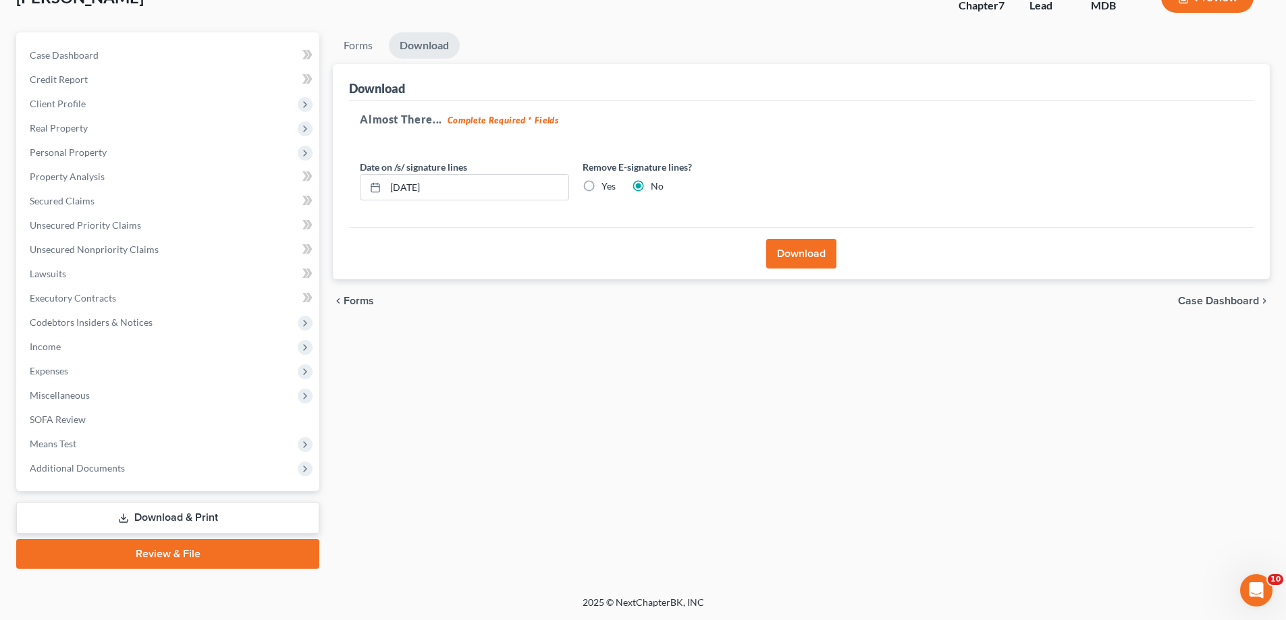
scroll to position [97, 0]
click at [803, 259] on button "Download" at bounding box center [801, 254] width 70 height 30
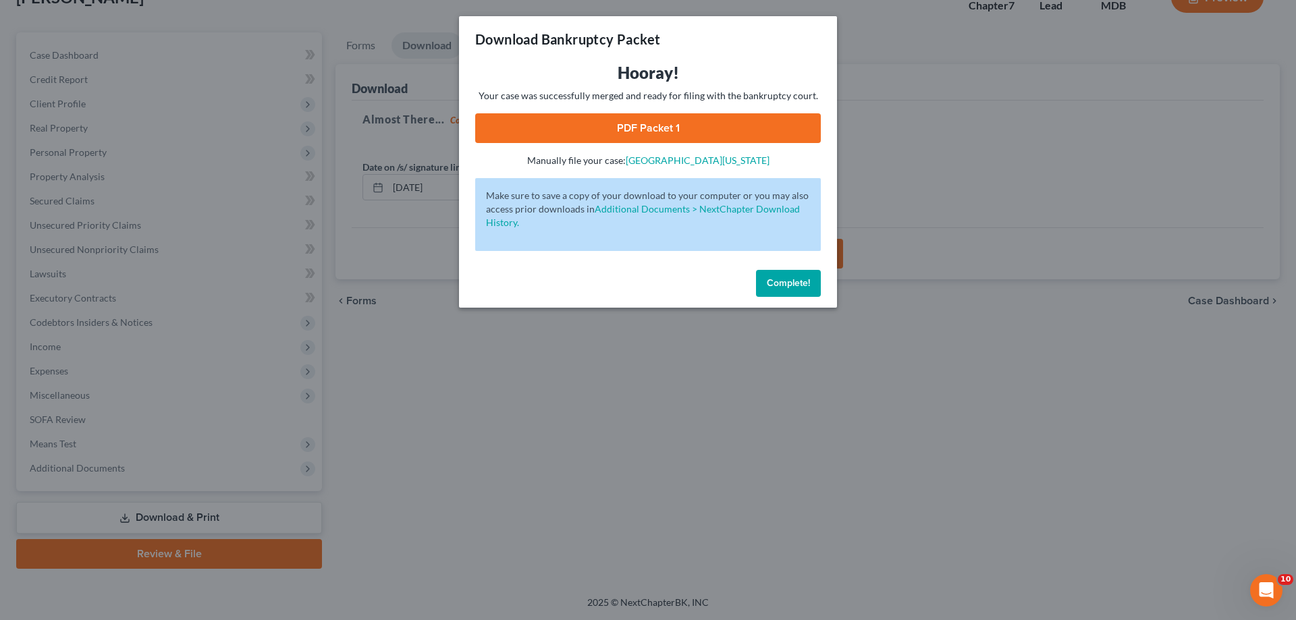
click at [689, 122] on link "PDF Packet 1" at bounding box center [648, 128] width 346 height 30
click at [781, 290] on button "Complete!" at bounding box center [788, 283] width 65 height 27
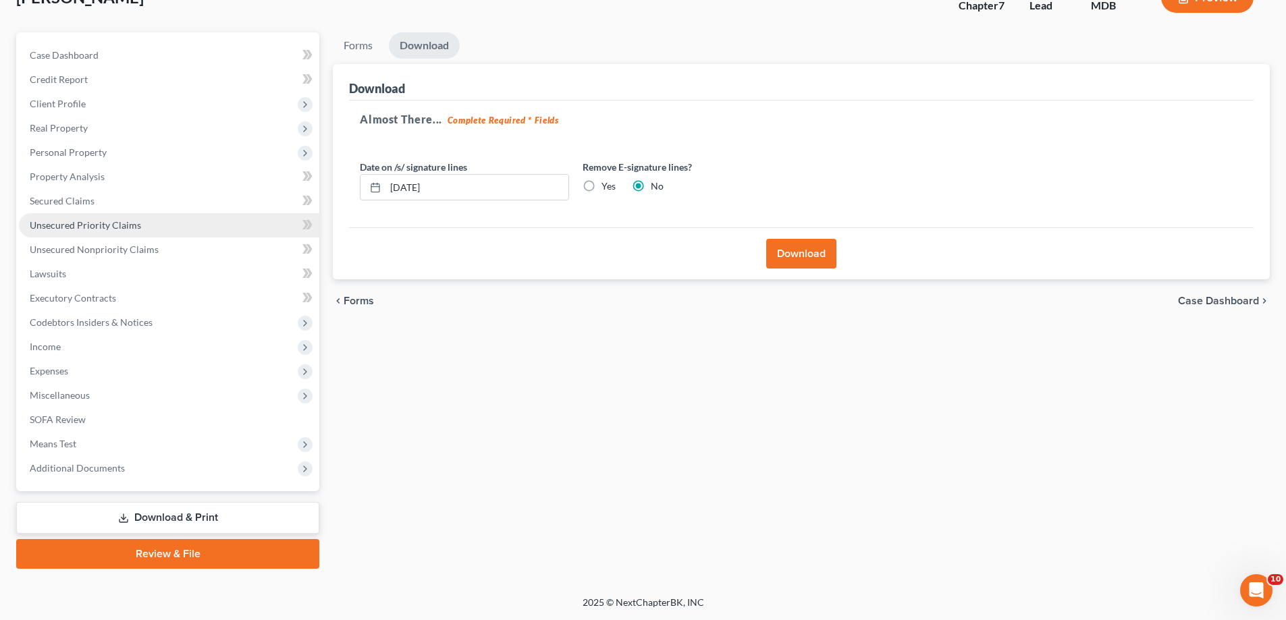
click at [74, 221] on span "Unsecured Priority Claims" at bounding box center [85, 224] width 111 height 11
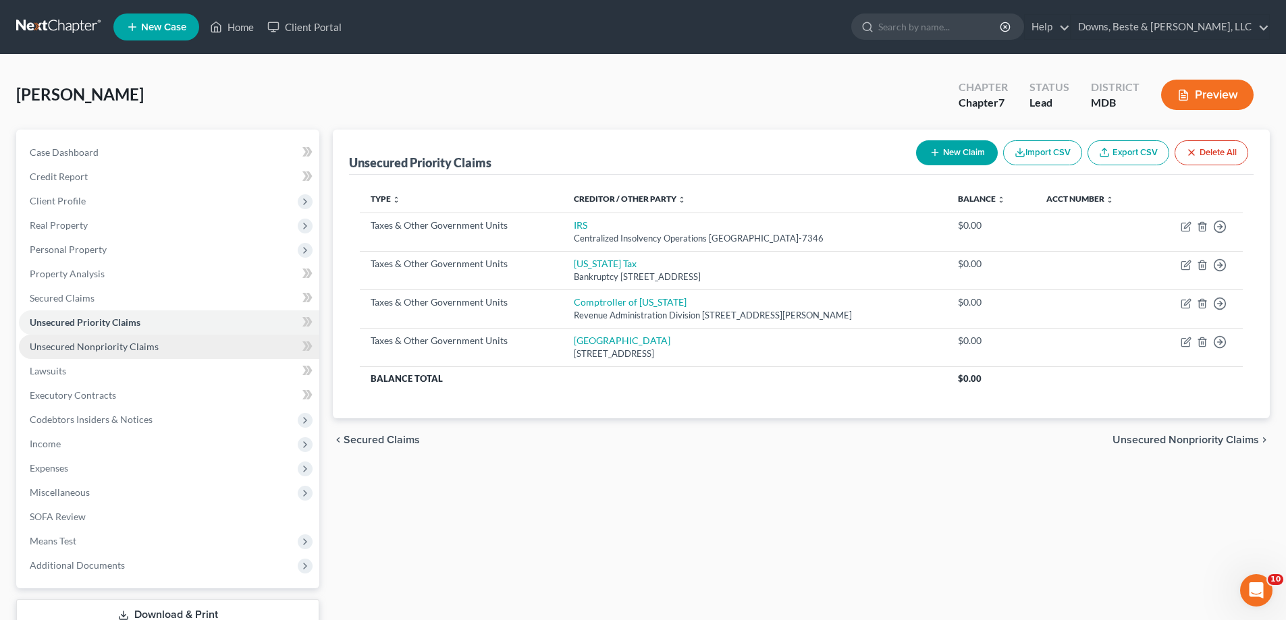
click at [89, 345] on span "Unsecured Nonpriority Claims" at bounding box center [94, 346] width 129 height 11
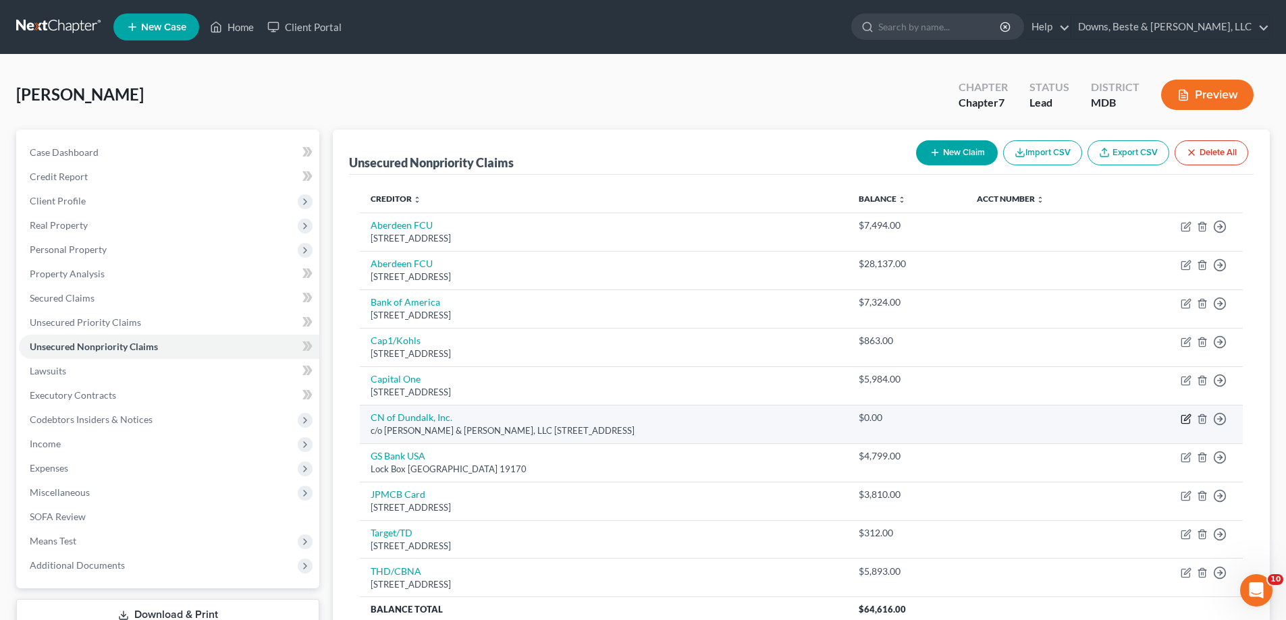
click at [1185, 419] on icon "button" at bounding box center [1186, 419] width 11 height 11
select select "21"
select select "1"
select select "0"
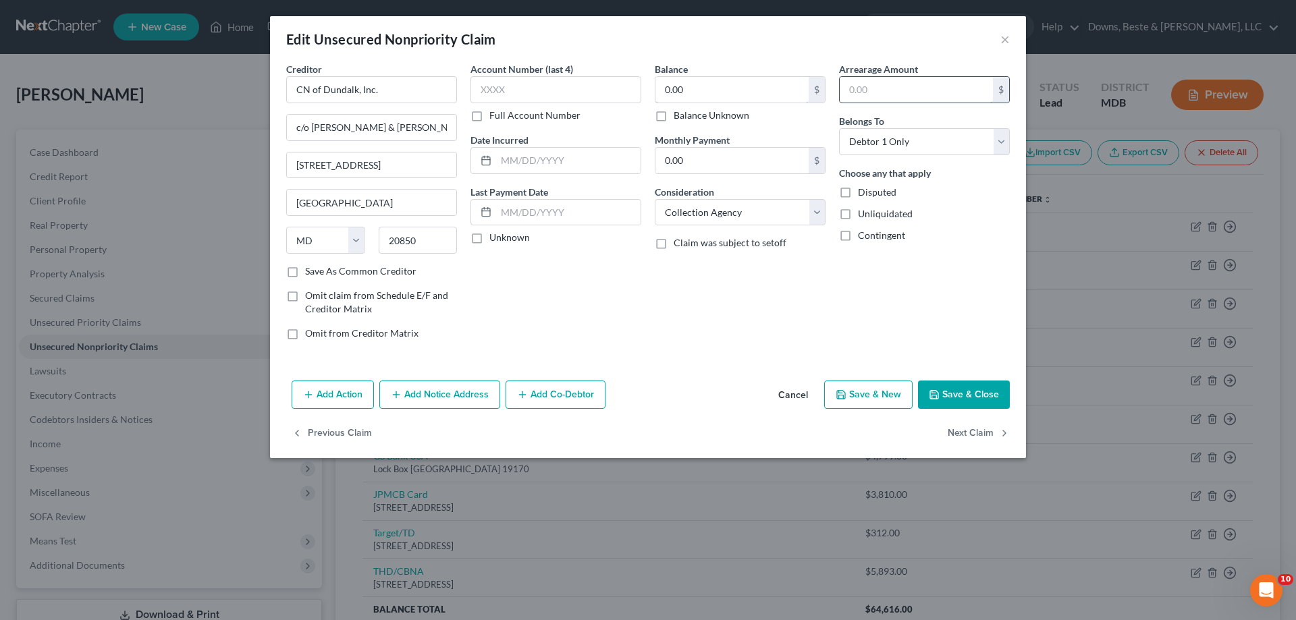
type input "8,000.00"
click at [682, 90] on input "text" at bounding box center [732, 90] width 153 height 26
paste input "8,000.00"
type input "8,000.00"
click at [976, 400] on button "Save & Close" at bounding box center [964, 395] width 92 height 28
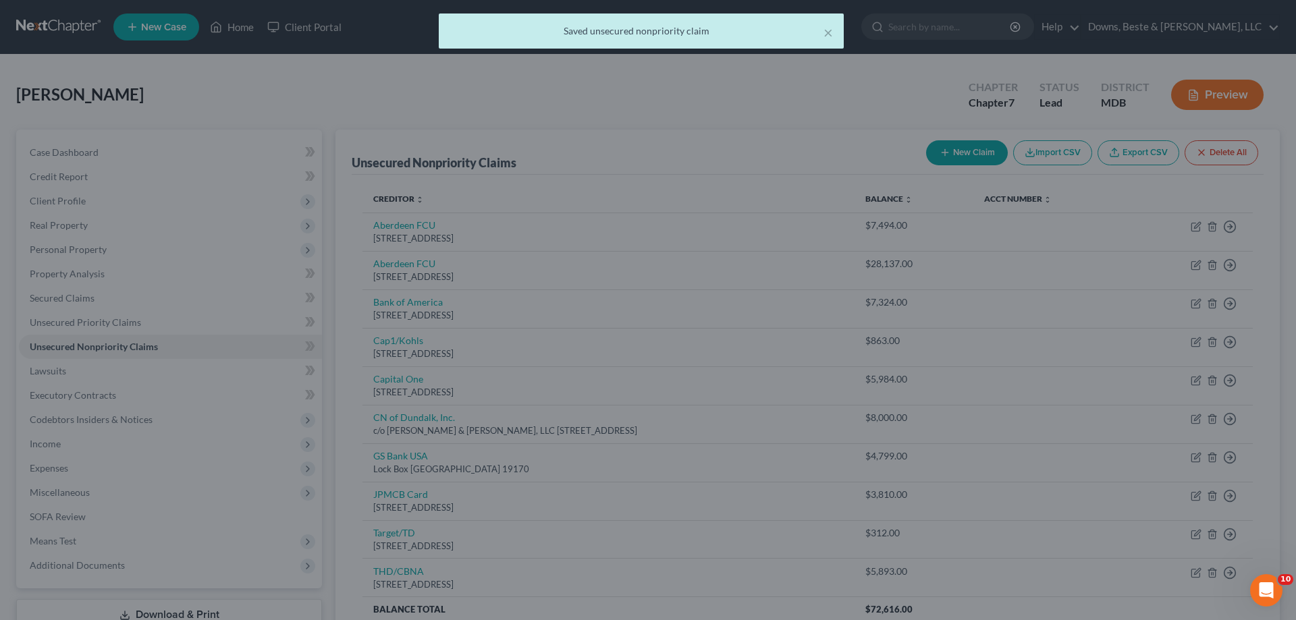
type input "0"
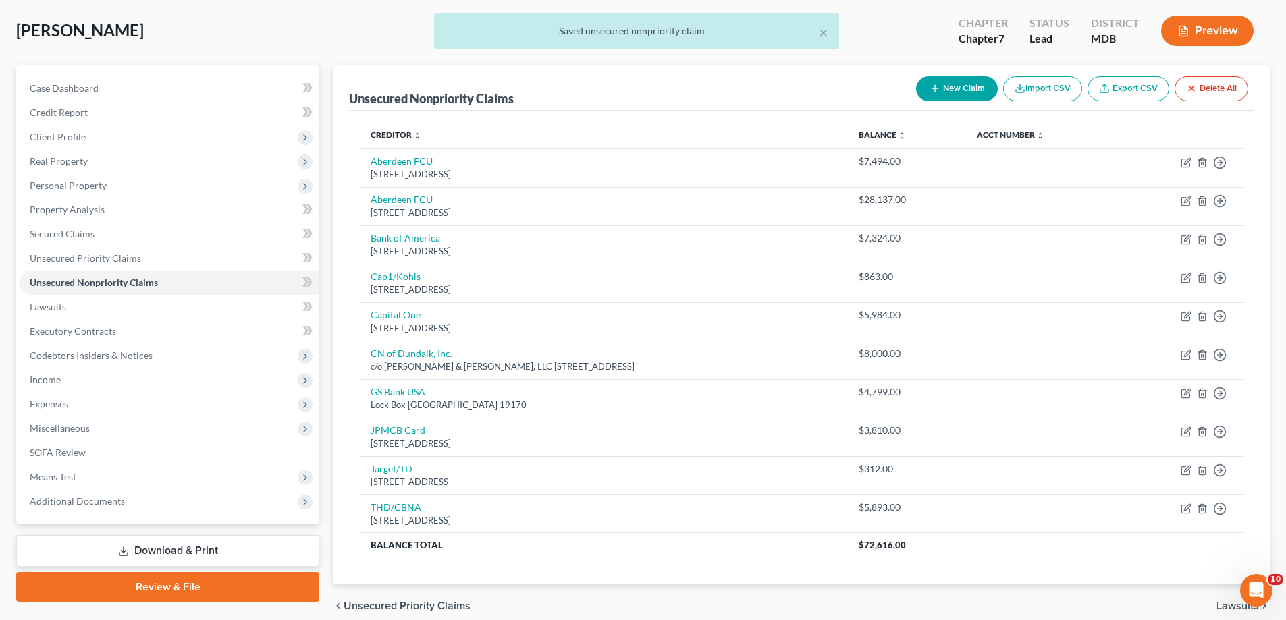
scroll to position [123, 0]
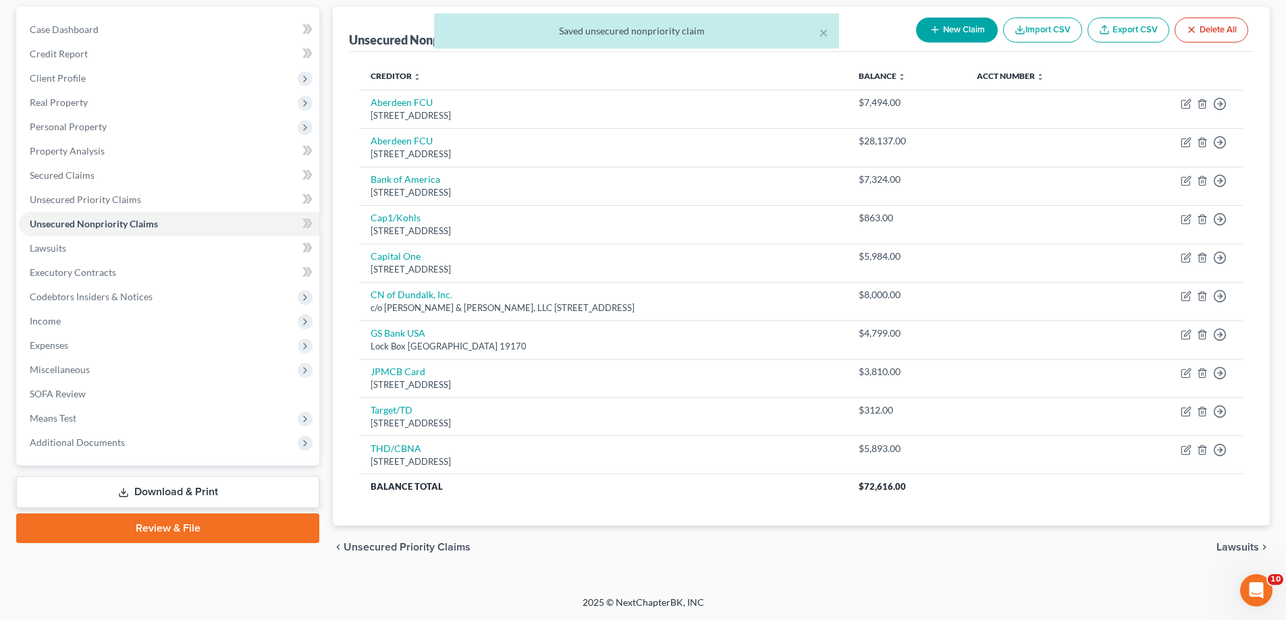
drag, startPoint x: 122, startPoint y: 493, endPoint x: 120, endPoint y: 486, distance: 7.0
click at [122, 491] on icon at bounding box center [123, 492] width 11 height 11
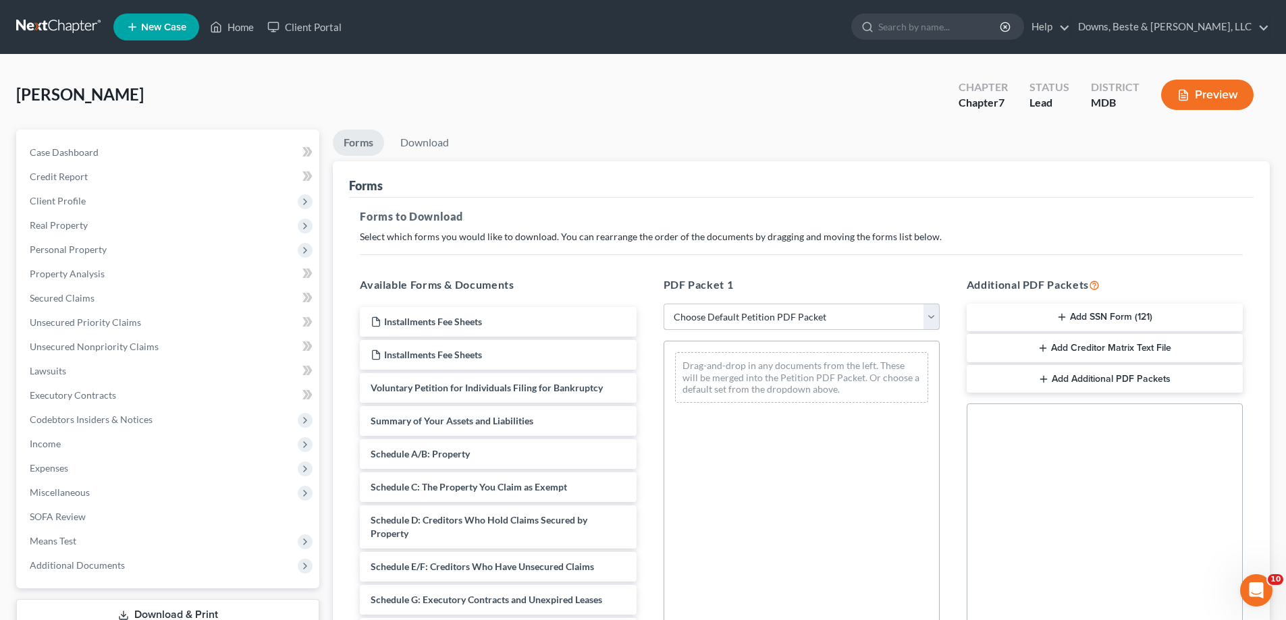
click at [707, 319] on select "Choose Default Petition PDF Packet Complete Bankruptcy Petition (all forms and …" at bounding box center [802, 317] width 276 height 27
select select "5"
click at [664, 304] on select "Choose Default Petition PDF Packet Complete Bankruptcy Petition (all forms and …" at bounding box center [802, 317] width 276 height 27
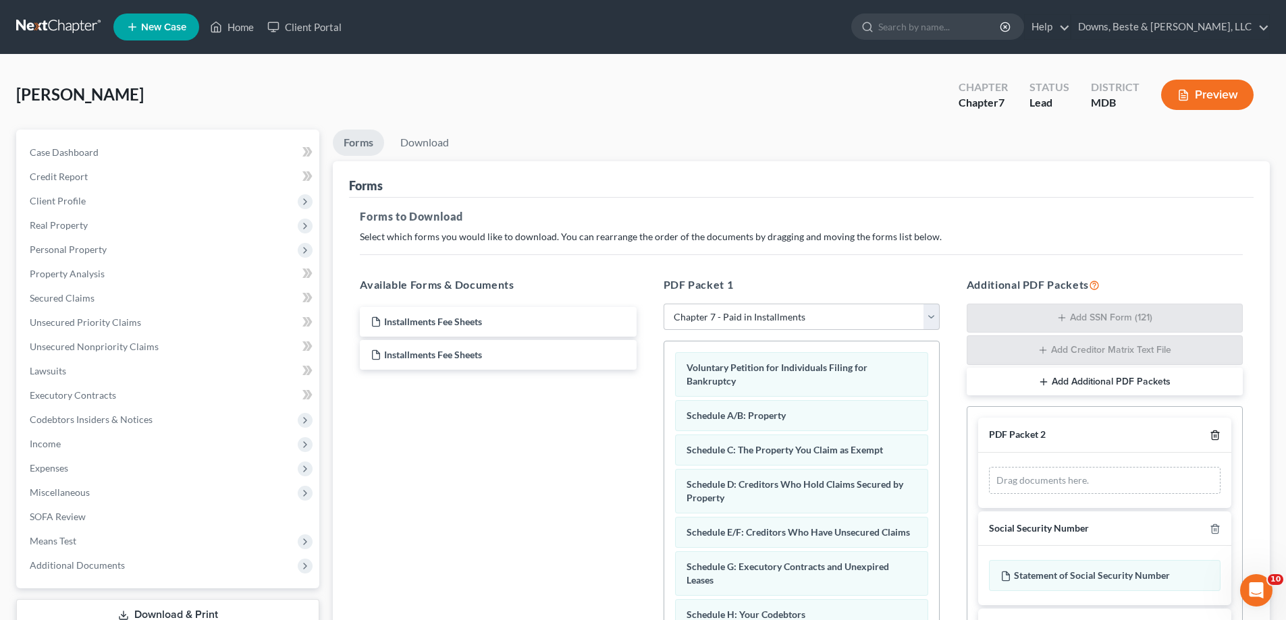
click at [1212, 432] on icon "button" at bounding box center [1215, 435] width 6 height 9
click at [1217, 435] on icon "button" at bounding box center [1215, 435] width 11 height 11
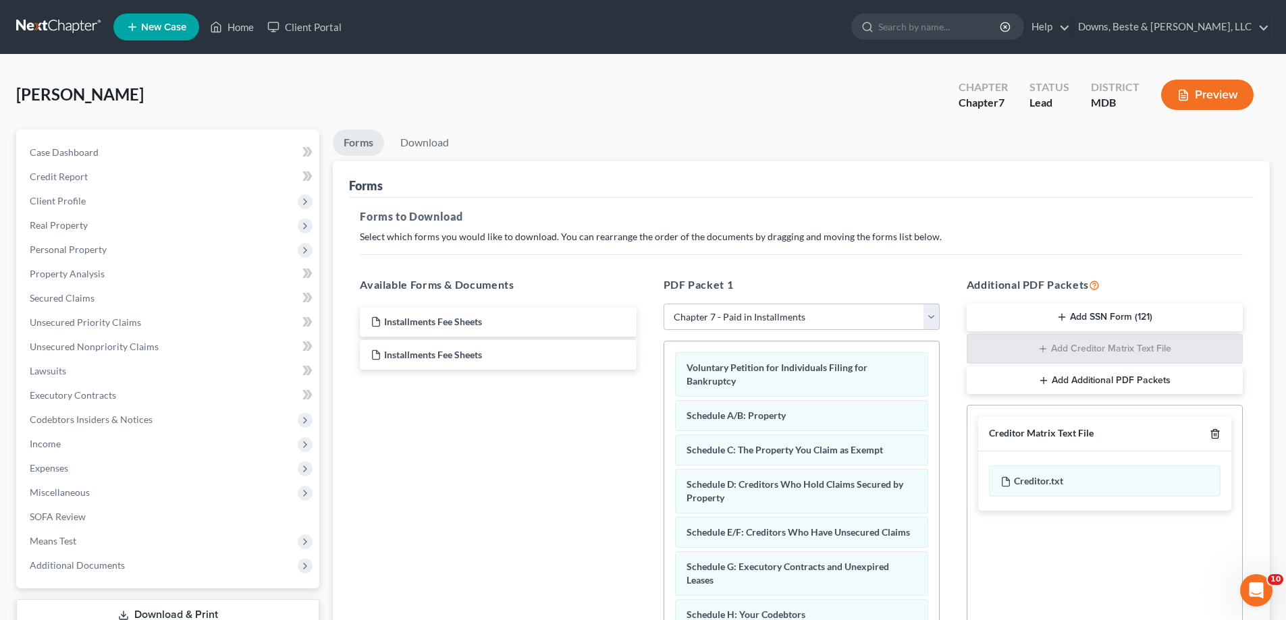
click at [1217, 435] on icon "button" at bounding box center [1215, 434] width 11 height 11
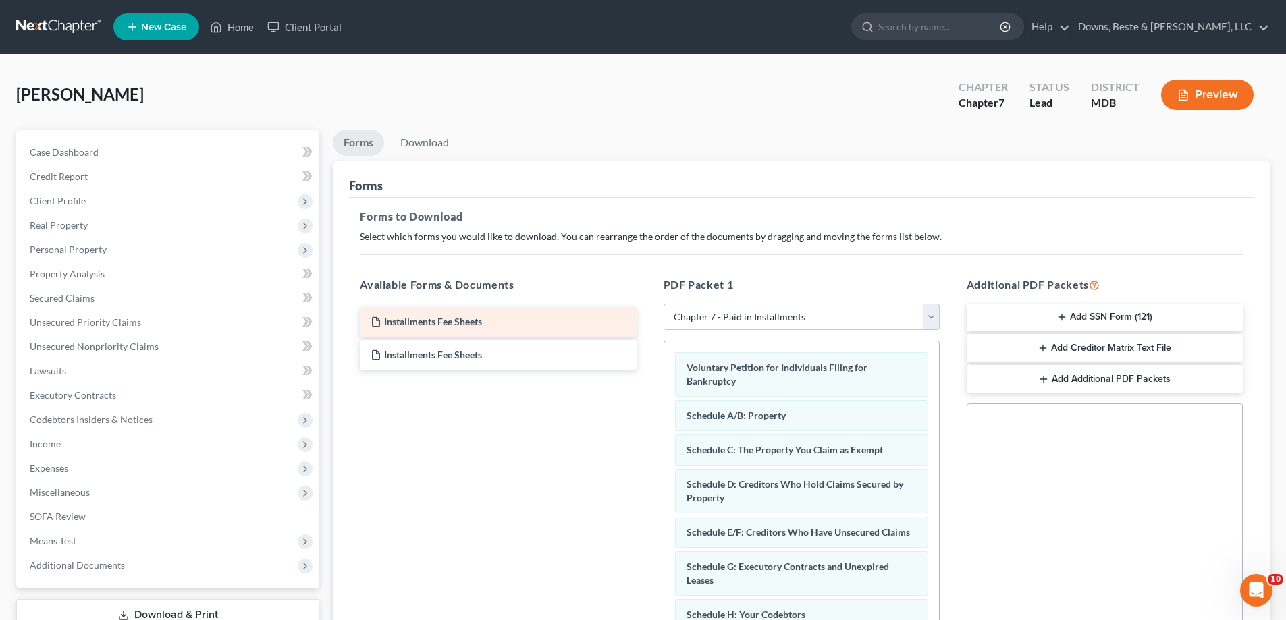
click at [533, 327] on div "Installments Fee Sheets" at bounding box center [498, 322] width 276 height 30
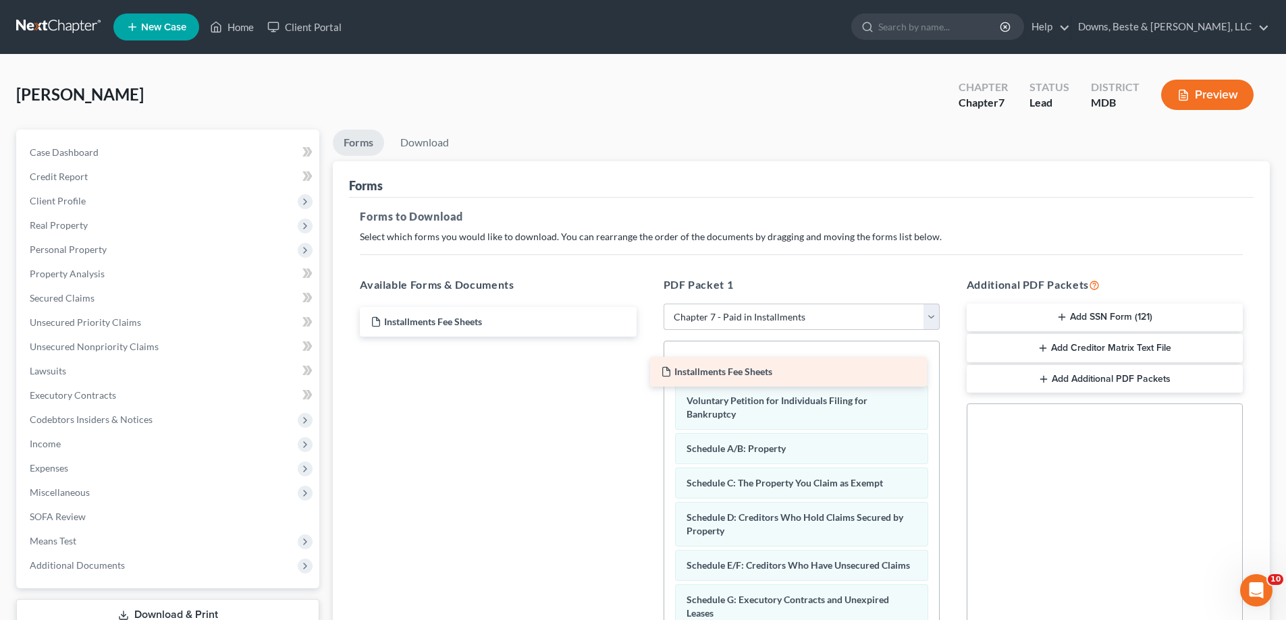
drag, startPoint x: 469, startPoint y: 325, endPoint x: 768, endPoint y: 374, distance: 303.1
click at [647, 337] on div "Installments Fee Sheets Installments Fee Sheets Installments Fee Sheets" at bounding box center [498, 322] width 298 height 30
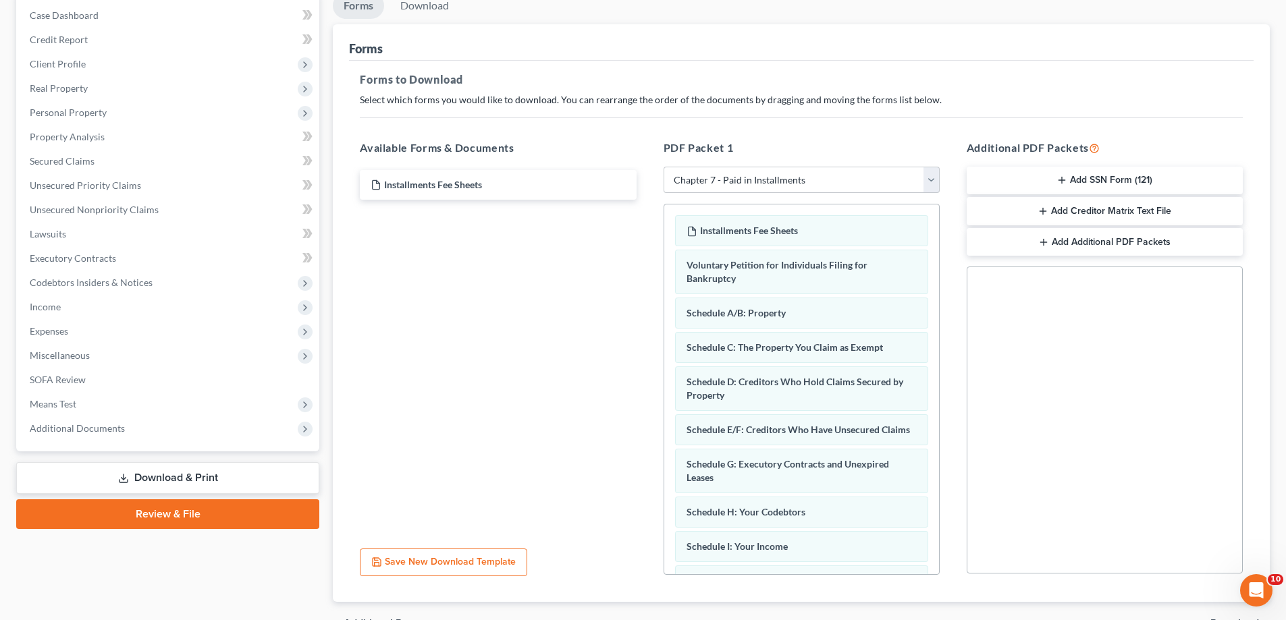
scroll to position [213, 0]
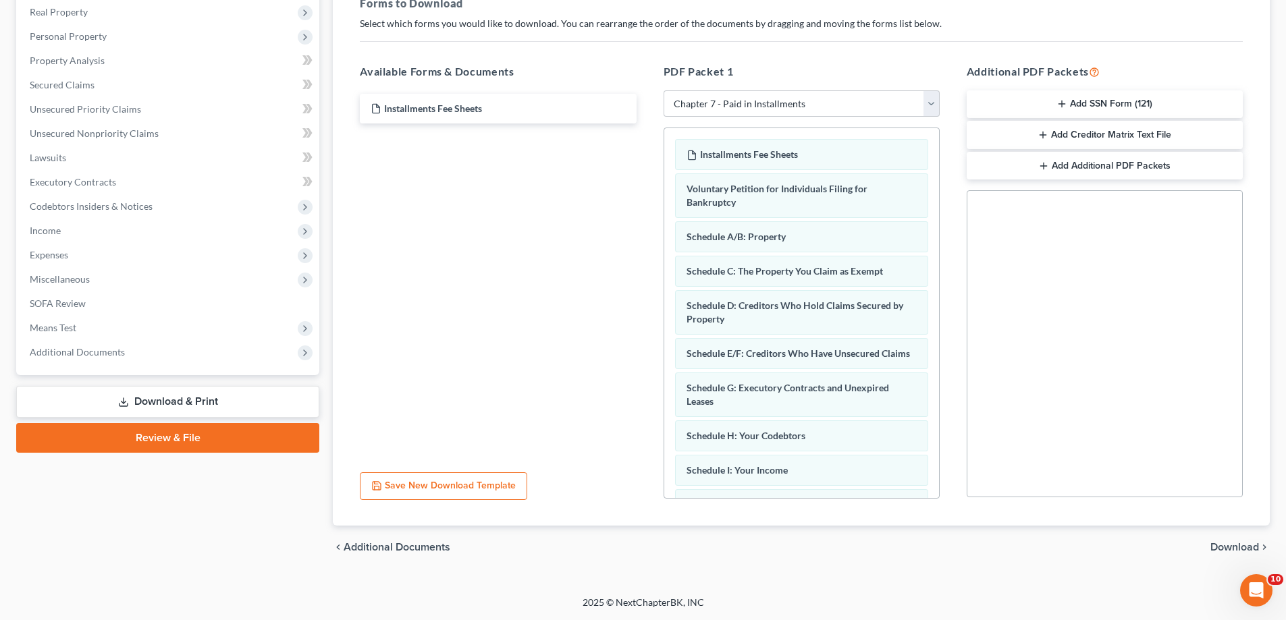
click at [1219, 543] on span "Download" at bounding box center [1234, 547] width 49 height 11
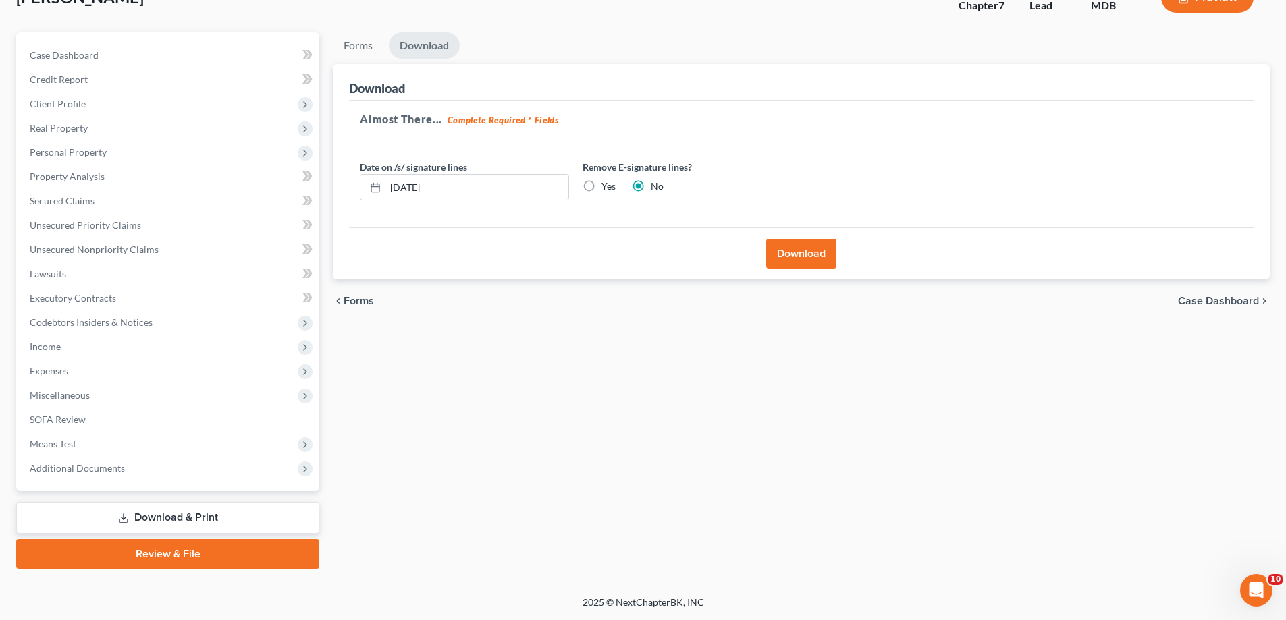
scroll to position [97, 0]
click at [792, 250] on button "Download" at bounding box center [801, 254] width 70 height 30
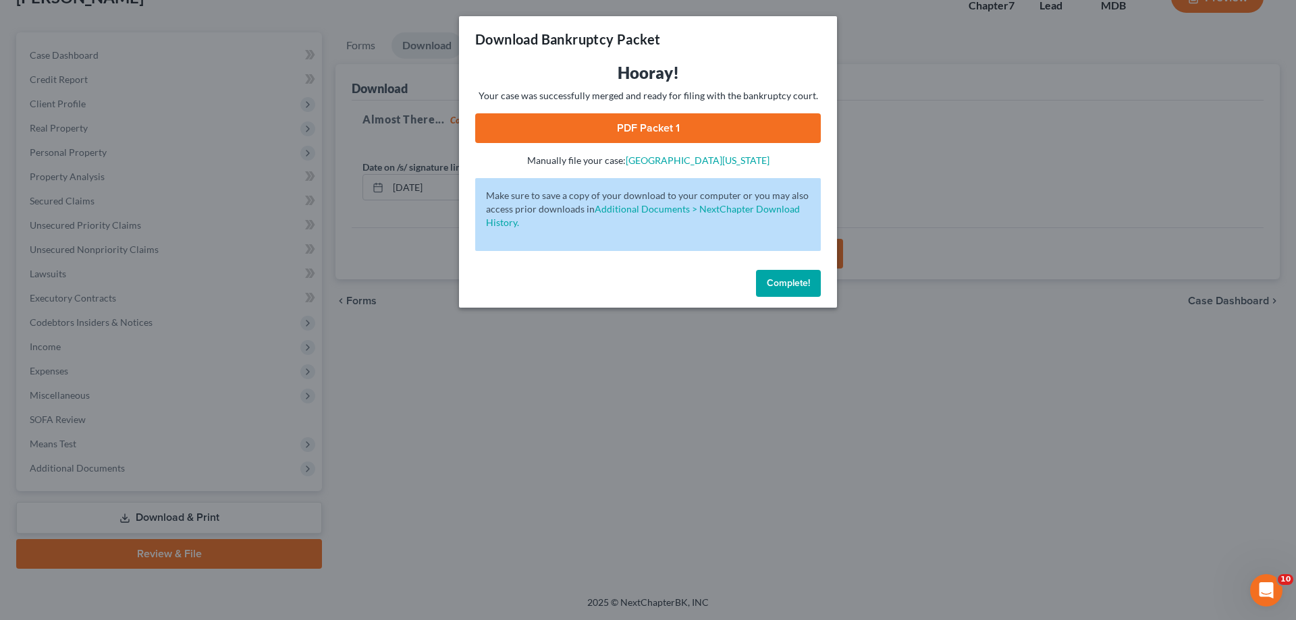
click at [629, 130] on link "PDF Packet 1" at bounding box center [648, 128] width 346 height 30
click at [790, 282] on span "Complete!" at bounding box center [788, 282] width 43 height 11
